Goal: Information Seeking & Learning: Learn about a topic

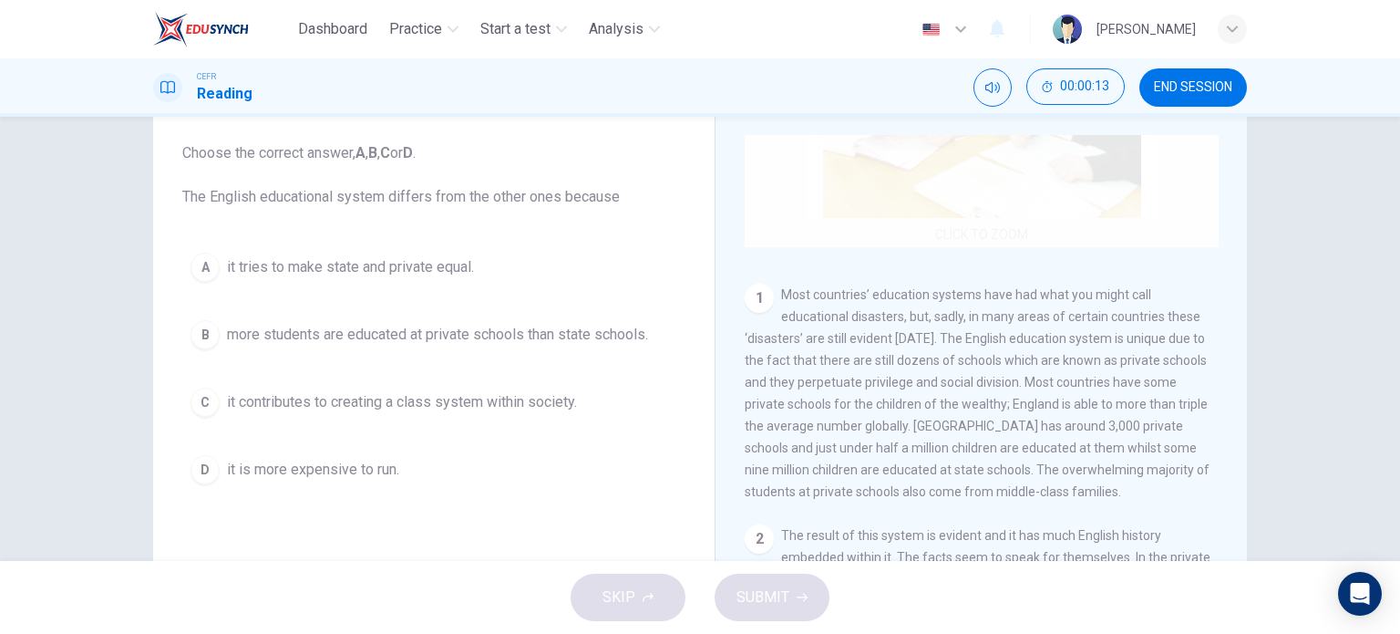
scroll to position [241, 0]
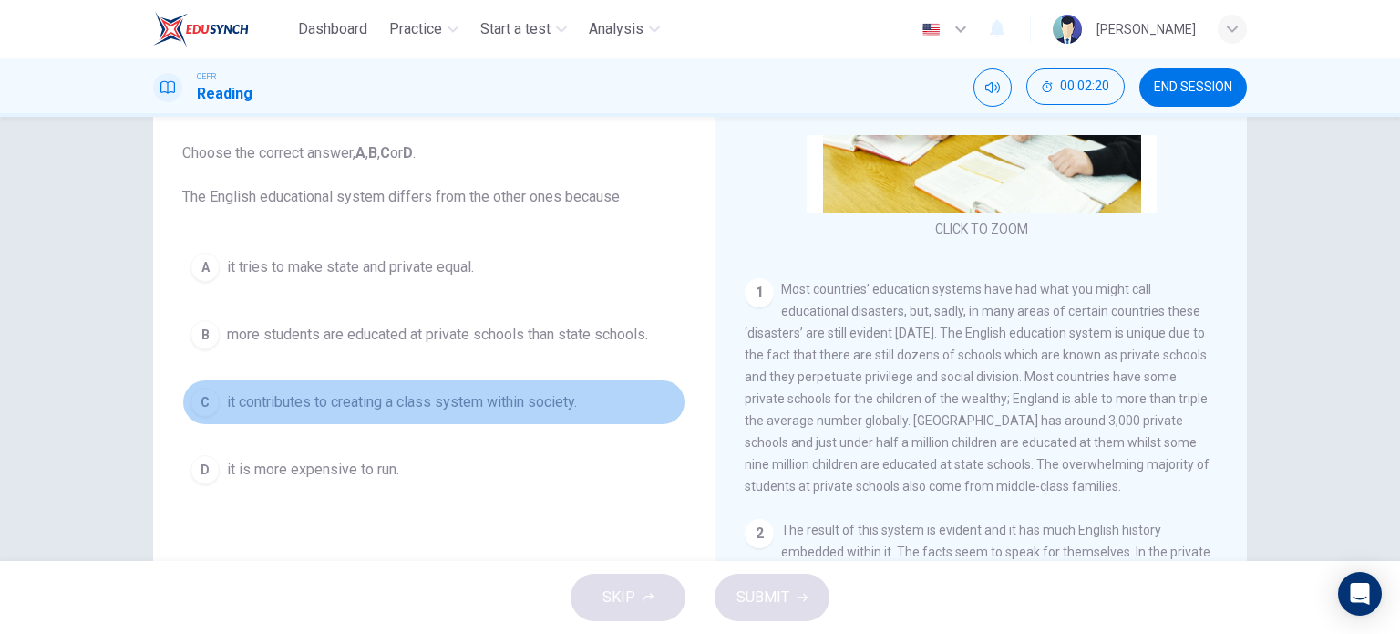
click at [387, 407] on span "it contributes to creating a class system within society." at bounding box center [402, 402] width 350 height 22
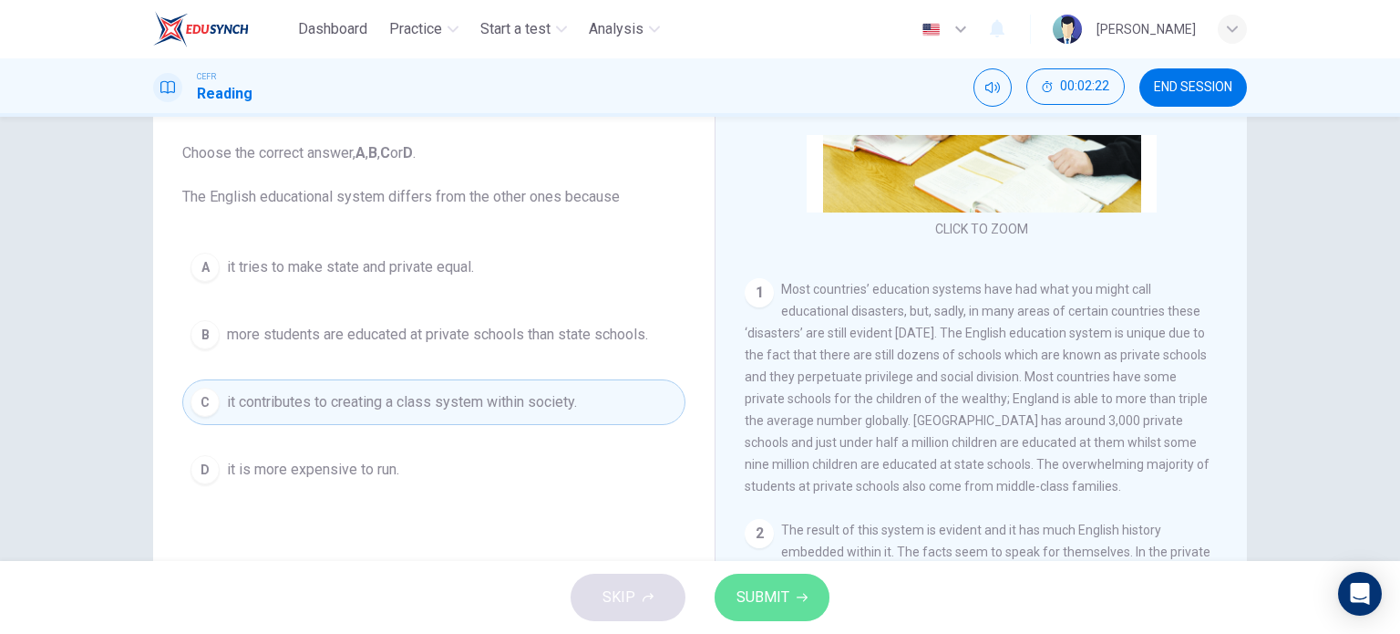
click at [763, 602] on span "SUBMIT" at bounding box center [763, 597] width 53 height 26
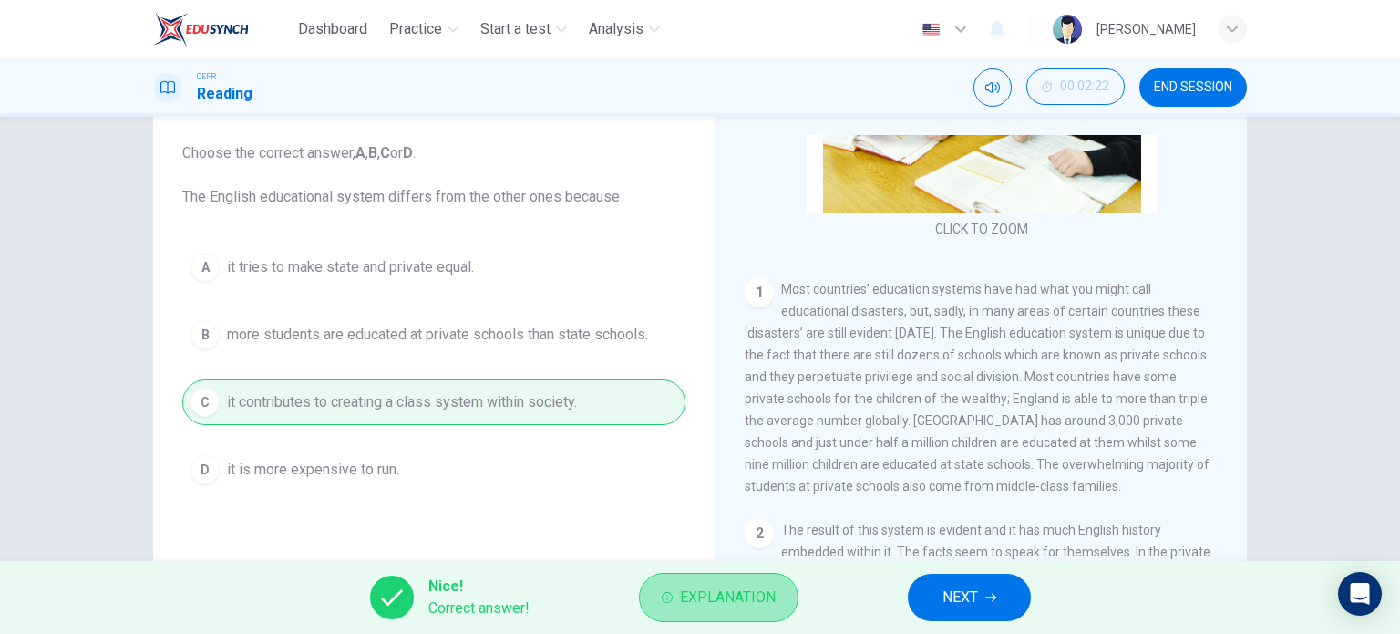
click at [750, 613] on button "Explanation" at bounding box center [719, 596] width 160 height 49
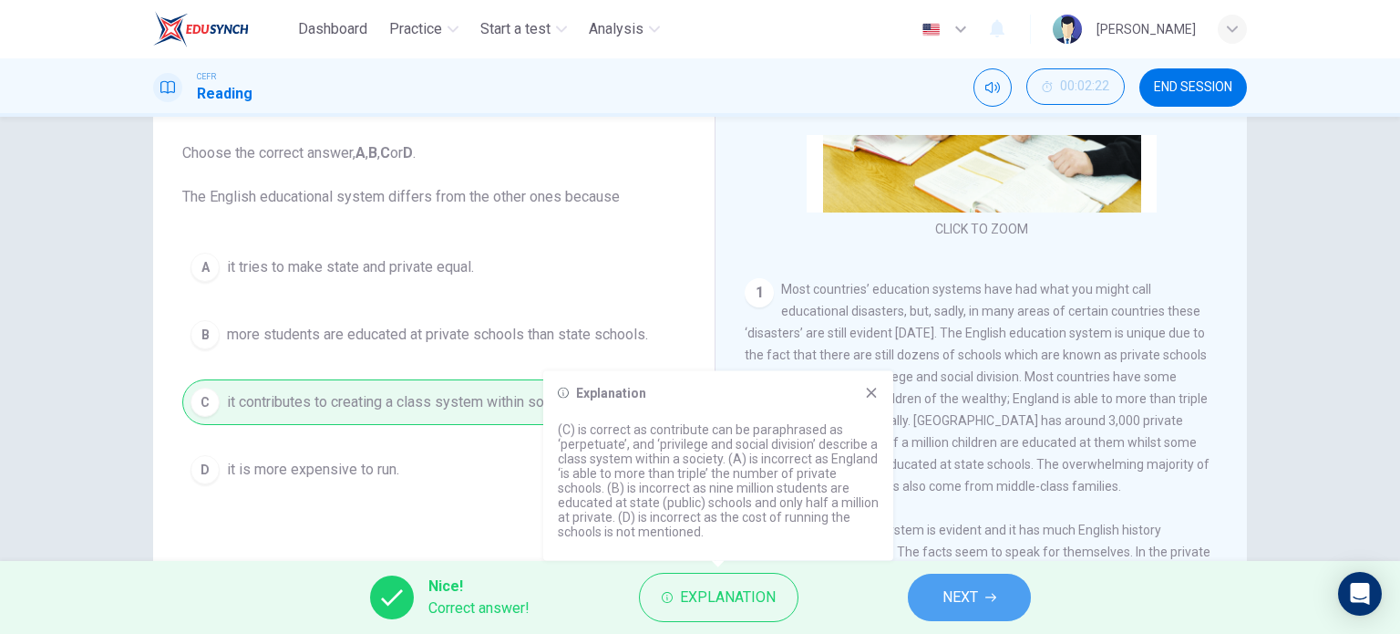
click at [962, 604] on span "NEXT" at bounding box center [961, 597] width 36 height 26
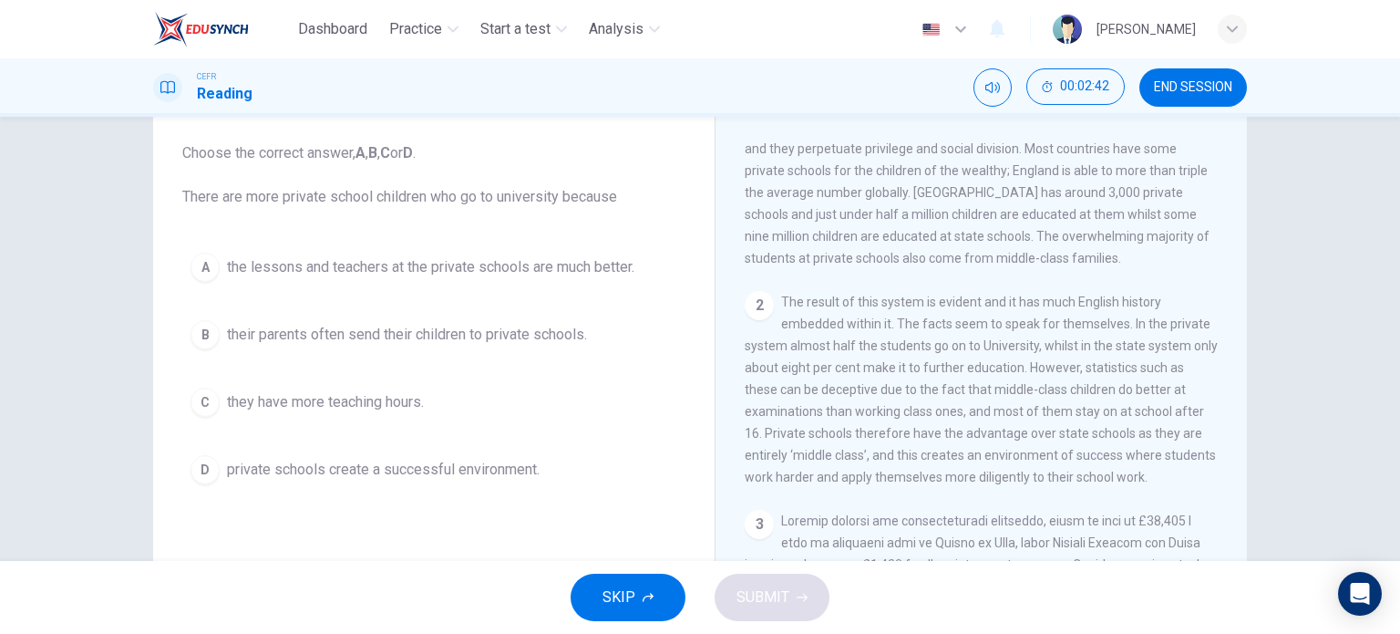
scroll to position [469, 0]
drag, startPoint x: 984, startPoint y: 404, endPoint x: 960, endPoint y: 435, distance: 39.6
click at [960, 435] on div "2 The result of this system is evident and it has much English history embedded…" at bounding box center [982, 389] width 474 height 197
drag, startPoint x: 953, startPoint y: 421, endPoint x: 879, endPoint y: 408, distance: 74.9
click at [879, 408] on div "2 The result of this system is evident and it has much English history embedded…" at bounding box center [982, 389] width 474 height 197
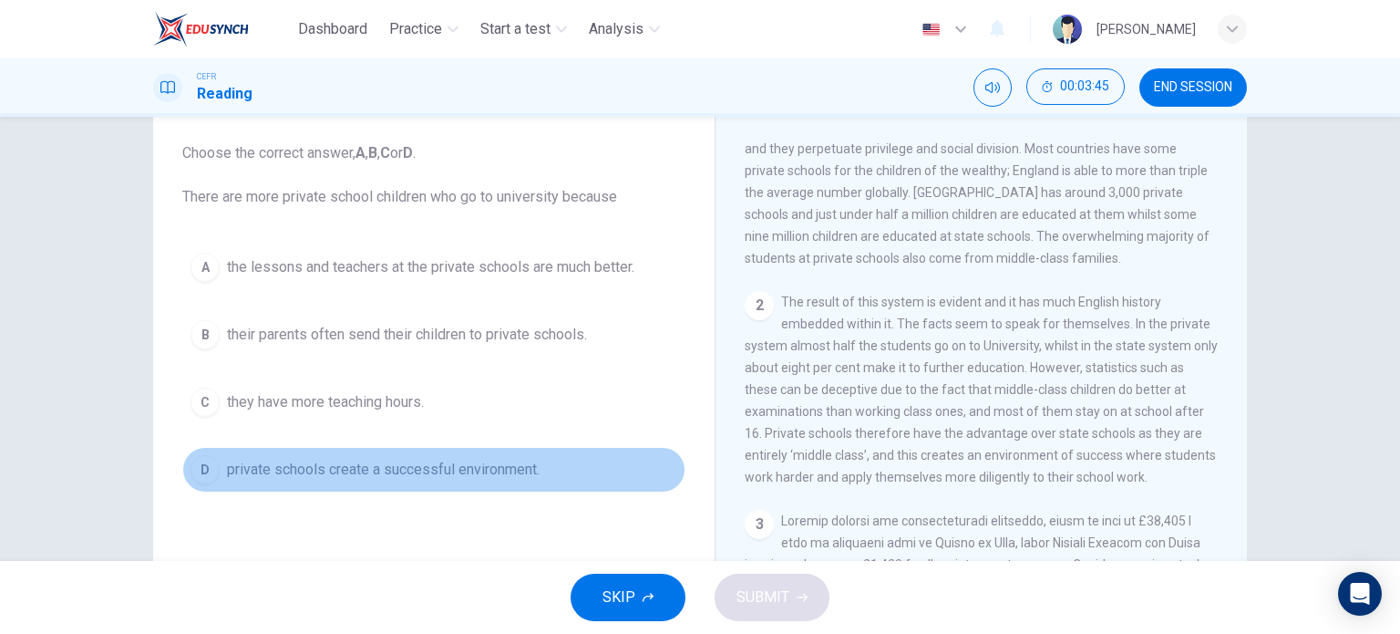
click at [388, 459] on span "private schools create a successful environment." at bounding box center [383, 470] width 313 height 22
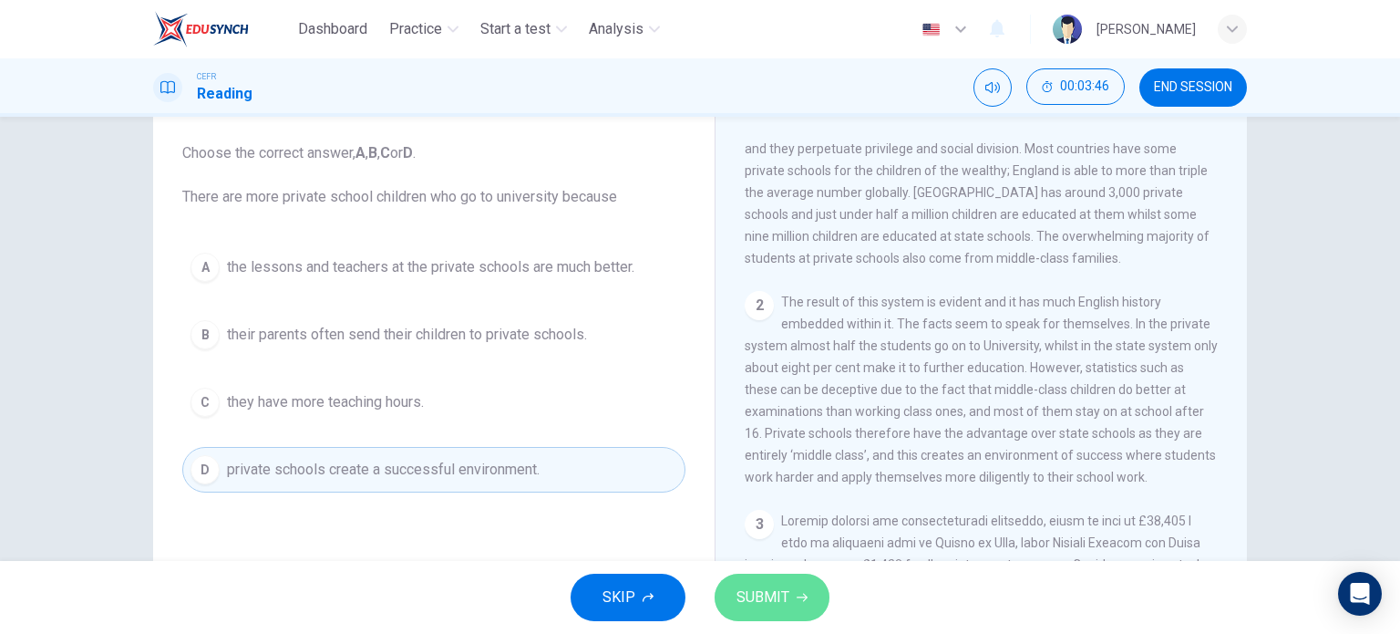
click at [758, 593] on span "SUBMIT" at bounding box center [763, 597] width 53 height 26
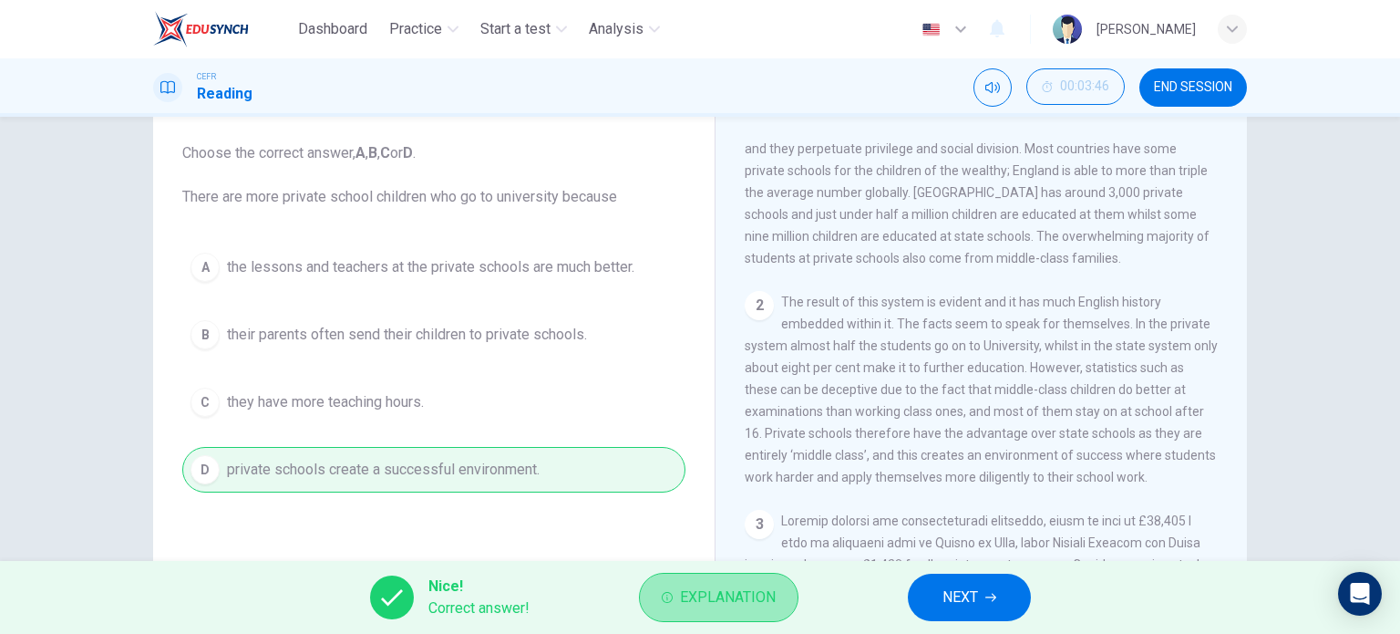
click at [784, 604] on button "Explanation" at bounding box center [719, 596] width 160 height 49
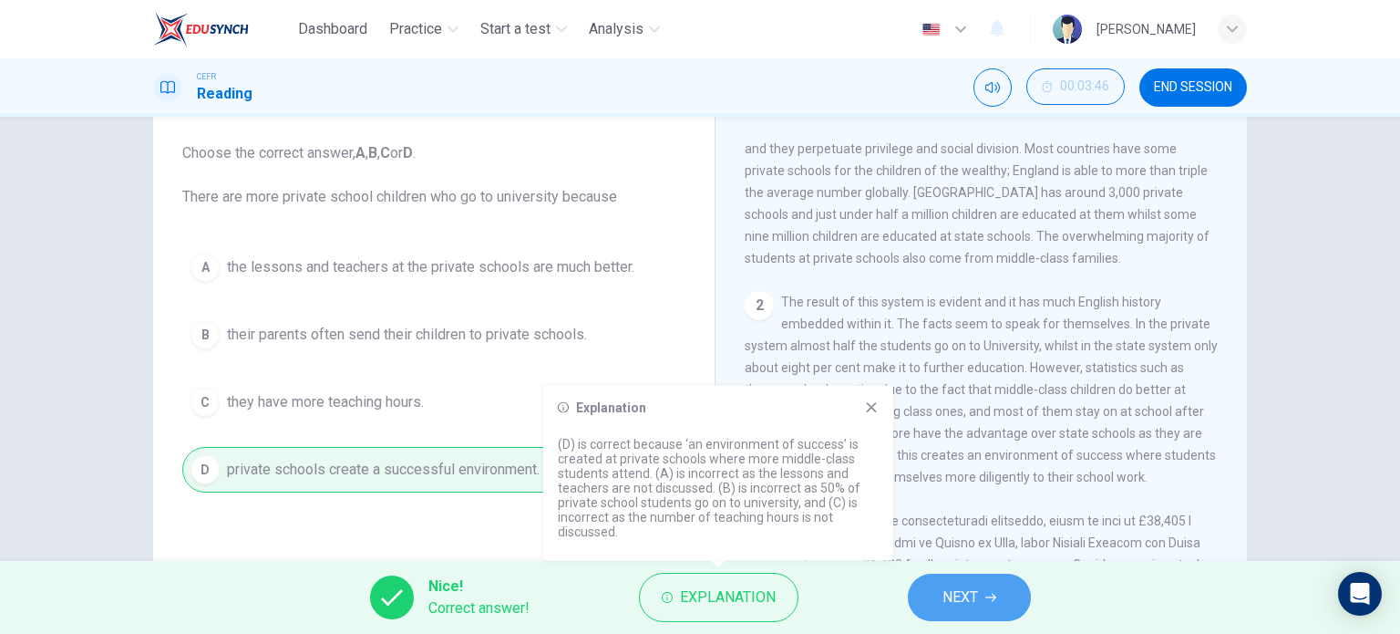
click at [957, 593] on span "NEXT" at bounding box center [961, 597] width 36 height 26
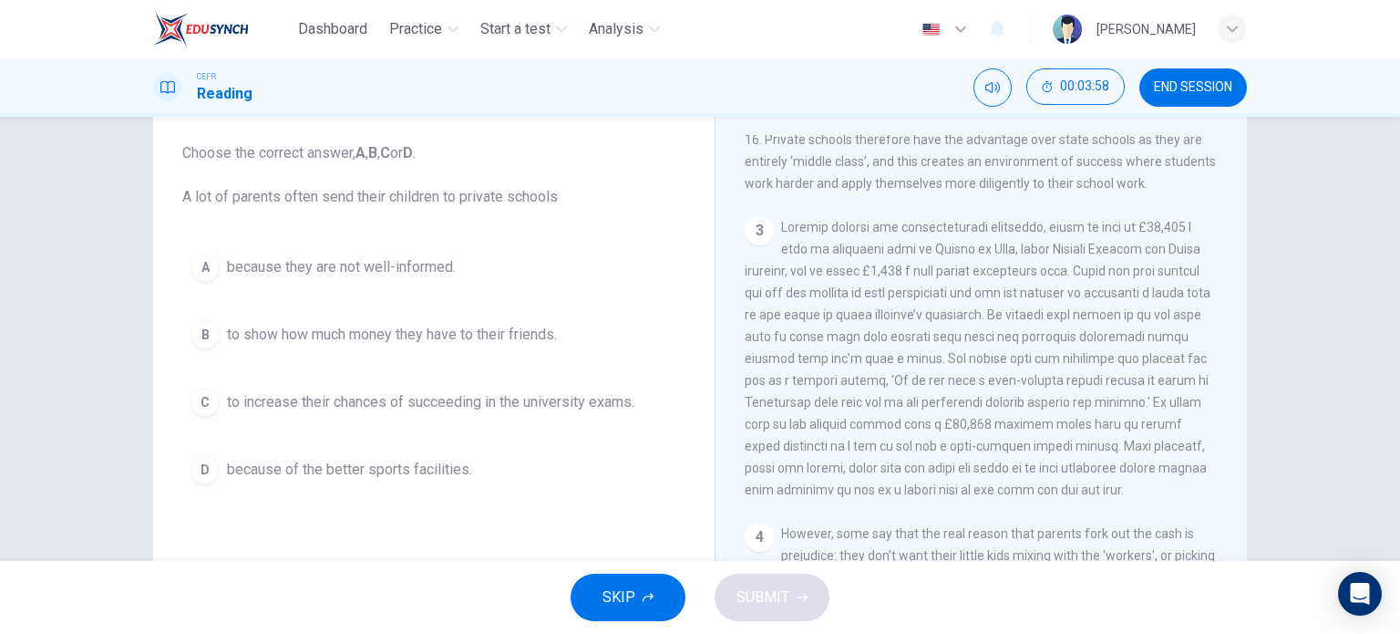
scroll to position [764, 0]
click at [613, 376] on div "A because they are not well-informed. B to show how much money they have to the…" at bounding box center [433, 368] width 503 height 248
click at [608, 386] on button "C to increase their chances of succeeding in the university exams." at bounding box center [433, 402] width 503 height 46
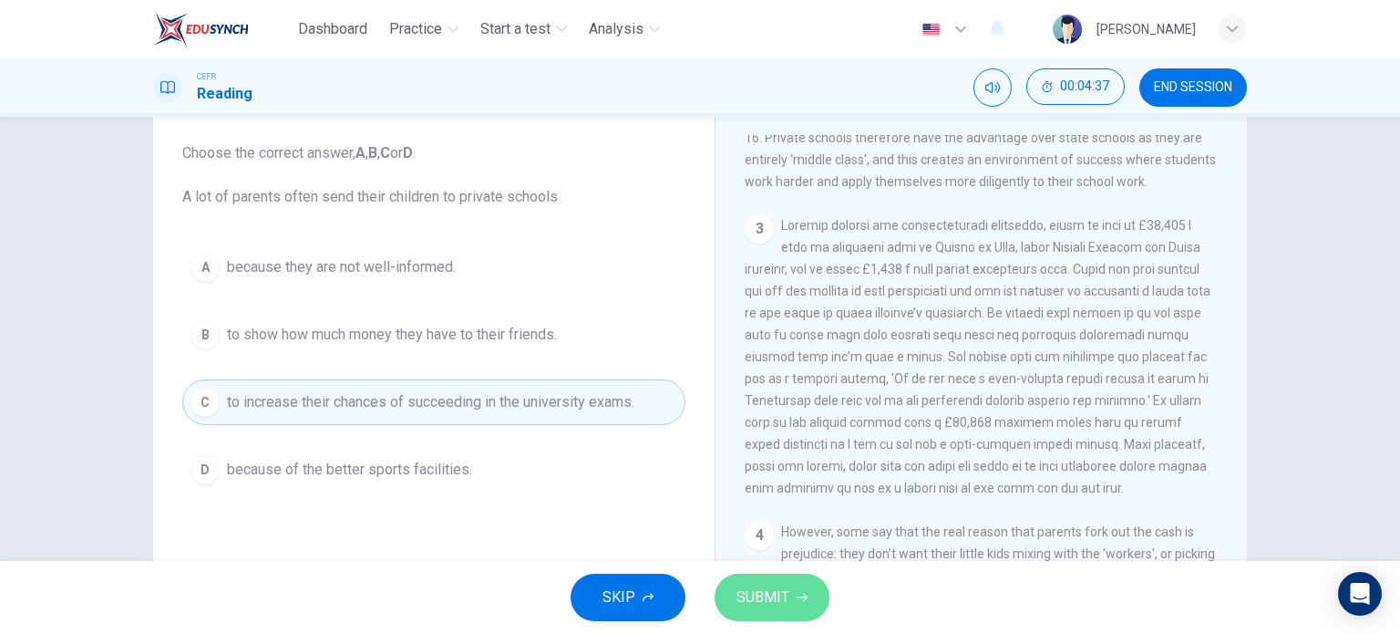
click at [787, 602] on span "SUBMIT" at bounding box center [763, 597] width 53 height 26
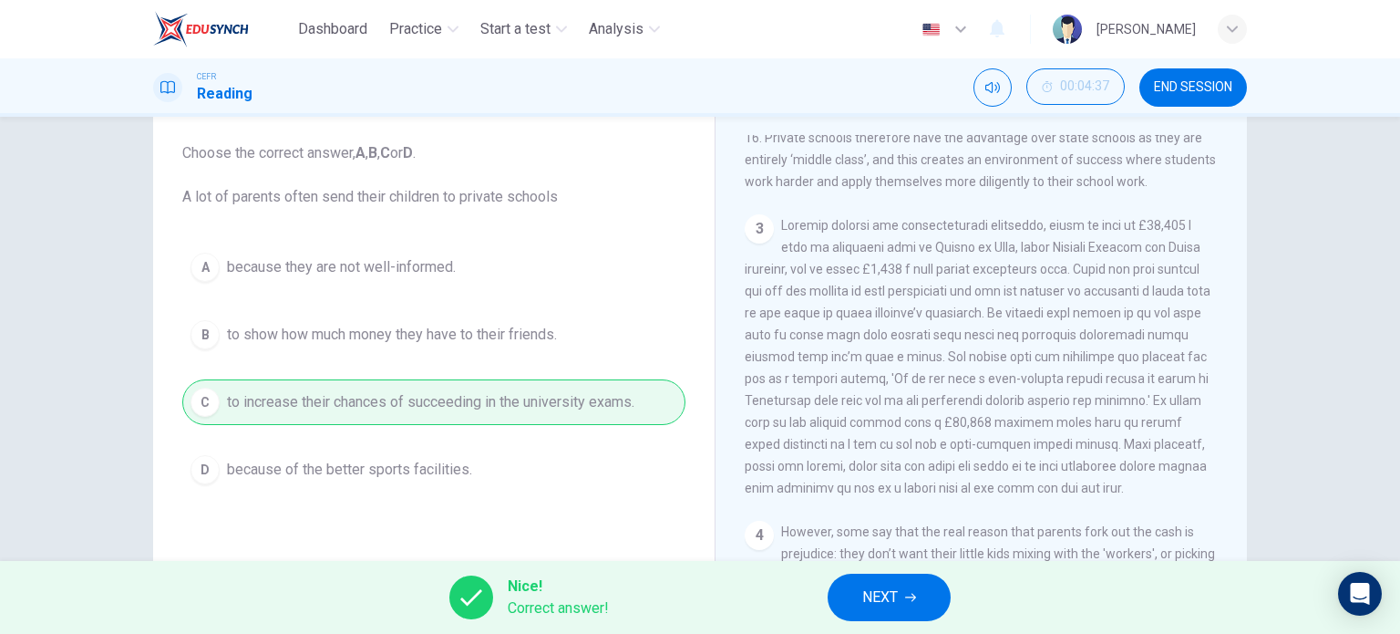
click at [881, 602] on span "NEXT" at bounding box center [880, 597] width 36 height 26
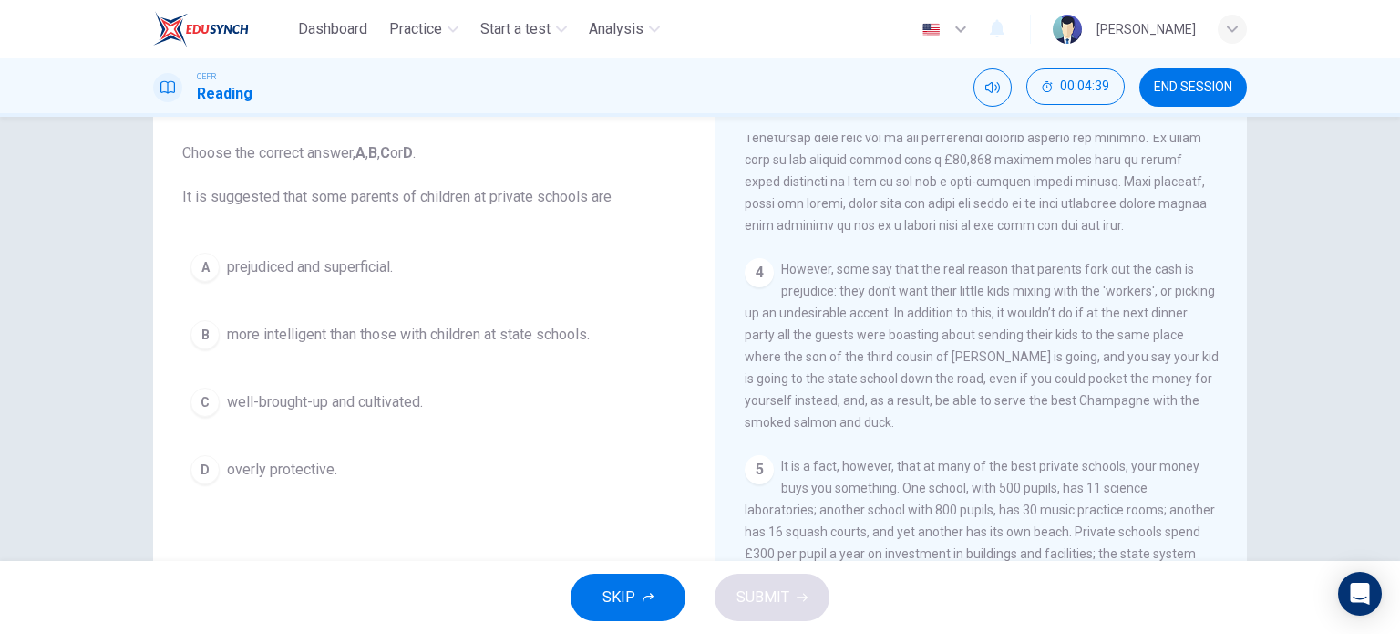
scroll to position [1026, 0]
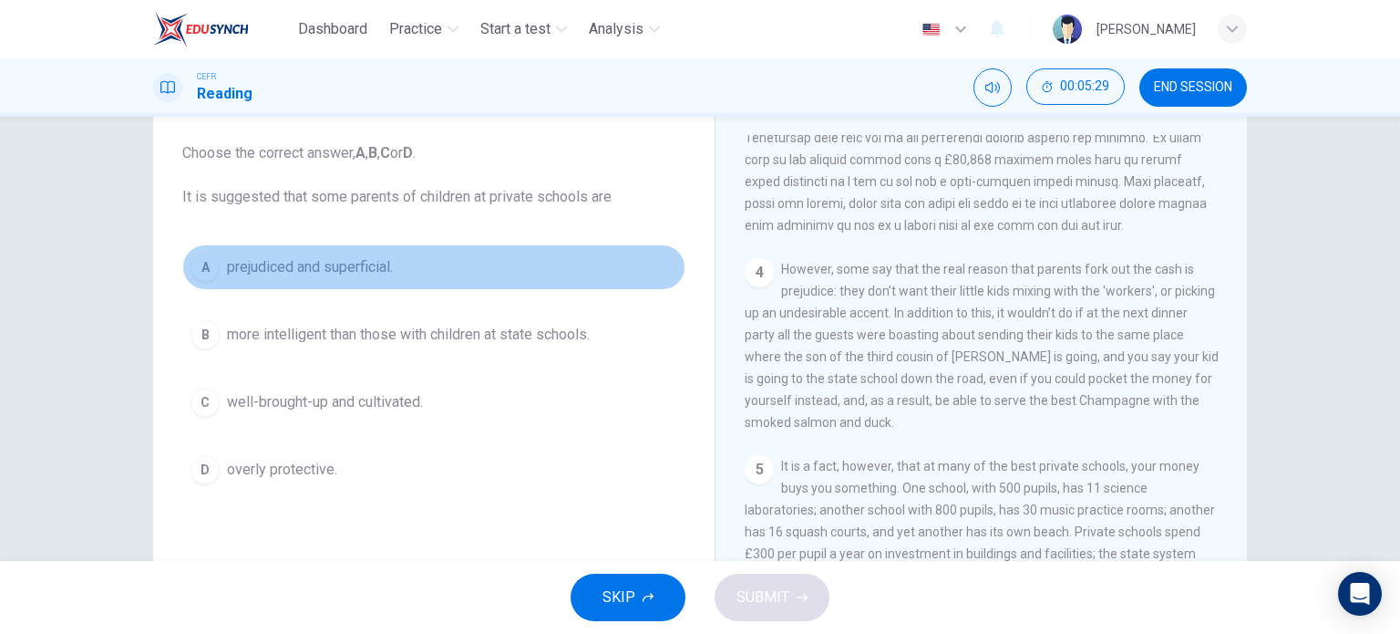
click at [574, 269] on button "A prejudiced and superficial." at bounding box center [433, 267] width 503 height 46
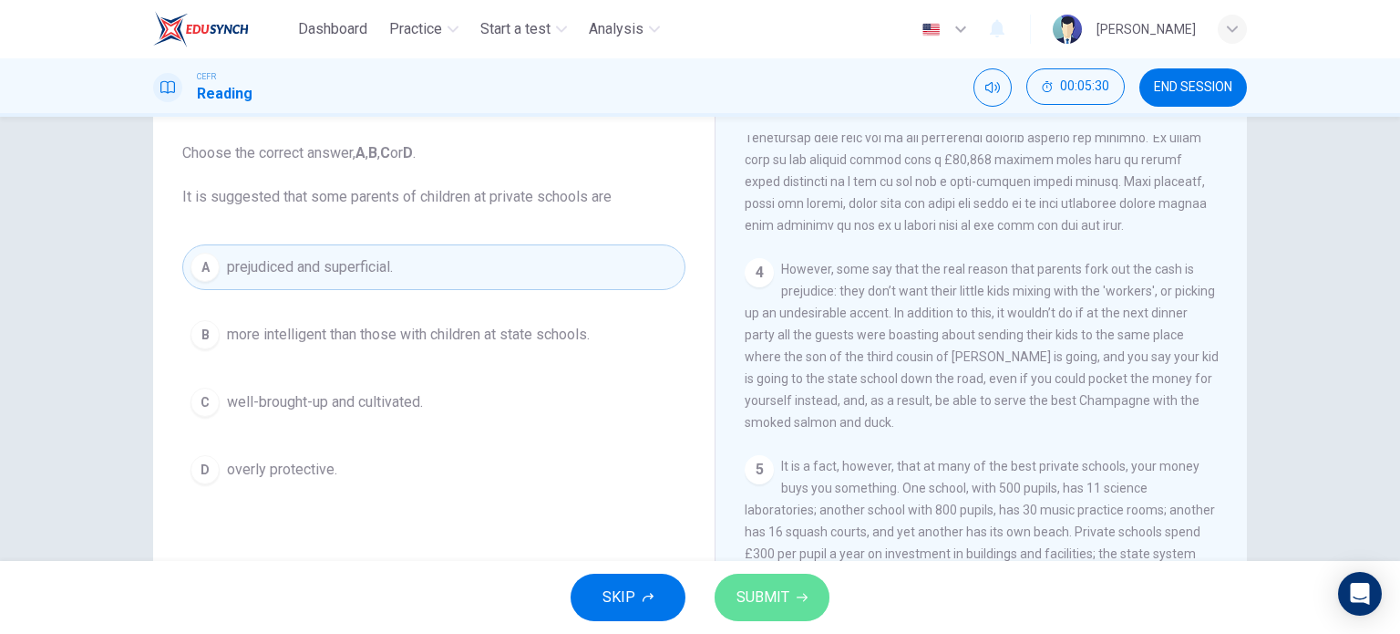
click at [758, 598] on span "SUBMIT" at bounding box center [763, 597] width 53 height 26
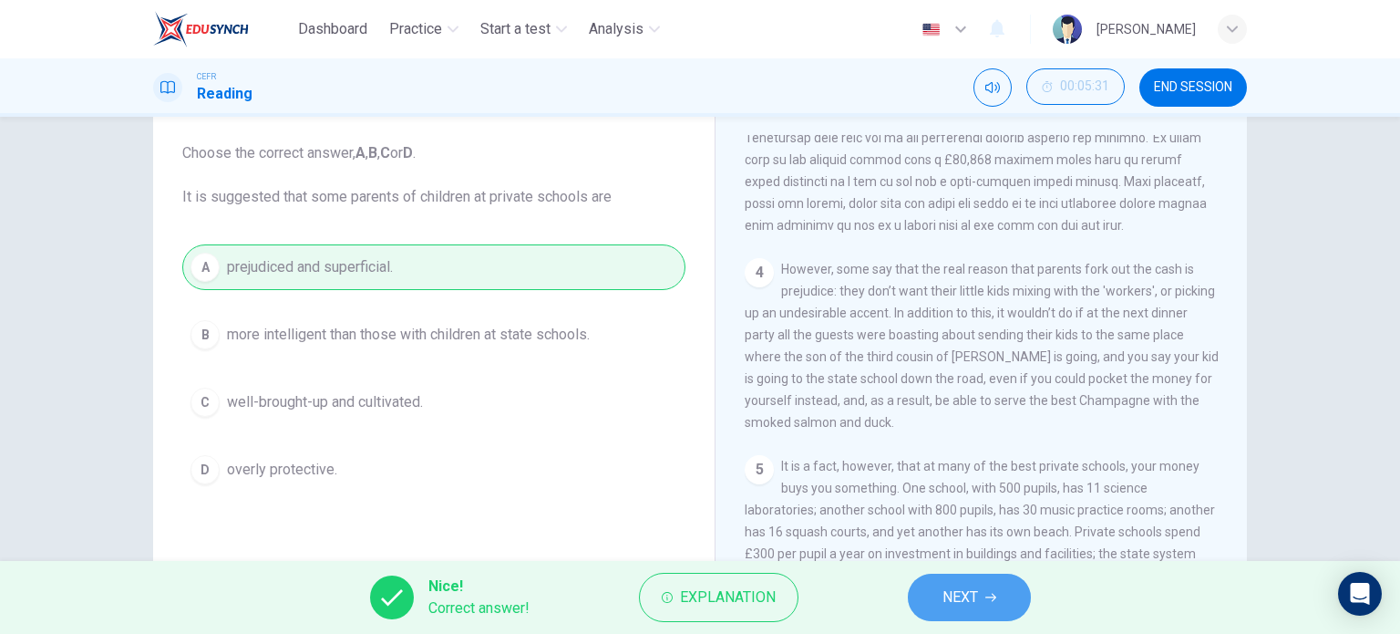
click at [977, 608] on span "NEXT" at bounding box center [961, 597] width 36 height 26
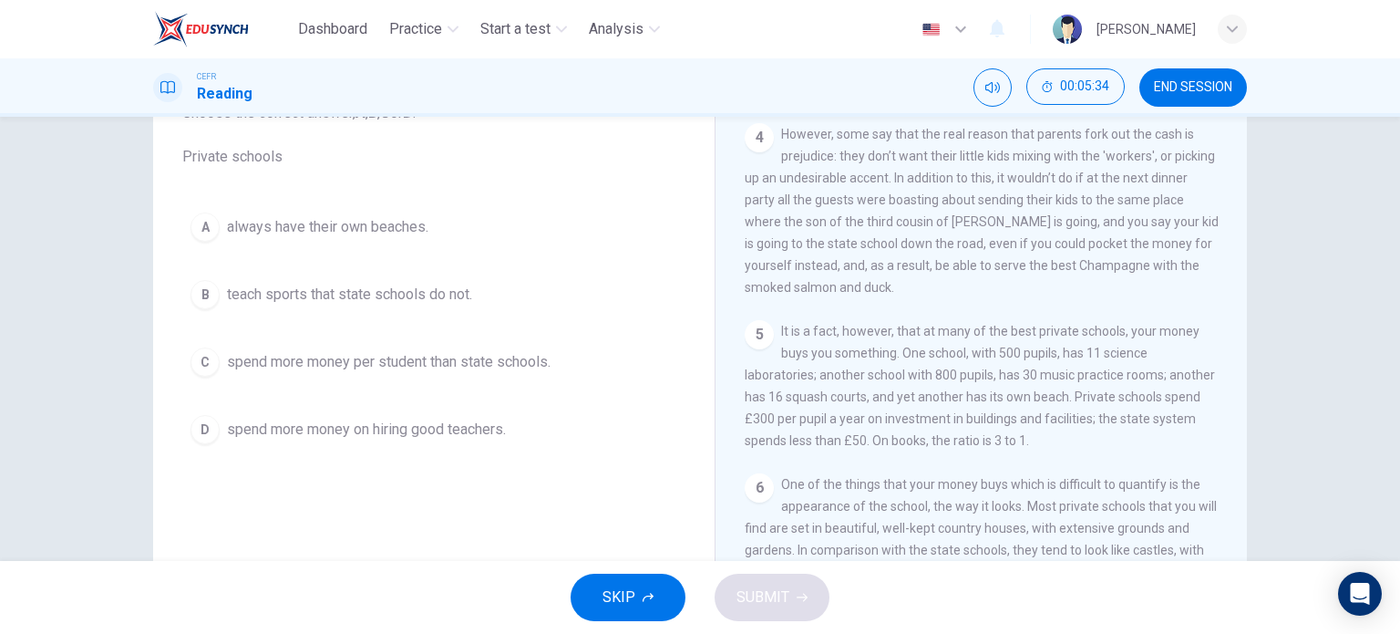
scroll to position [140, 0]
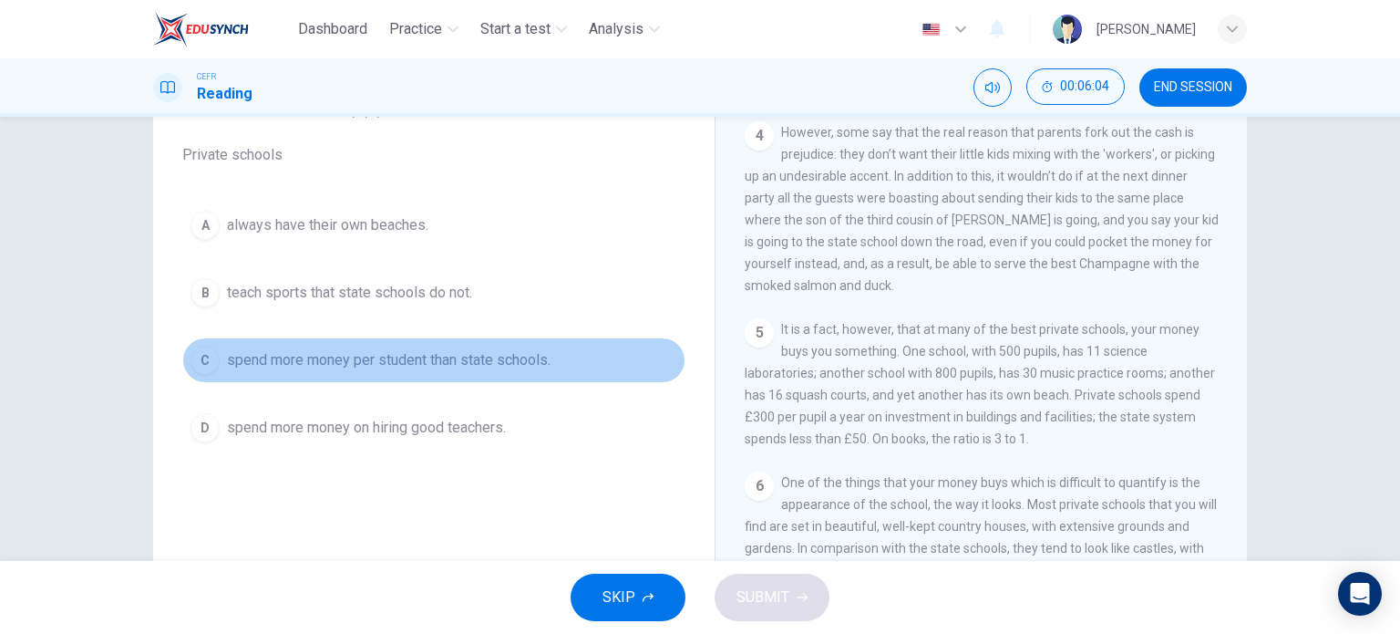
click at [616, 341] on button "C spend more money per student than state schools." at bounding box center [433, 360] width 503 height 46
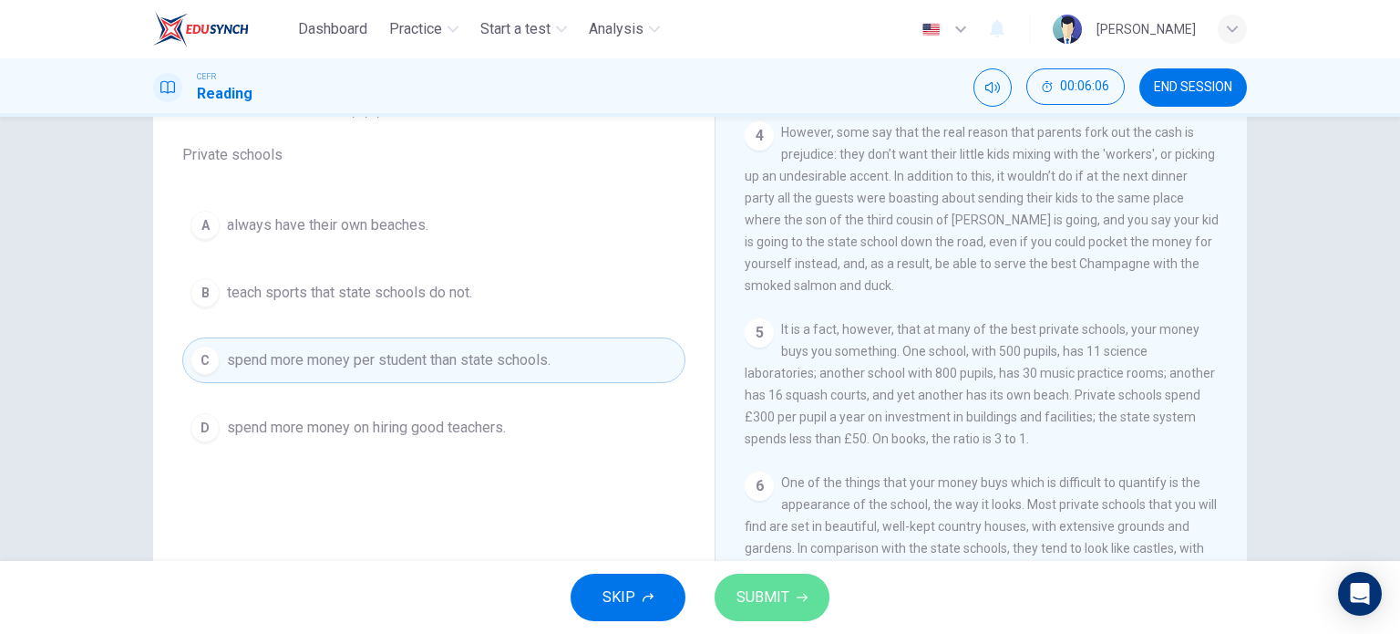
click at [741, 590] on span "SUBMIT" at bounding box center [763, 597] width 53 height 26
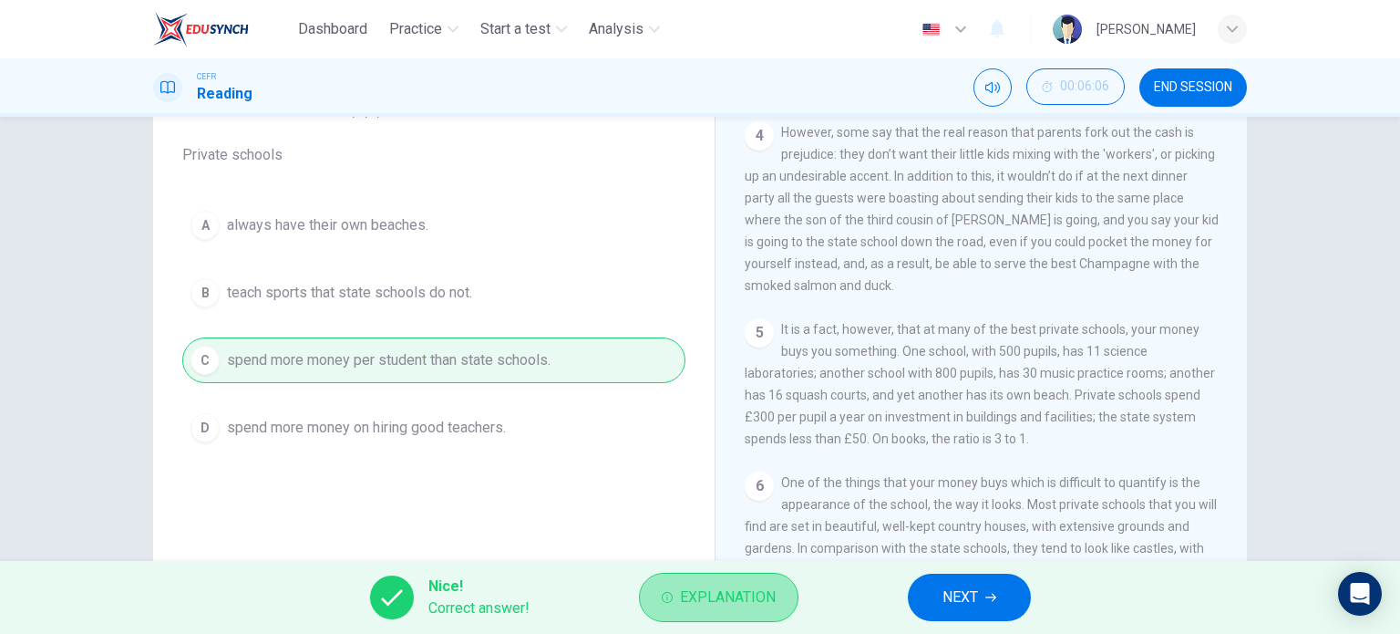
click at [739, 604] on span "Explanation" at bounding box center [728, 597] width 96 height 26
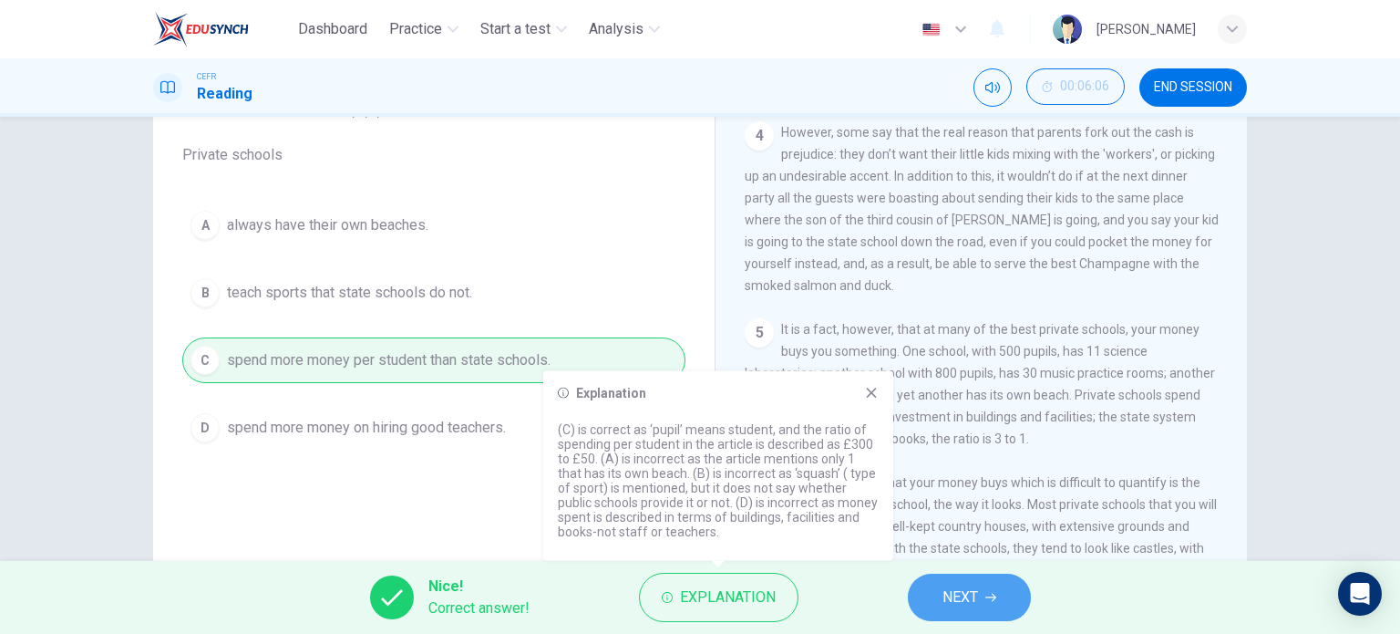
click at [943, 604] on span "NEXT" at bounding box center [961, 597] width 36 height 26
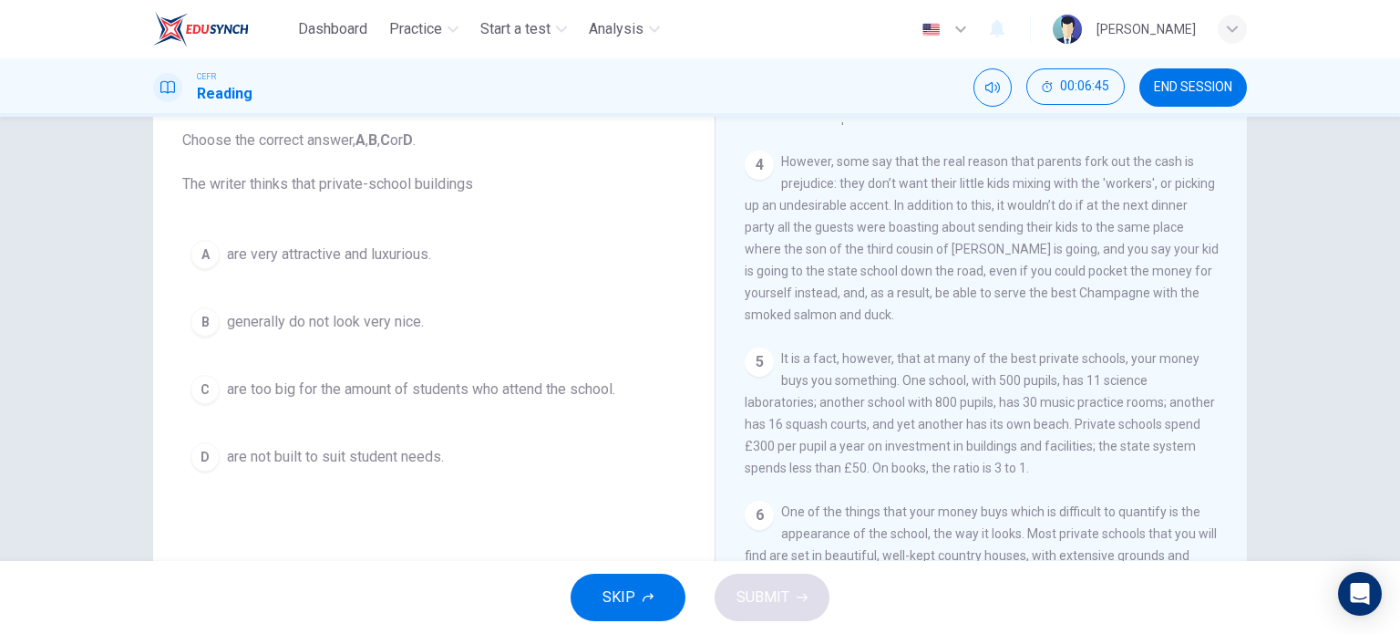
scroll to position [109, 0]
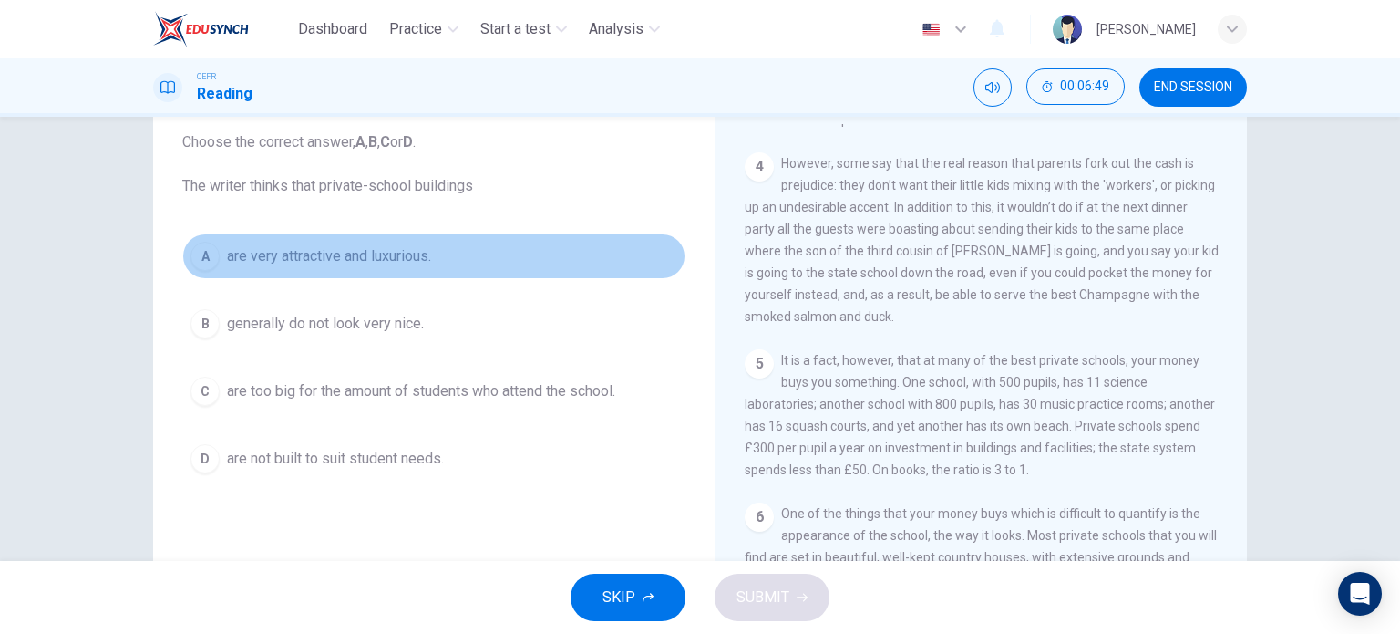
click at [507, 254] on button "A are very attractive and luxurious." at bounding box center [433, 256] width 503 height 46
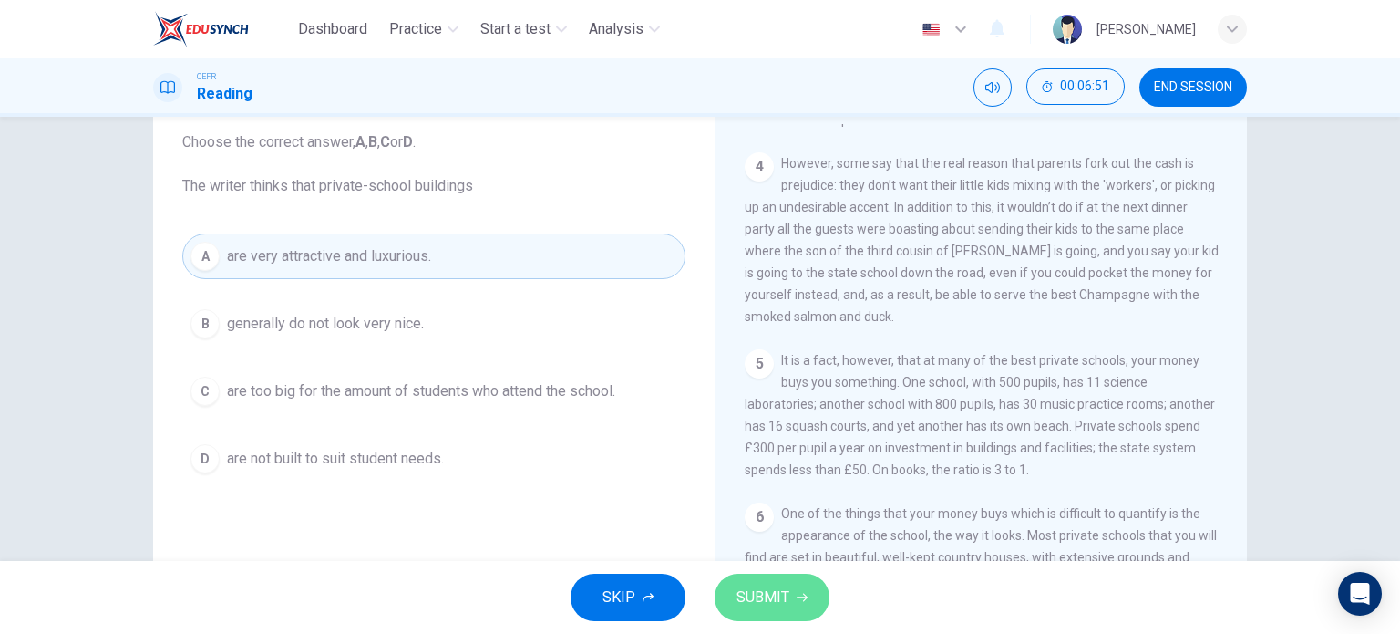
click at [778, 595] on span "SUBMIT" at bounding box center [763, 597] width 53 height 26
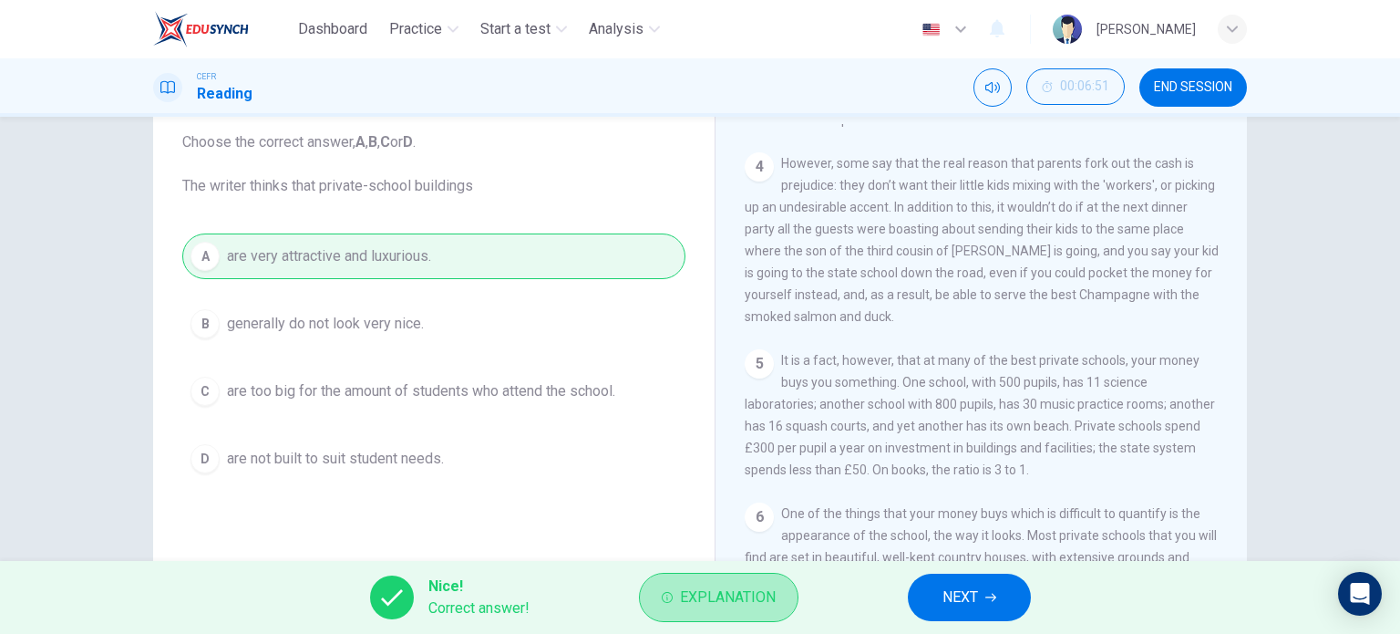
click at [778, 595] on button "Explanation" at bounding box center [719, 596] width 160 height 49
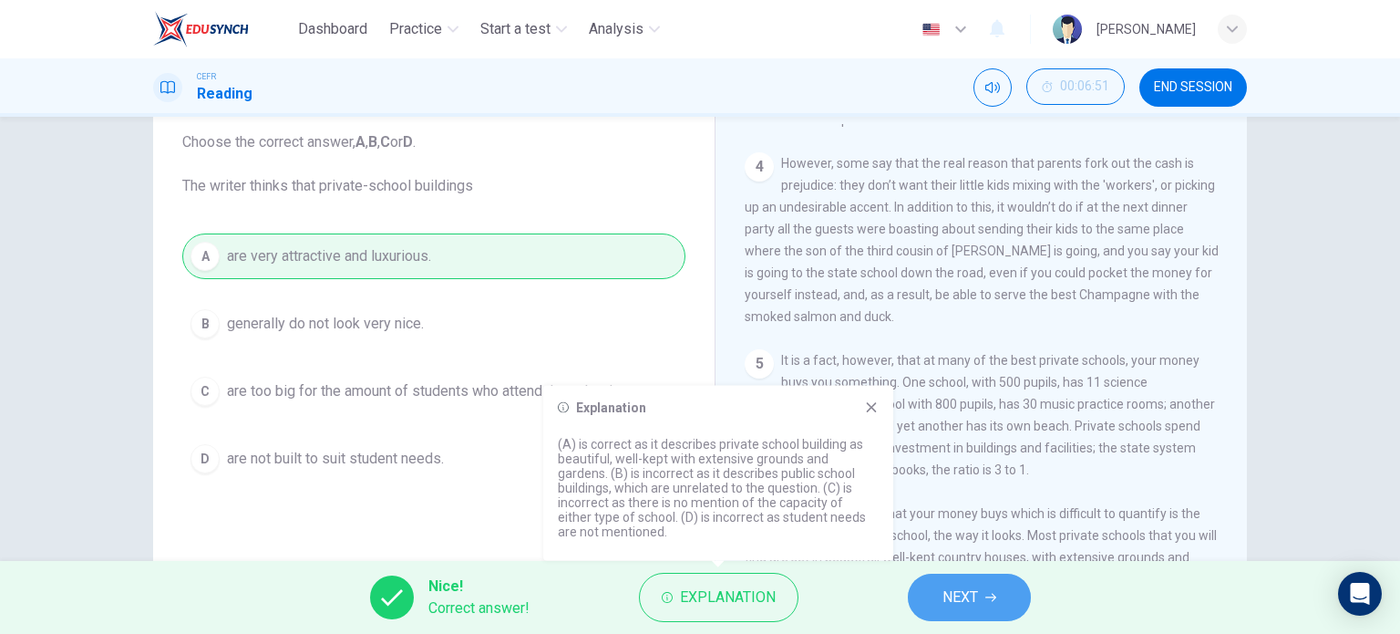
click at [931, 608] on button "NEXT" at bounding box center [969, 596] width 123 height 47
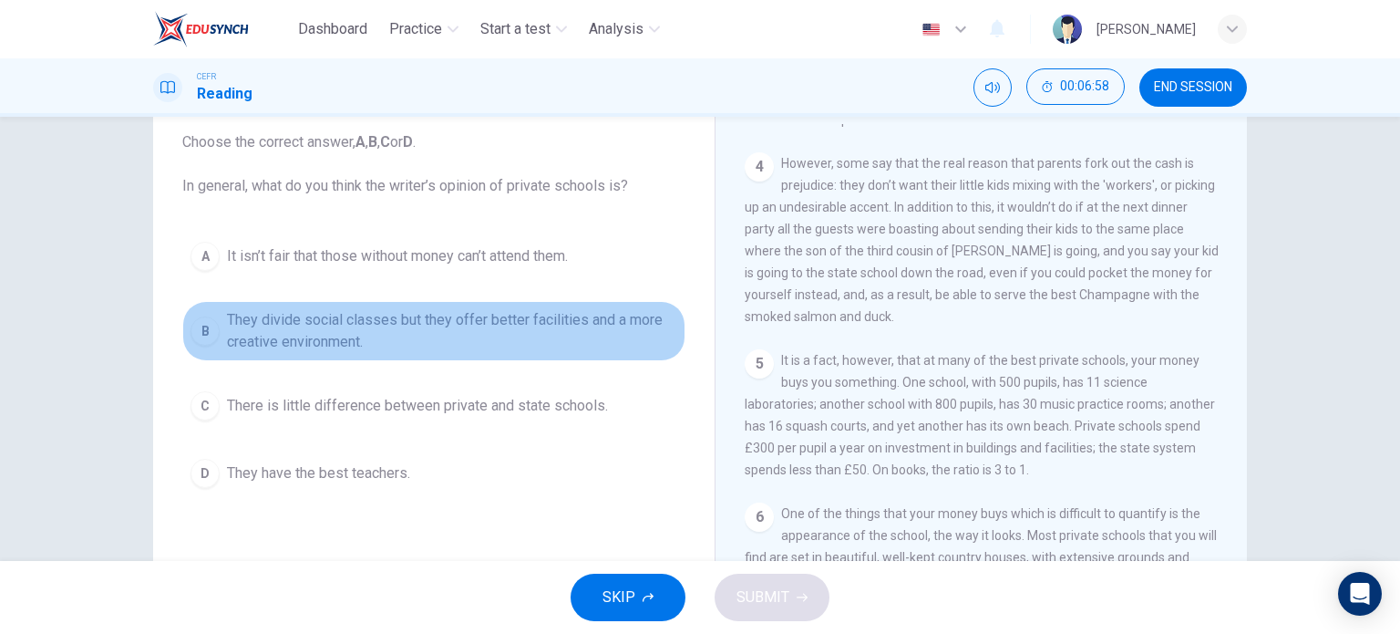
click at [582, 312] on span "They divide social classes but they offer better facilities and a more creative…" at bounding box center [452, 331] width 450 height 44
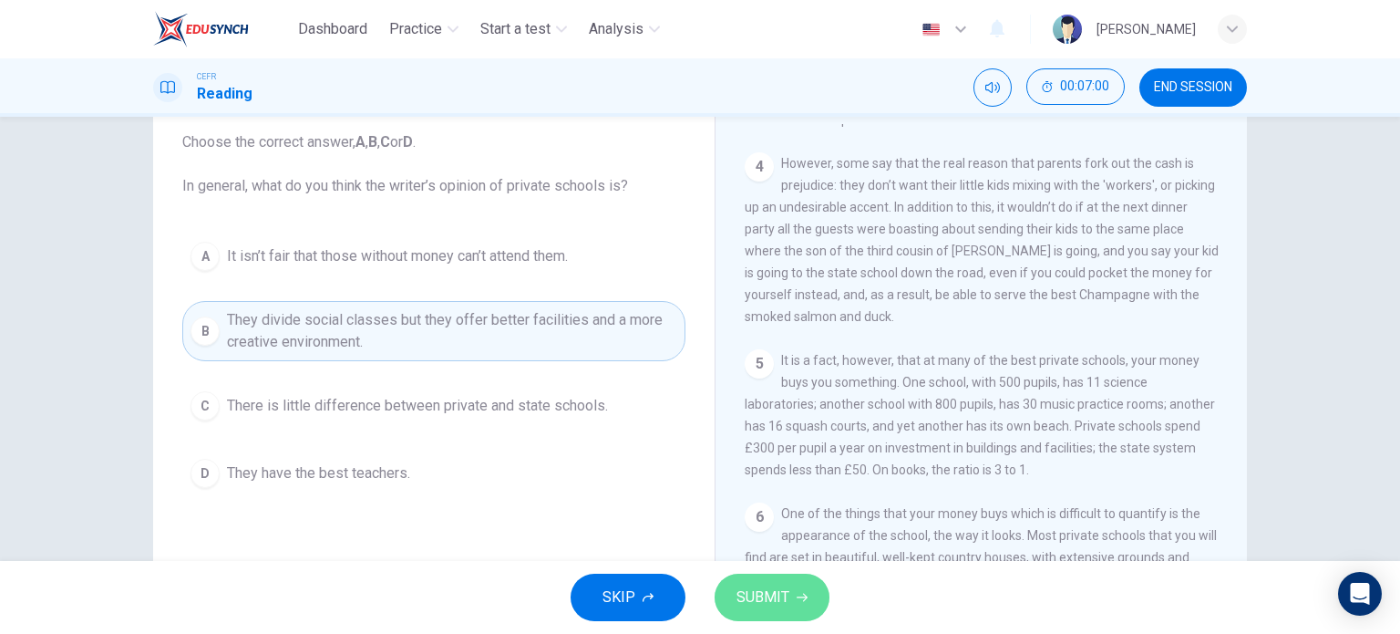
click at [778, 597] on span "SUBMIT" at bounding box center [763, 597] width 53 height 26
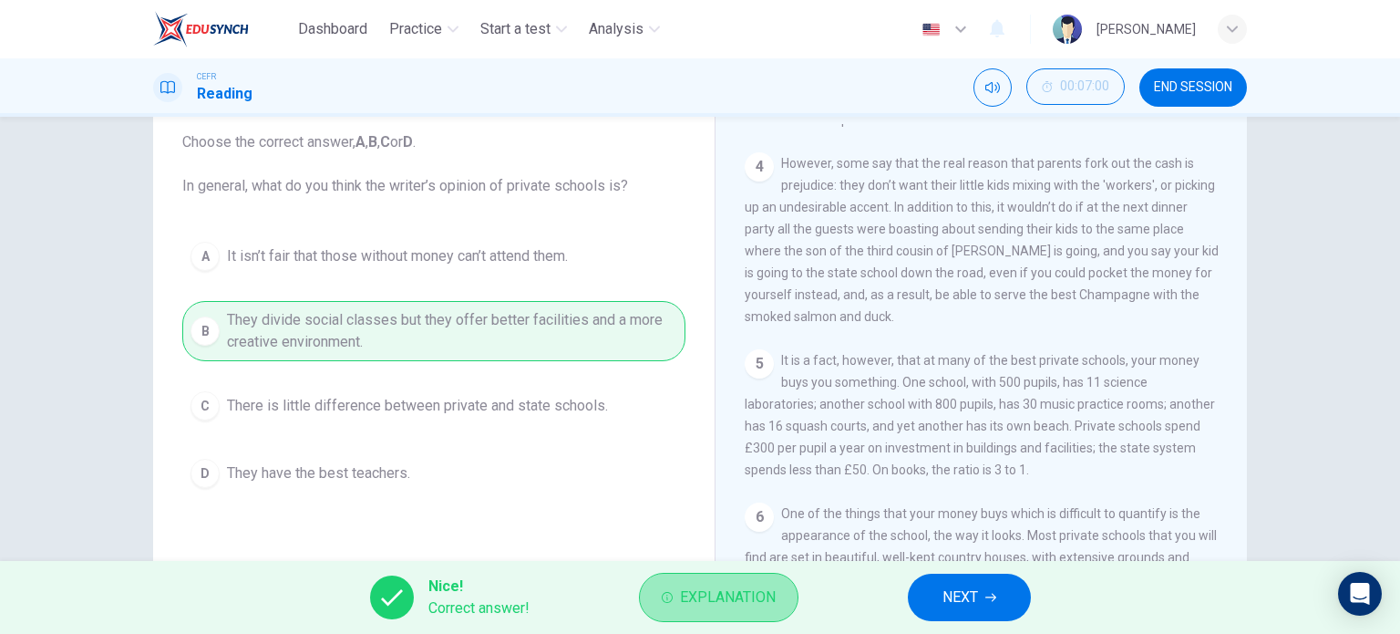
click at [695, 606] on span "Explanation" at bounding box center [728, 597] width 96 height 26
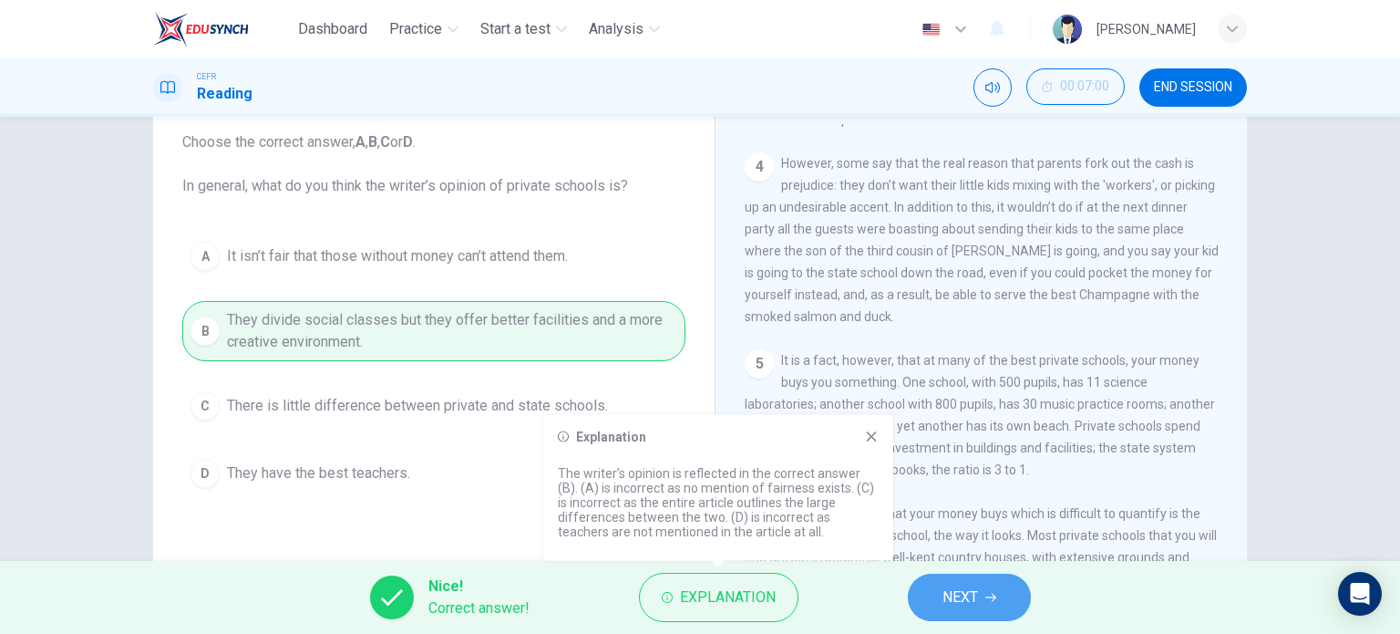
click at [967, 592] on span "NEXT" at bounding box center [961, 597] width 36 height 26
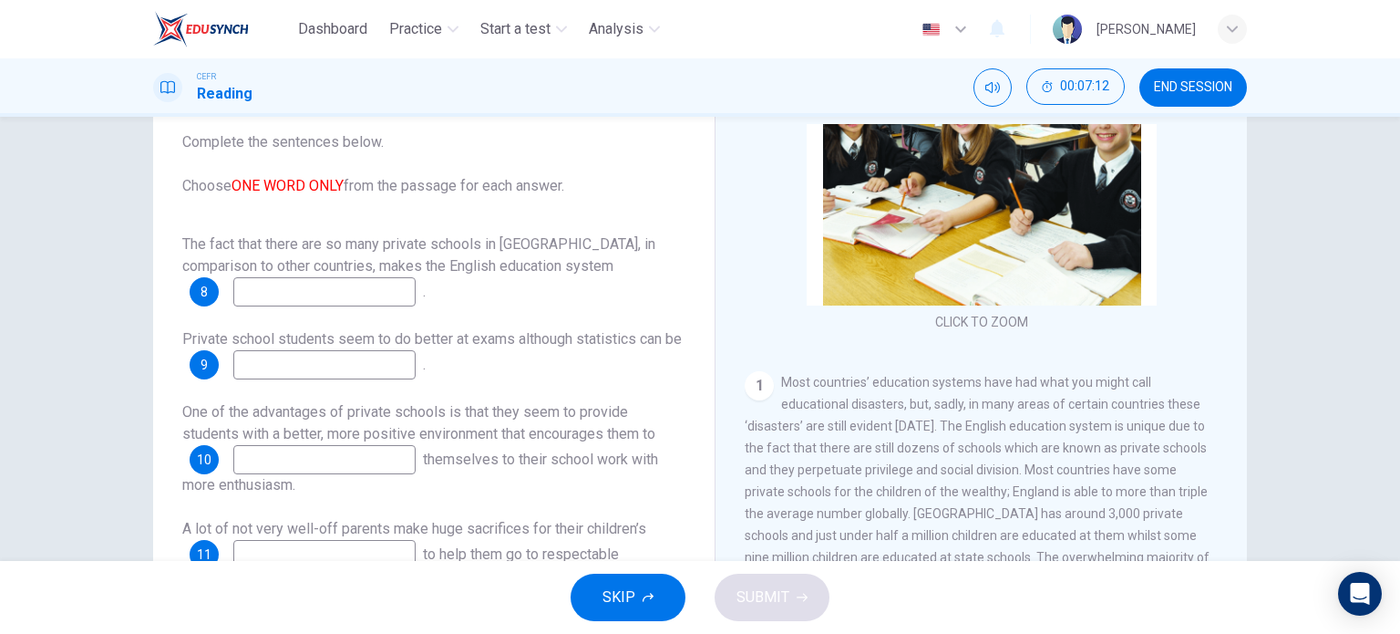
scroll to position [140, 0]
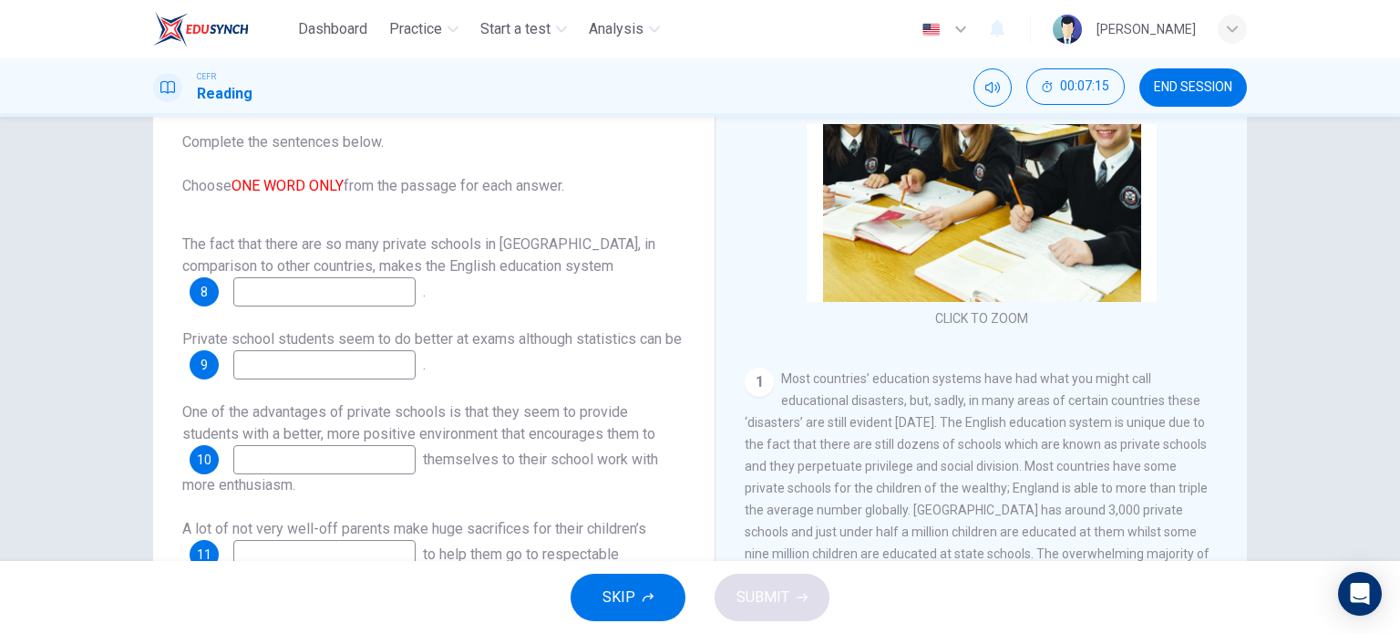
click at [292, 281] on input at bounding box center [324, 291] width 182 height 29
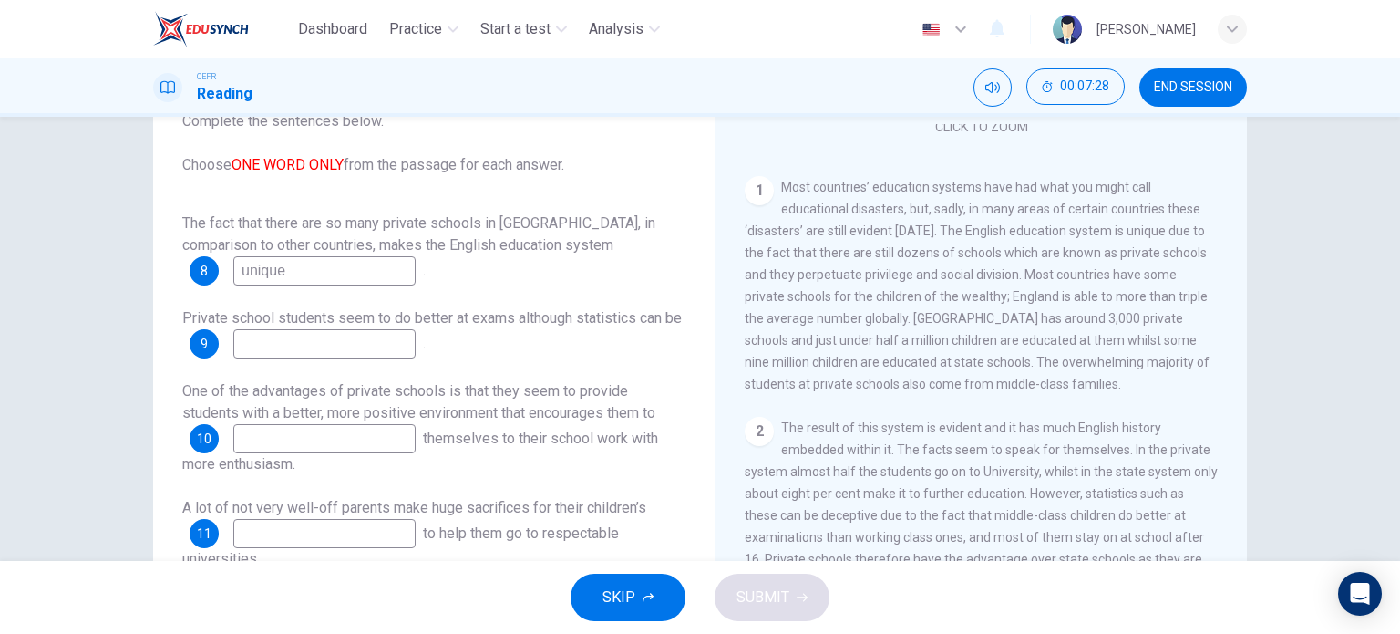
scroll to position [331, 0]
type input "unique"
click at [397, 342] on input at bounding box center [324, 343] width 182 height 29
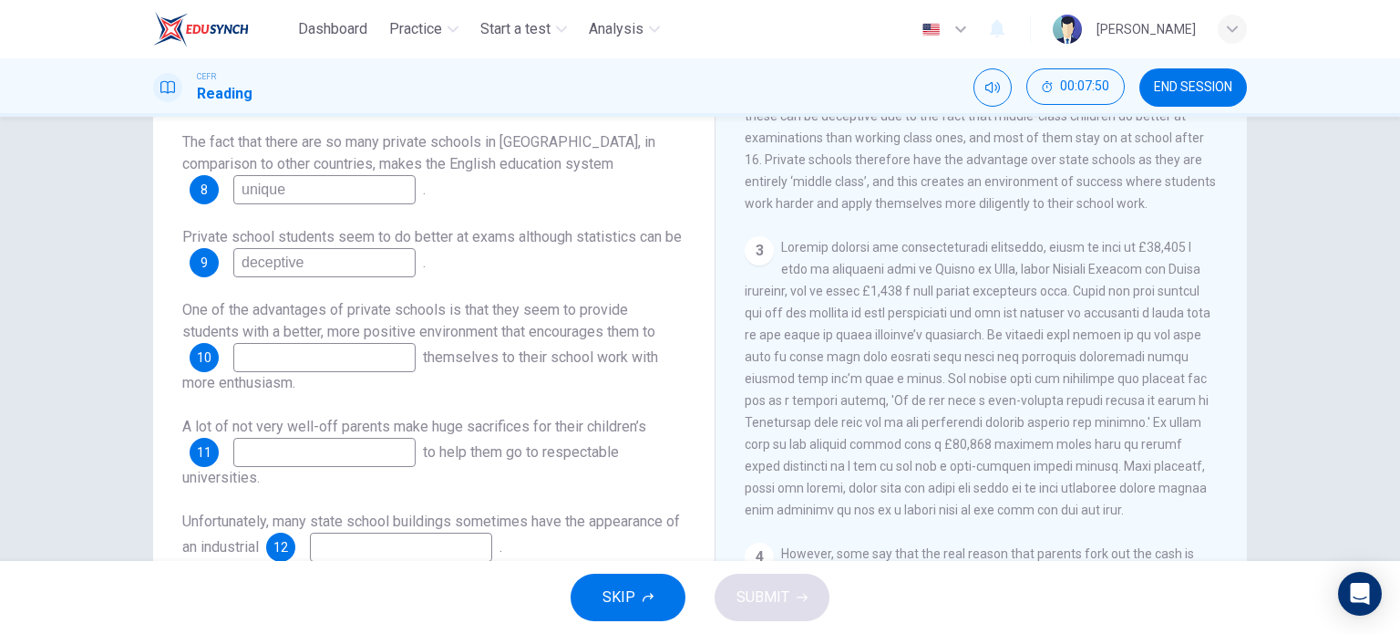
scroll to position [211, 0]
type input "deceptive"
click at [376, 366] on input at bounding box center [324, 357] width 182 height 29
type input "apply"
click at [362, 441] on input at bounding box center [324, 452] width 182 height 29
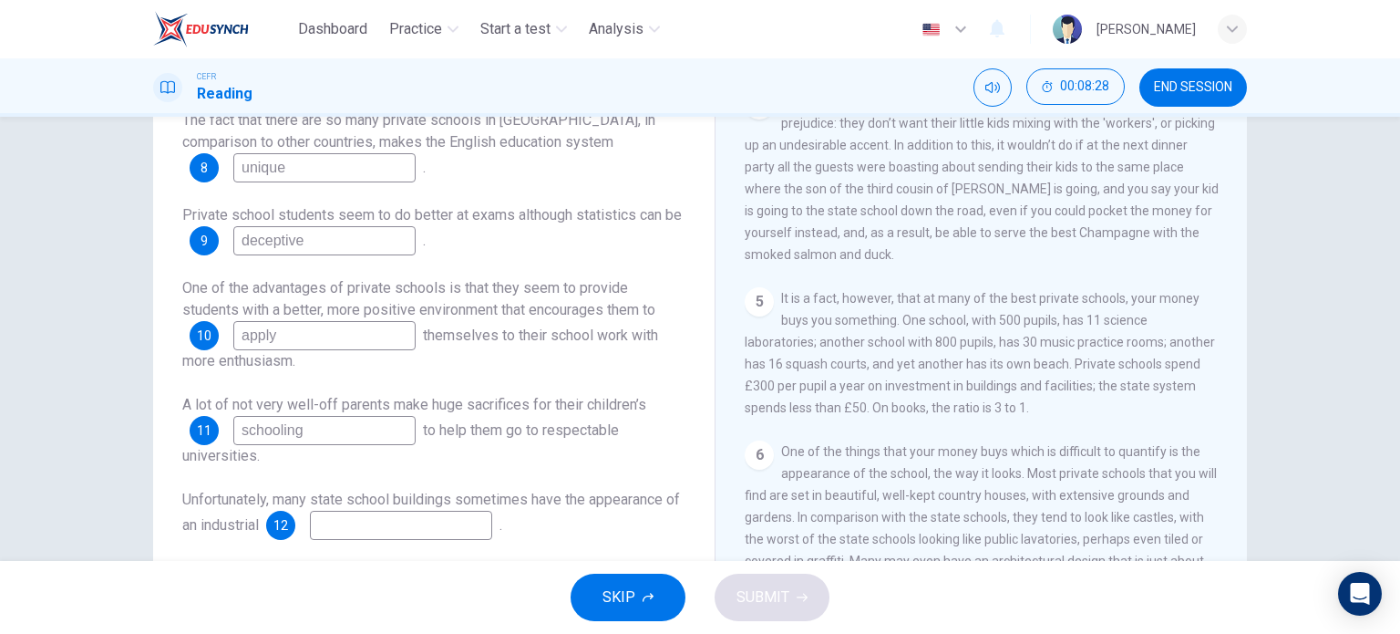
scroll to position [1160, 0]
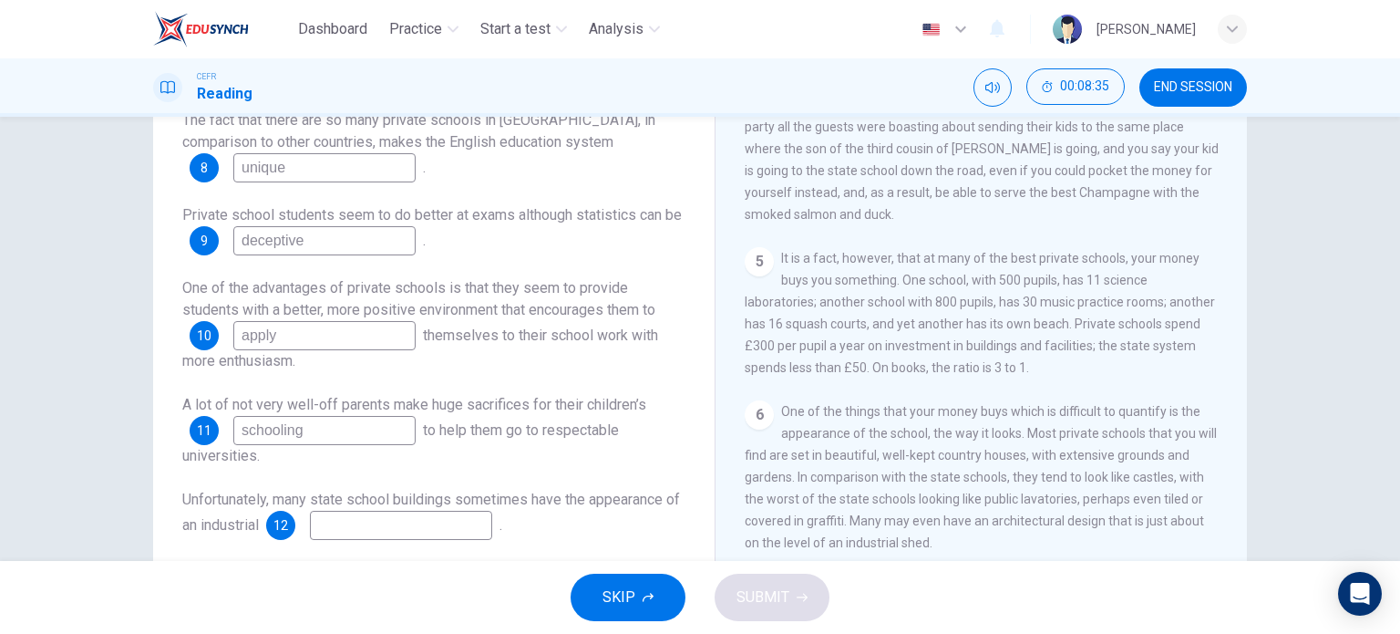
type input "schooling"
click at [426, 522] on input at bounding box center [401, 524] width 182 height 29
type input "lavatories"
click at [748, 580] on button "SUBMIT" at bounding box center [772, 596] width 115 height 47
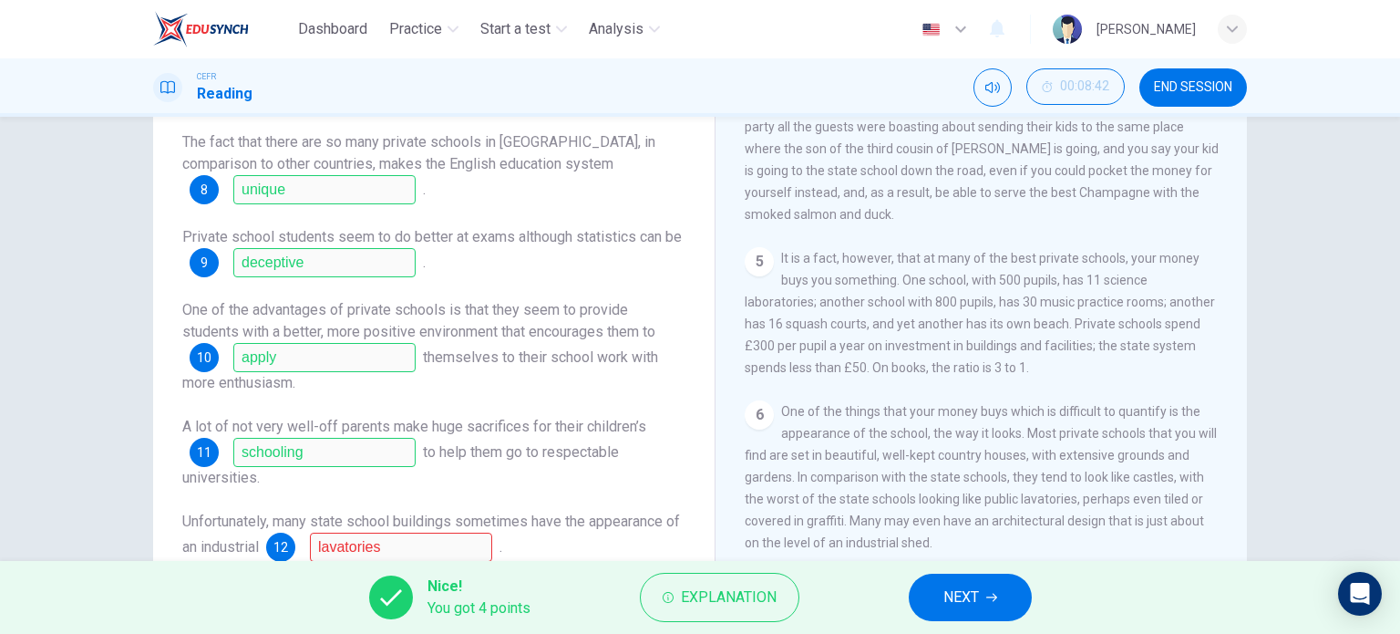
scroll to position [22, 0]
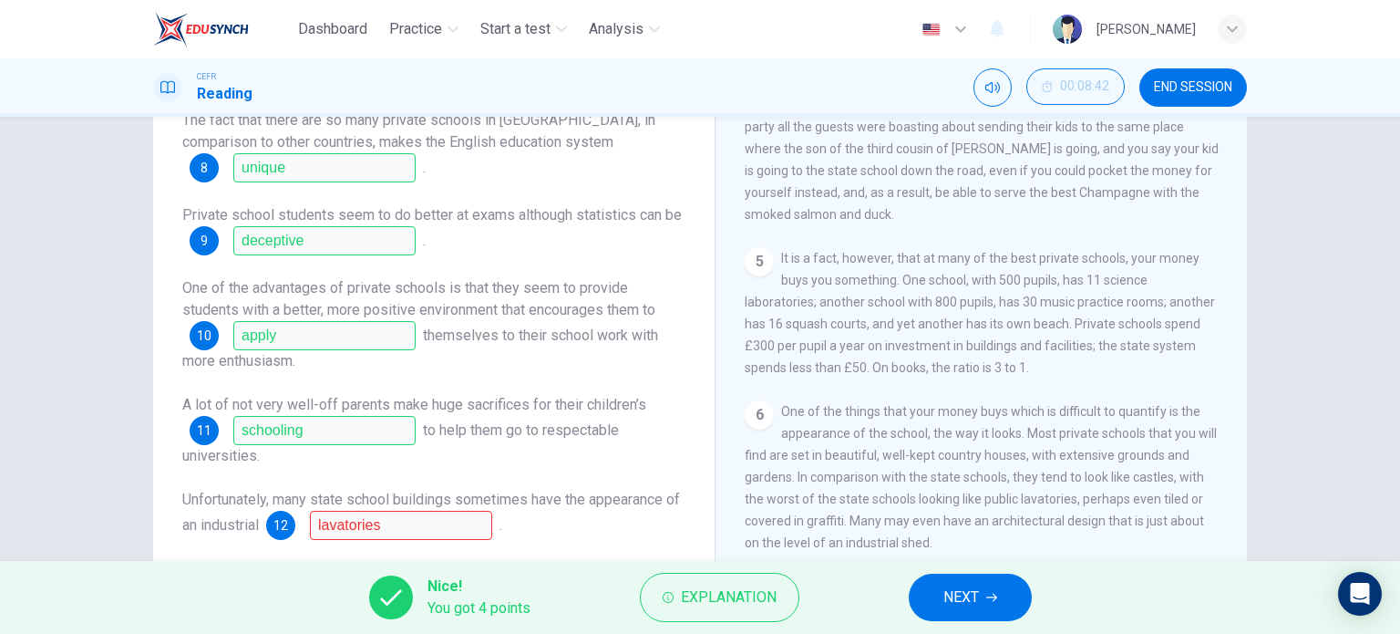
click at [394, 549] on div "Questions 8 - 12 Complete the sentences below. Choose ONE WORD ONLY from the pa…" at bounding box center [434, 248] width 532 height 620
click at [733, 609] on span "Explanation" at bounding box center [729, 597] width 96 height 26
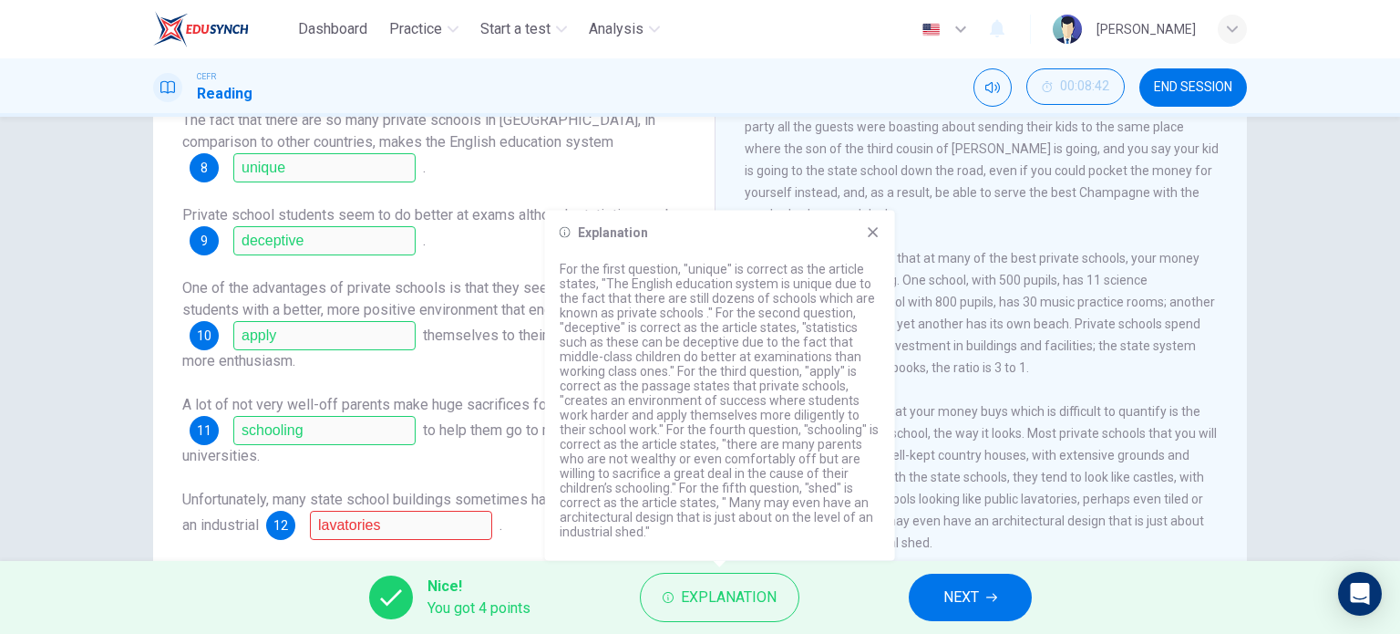
click at [1078, 257] on div "5 It is a fact, however, that at many of the best private schools, your money b…" at bounding box center [982, 312] width 474 height 131
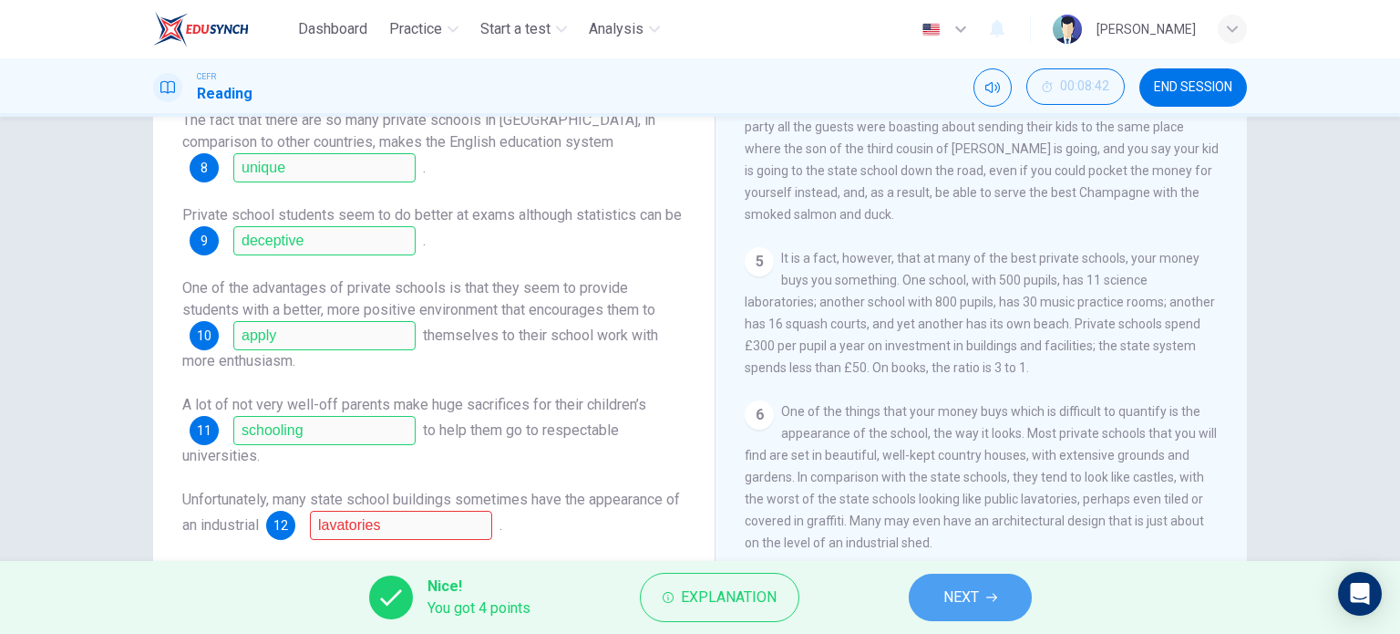
click at [972, 607] on span "NEXT" at bounding box center [961, 597] width 36 height 26
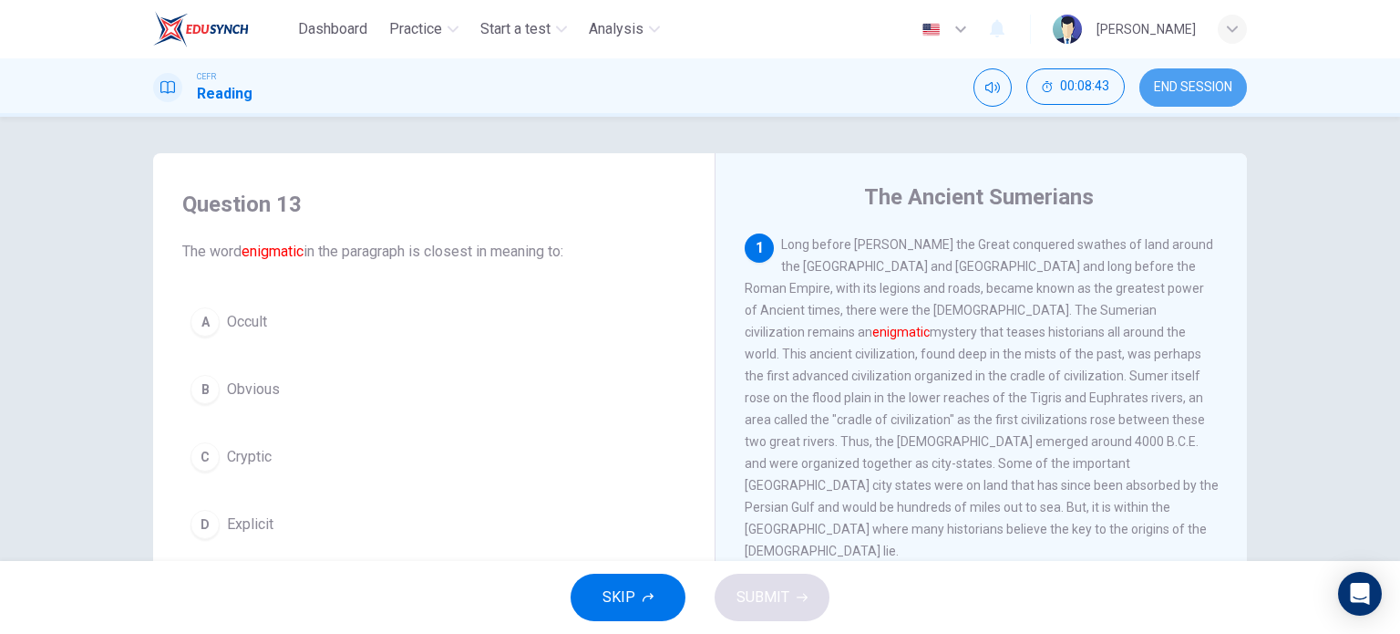
click at [1163, 87] on span "END SESSION" at bounding box center [1193, 87] width 78 height 15
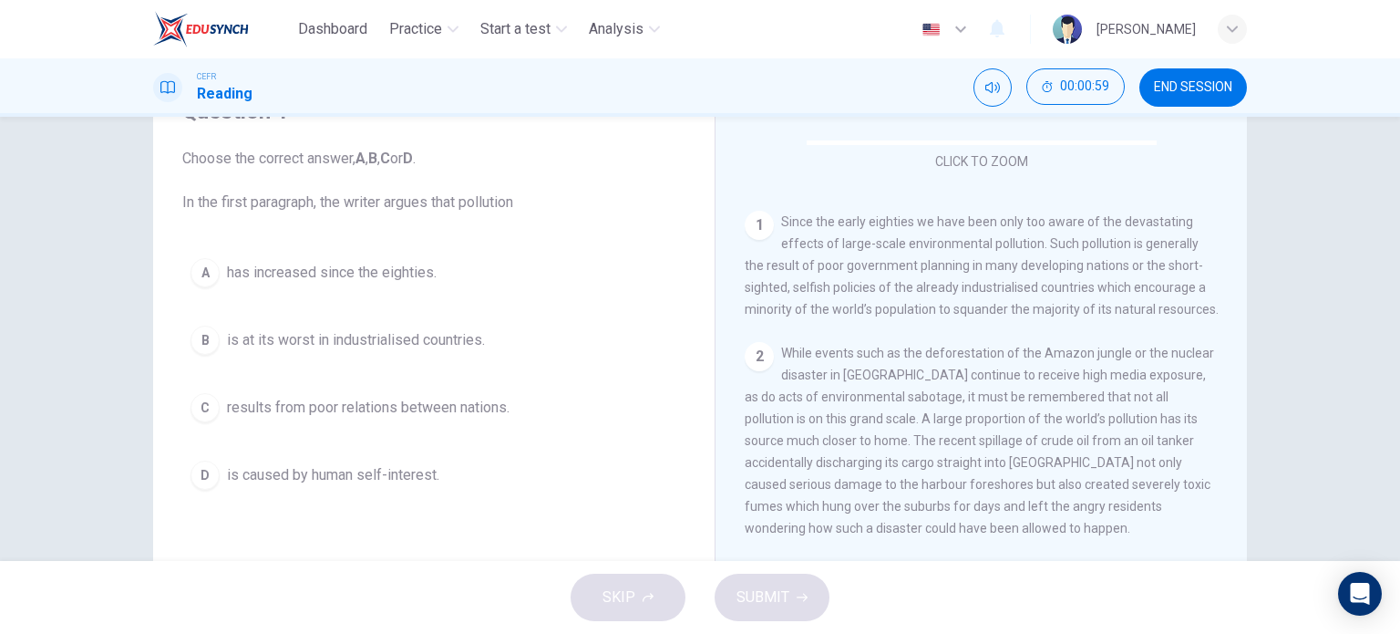
scroll to position [310, 0]
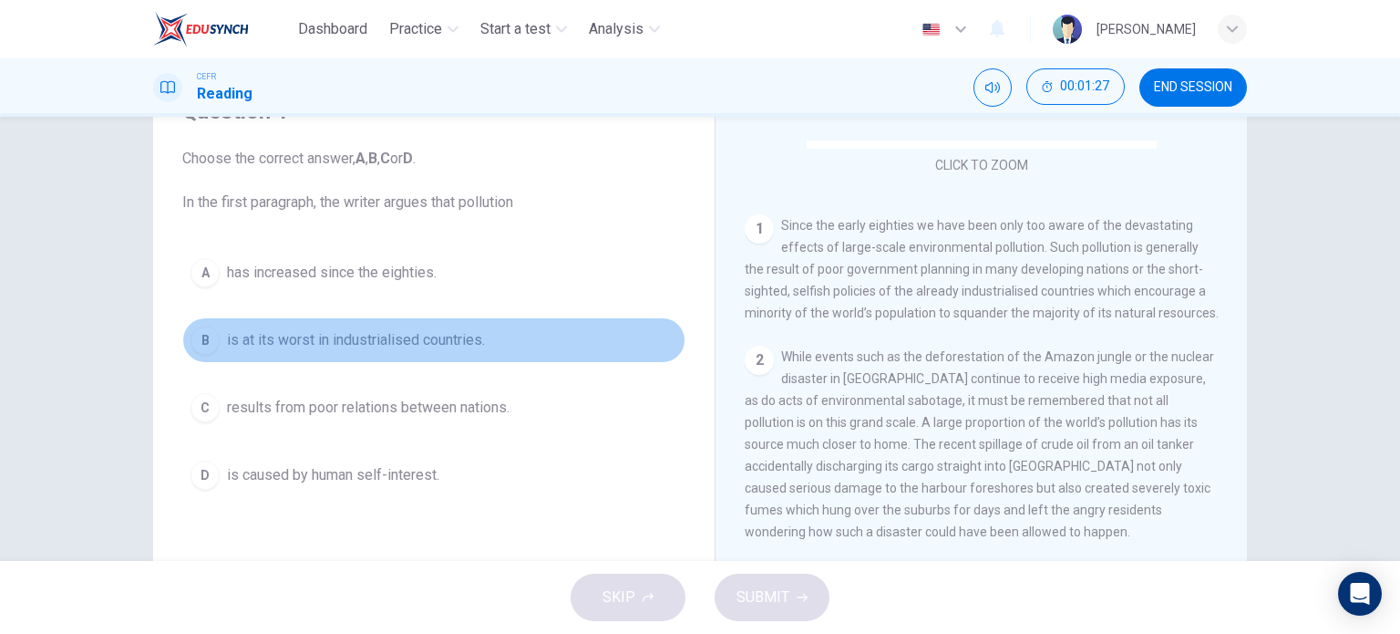
click at [407, 358] on button "B is at its worst in industrialised countries." at bounding box center [433, 340] width 503 height 46
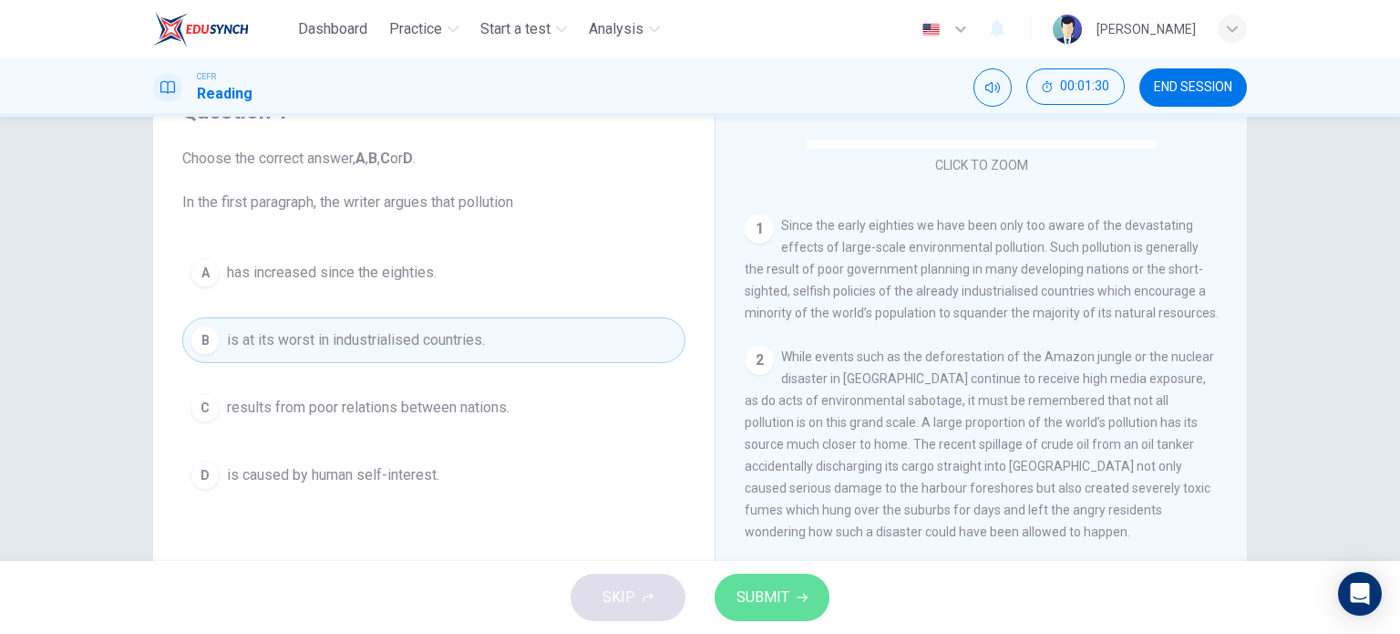
click at [784, 586] on span "SUBMIT" at bounding box center [763, 597] width 53 height 26
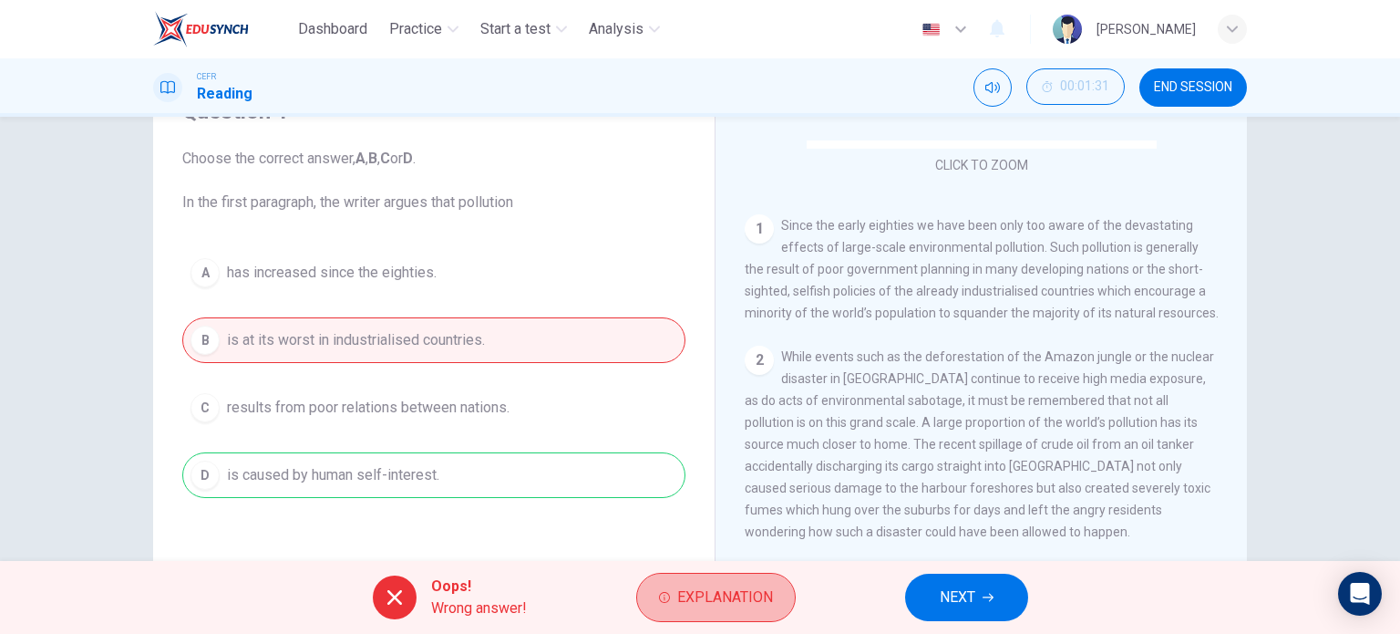
click at [784, 586] on button "Explanation" at bounding box center [716, 596] width 160 height 49
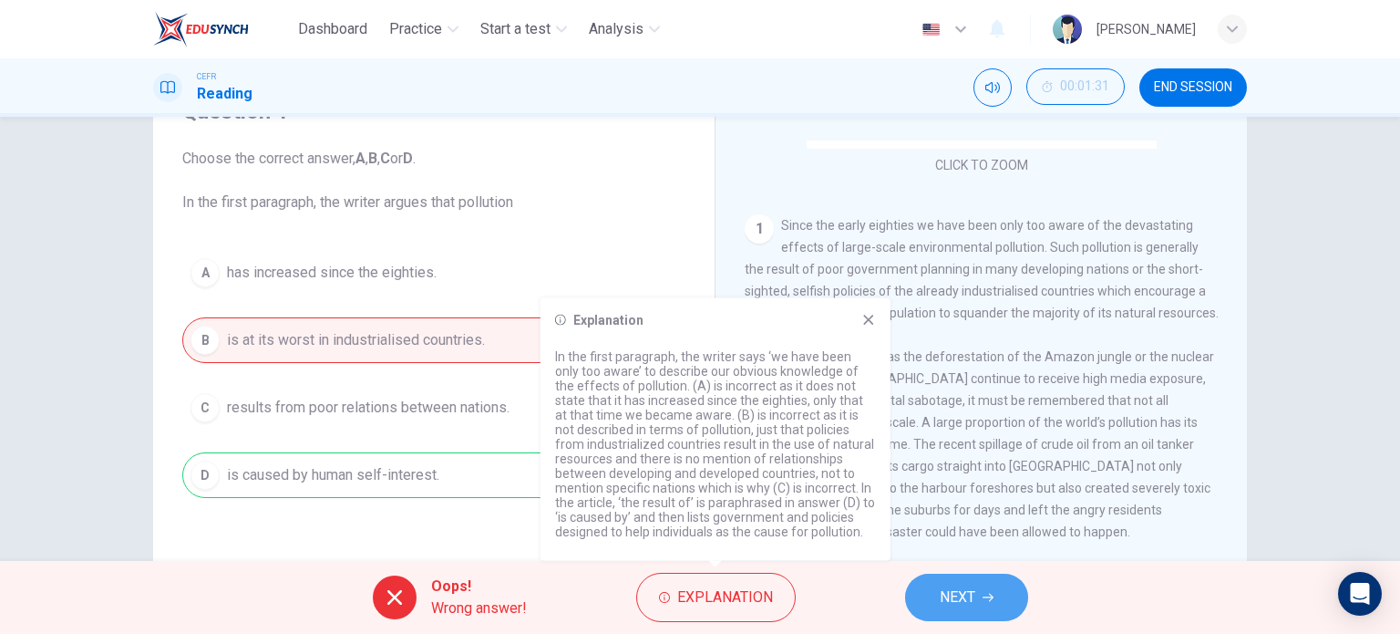
click at [921, 591] on button "NEXT" at bounding box center [966, 596] width 123 height 47
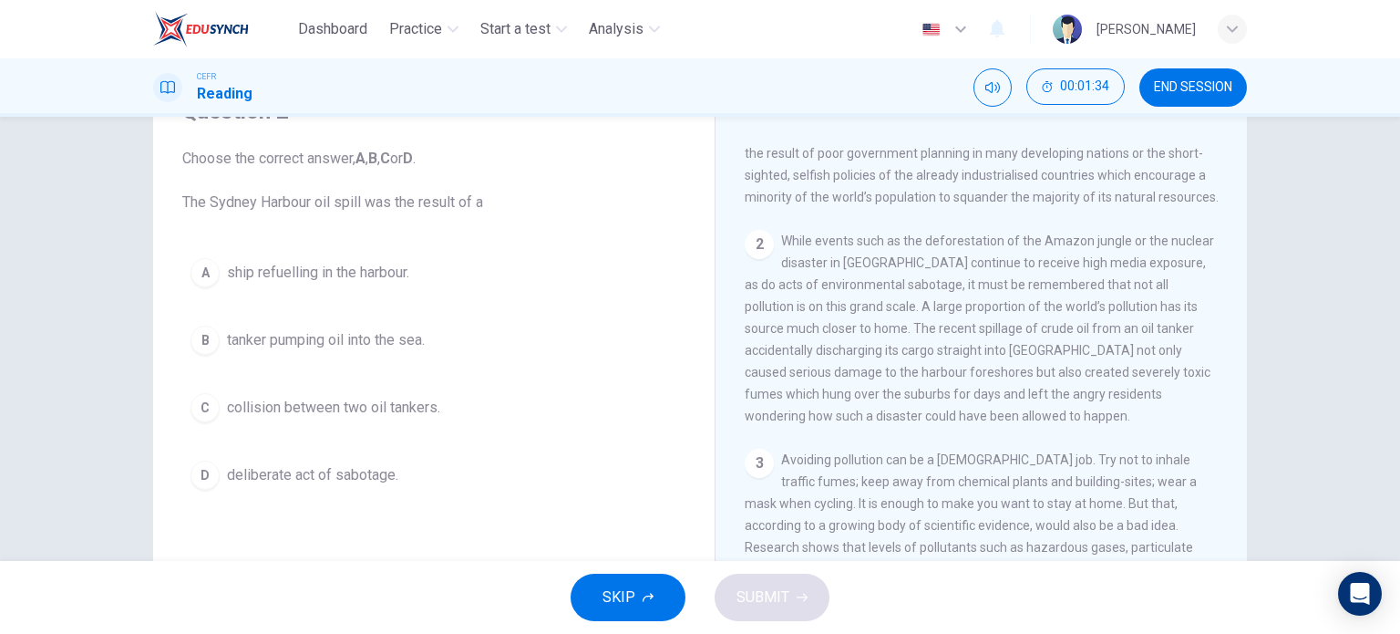
scroll to position [425, 0]
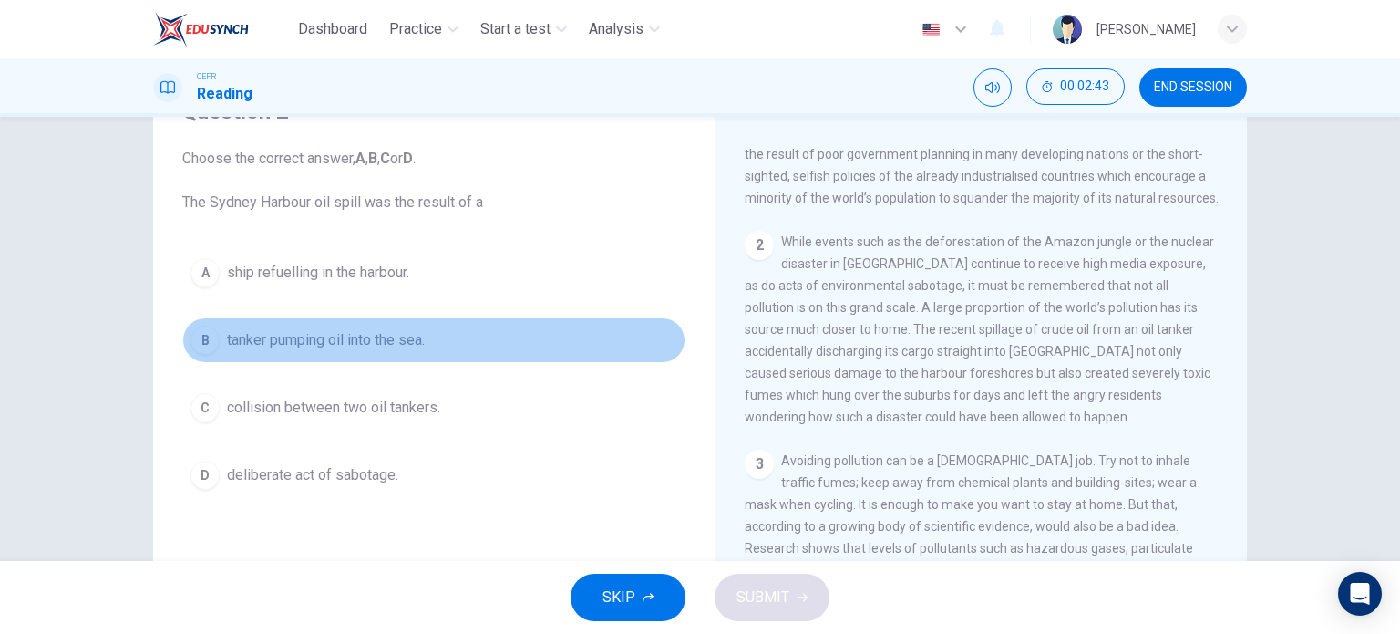
click at [420, 329] on span "tanker pumping oil into the sea." at bounding box center [326, 340] width 198 height 22
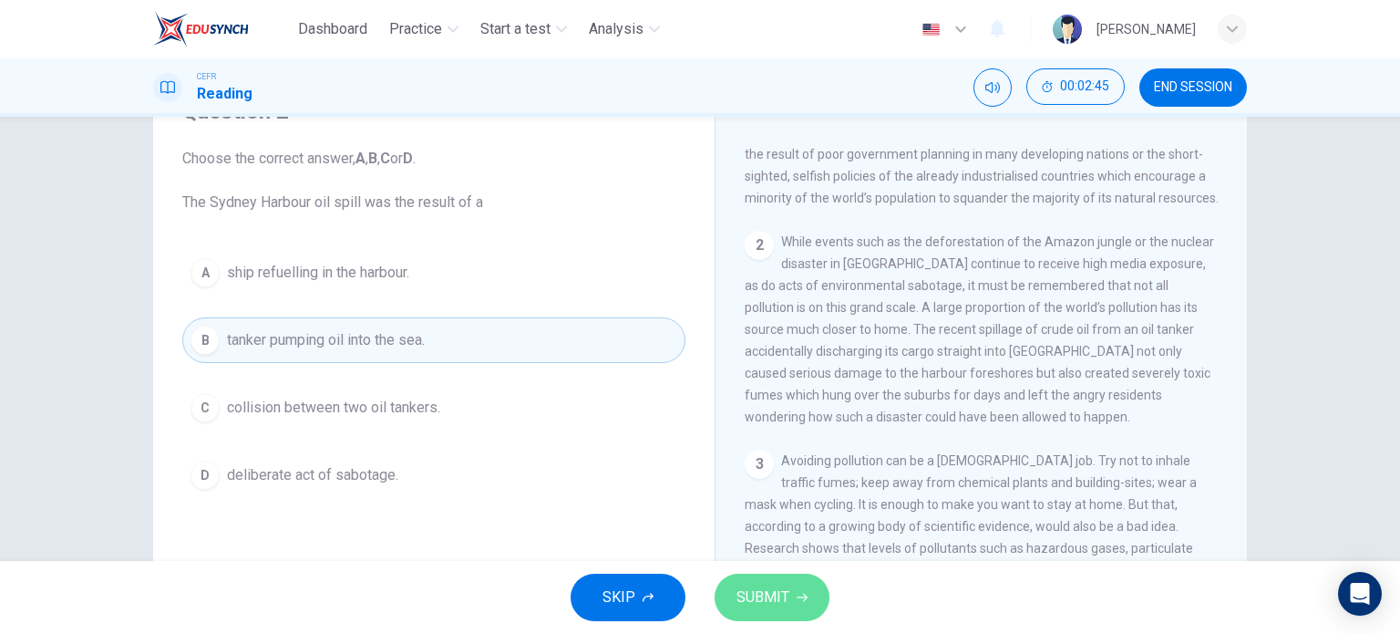
click at [788, 603] on button "SUBMIT" at bounding box center [772, 596] width 115 height 47
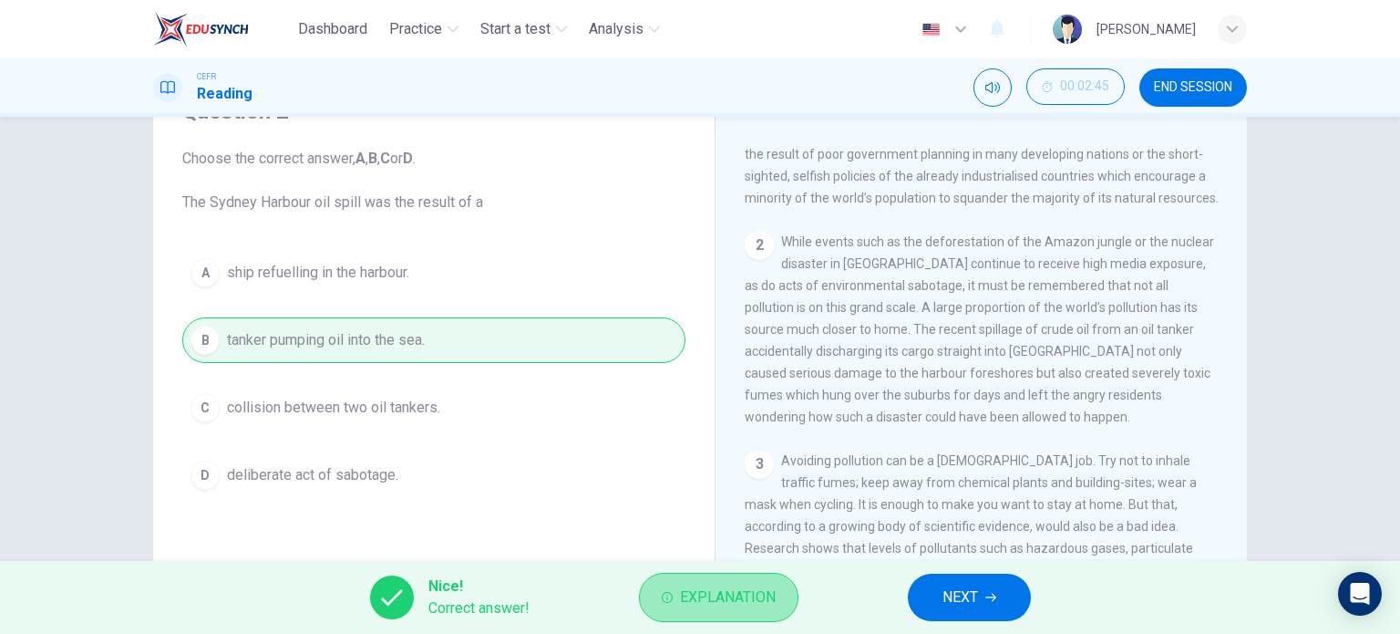
click at [704, 586] on span "Explanation" at bounding box center [728, 597] width 96 height 26
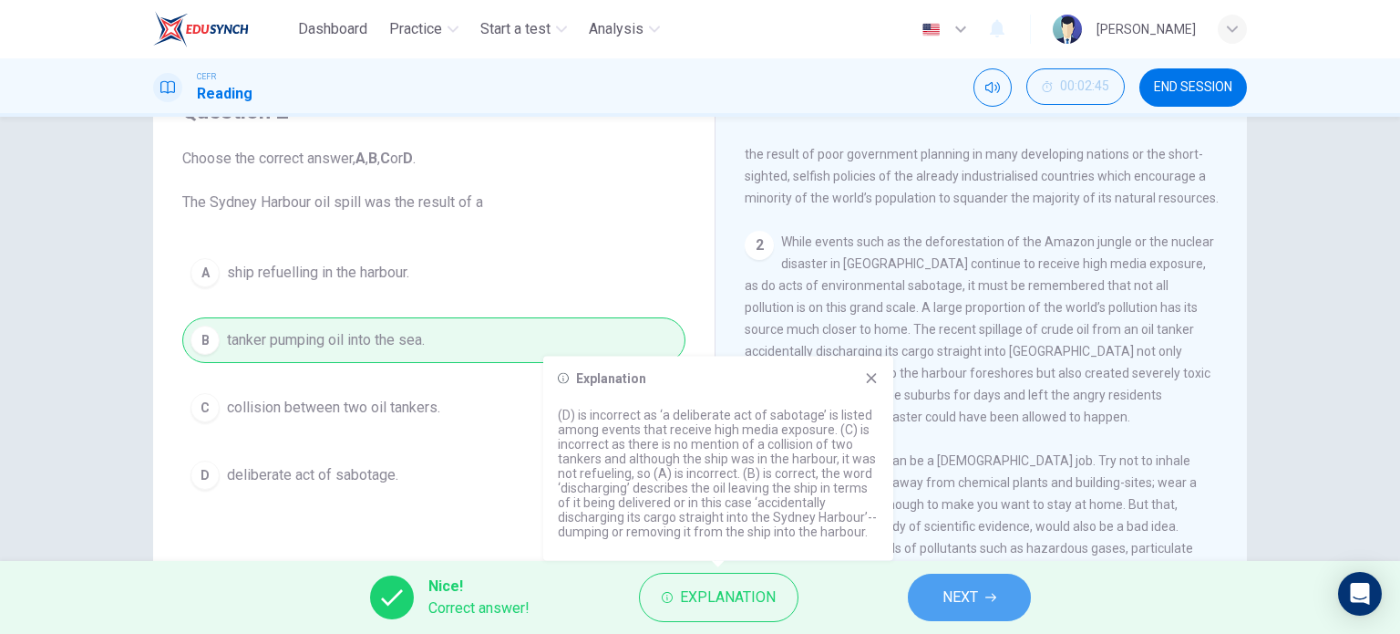
click at [943, 606] on span "NEXT" at bounding box center [961, 597] width 36 height 26
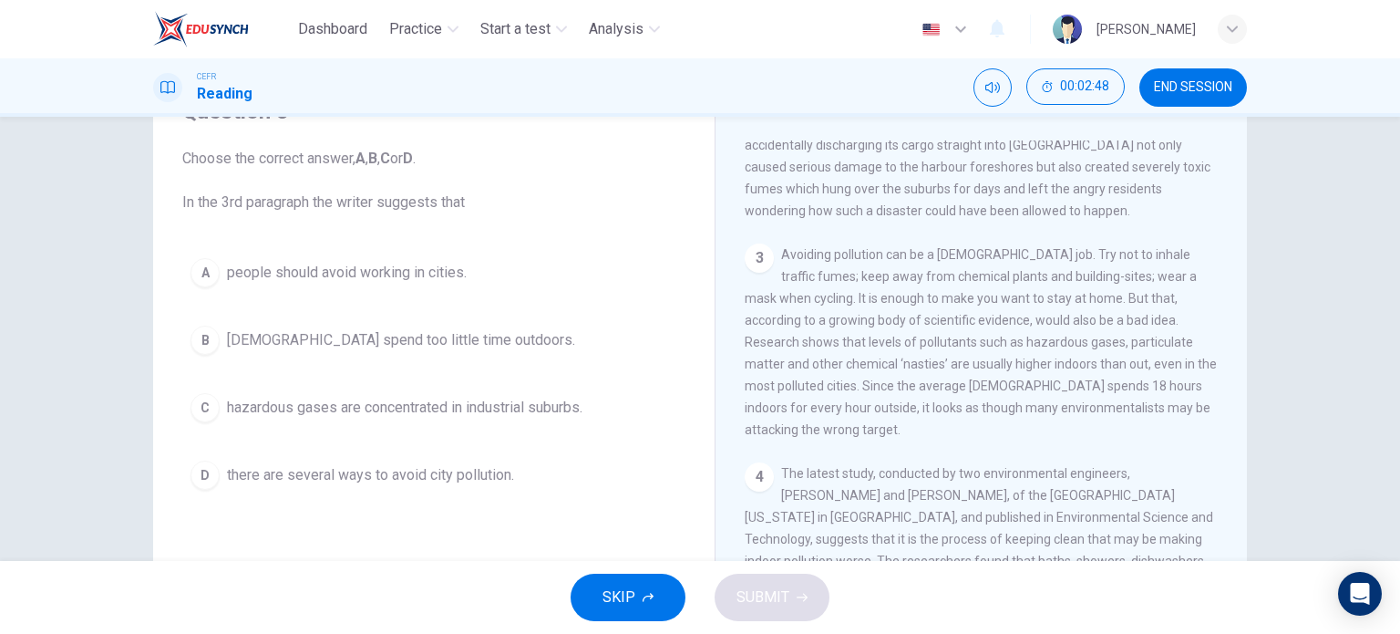
scroll to position [665, 0]
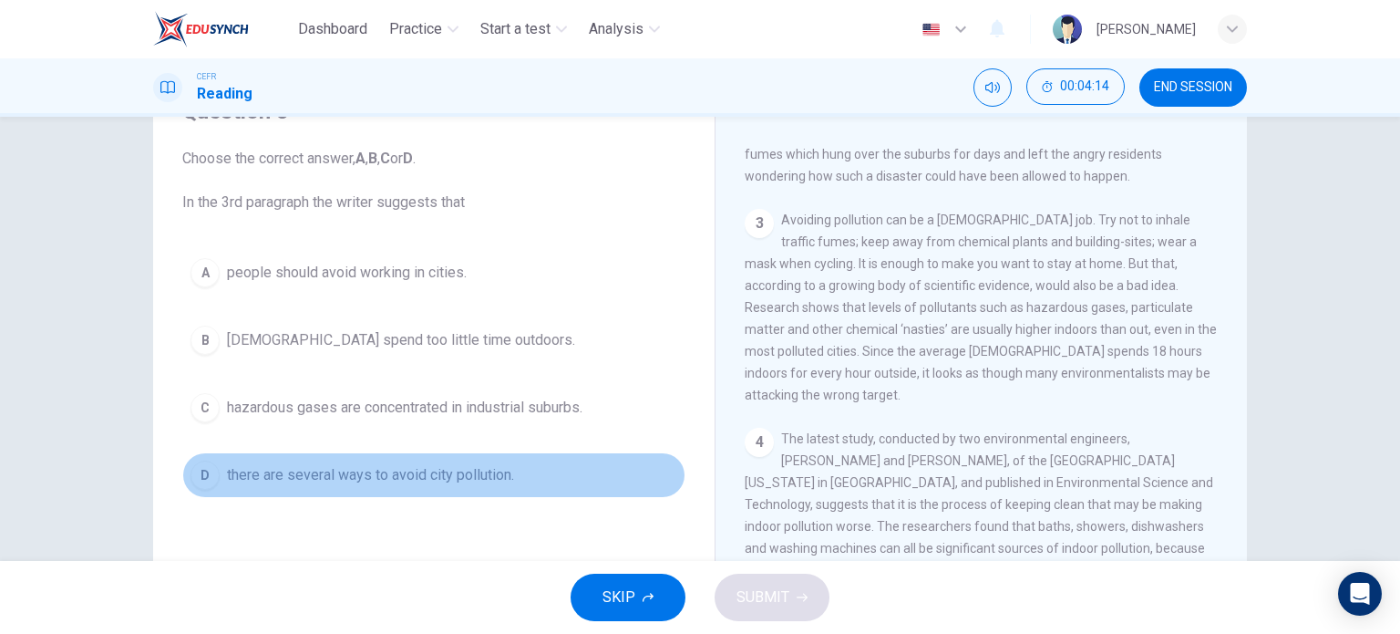
click at [505, 474] on span "there are several ways to avoid city pollution." at bounding box center [370, 475] width 287 height 22
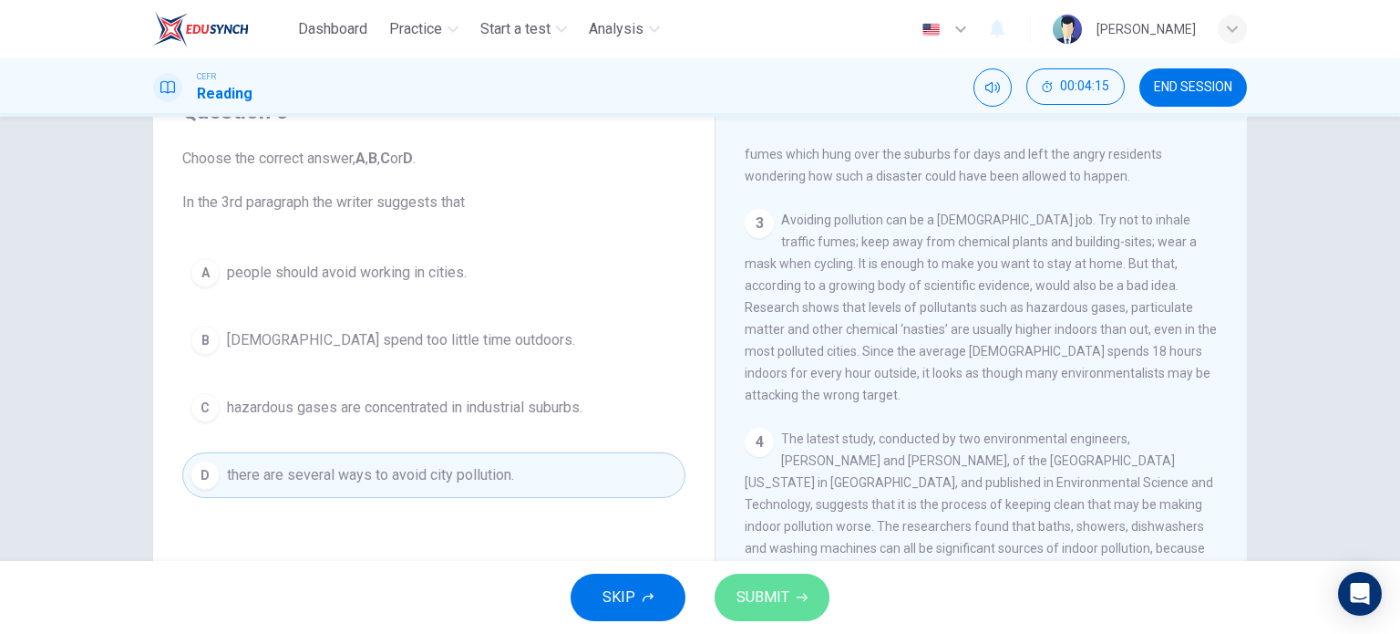
click at [820, 592] on button "SUBMIT" at bounding box center [772, 596] width 115 height 47
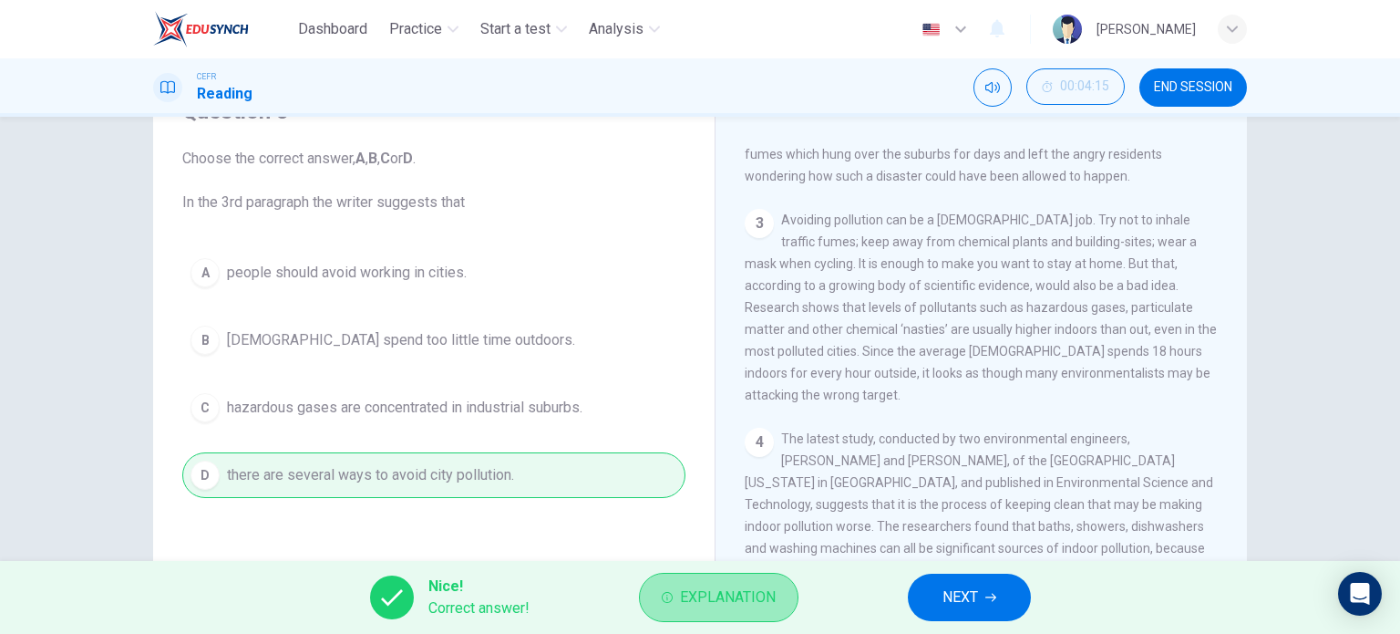
click at [767, 590] on span "Explanation" at bounding box center [728, 597] width 96 height 26
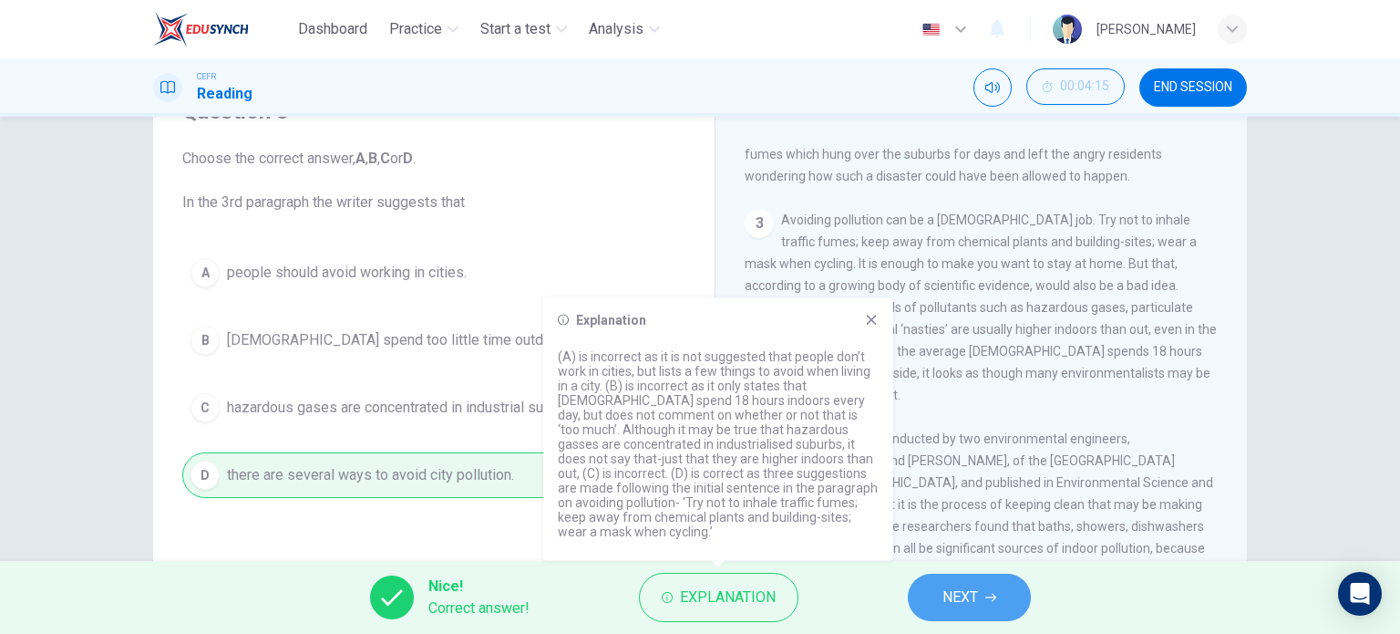
click at [951, 598] on span "NEXT" at bounding box center [961, 597] width 36 height 26
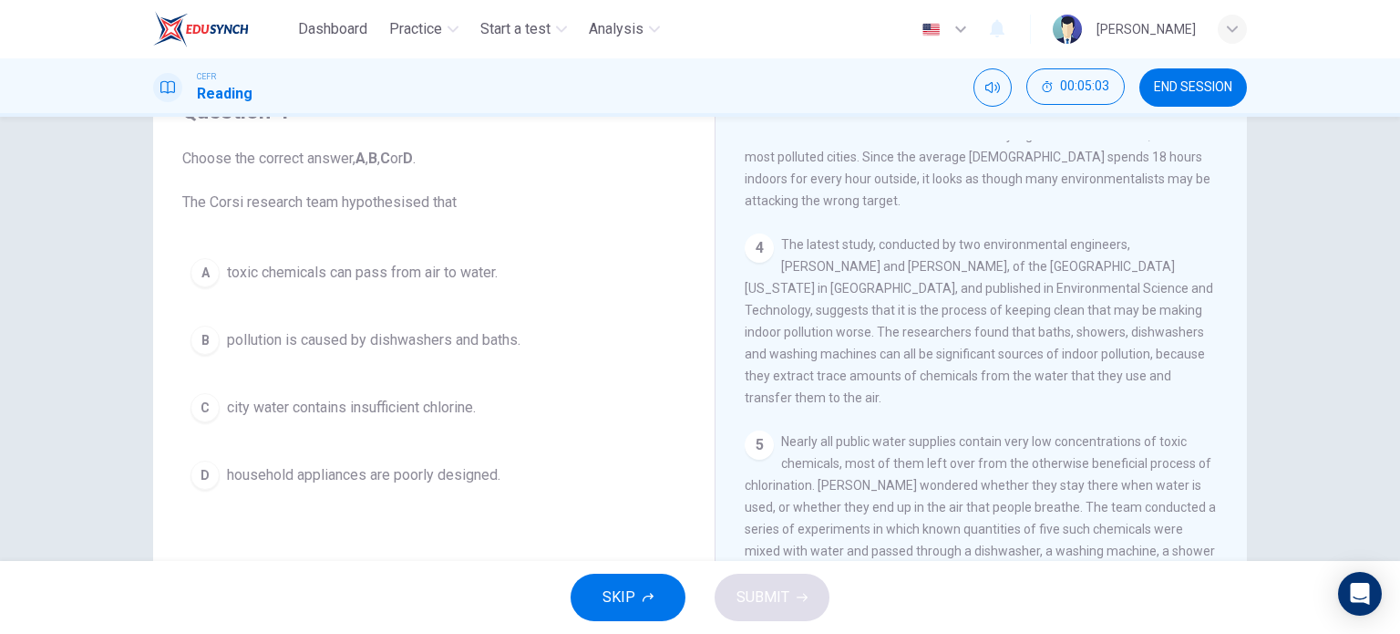
scroll to position [859, 0]
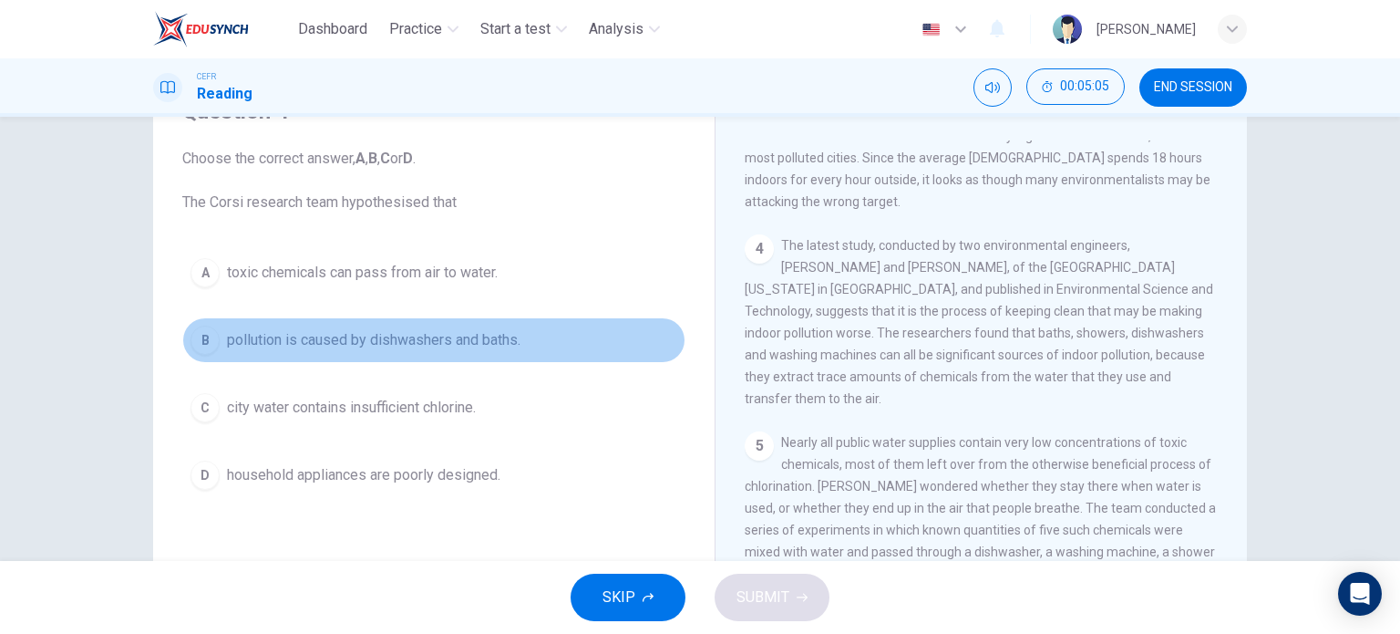
click at [535, 338] on button "B pollution is caused by dishwashers and baths." at bounding box center [433, 340] width 503 height 46
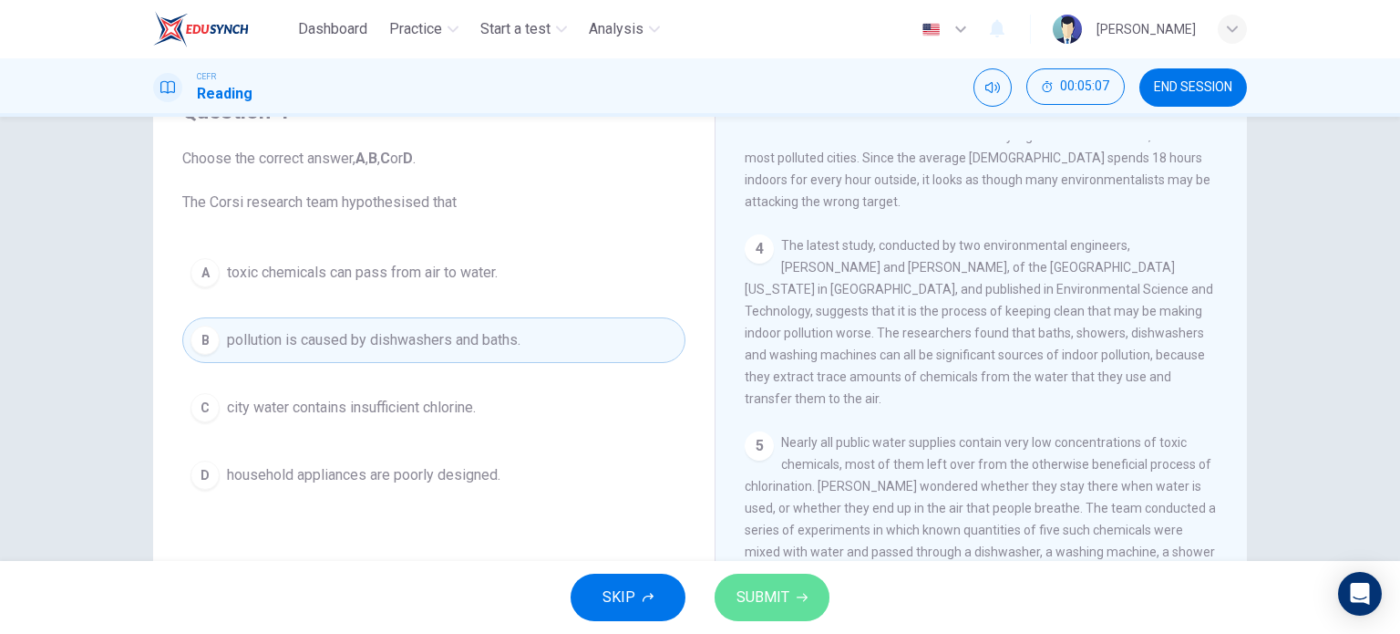
click at [747, 578] on button "SUBMIT" at bounding box center [772, 596] width 115 height 47
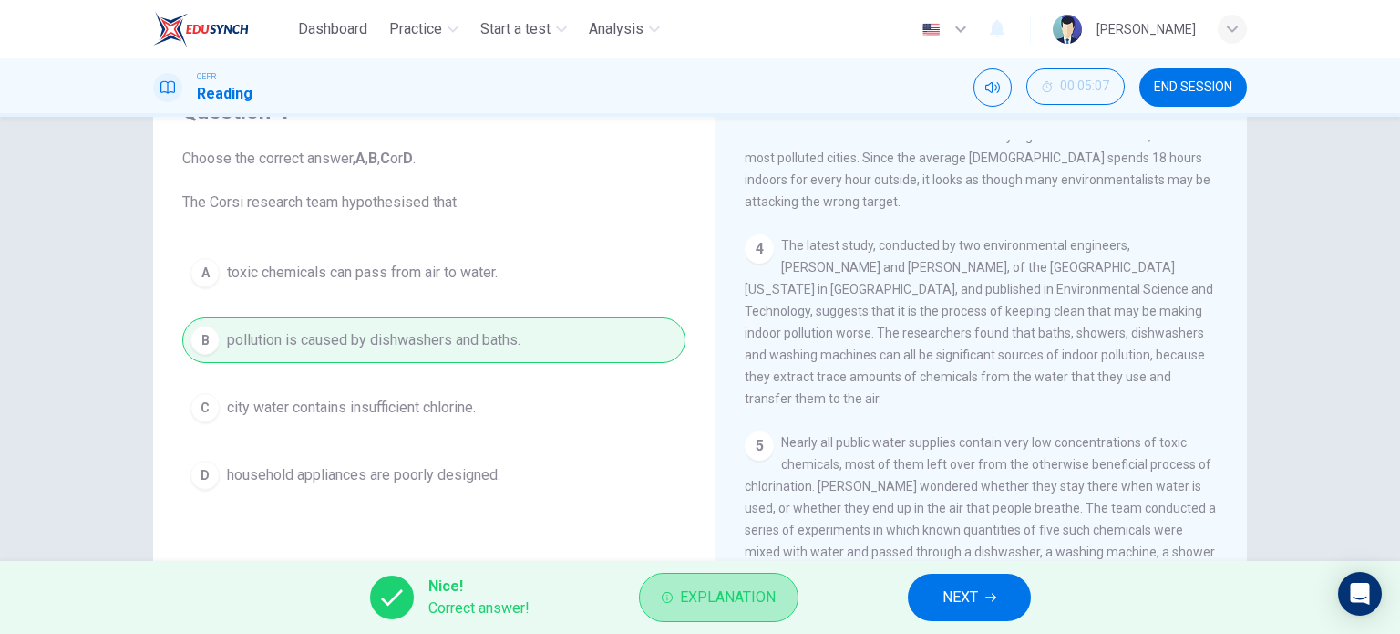
click at [747, 578] on button "Explanation" at bounding box center [719, 596] width 160 height 49
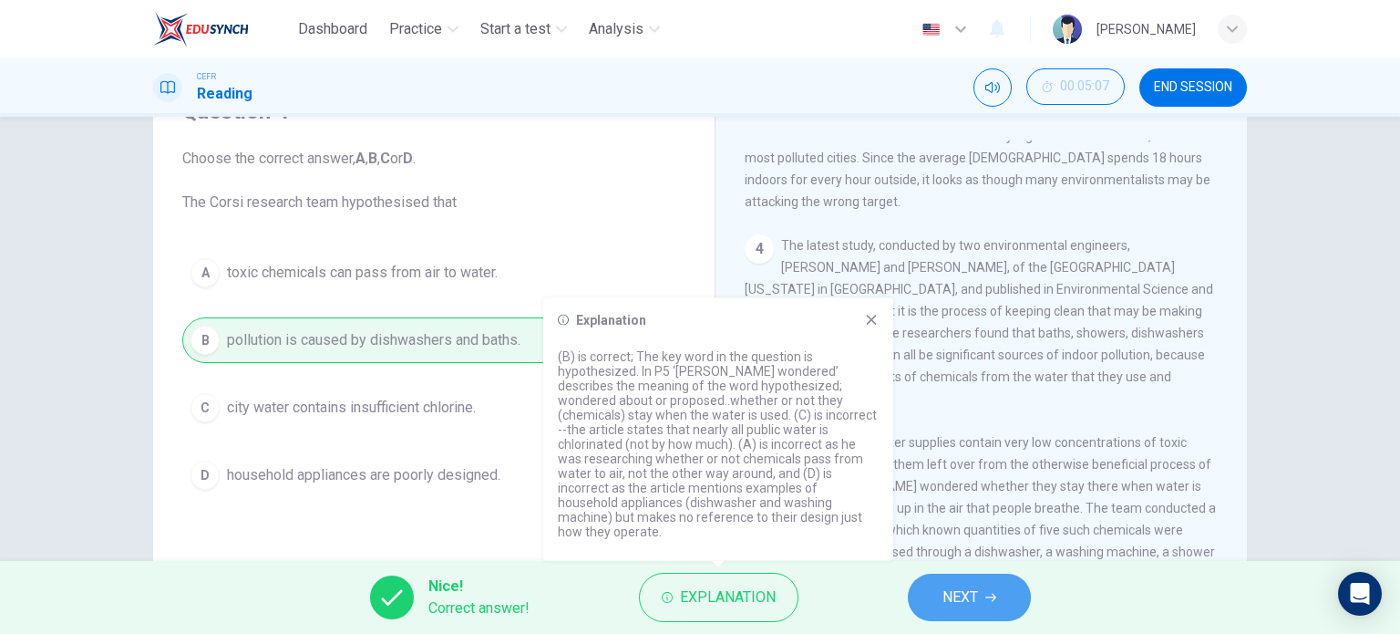
click at [993, 586] on button "NEXT" at bounding box center [969, 596] width 123 height 47
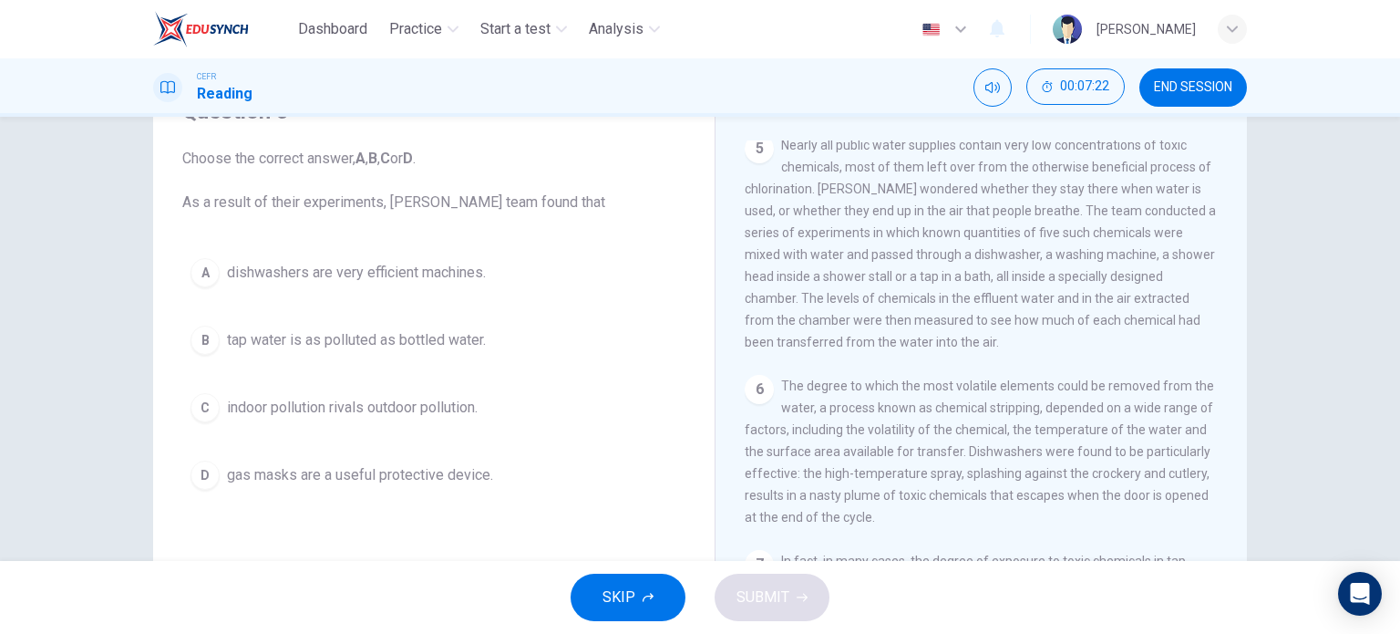
scroll to position [1154, 0]
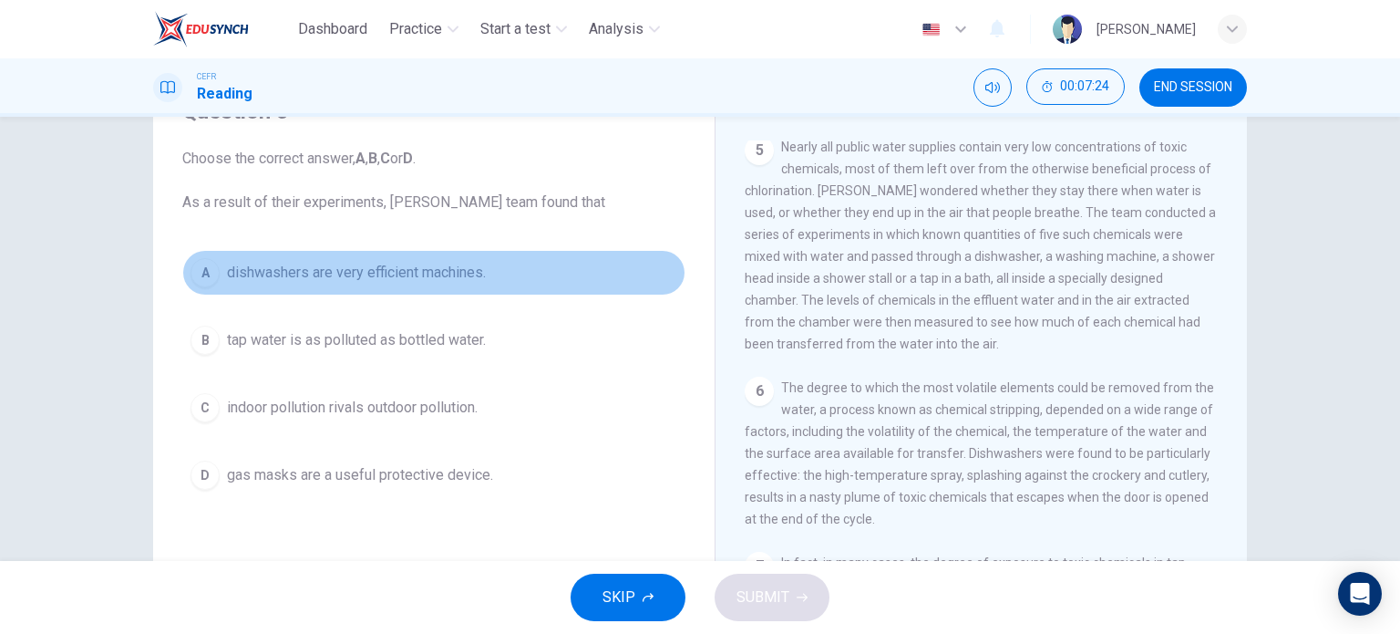
click at [472, 256] on button "A dishwashers are very efficient machines." at bounding box center [433, 273] width 503 height 46
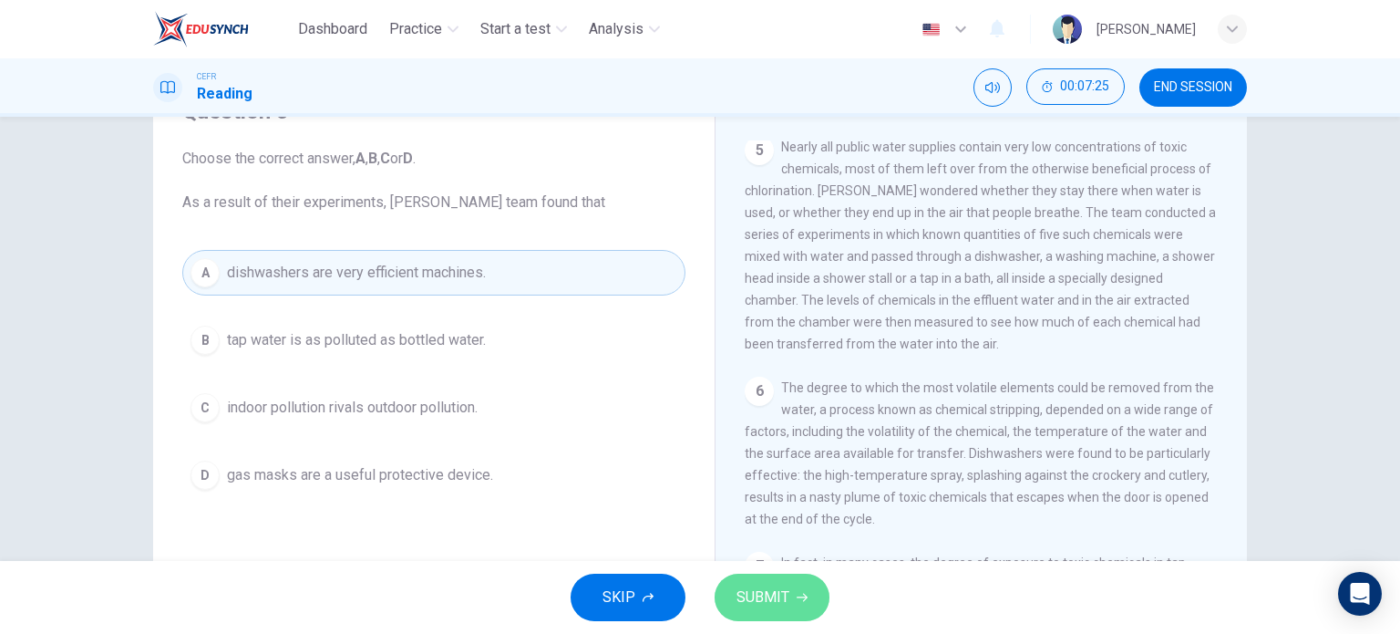
click at [799, 610] on button "SUBMIT" at bounding box center [772, 596] width 115 height 47
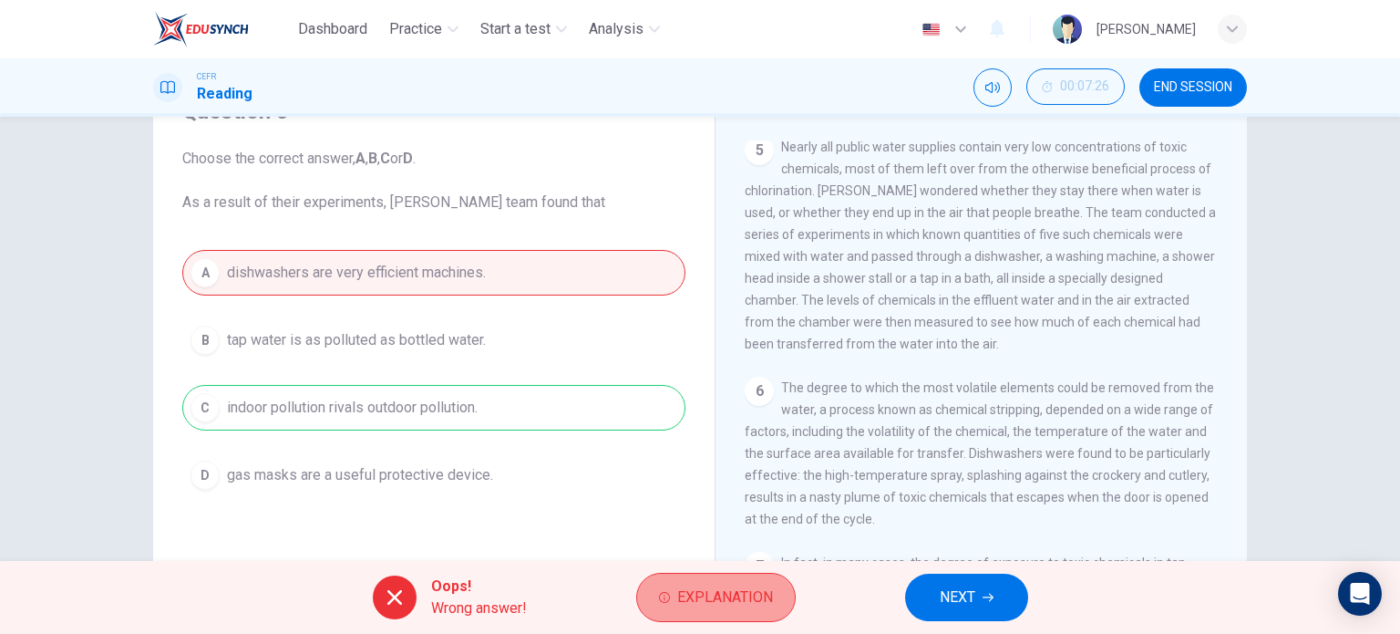
click at [714, 602] on span "Explanation" at bounding box center [725, 597] width 96 height 26
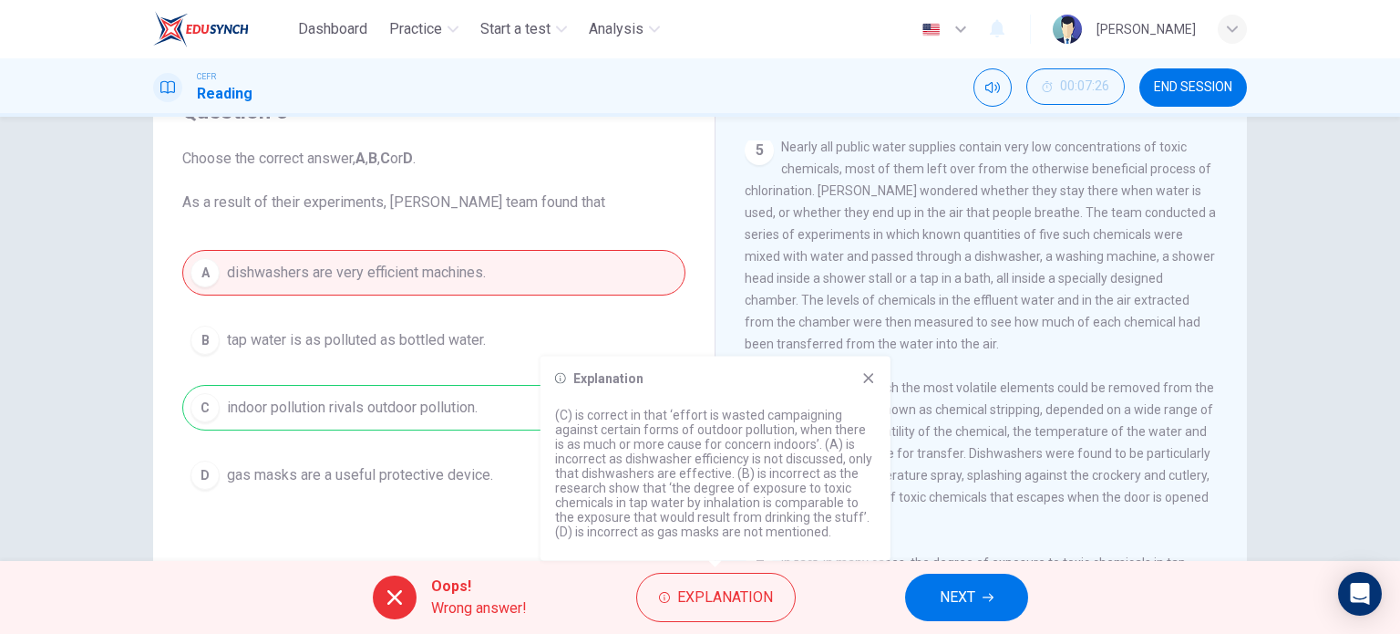
click at [861, 378] on icon at bounding box center [868, 378] width 15 height 15
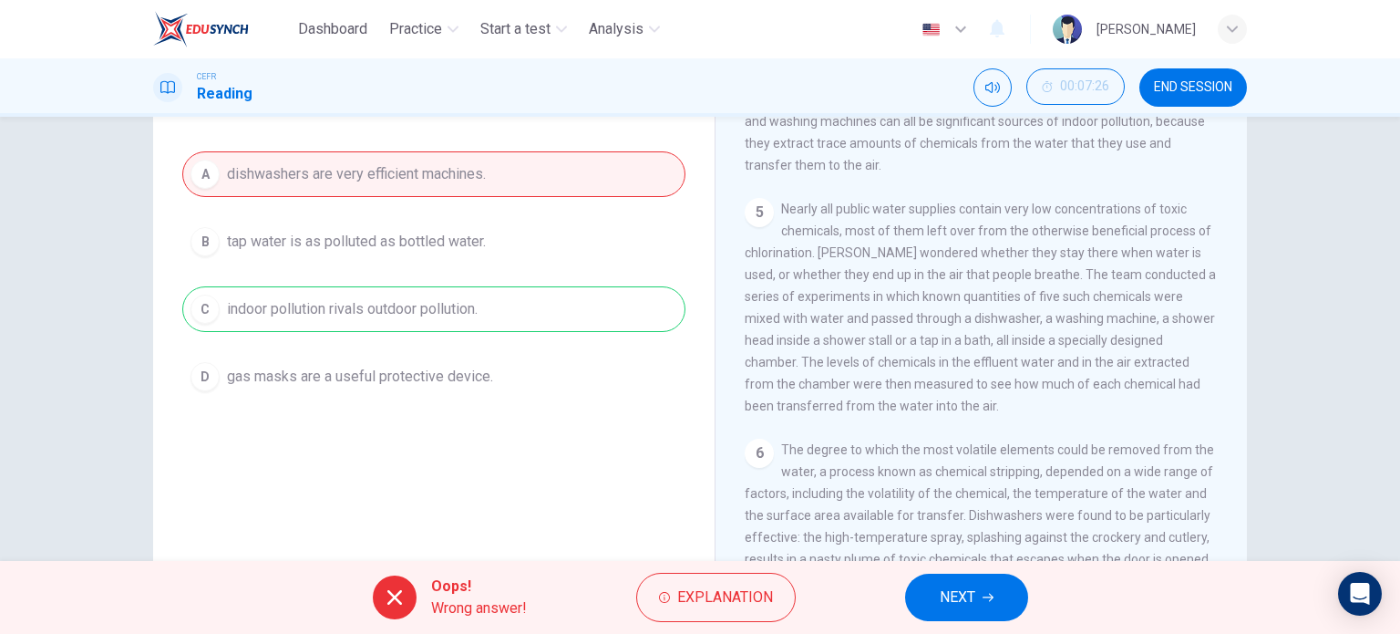
scroll to position [995, 0]
click at [945, 601] on span "NEXT" at bounding box center [958, 597] width 36 height 26
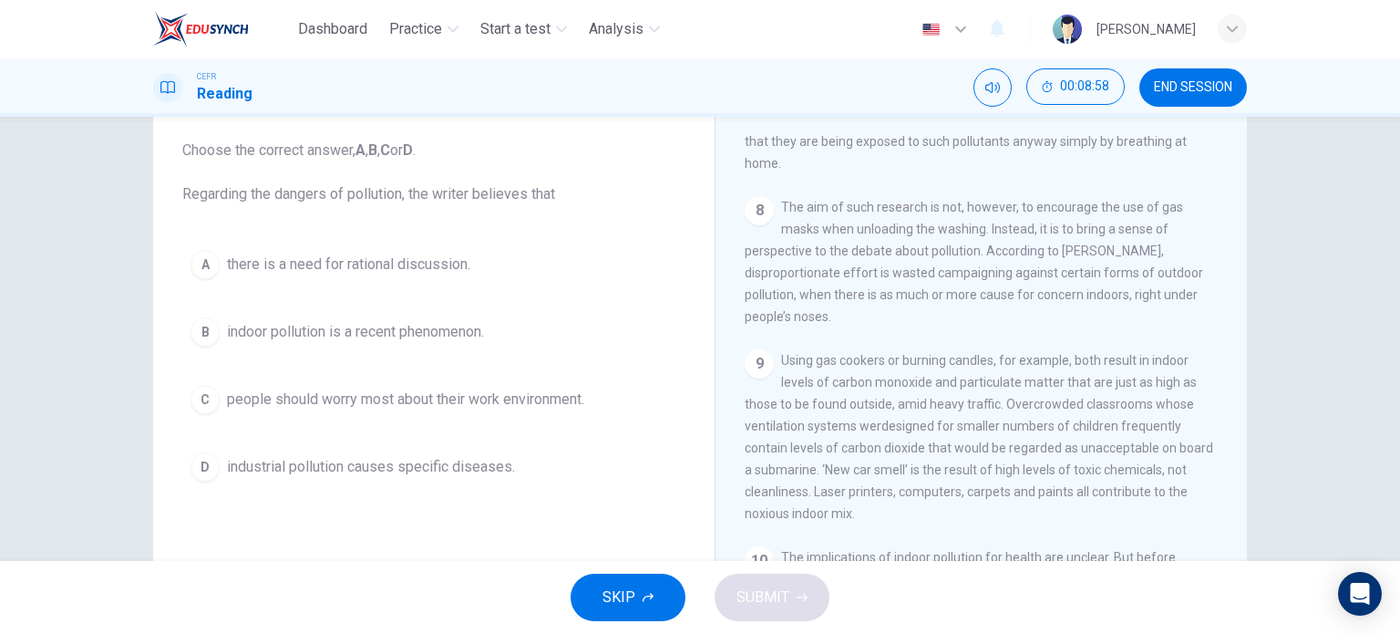
scroll to position [109, 0]
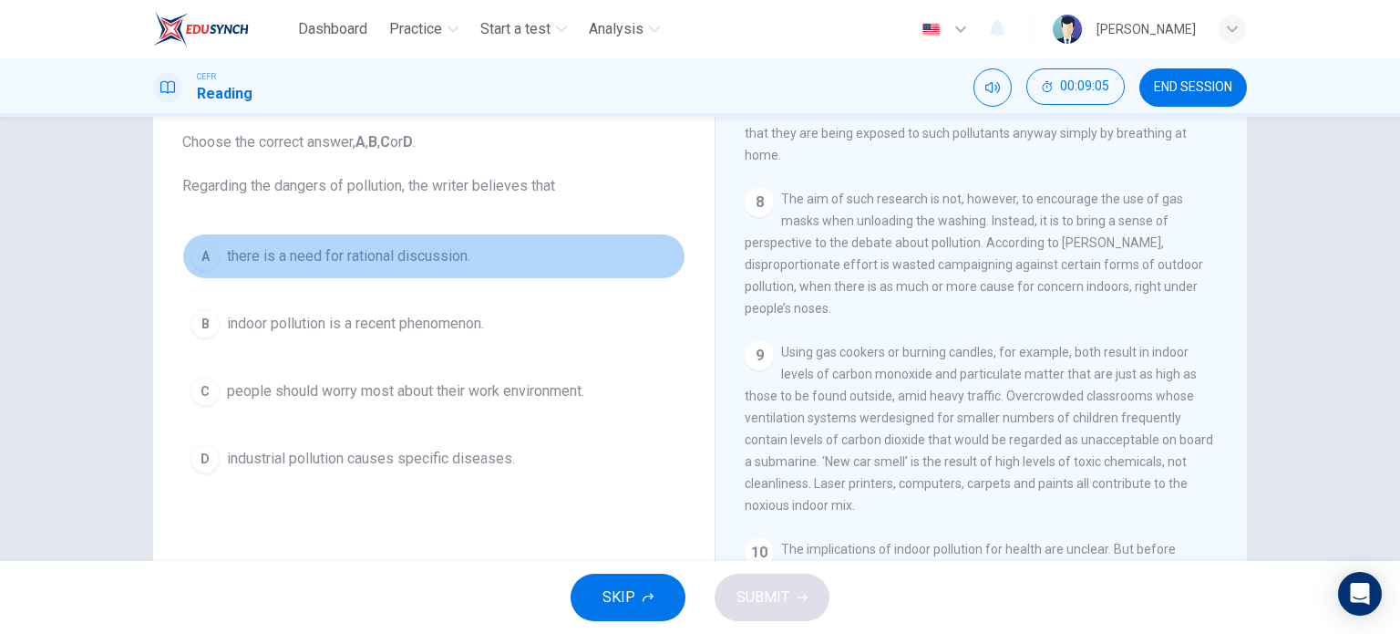
click at [451, 251] on span "there is a need for rational discussion." at bounding box center [348, 256] width 243 height 22
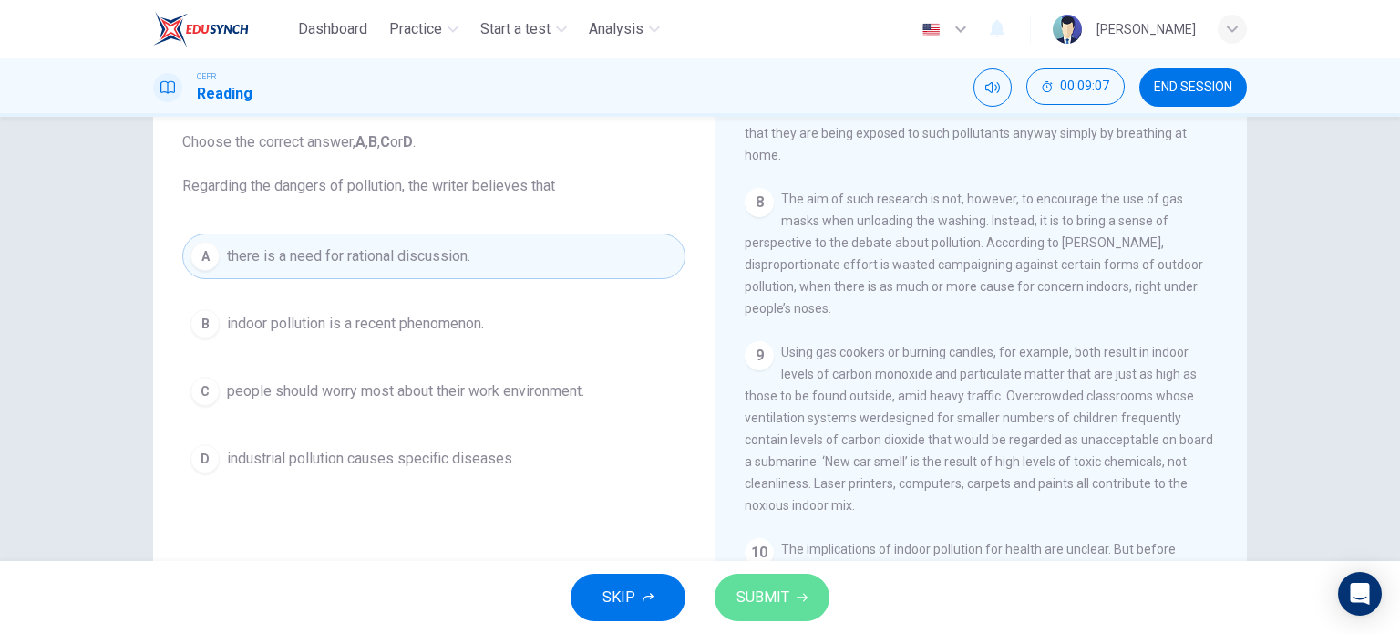
click at [755, 581] on button "SUBMIT" at bounding box center [772, 596] width 115 height 47
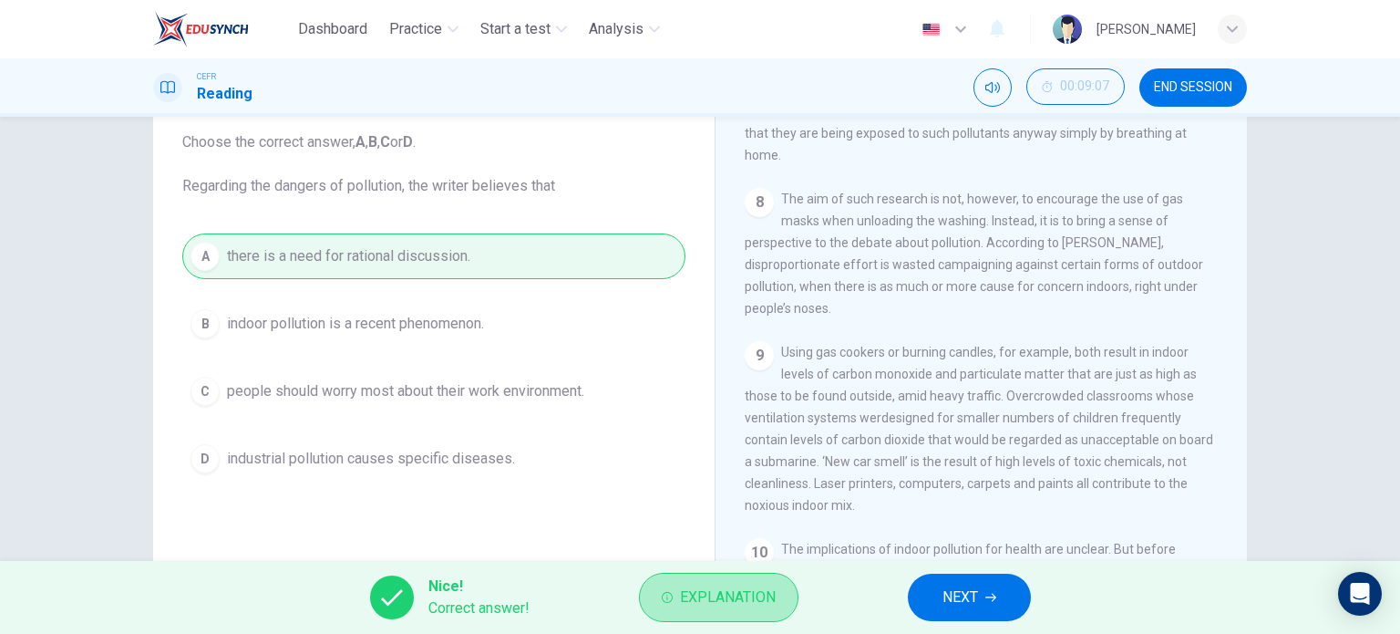
click at [707, 587] on span "Explanation" at bounding box center [728, 597] width 96 height 26
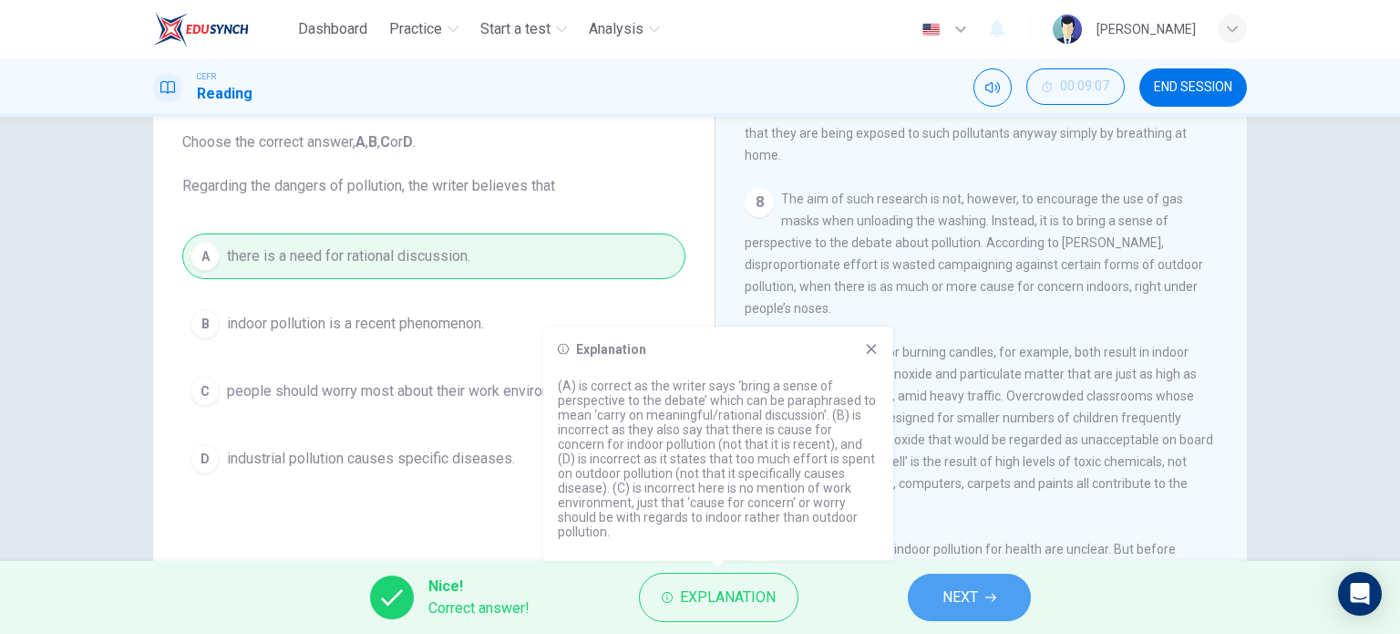
click at [957, 607] on span "NEXT" at bounding box center [961, 597] width 36 height 26
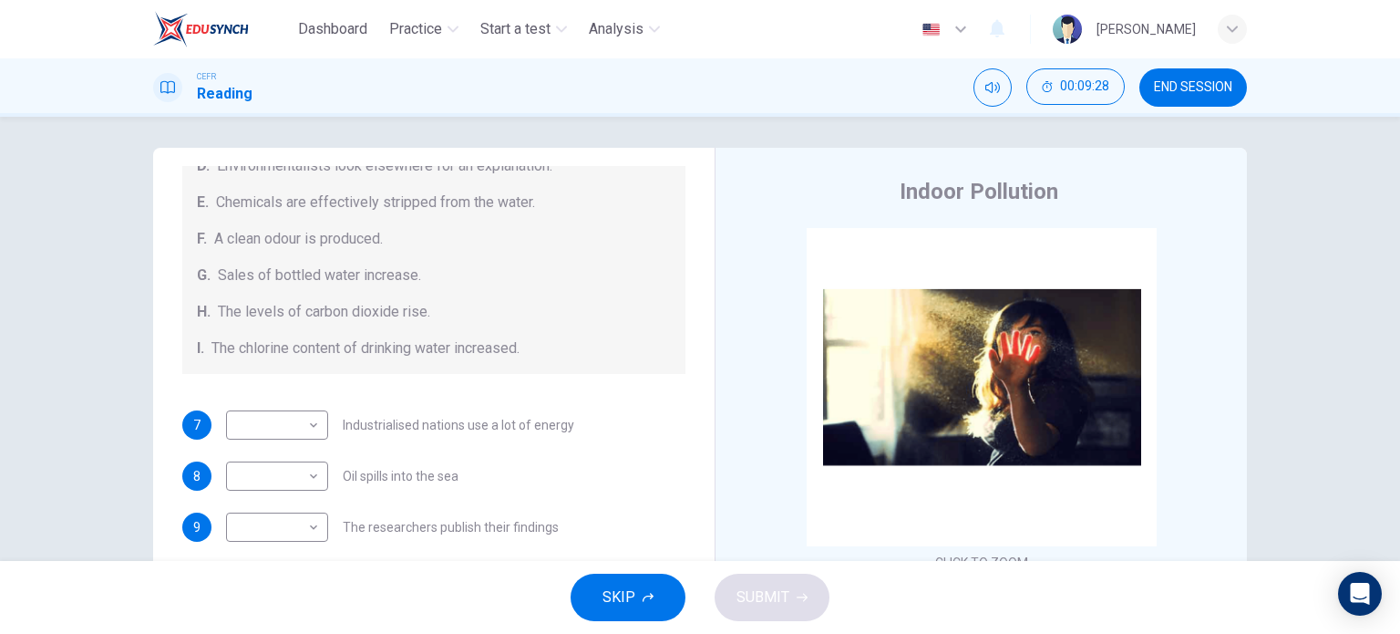
scroll to position [387, 0]
click at [218, 298] on div "Causes A. The focus of pollution moves to the home. B. The levels of carbon mon…" at bounding box center [433, 184] width 503 height 379
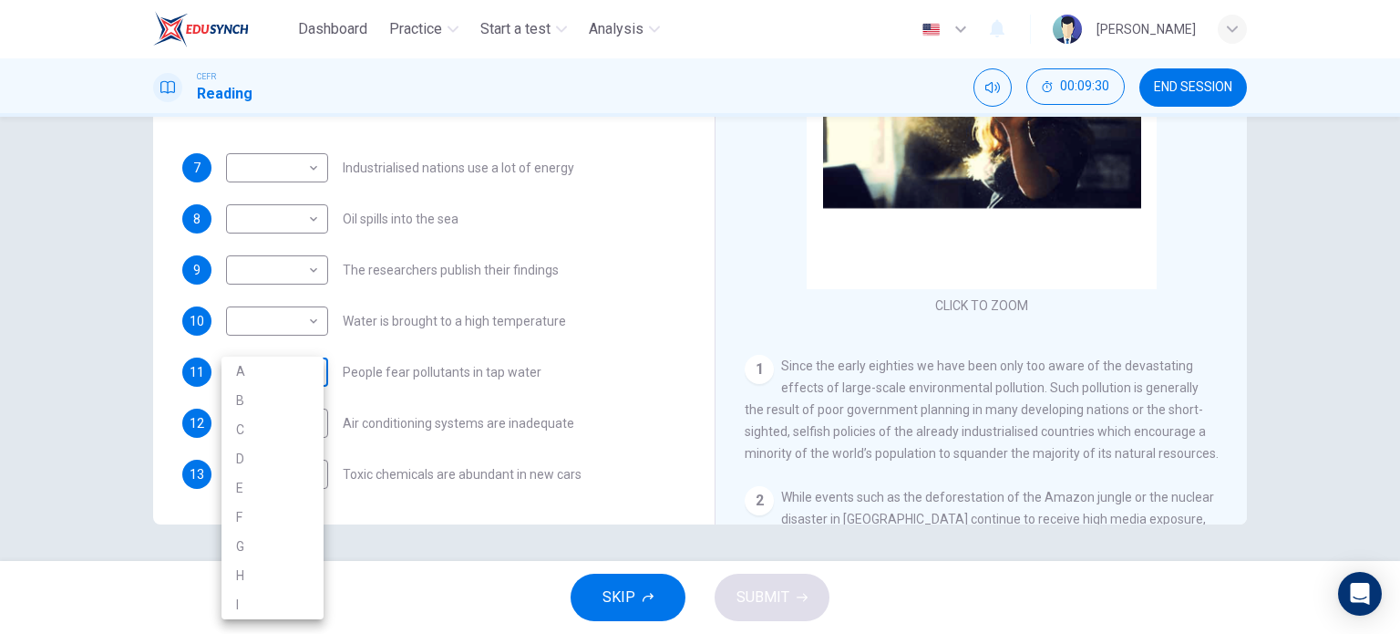
click at [262, 355] on body "Dashboard Practice Start a test Analysis English en ​ [PERSON_NAME] Reading 00:…" at bounding box center [700, 317] width 1400 height 634
click at [9, 334] on div at bounding box center [700, 317] width 1400 height 634
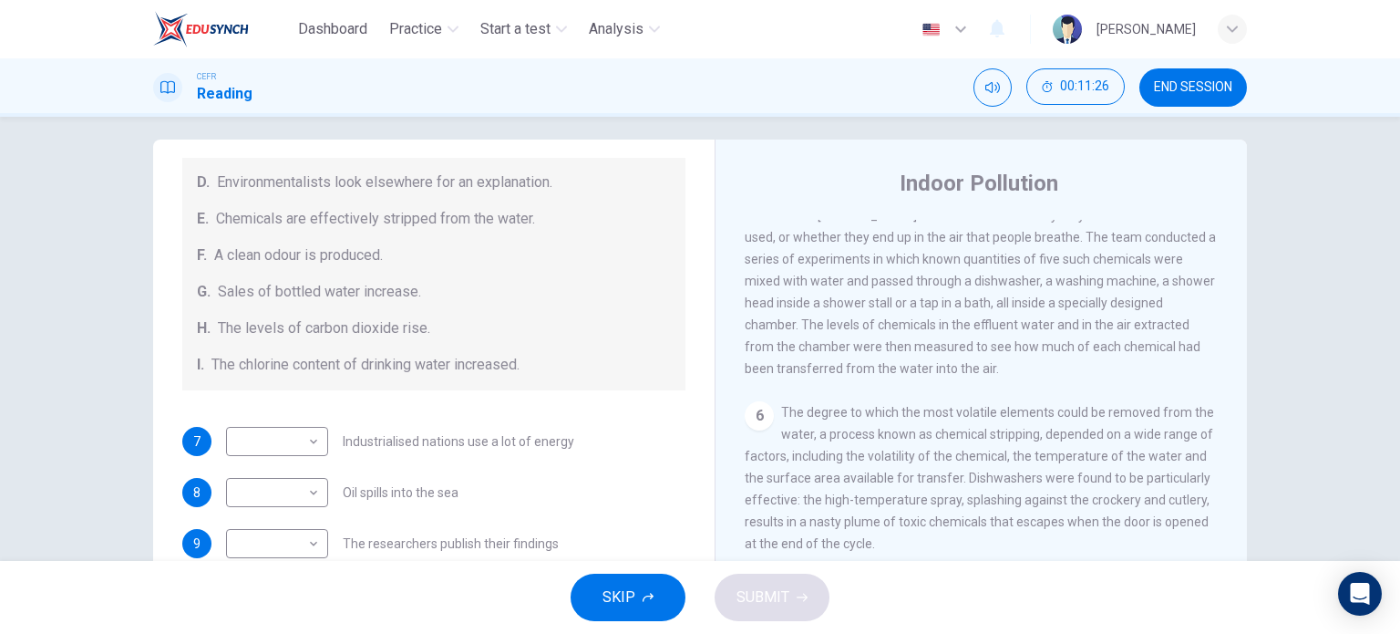
scroll to position [142, 0]
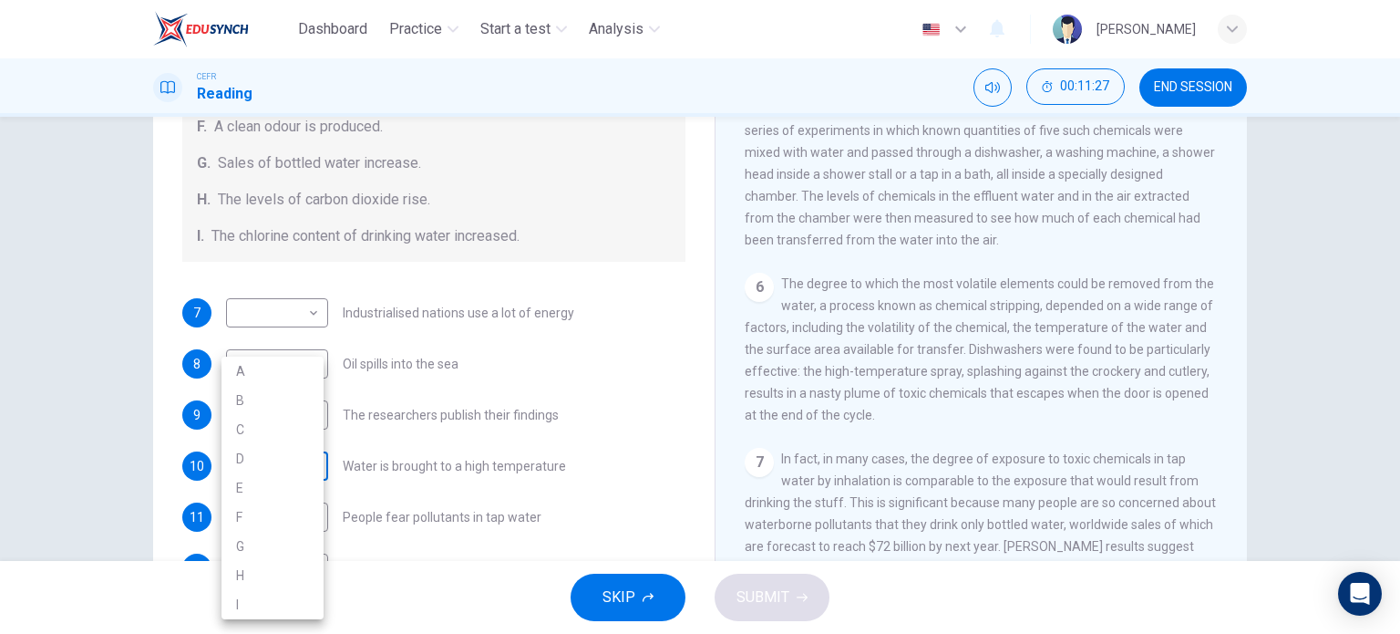
click at [303, 471] on body "Dashboard Practice Start a test Analysis English en ​ [PERSON_NAME] Reading 00:…" at bounding box center [700, 317] width 1400 height 634
click at [286, 487] on li "E" at bounding box center [273, 487] width 102 height 29
type input "E"
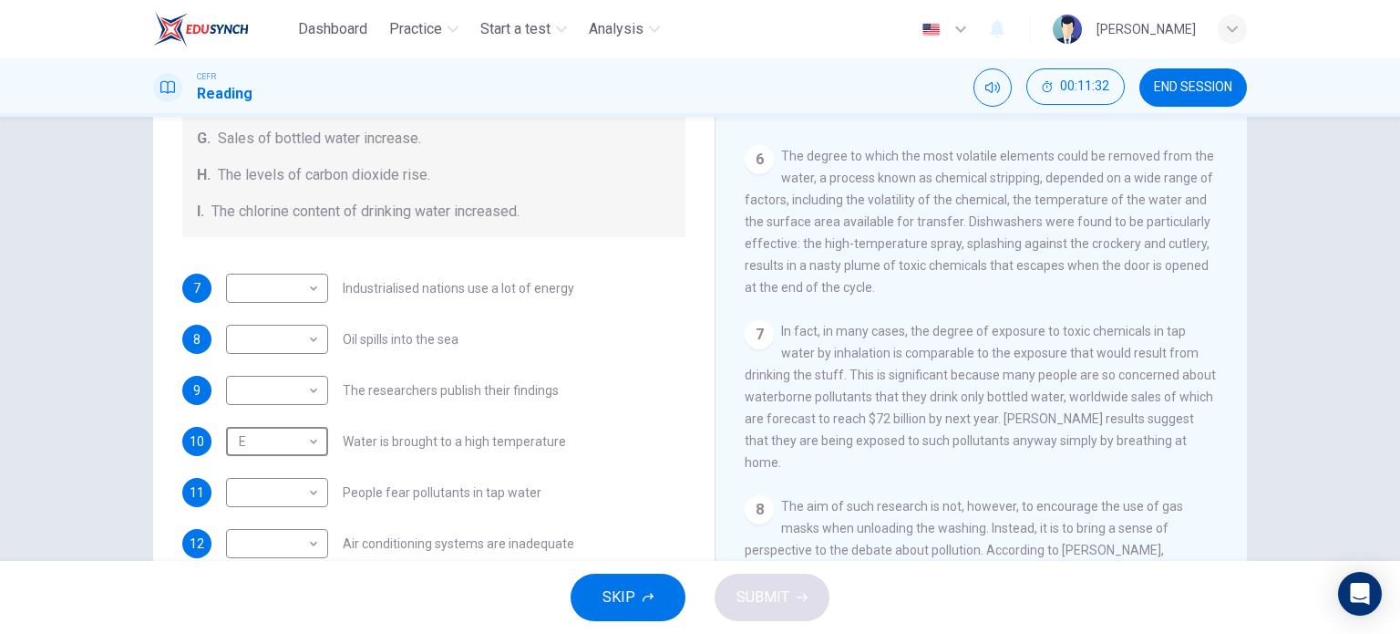
scroll to position [1335, 0]
click at [300, 496] on body "Dashboard Practice Start a test Analysis English en ​ [PERSON_NAME] Reading 00:…" at bounding box center [700, 317] width 1400 height 634
click at [273, 545] on li "G" at bounding box center [273, 545] width 102 height 29
type input "G"
click at [110, 459] on div "Questions 7 - 13 The Reading Passage describes a number of cause and effect rel…" at bounding box center [700, 339] width 1400 height 444
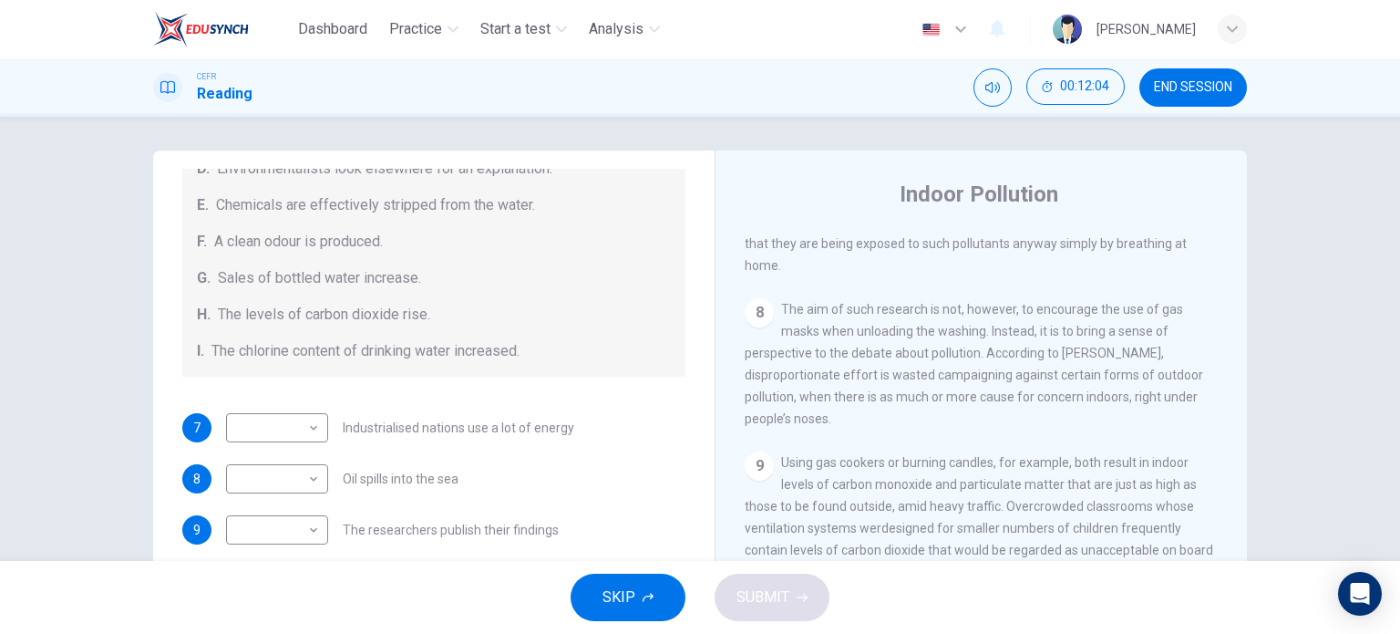
scroll to position [263, 0]
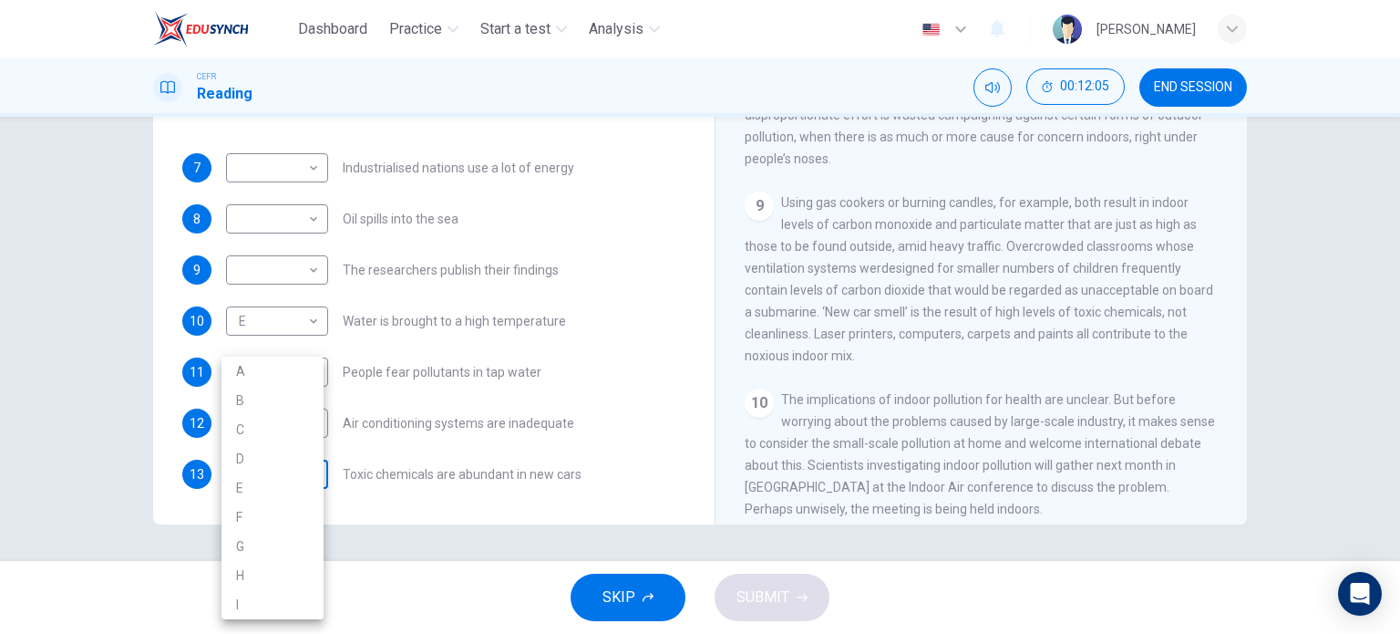
click at [299, 480] on body "Dashboard Practice Start a test Analysis English en ​ [PERSON_NAME] Reading 00:…" at bounding box center [700, 317] width 1400 height 634
click at [281, 506] on li "F" at bounding box center [273, 516] width 102 height 29
type input "F"
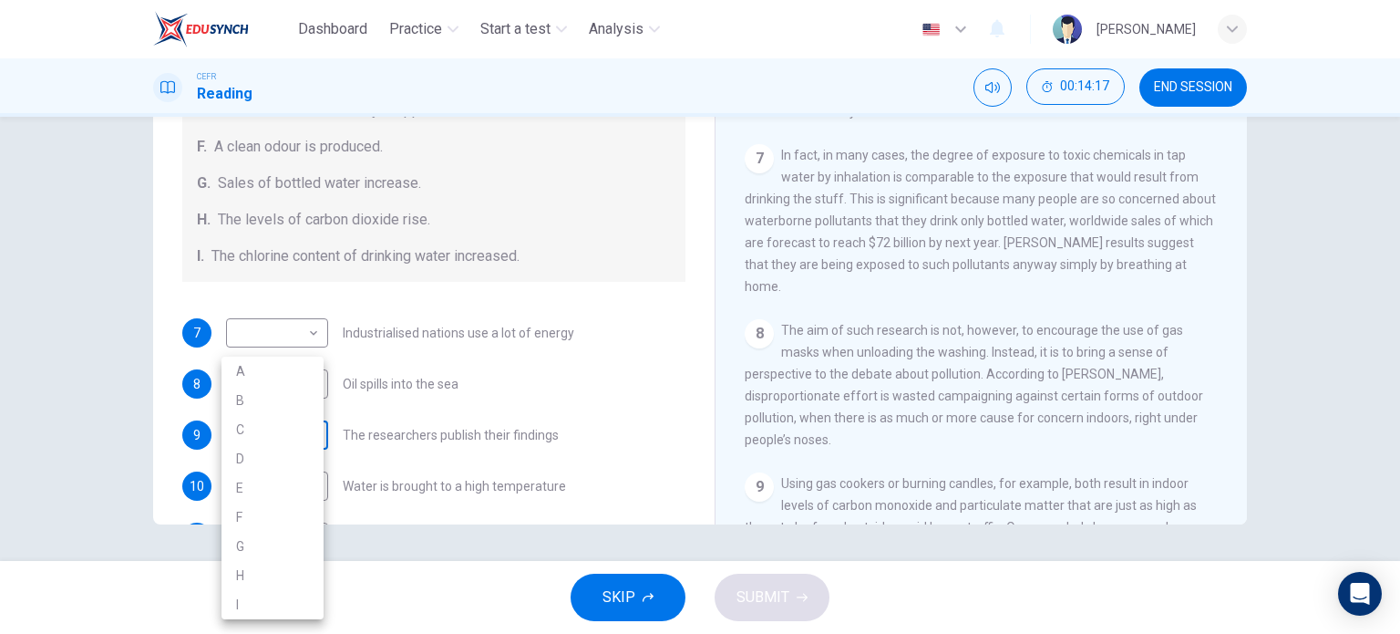
click at [235, 433] on body "Dashboard Practice Start a test Analysis English en ​ [PERSON_NAME] Reading 00:…" at bounding box center [700, 317] width 1400 height 634
click at [261, 367] on li "A" at bounding box center [273, 370] width 102 height 29
type input "A"
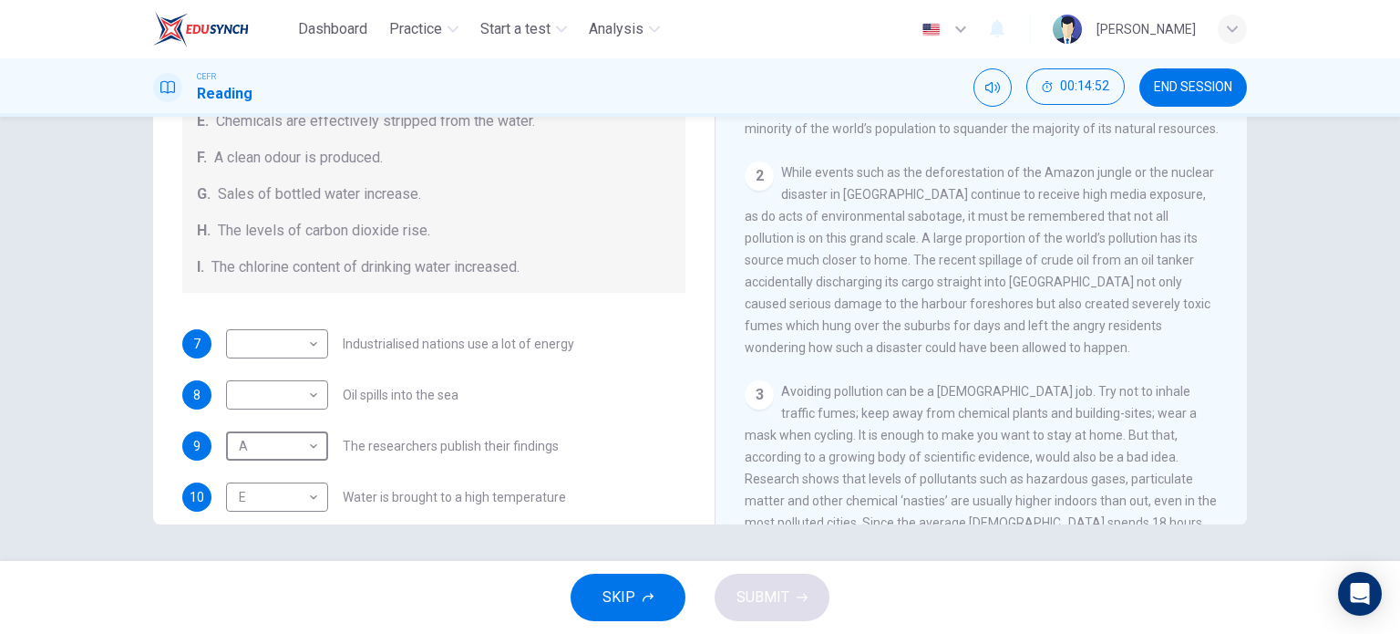
scroll to position [387, 0]
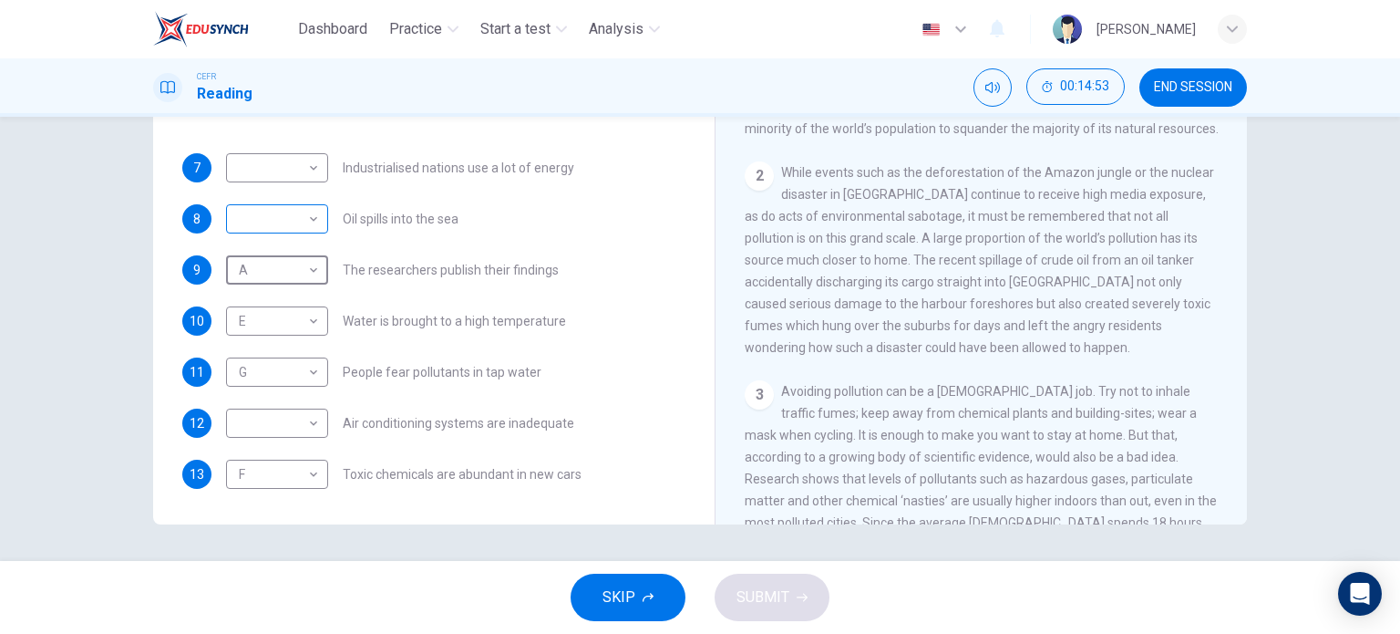
click at [319, 222] on div "​ ​" at bounding box center [277, 218] width 102 height 29
click at [301, 220] on body "Dashboard Practice Start a test Analysis English en ​ [PERSON_NAME] Reading 00:…" at bounding box center [700, 317] width 1400 height 634
click at [268, 270] on li "B" at bounding box center [273, 276] width 102 height 29
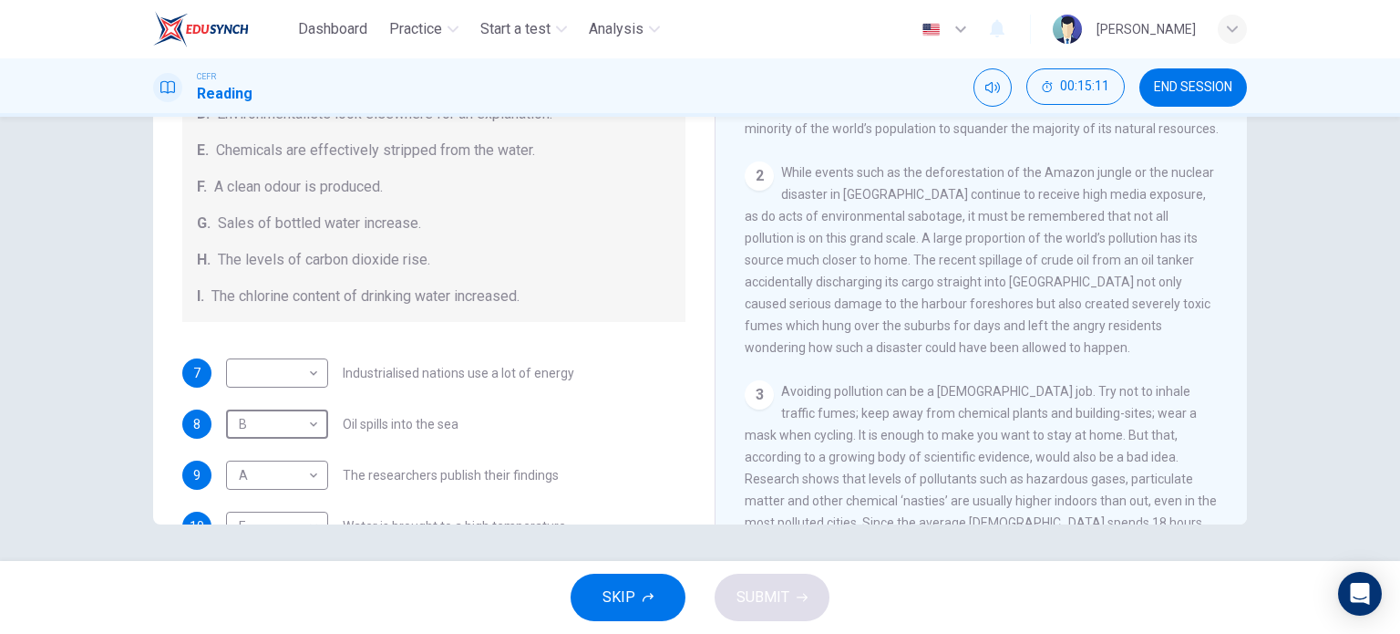
scroll to position [263, 0]
click at [303, 435] on body "Dashboard Practice Start a test Analysis English en ​ [PERSON_NAME] Reading 00:…" at bounding box center [700, 317] width 1400 height 634
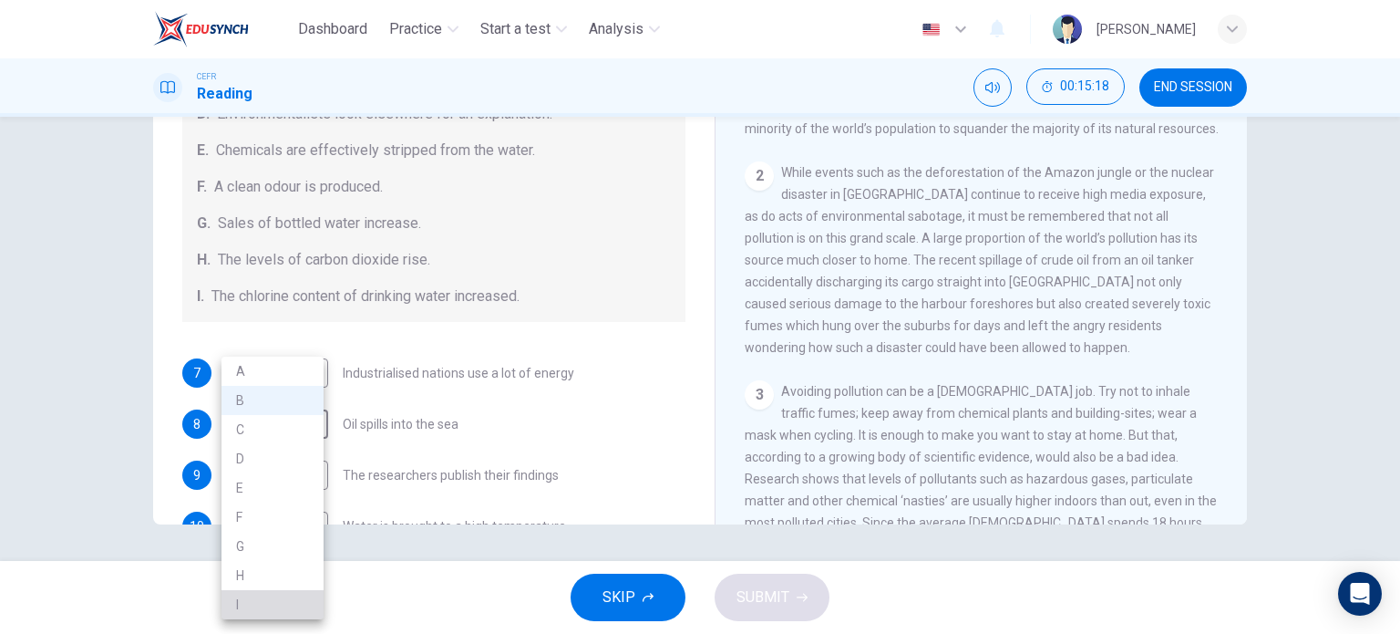
click at [263, 590] on li "I" at bounding box center [273, 604] width 102 height 29
type input "I"
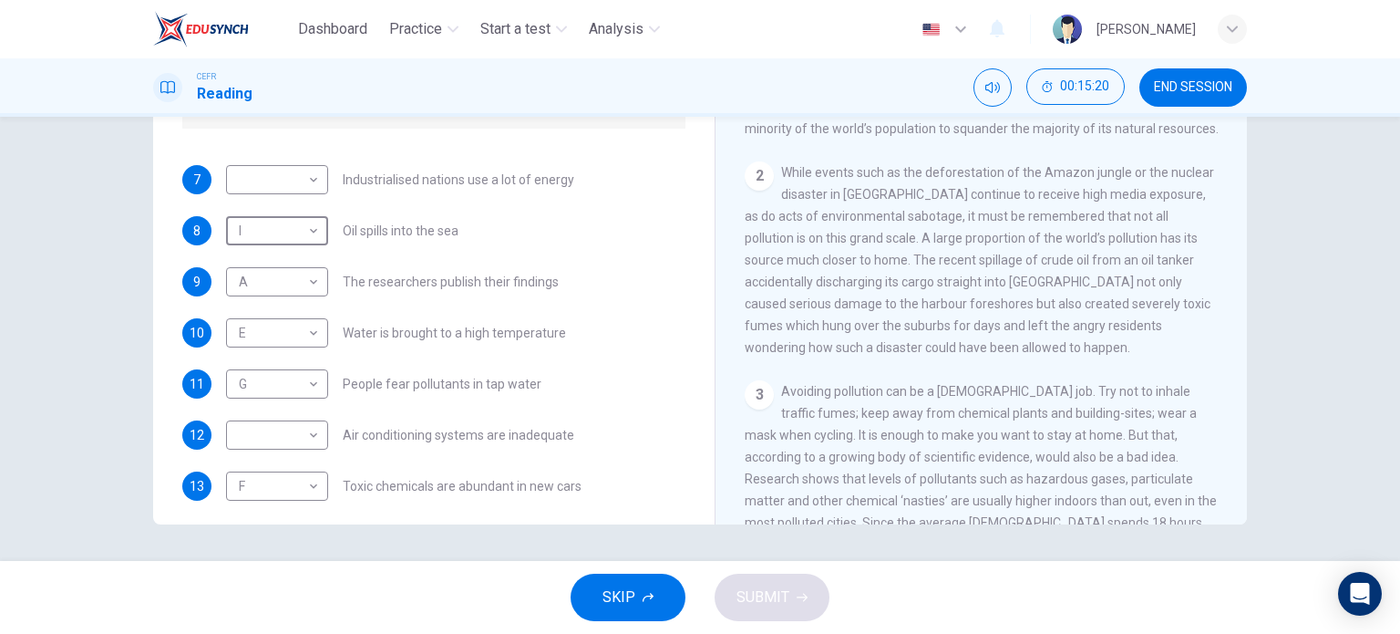
scroll to position [376, 0]
click at [300, 425] on body "Dashboard Practice Start a test Analysis English en ​ [PERSON_NAME] Reading 00:…" at bounding box center [700, 317] width 1400 height 634
click at [303, 405] on li "B" at bounding box center [273, 400] width 102 height 29
type input "B"
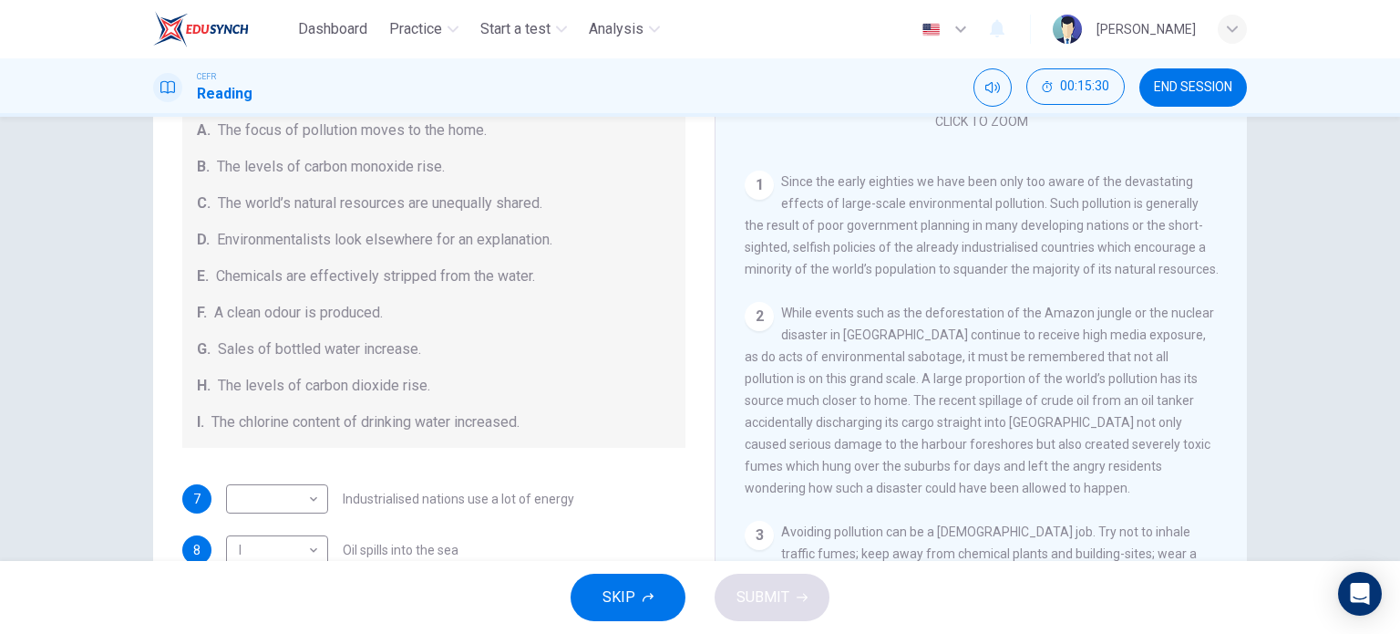
scroll to position [123, 0]
click at [294, 488] on body "Dashboard Practice Start a test Analysis English en ​ [PERSON_NAME] Reading 00:…" at bounding box center [700, 317] width 1400 height 634
click at [301, 433] on li "C" at bounding box center [273, 429] width 102 height 29
type input "C"
click at [792, 598] on button "SUBMIT" at bounding box center [772, 596] width 115 height 47
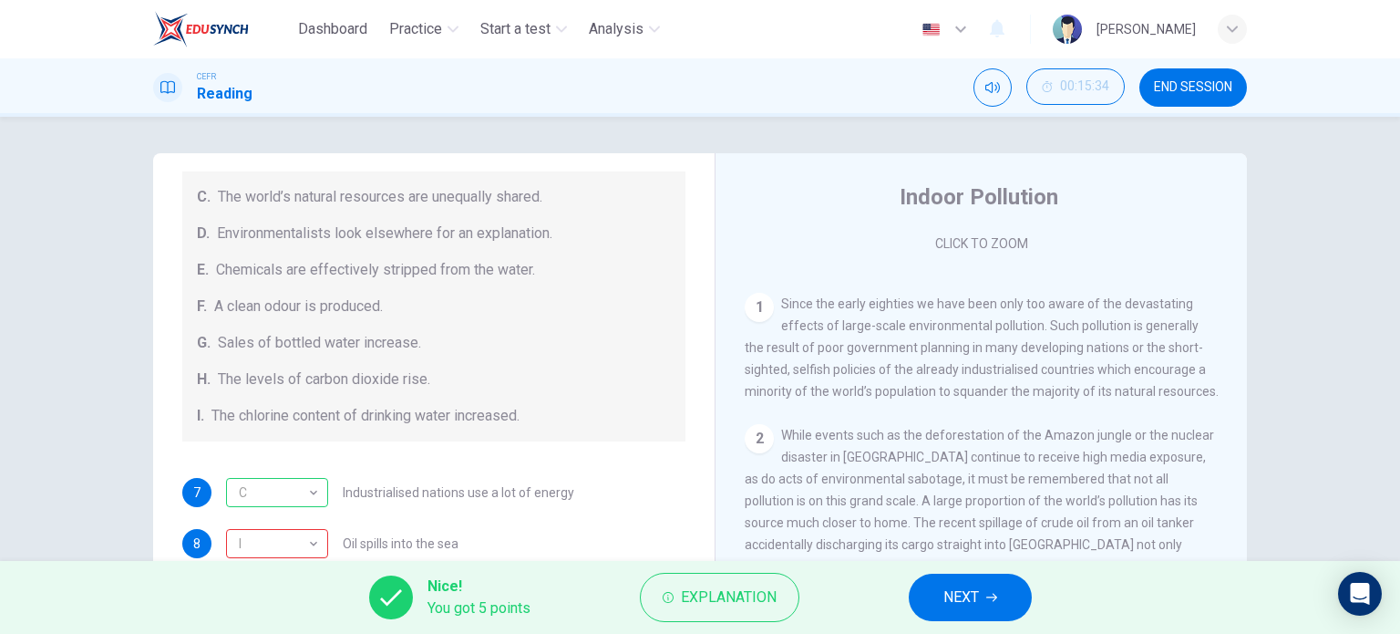
scroll to position [350, 0]
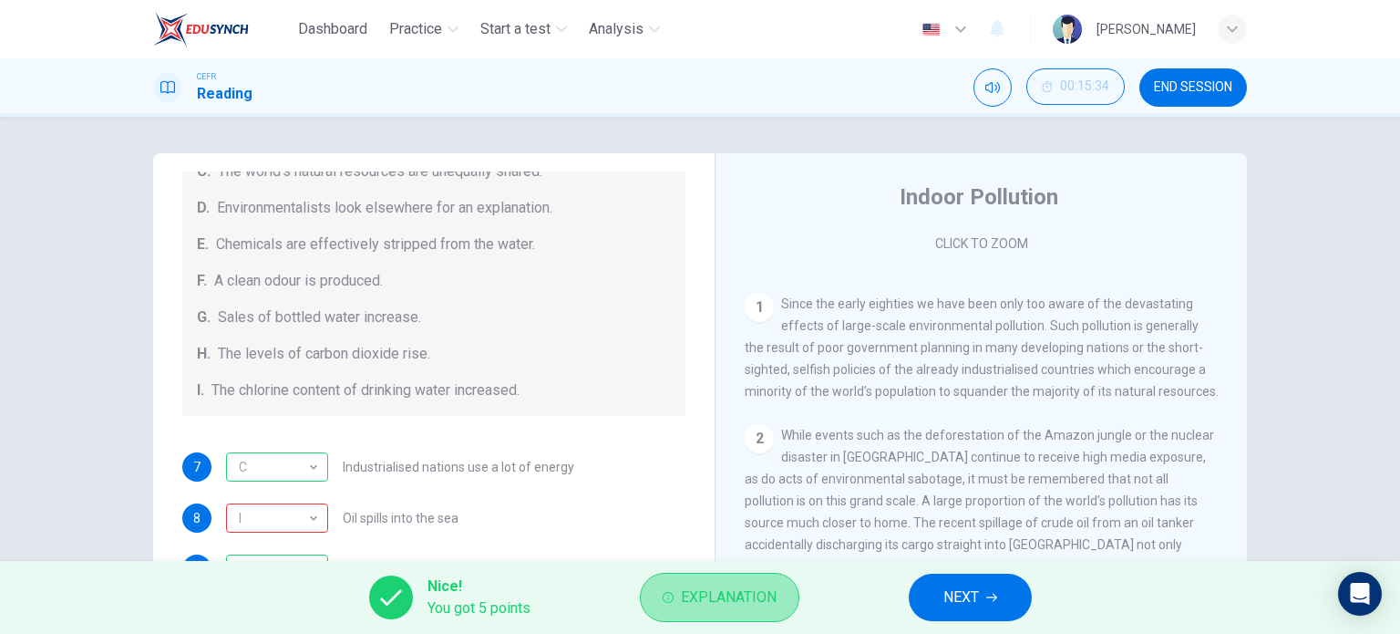
click at [702, 605] on span "Explanation" at bounding box center [729, 597] width 96 height 26
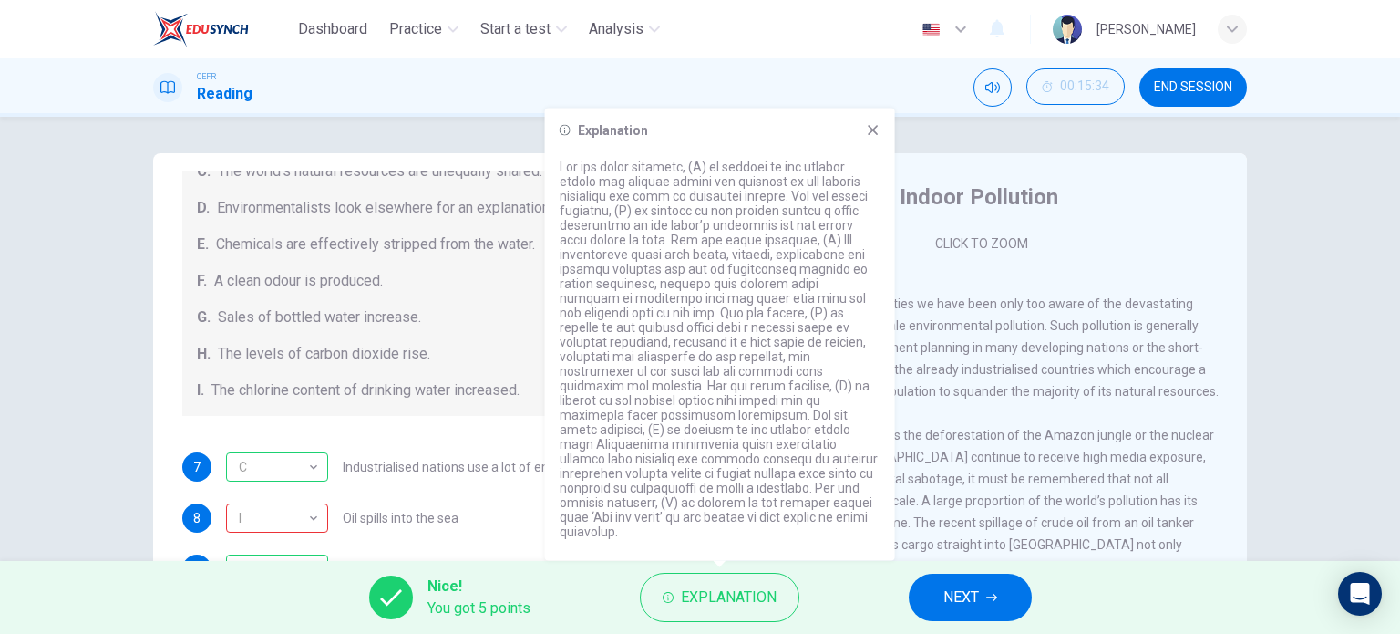
click at [240, 288] on span "A clean odour is produced." at bounding box center [298, 281] width 169 height 22
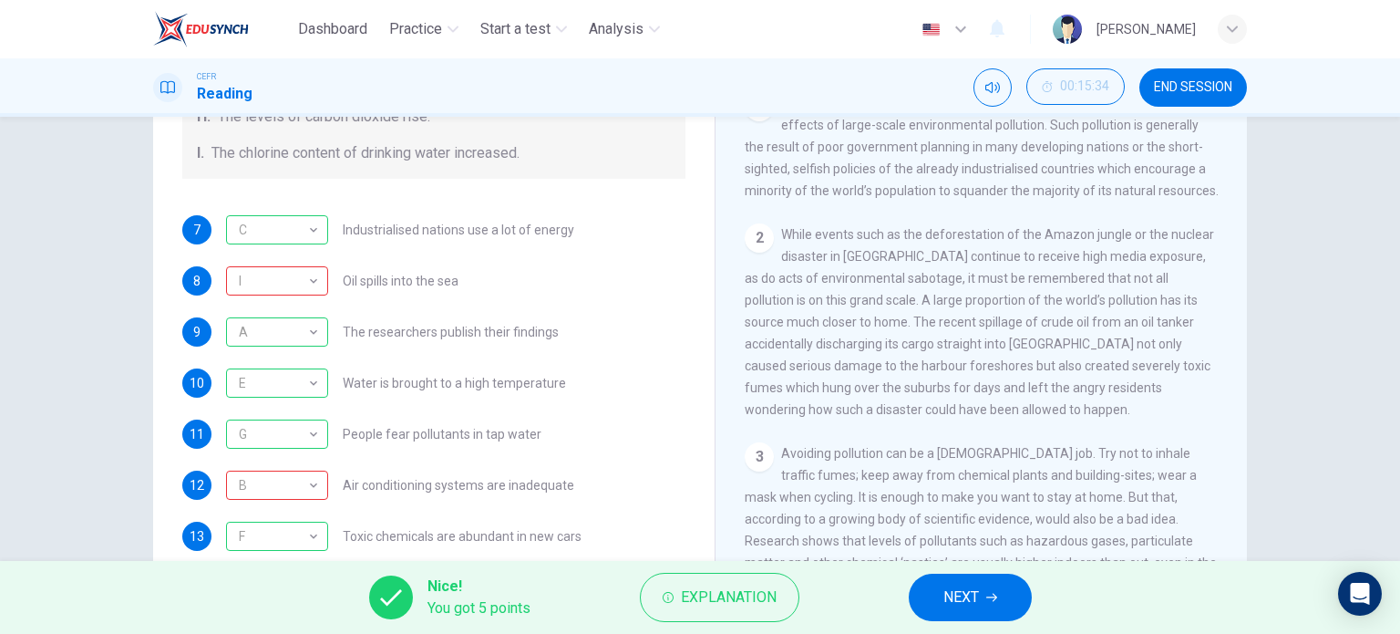
scroll to position [201, 0]
click at [662, 586] on button "Explanation" at bounding box center [720, 596] width 160 height 49
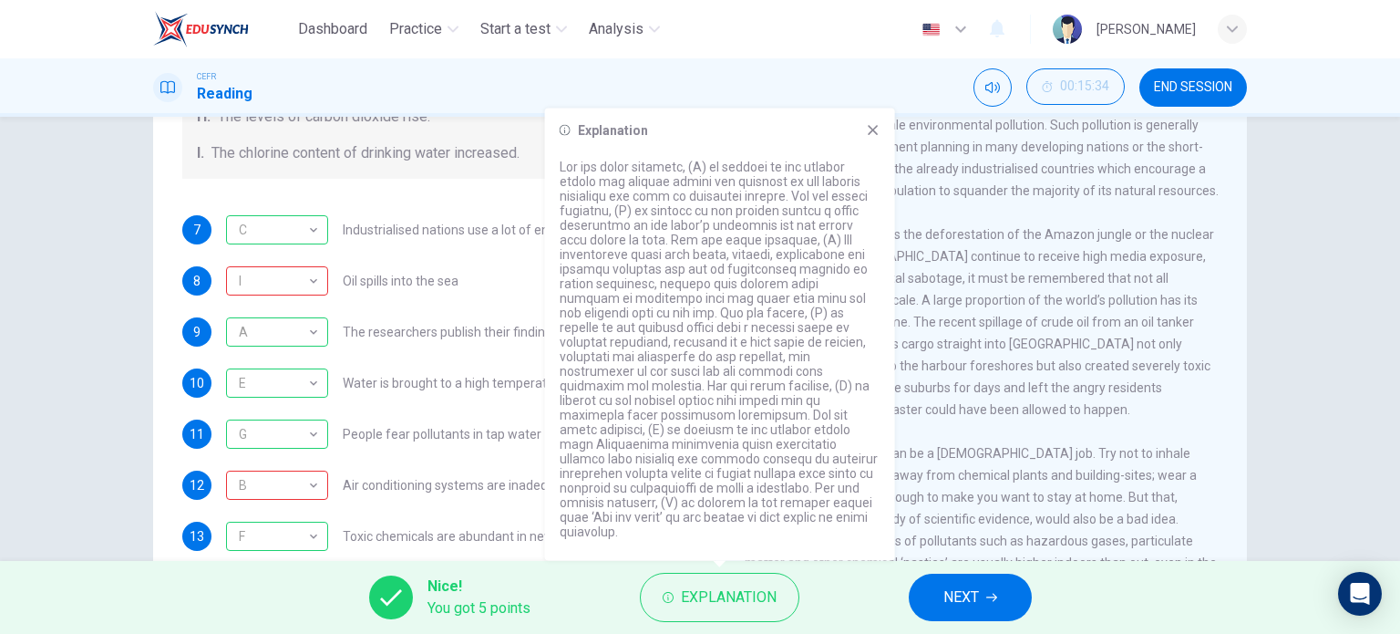
click at [997, 572] on div "Nice! You got 5 points Explanation NEXT" at bounding box center [700, 597] width 1400 height 73
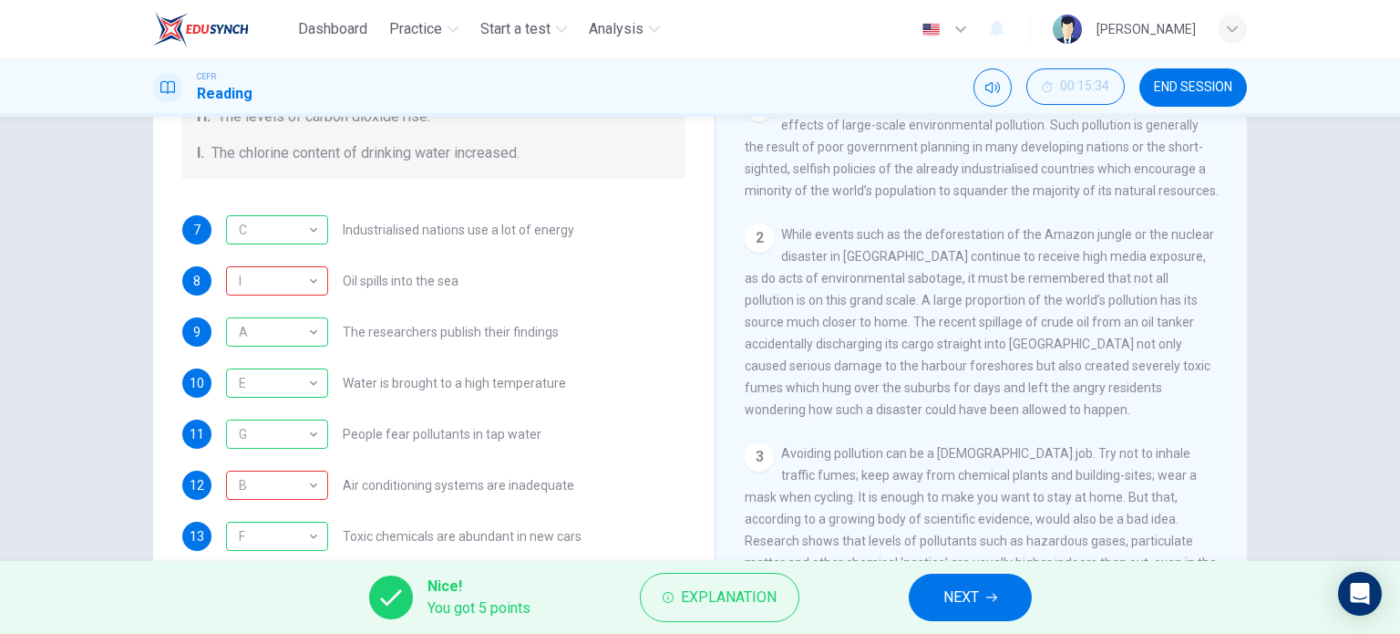
click at [984, 590] on button "NEXT" at bounding box center [970, 596] width 123 height 47
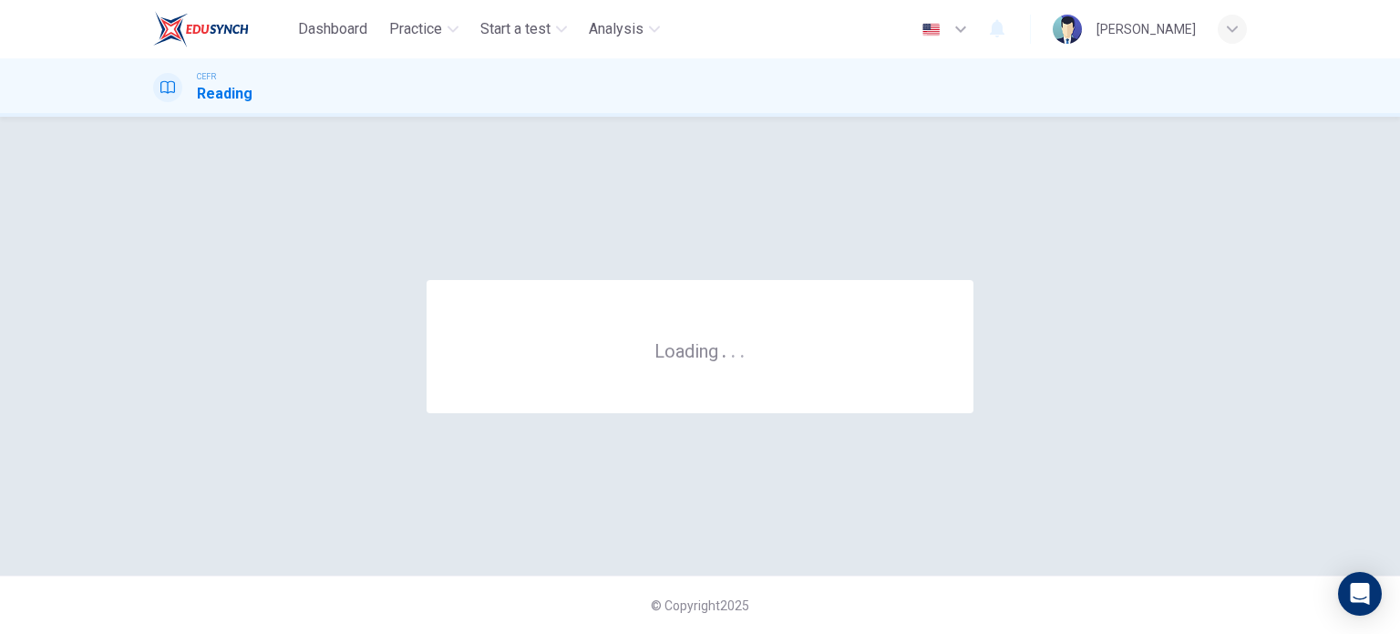
scroll to position [0, 0]
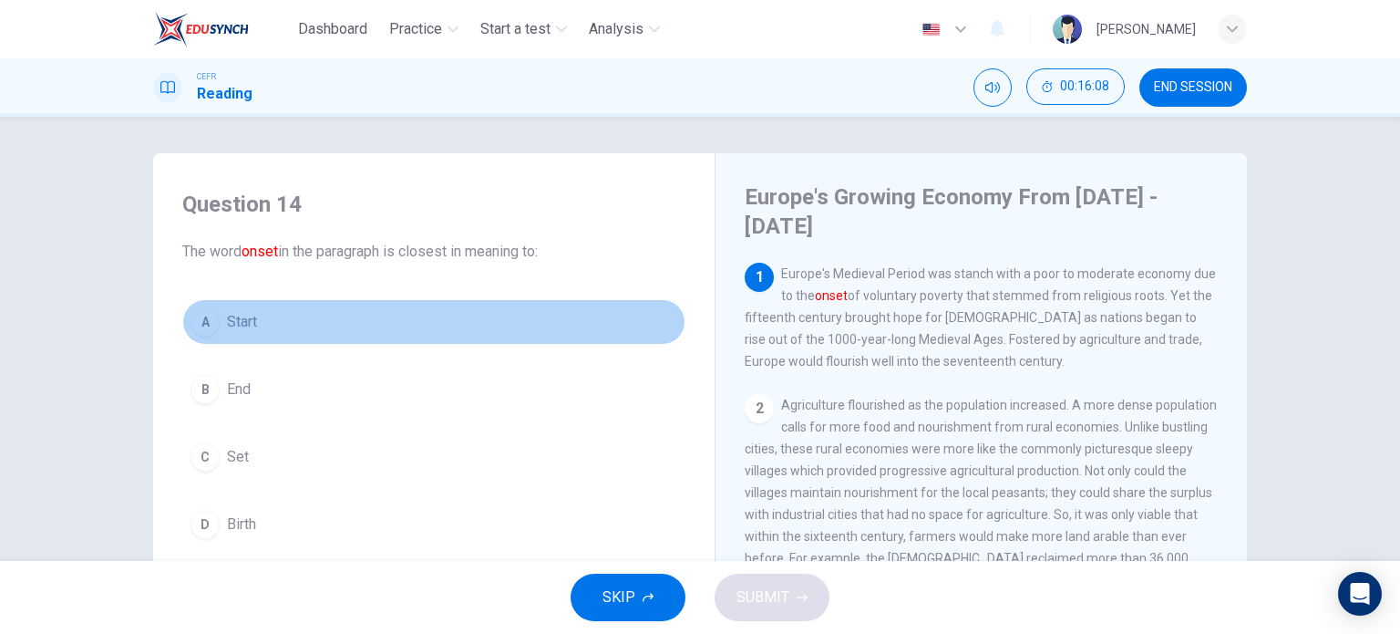
click at [488, 335] on button "A Start" at bounding box center [433, 322] width 503 height 46
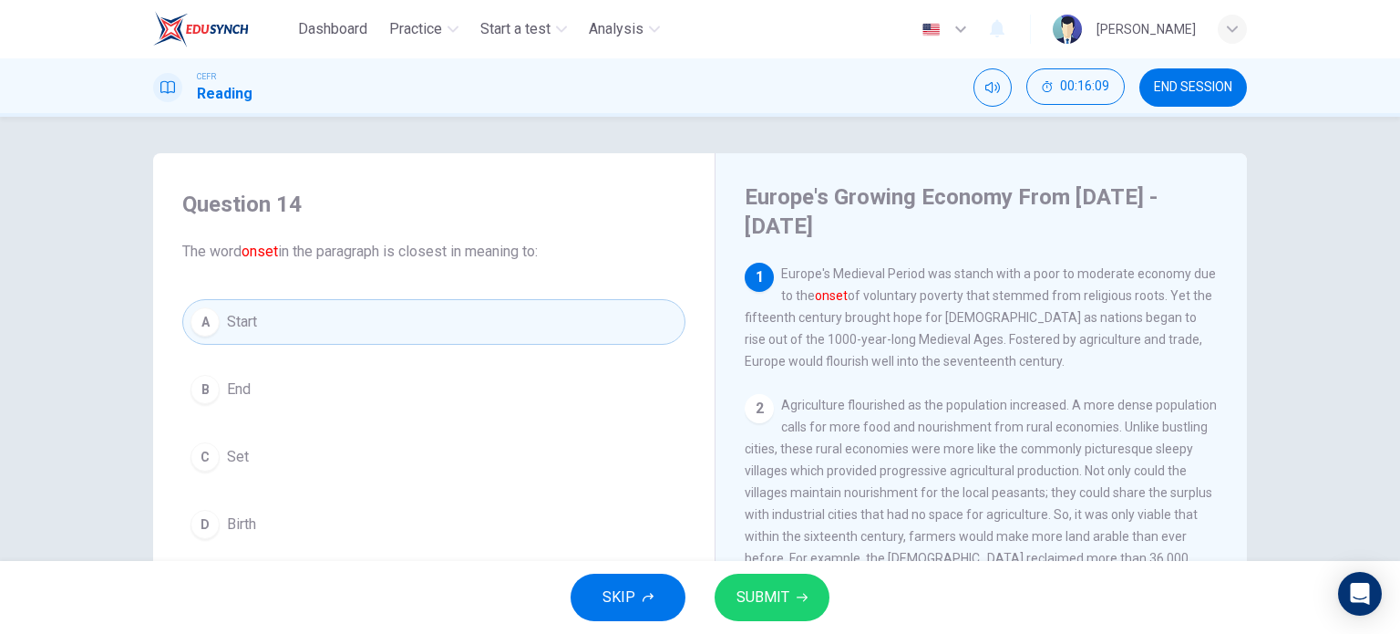
click at [769, 609] on span "SUBMIT" at bounding box center [763, 597] width 53 height 26
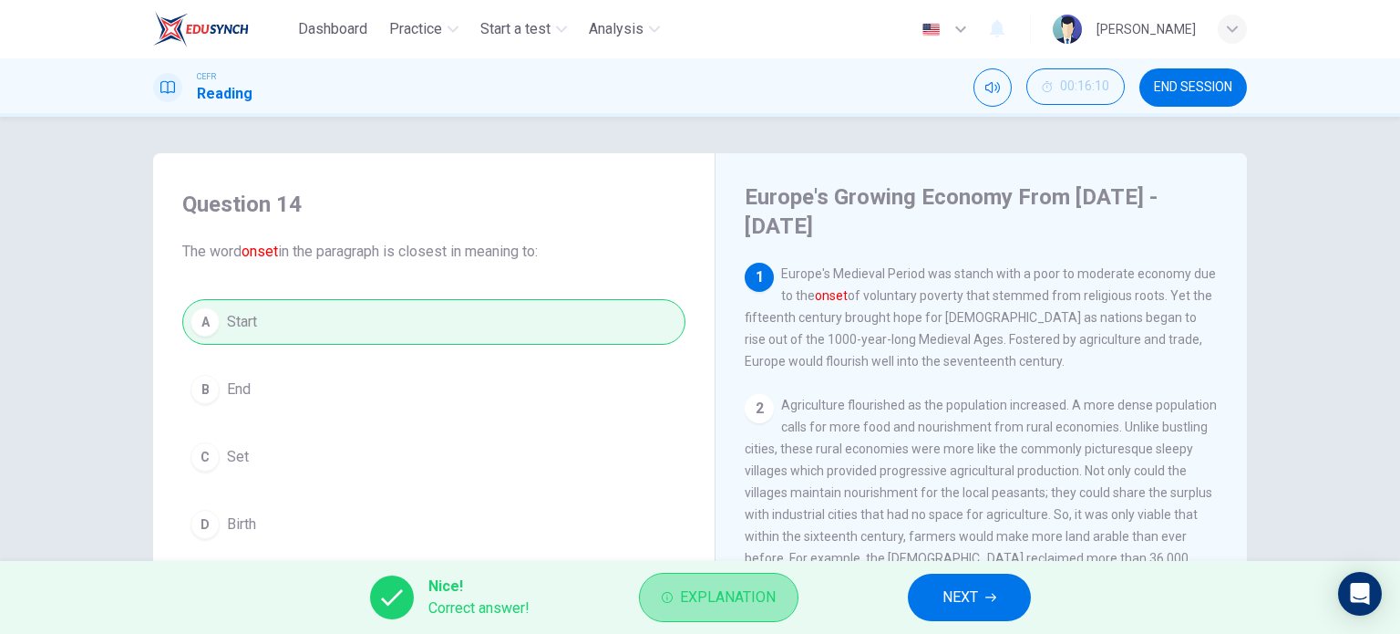
click at [785, 587] on button "Explanation" at bounding box center [719, 596] width 160 height 49
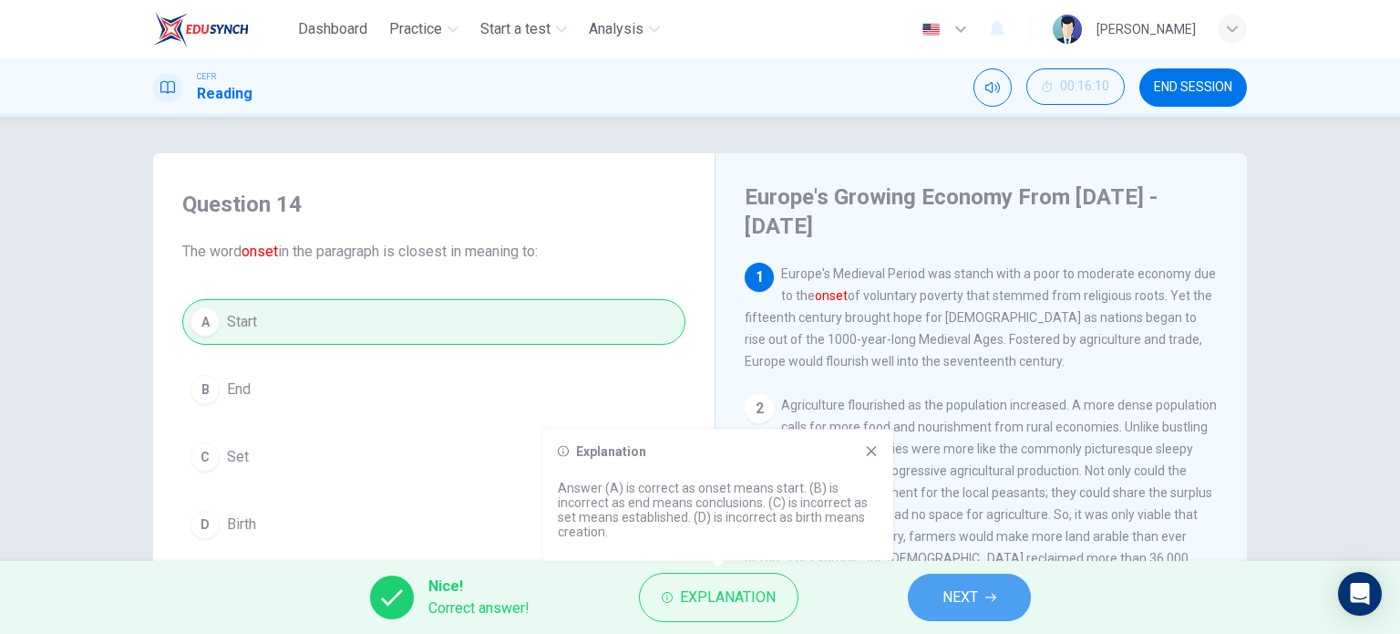
click at [953, 597] on span "NEXT" at bounding box center [961, 597] width 36 height 26
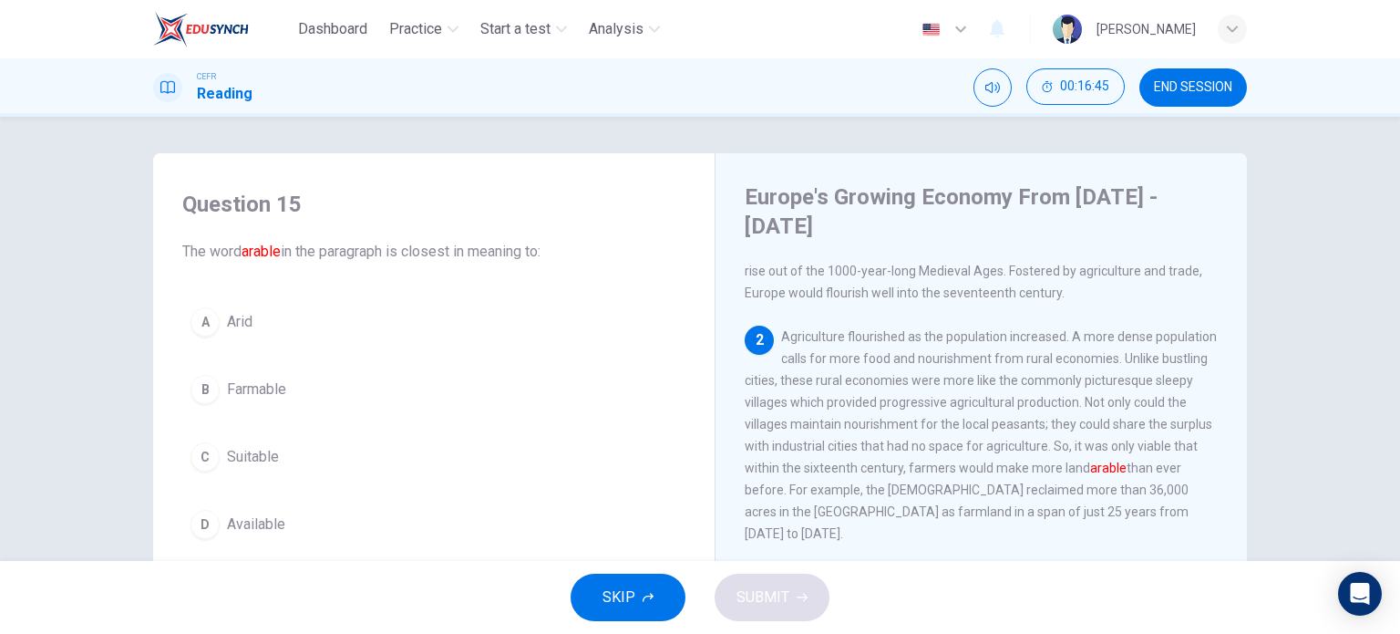
scroll to position [66, 0]
click at [399, 491] on div "A Arid B Farmable C Suitable D Available" at bounding box center [433, 423] width 503 height 248
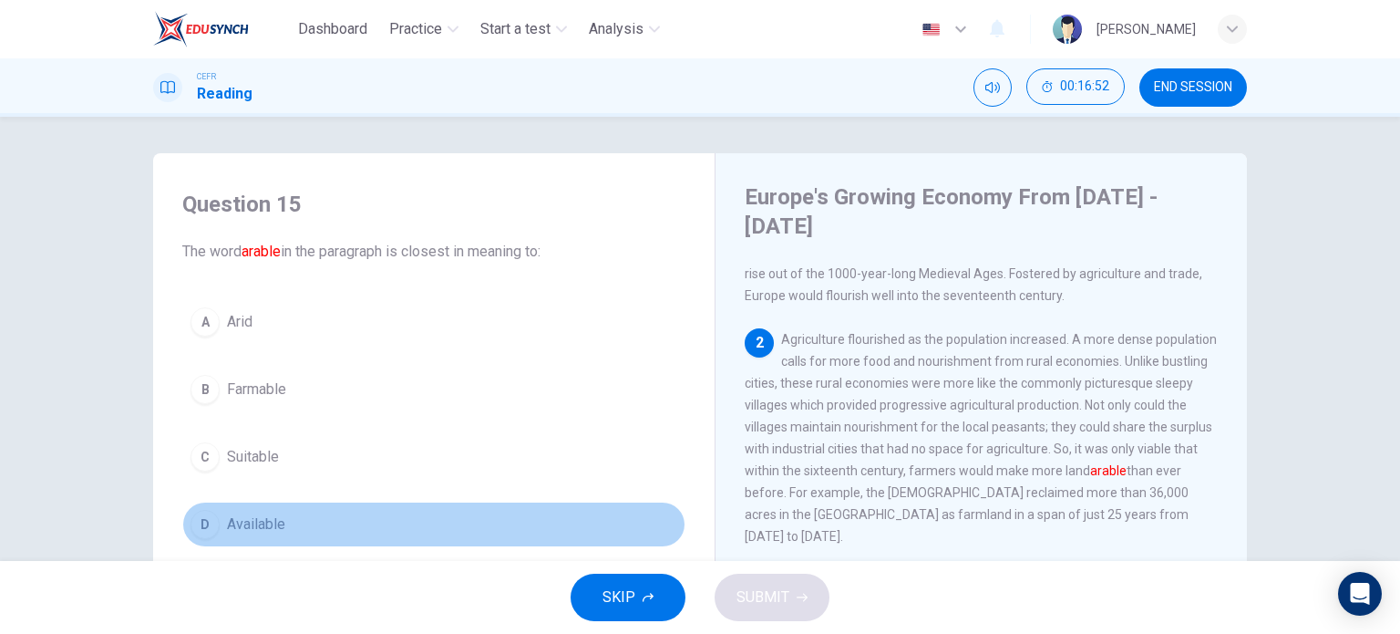
click at [388, 516] on button "D Available" at bounding box center [433, 524] width 503 height 46
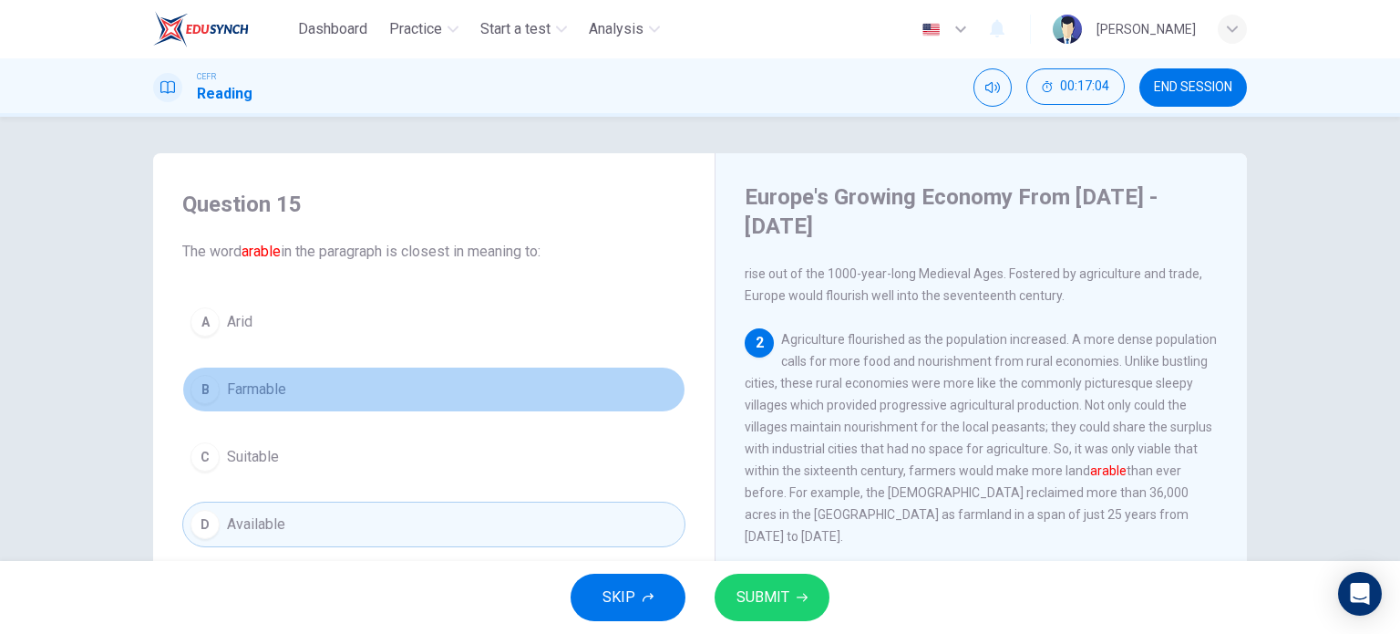
click at [478, 404] on button "B Farmable" at bounding box center [433, 389] width 503 height 46
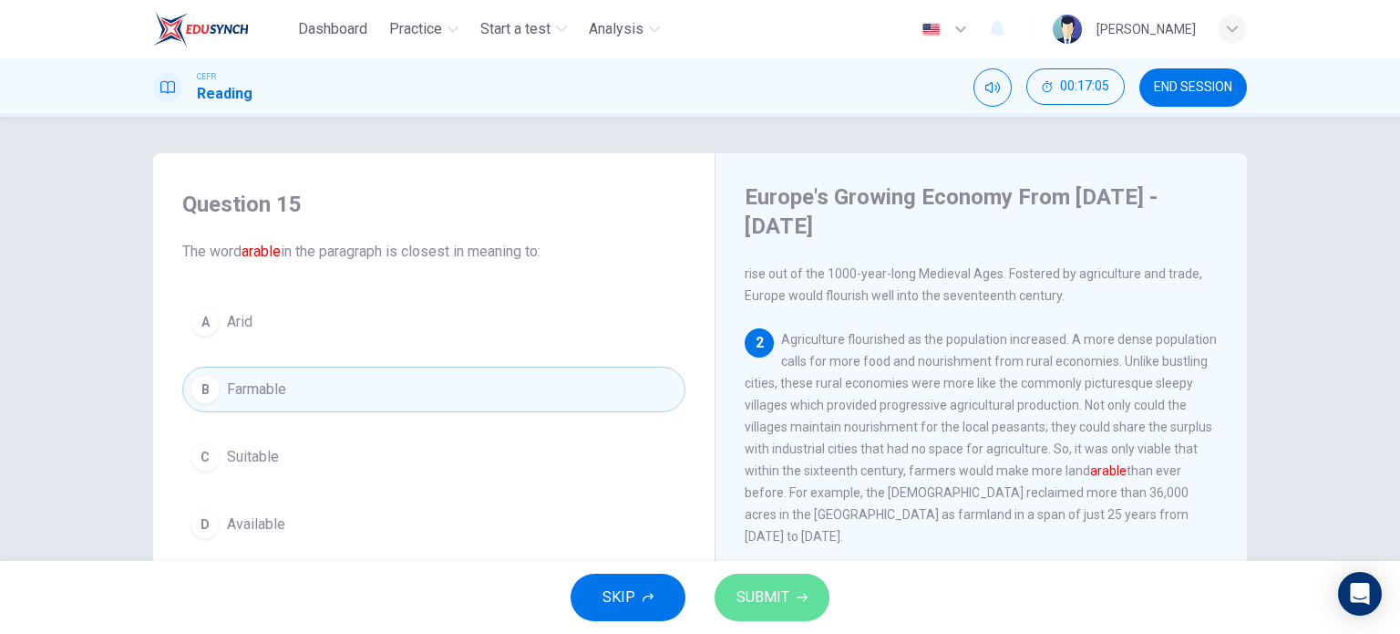
click at [757, 593] on span "SUBMIT" at bounding box center [763, 597] width 53 height 26
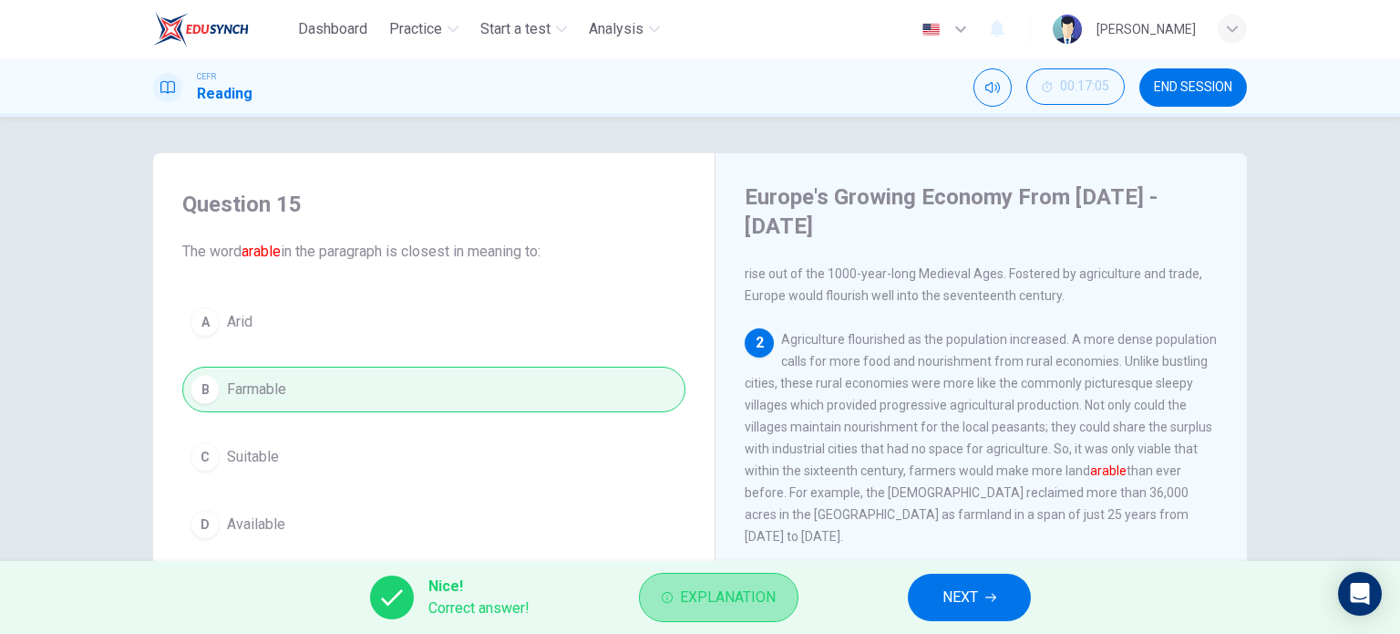
click at [683, 605] on span "Explanation" at bounding box center [728, 597] width 96 height 26
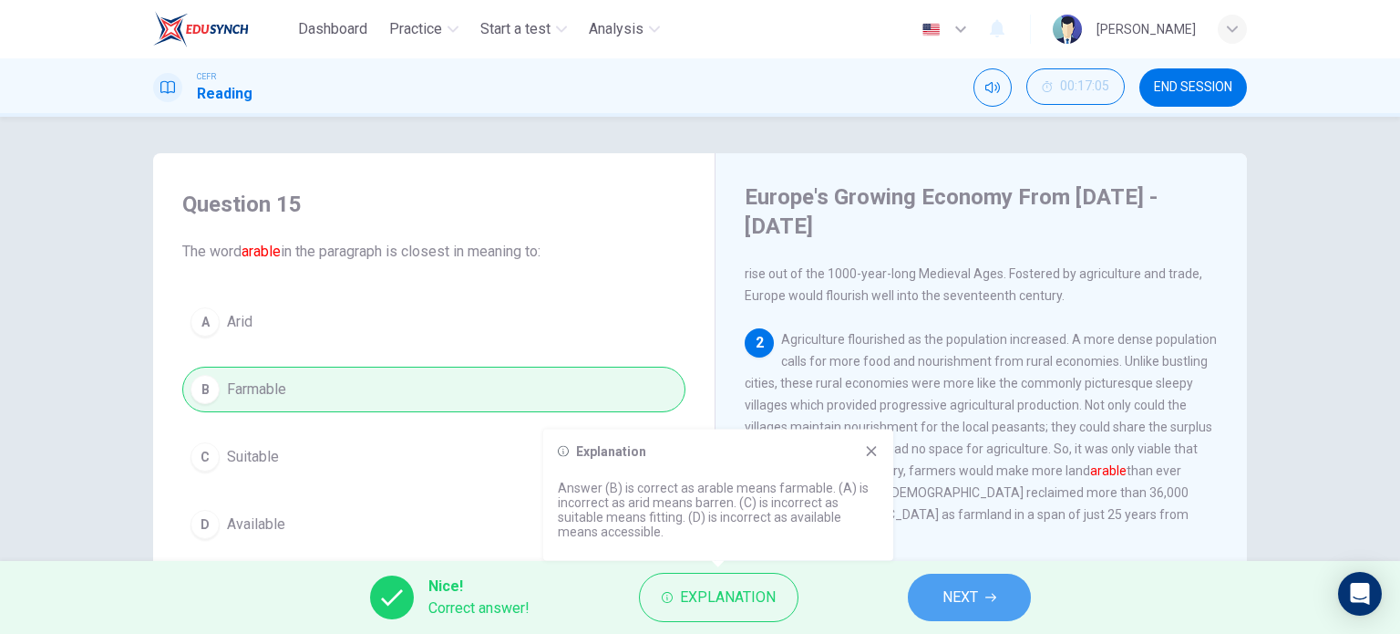
click at [1023, 601] on button "NEXT" at bounding box center [969, 596] width 123 height 47
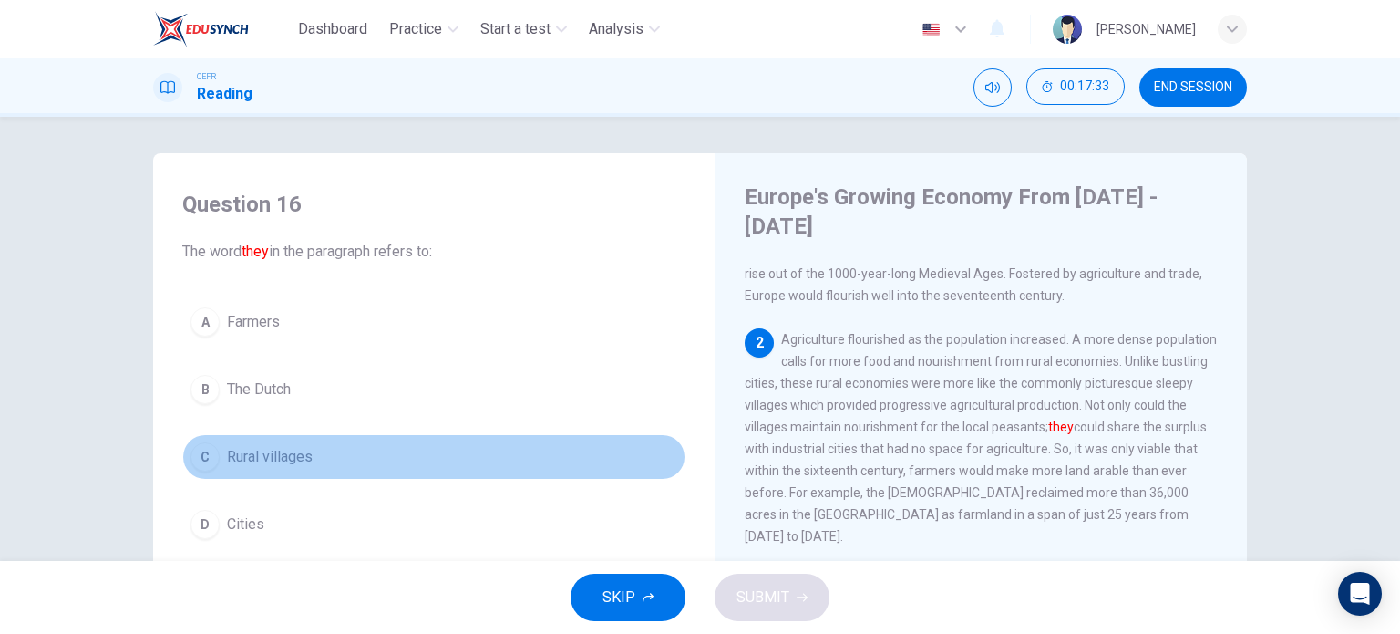
click at [482, 460] on button "C Rural villages" at bounding box center [433, 457] width 503 height 46
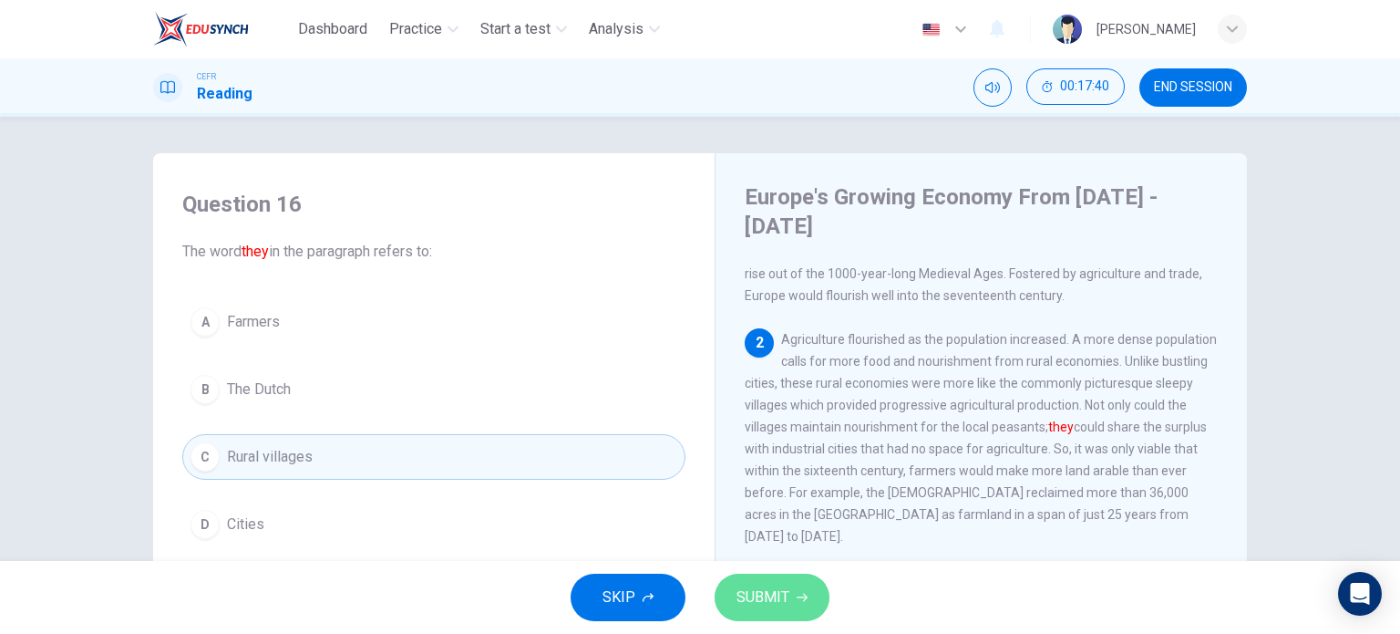
click at [751, 599] on span "SUBMIT" at bounding box center [763, 597] width 53 height 26
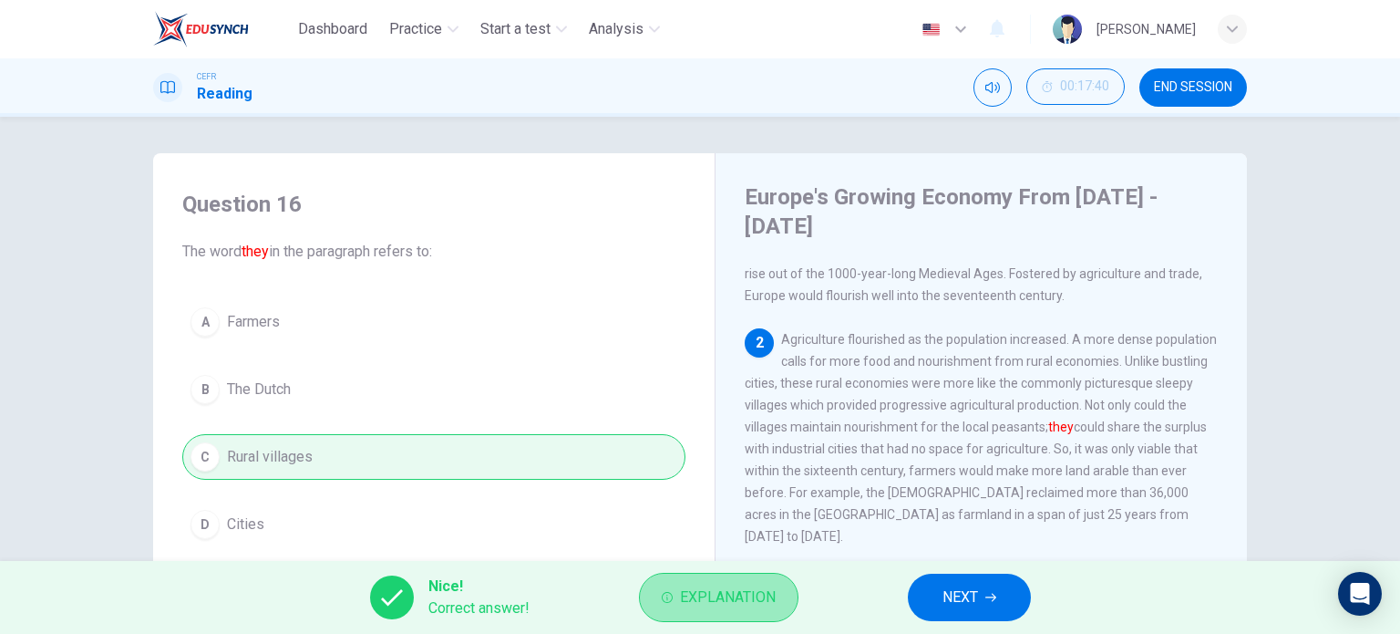
click at [695, 586] on span "Explanation" at bounding box center [728, 597] width 96 height 26
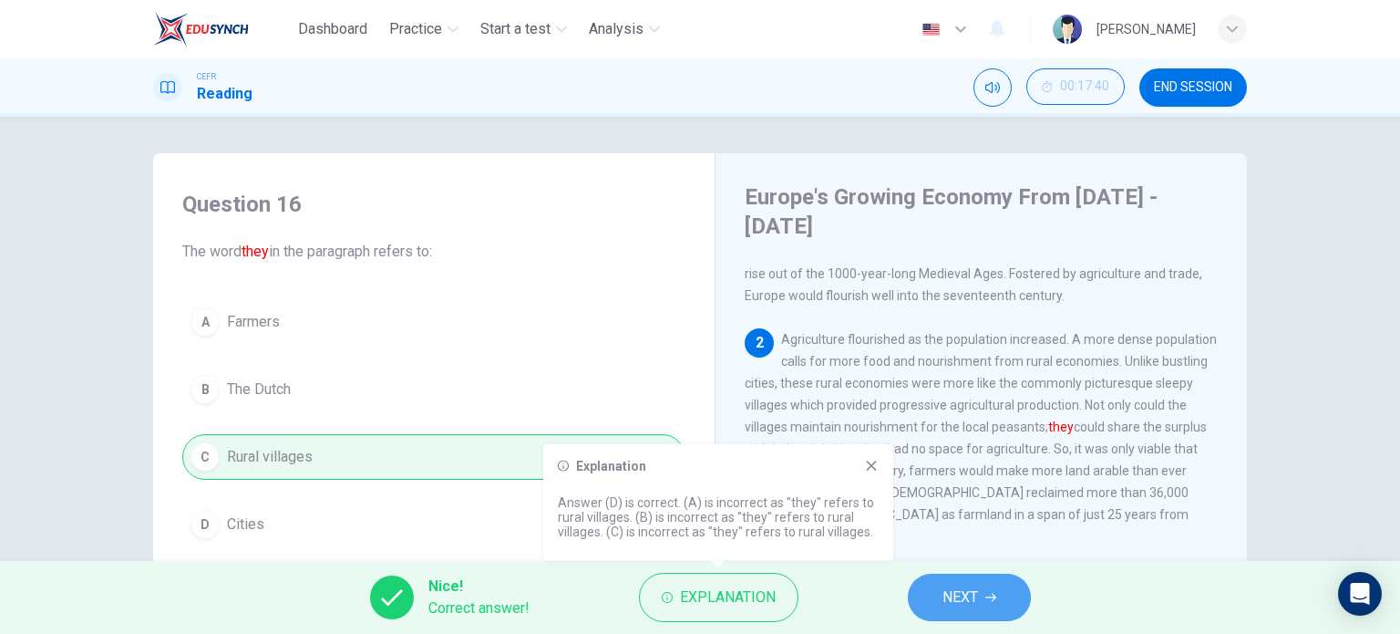
click at [919, 582] on button "NEXT" at bounding box center [969, 596] width 123 height 47
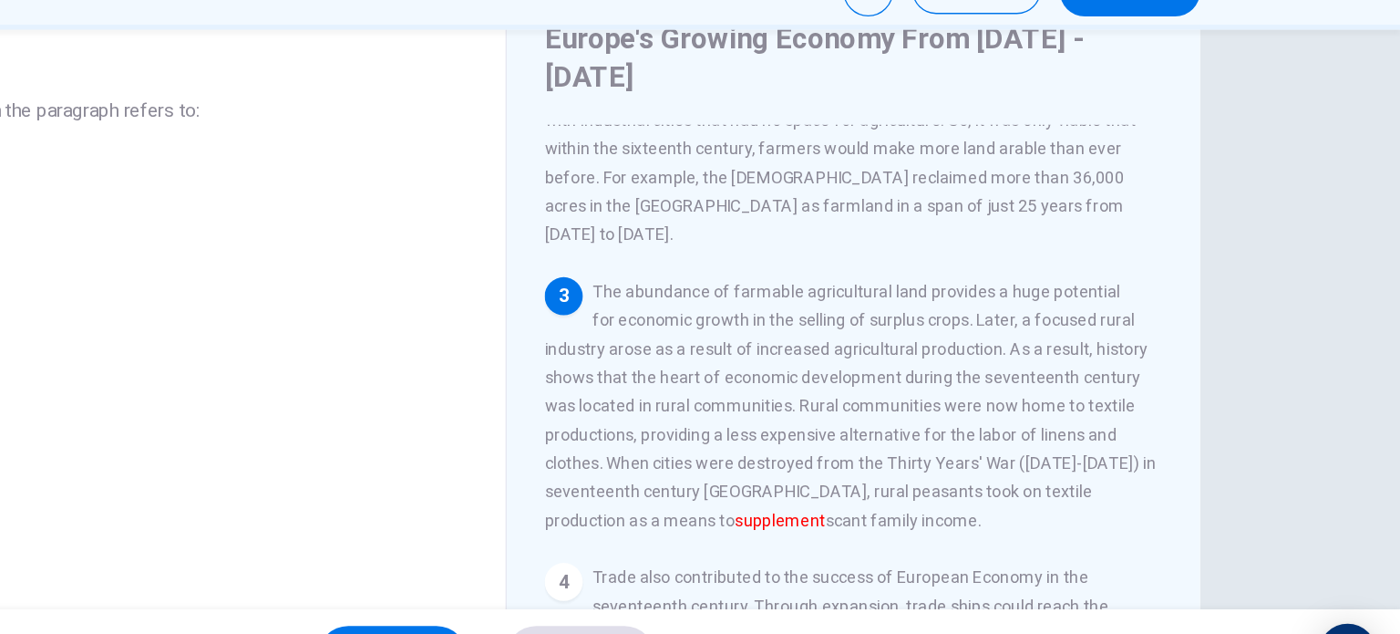
scroll to position [0, 0]
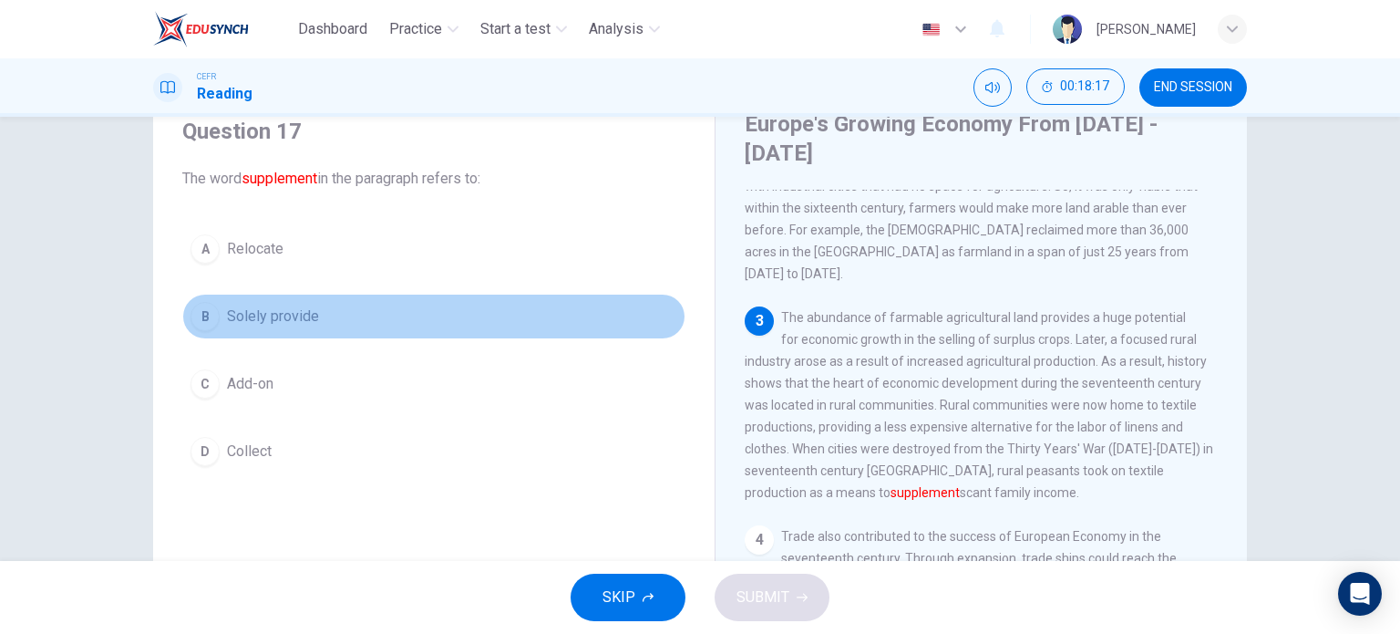
click at [390, 318] on button "B Solely provide" at bounding box center [433, 317] width 503 height 46
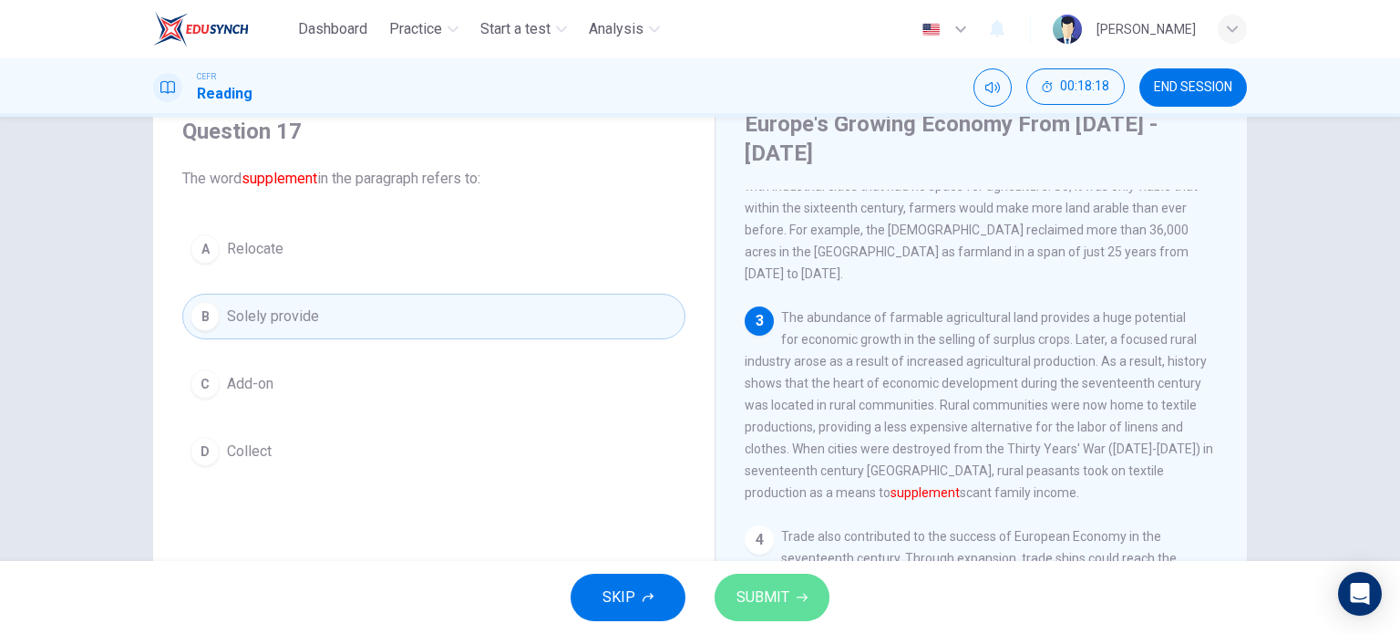
click at [759, 598] on span "SUBMIT" at bounding box center [763, 597] width 53 height 26
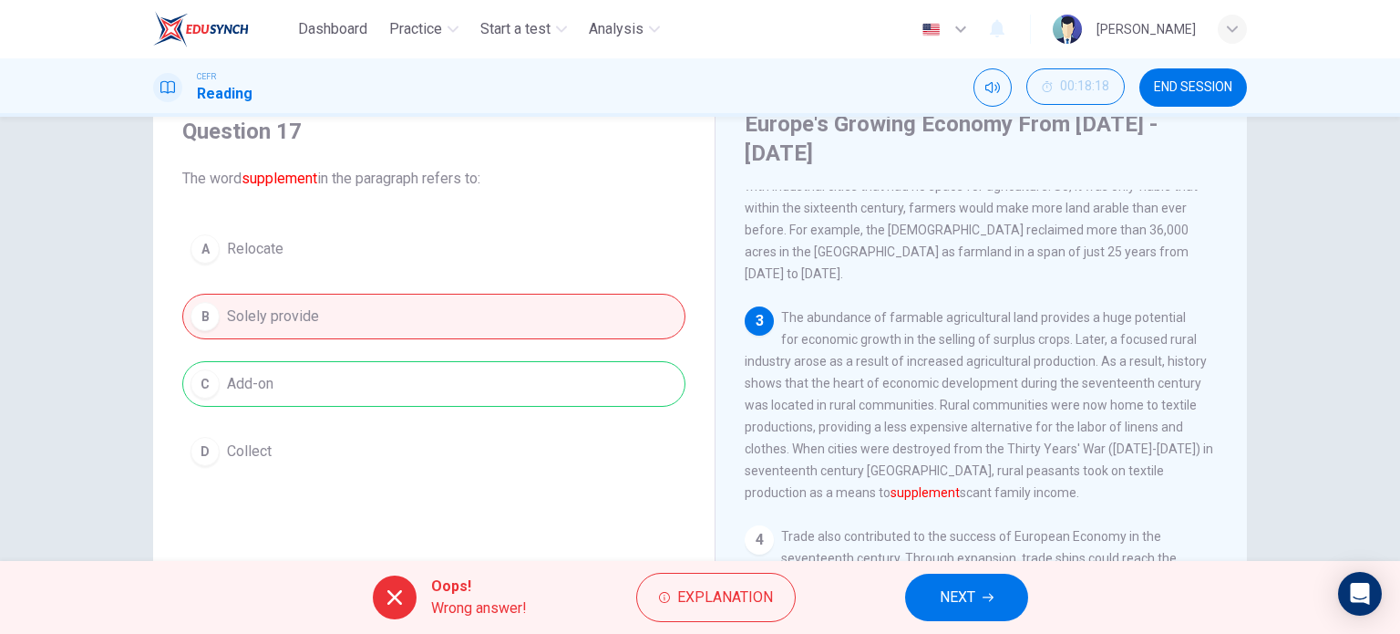
click at [665, 598] on icon "button" at bounding box center [664, 597] width 11 height 11
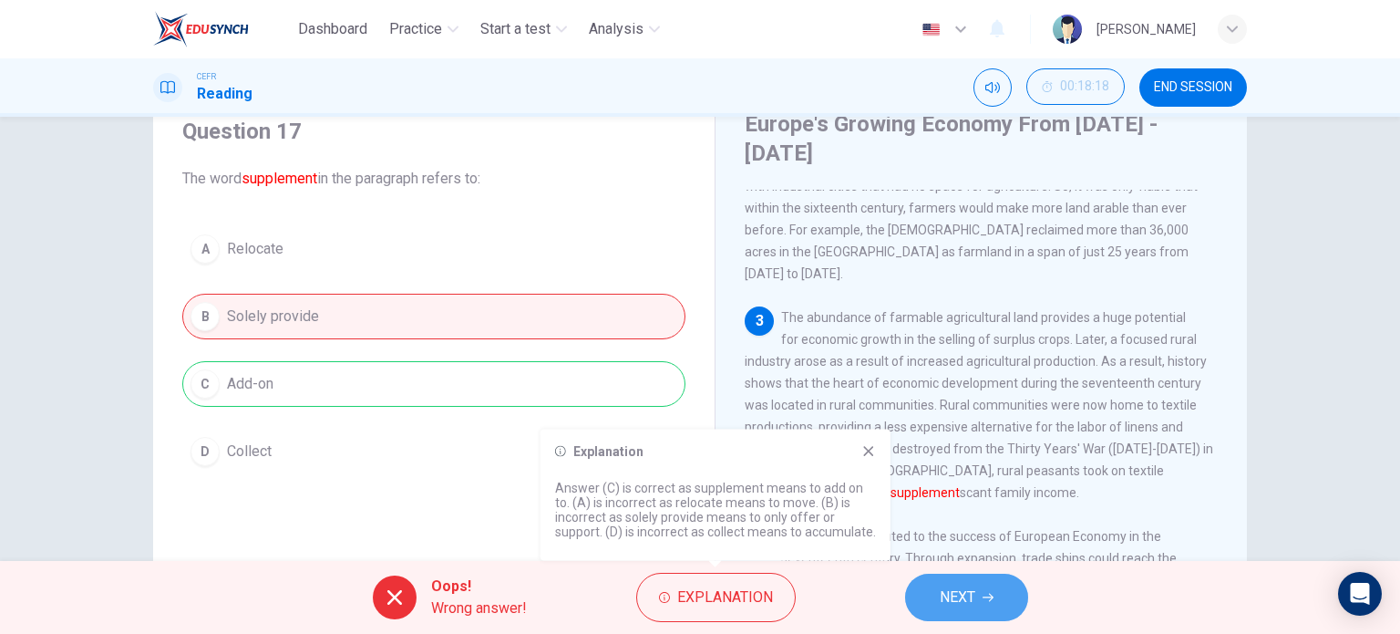
click at [941, 597] on span "NEXT" at bounding box center [958, 597] width 36 height 26
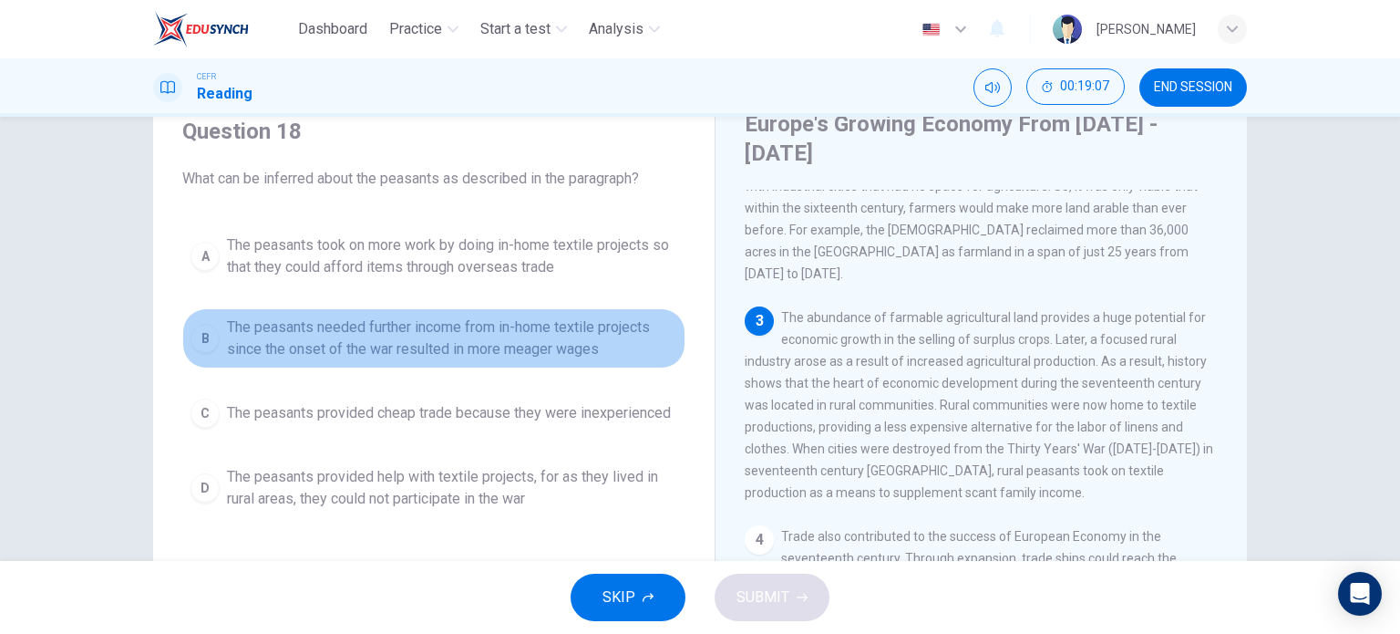
click at [603, 326] on span "The peasants needed further income from in-home textile projects since the onse…" at bounding box center [452, 338] width 450 height 44
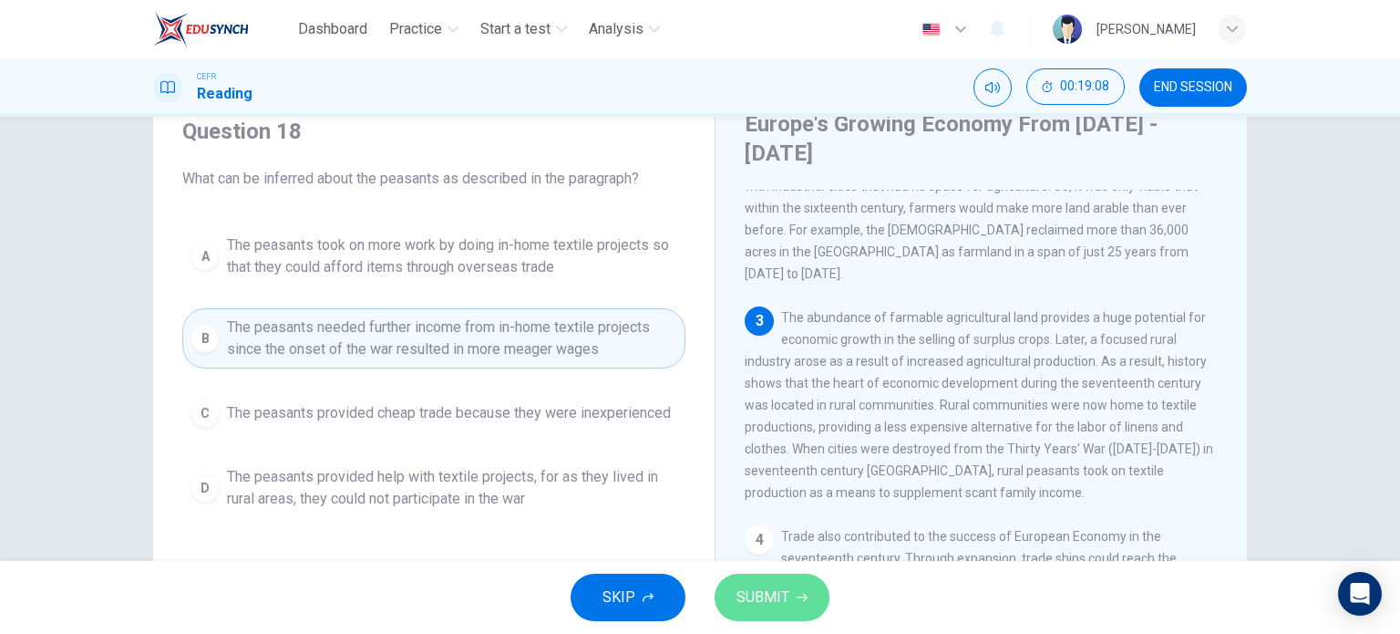
click at [733, 614] on button "SUBMIT" at bounding box center [772, 596] width 115 height 47
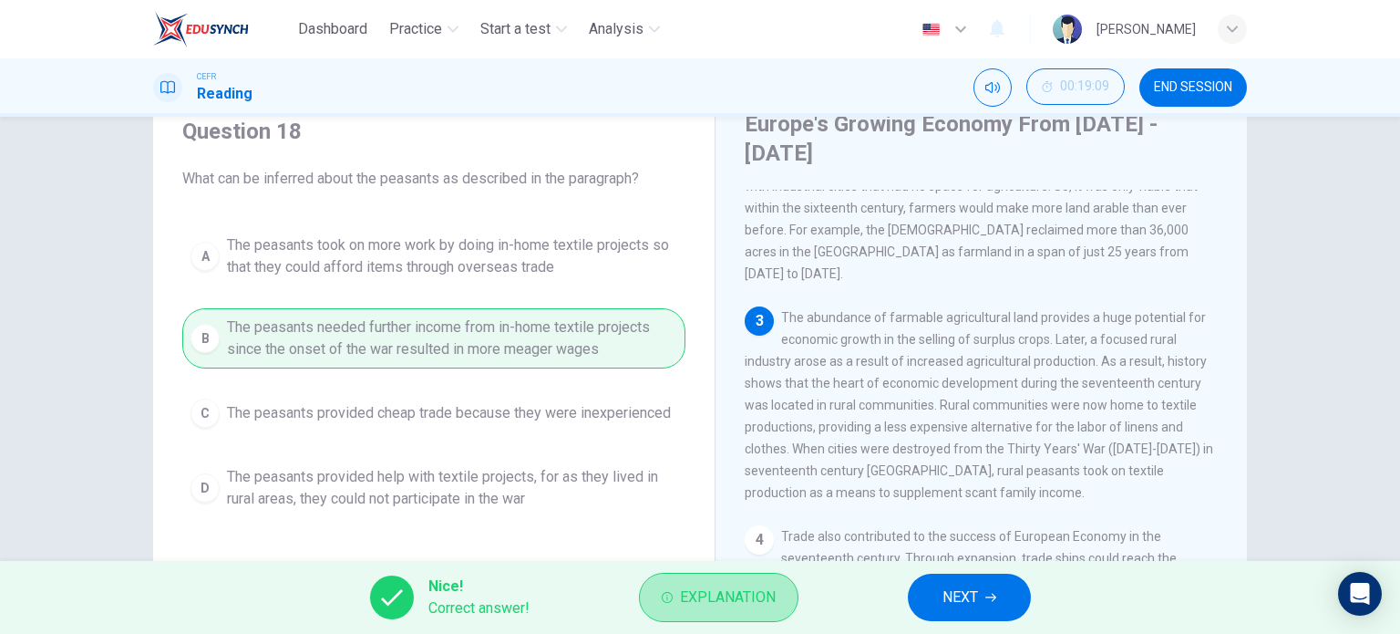
click at [716, 593] on span "Explanation" at bounding box center [728, 597] width 96 height 26
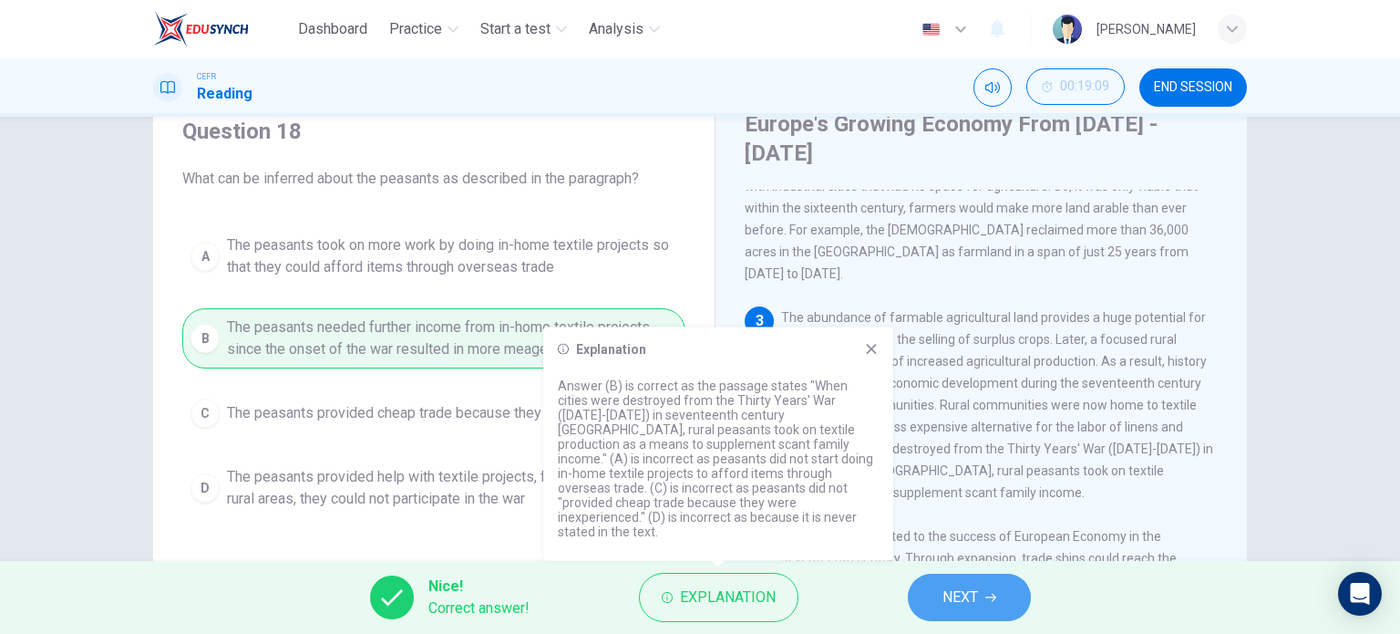
click at [941, 582] on button "NEXT" at bounding box center [969, 596] width 123 height 47
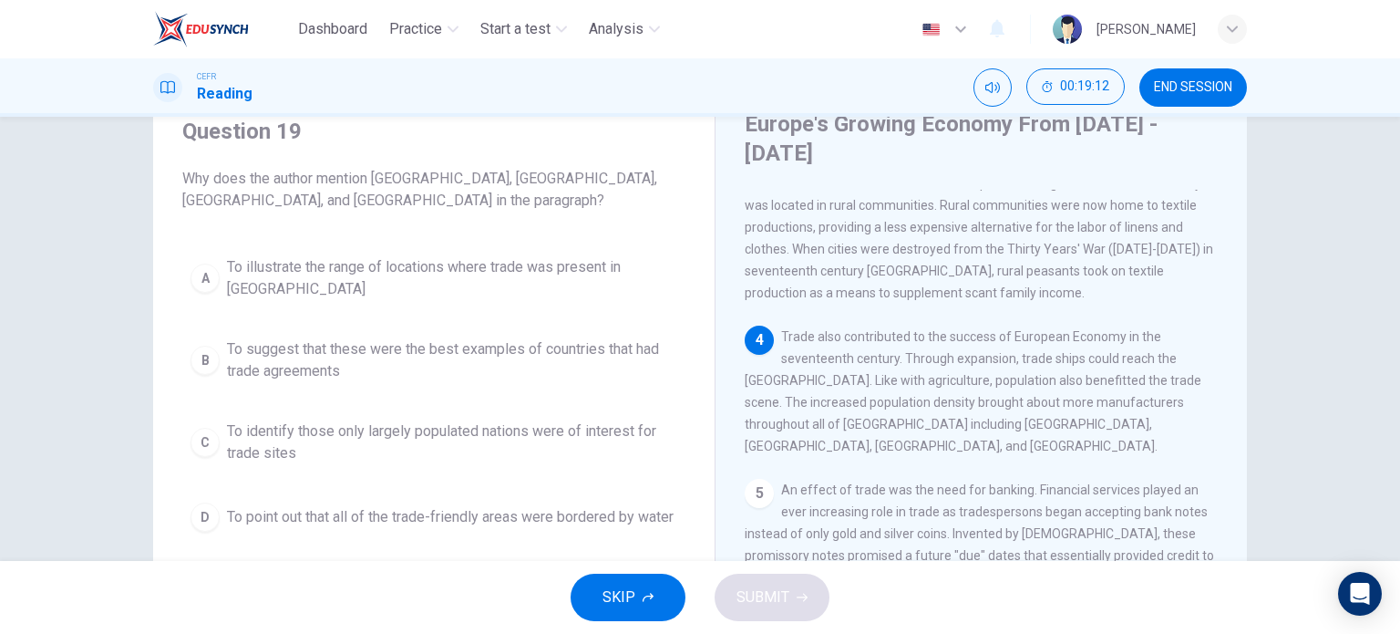
scroll to position [456, 0]
click at [607, 251] on button "A To illustrate the range of locations where trade was present in [GEOGRAPHIC_D…" at bounding box center [433, 278] width 503 height 60
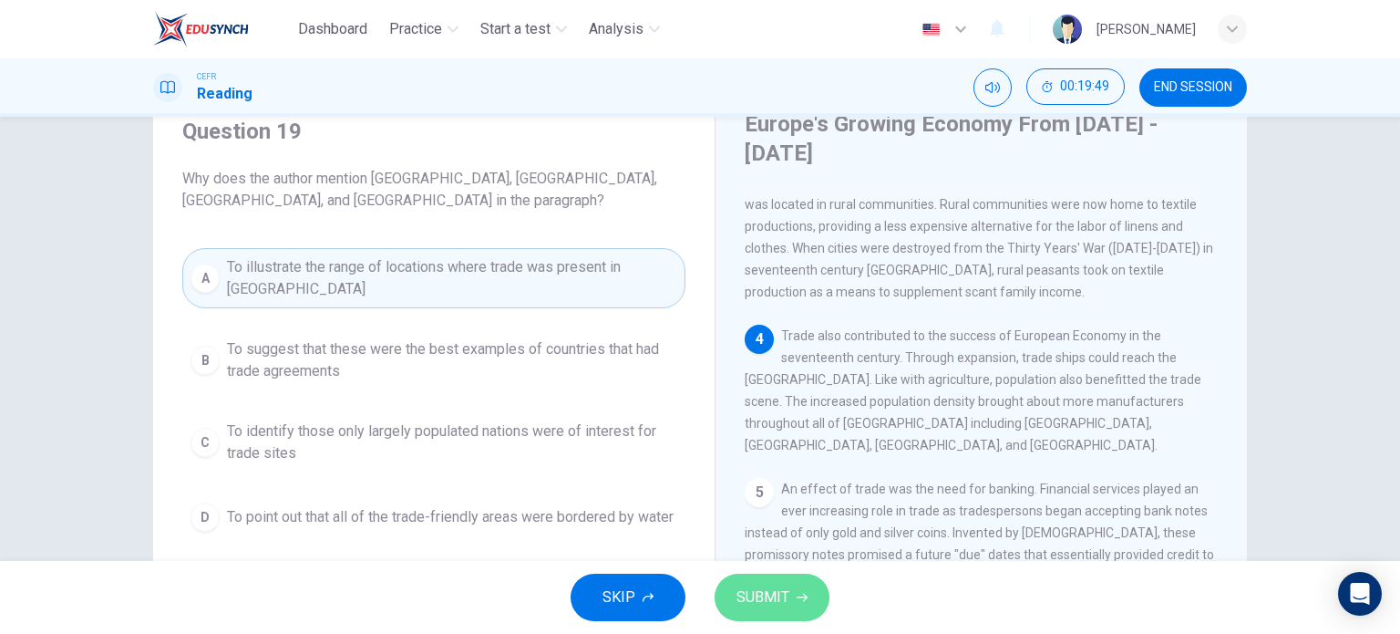
click at [748, 598] on span "SUBMIT" at bounding box center [763, 597] width 53 height 26
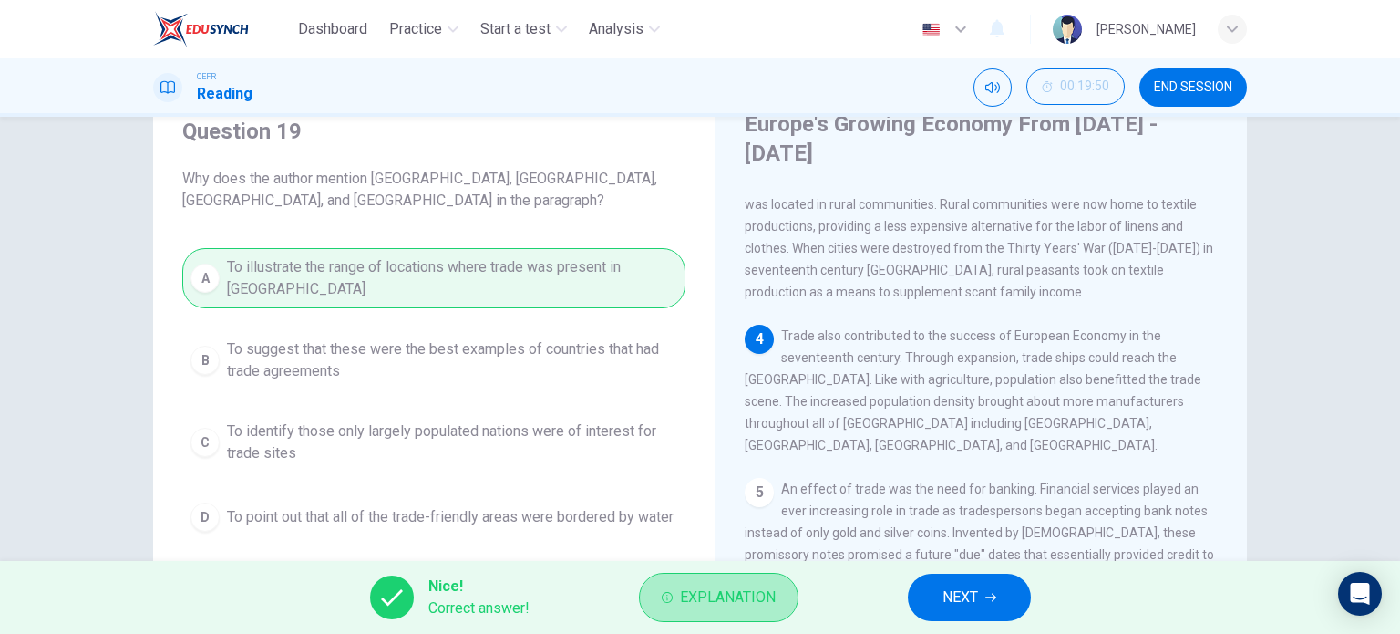
click at [698, 582] on button "Explanation" at bounding box center [719, 596] width 160 height 49
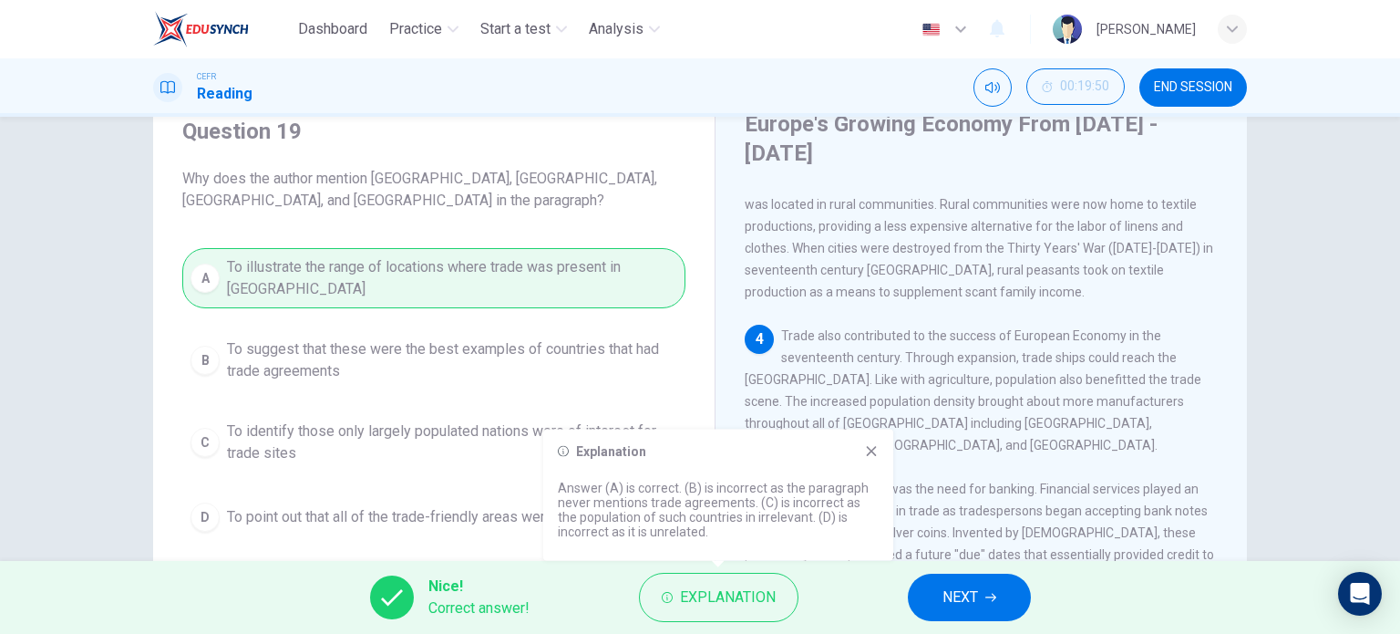
click at [940, 582] on button "NEXT" at bounding box center [969, 596] width 123 height 47
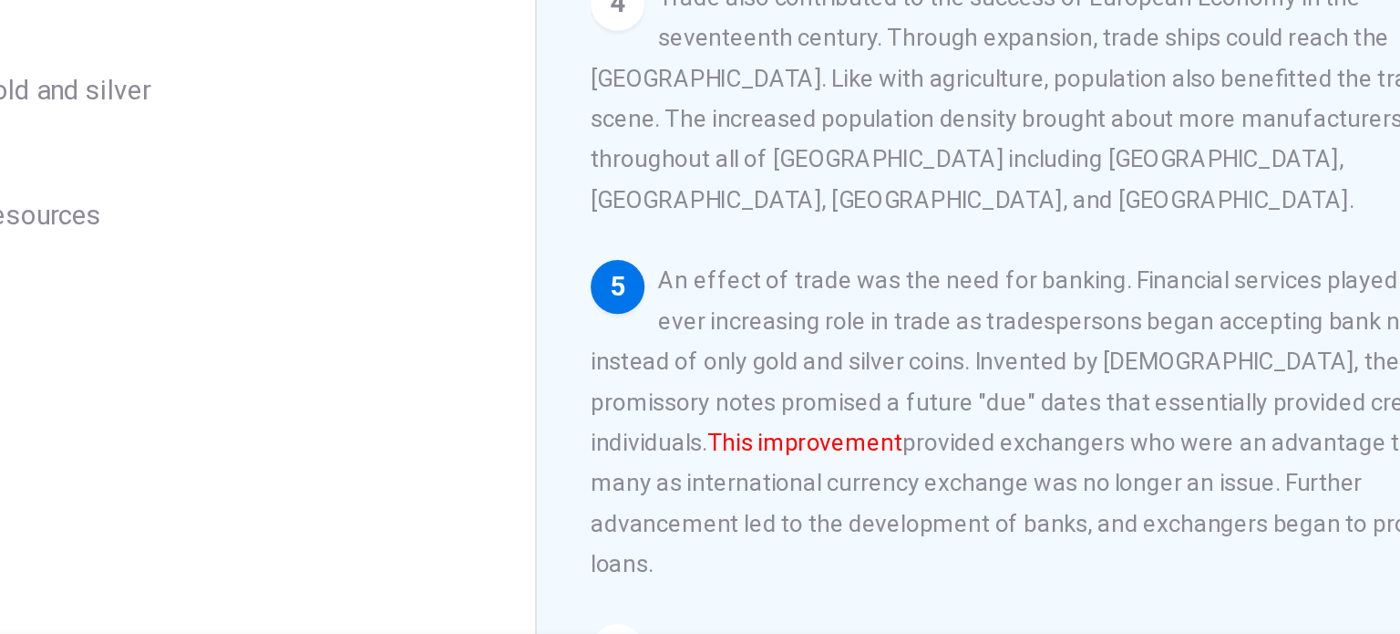
scroll to position [56, 0]
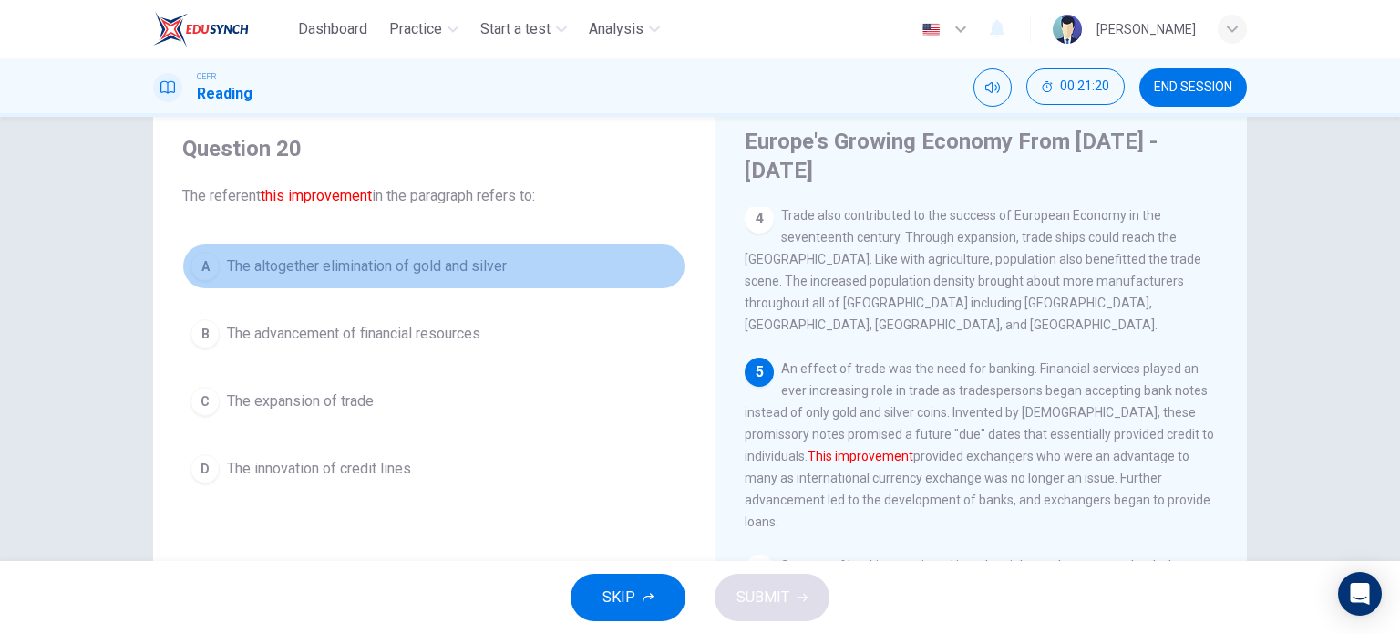
click at [483, 265] on span "The altogether elimination of gold and silver" at bounding box center [367, 266] width 280 height 22
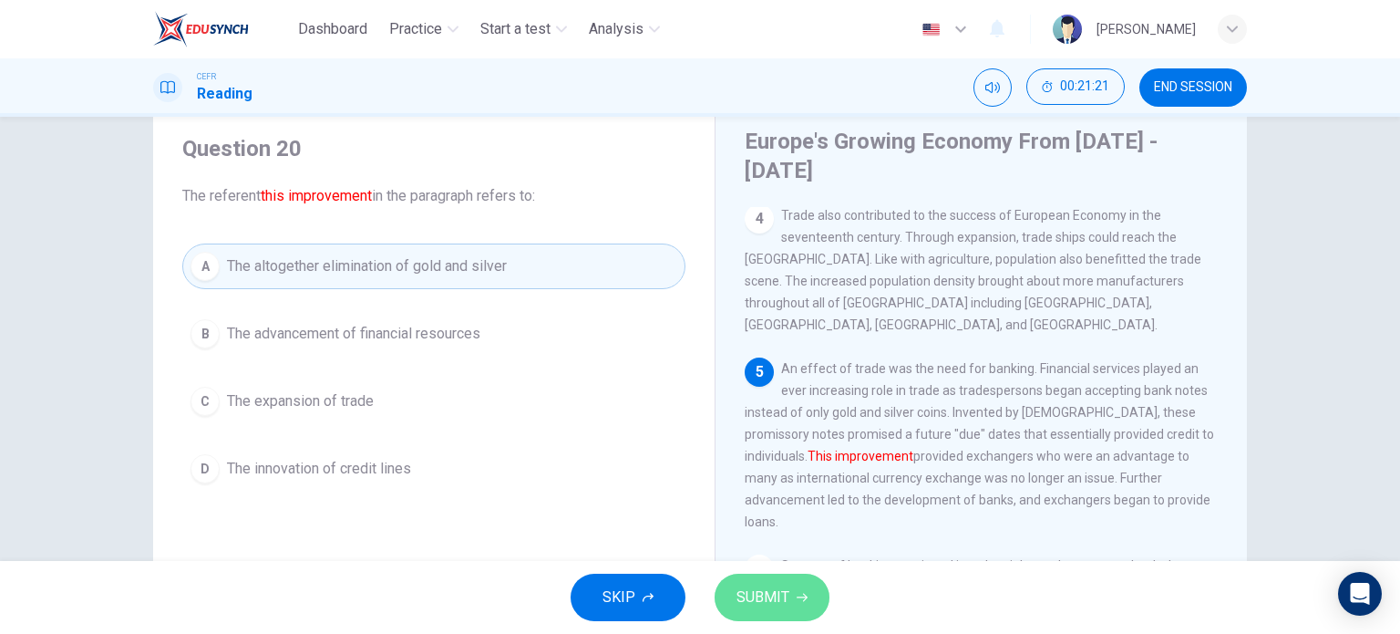
click at [762, 603] on span "SUBMIT" at bounding box center [763, 597] width 53 height 26
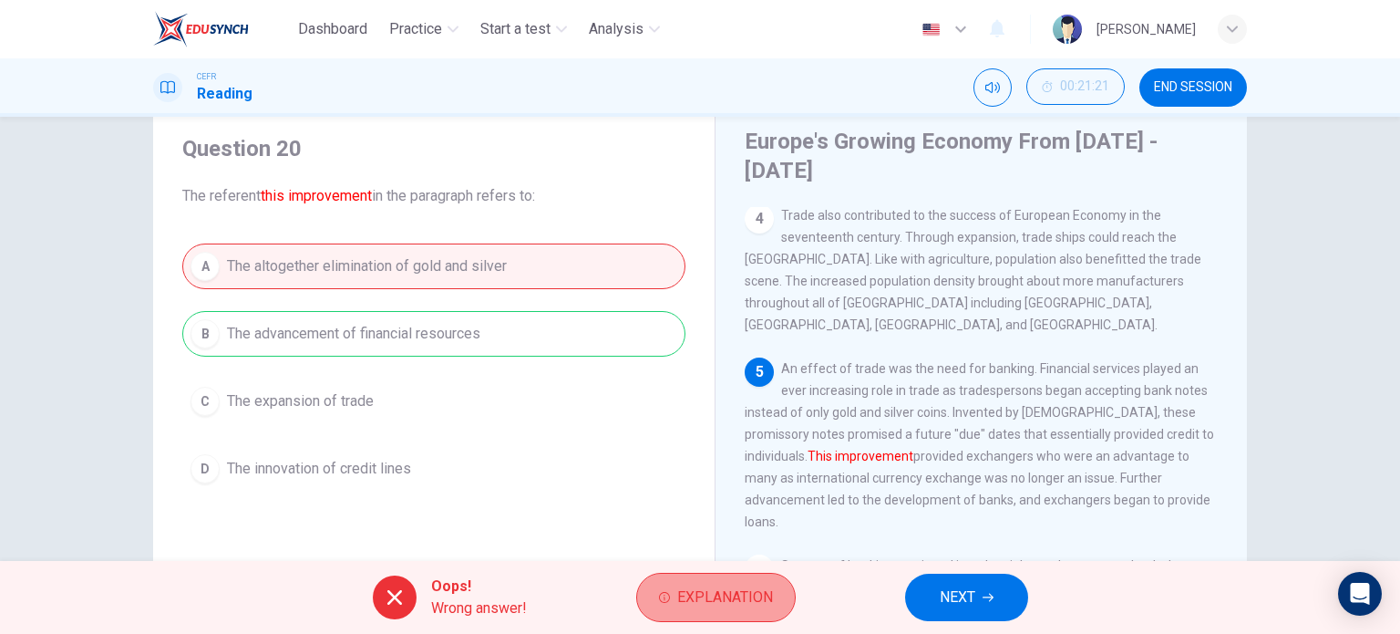
click at [700, 593] on span "Explanation" at bounding box center [725, 597] width 96 height 26
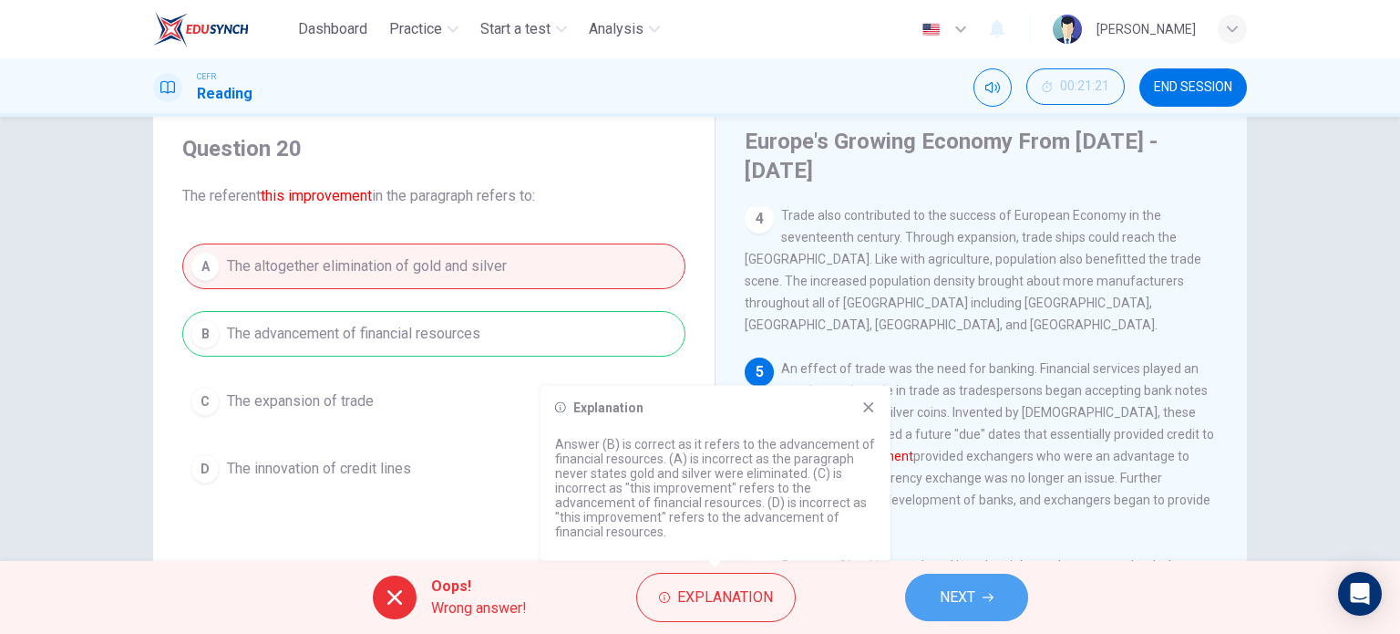
click at [942, 577] on button "NEXT" at bounding box center [966, 596] width 123 height 47
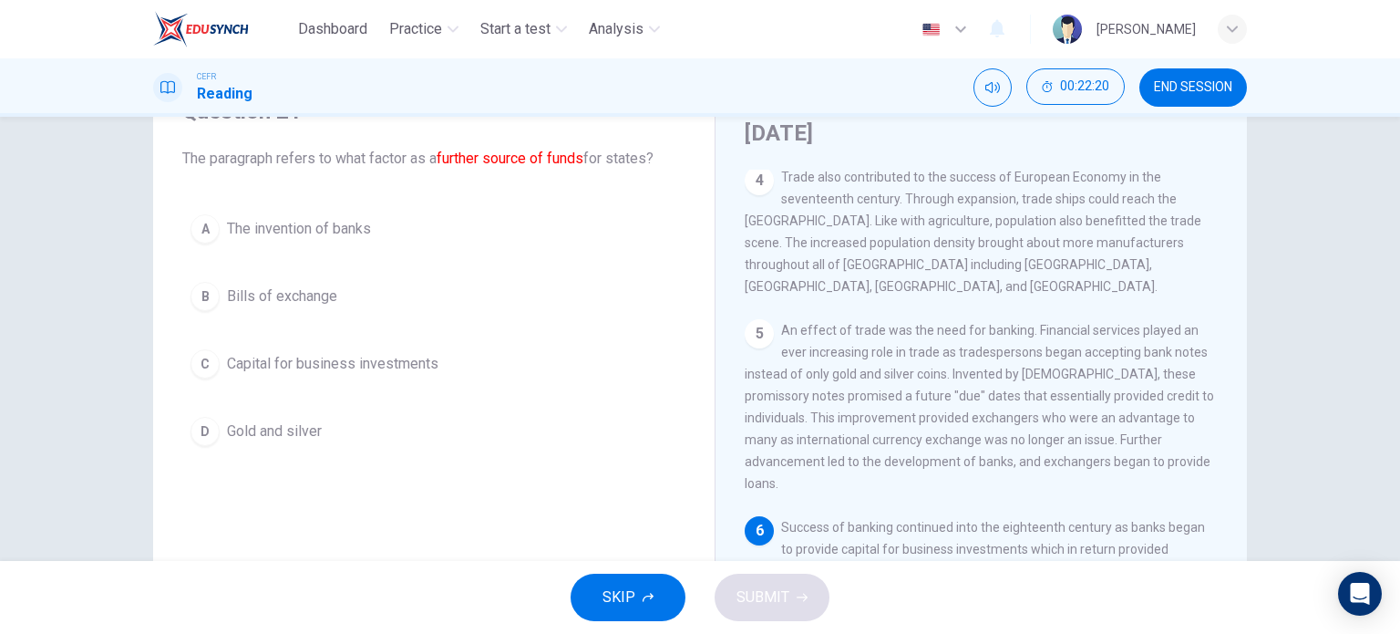
scroll to position [91, 0]
click at [602, 184] on div "Question 21 The paragraph refers to what factor as a further source of funds fo…" at bounding box center [434, 277] width 532 height 394
click at [540, 266] on div "A The invention of banks B Bills of exchange C Capital for business investments…" at bounding box center [433, 332] width 503 height 248
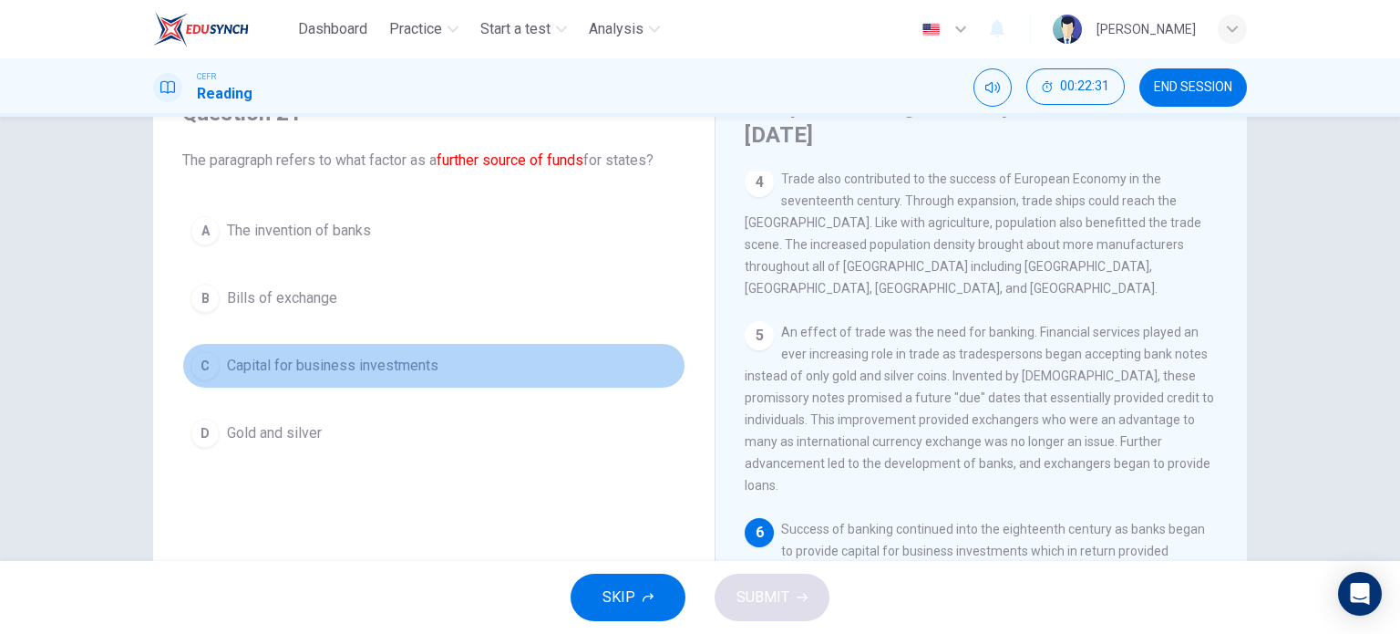
click at [338, 367] on span "Capital for business investments" at bounding box center [332, 366] width 211 height 22
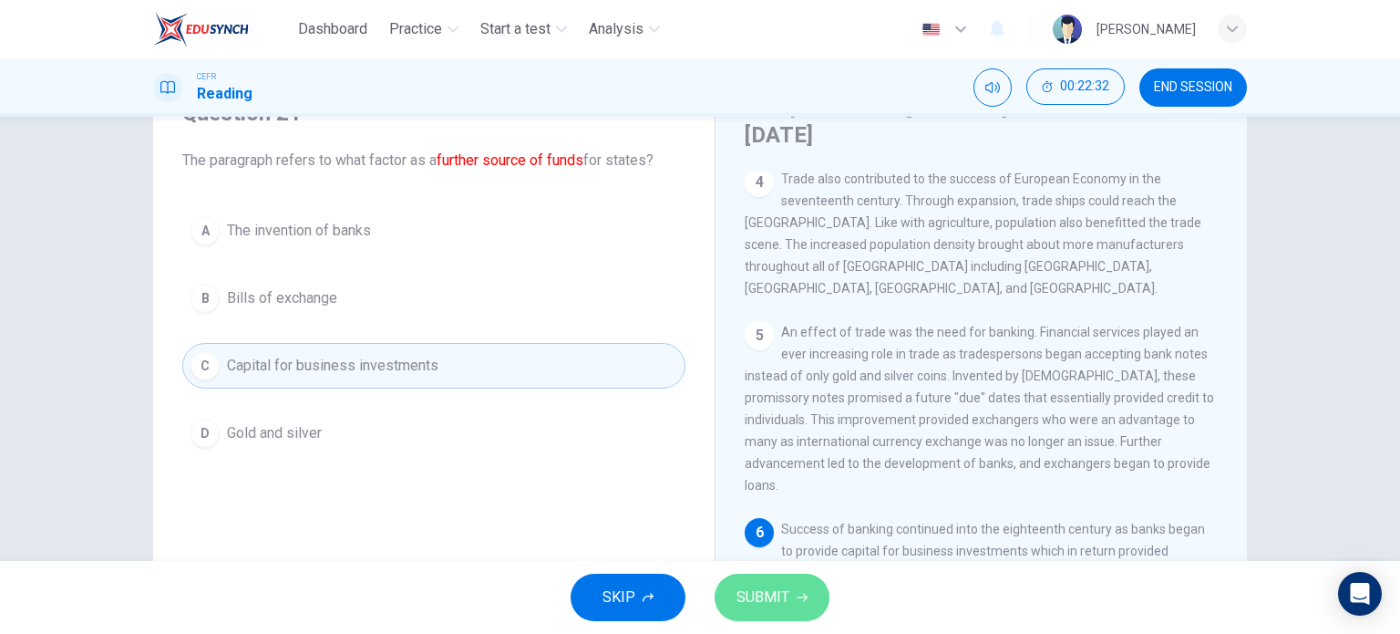
click at [773, 592] on span "SUBMIT" at bounding box center [763, 597] width 53 height 26
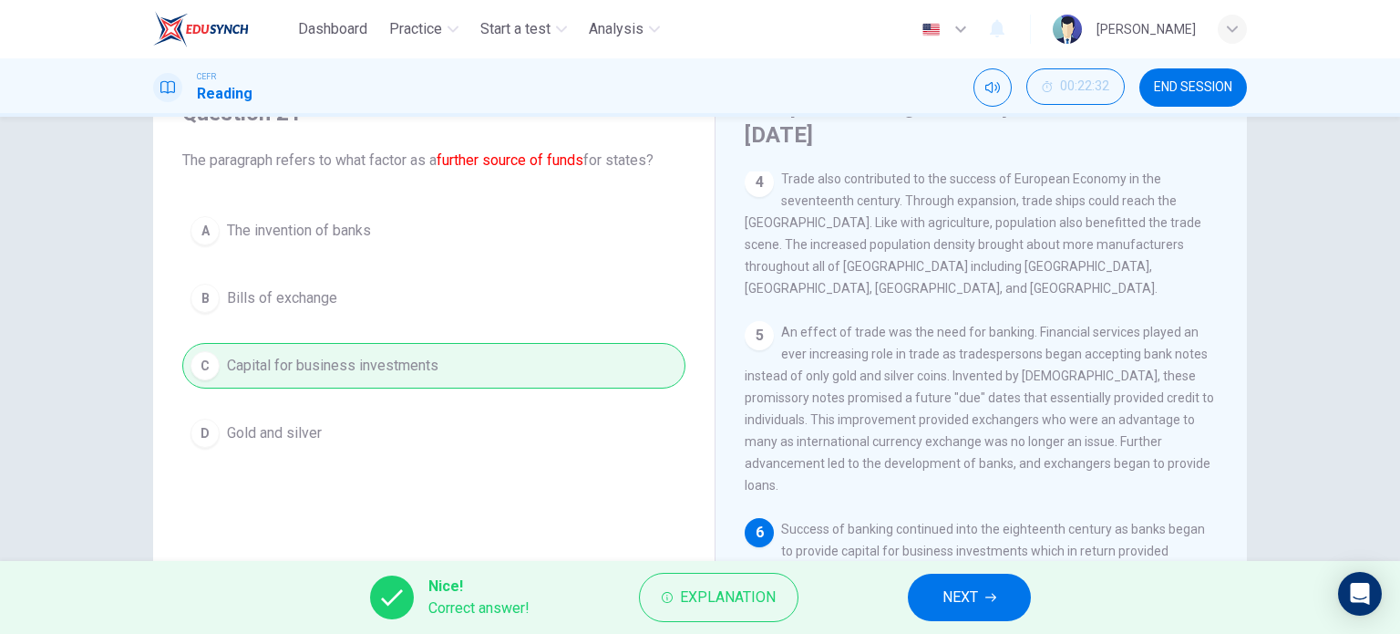
click at [714, 601] on span "Explanation" at bounding box center [728, 597] width 96 height 26
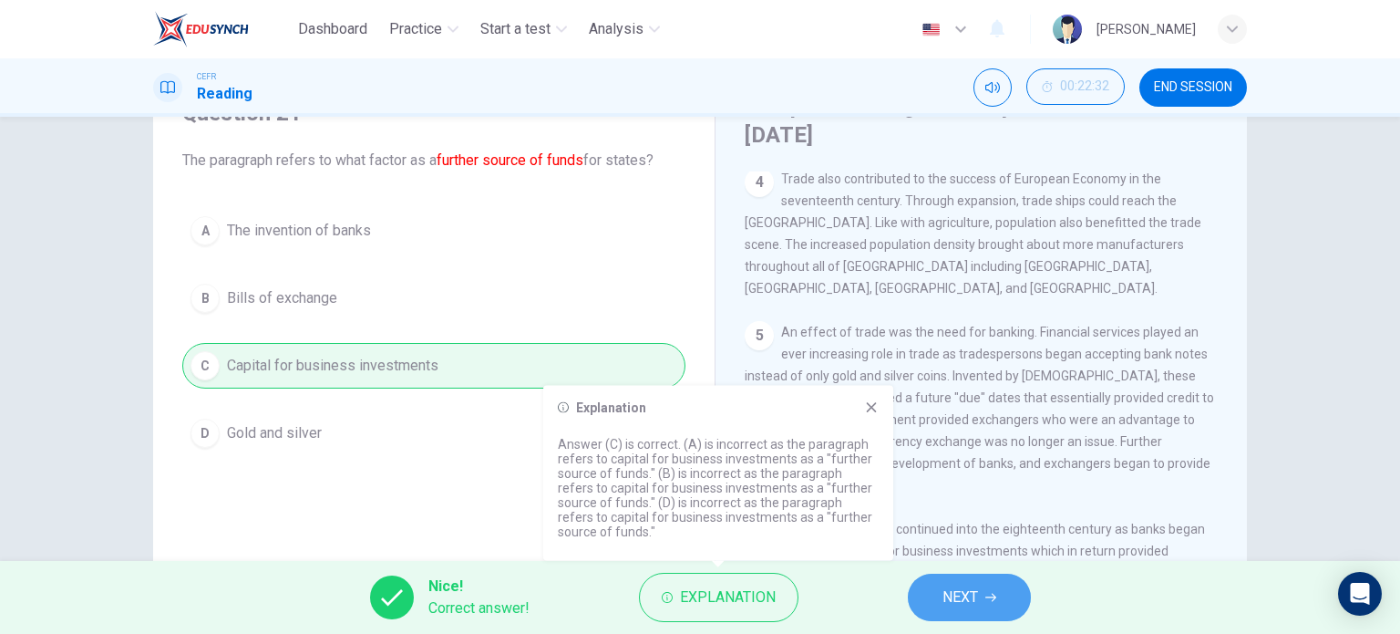
click at [948, 603] on span "NEXT" at bounding box center [961, 597] width 36 height 26
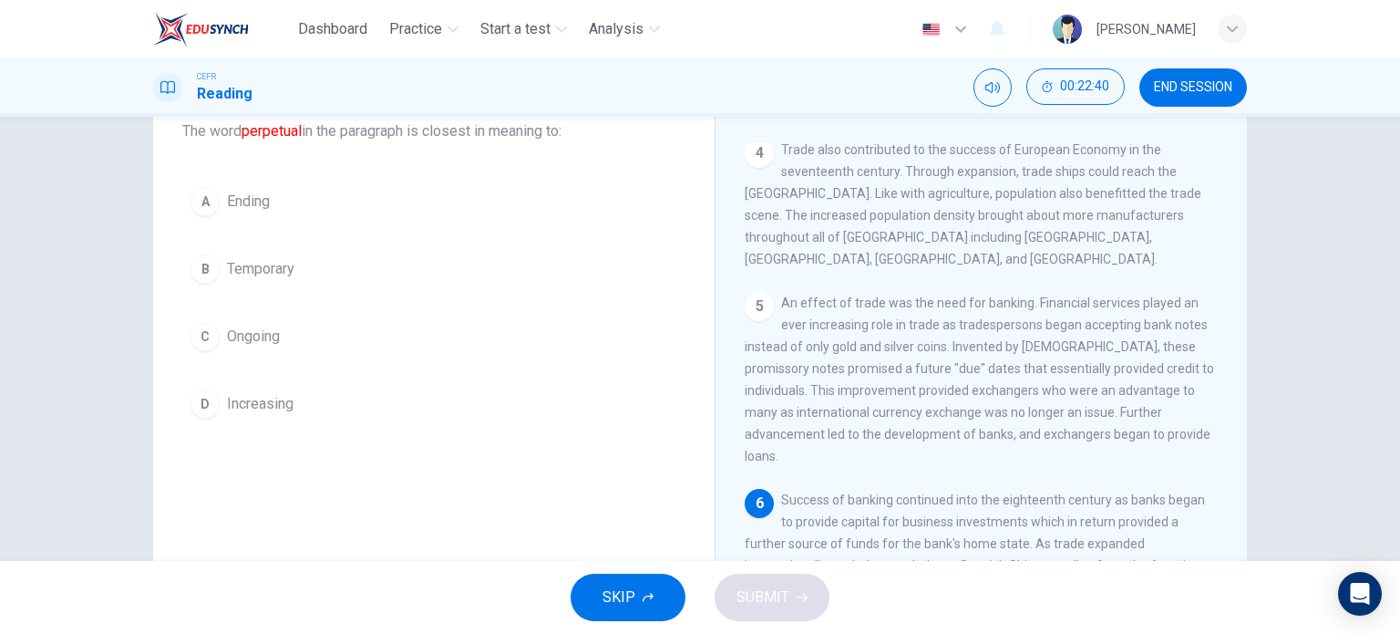
scroll to position [113, 0]
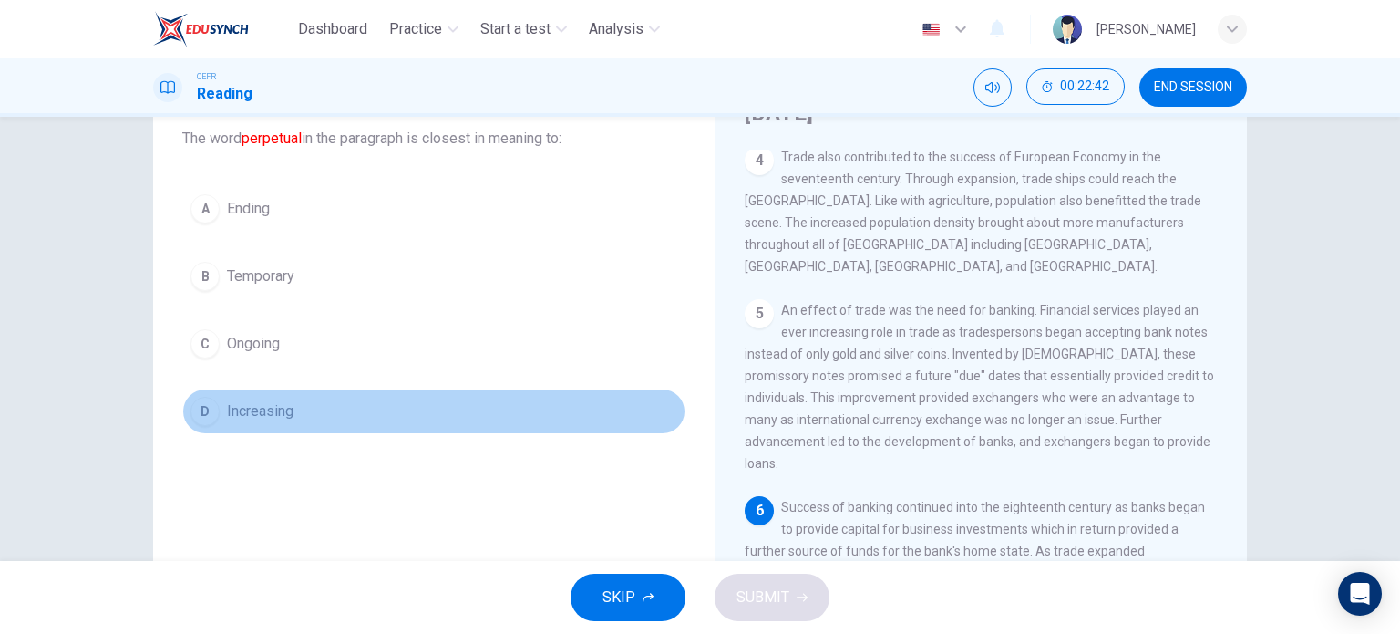
click at [448, 400] on button "D Increasing" at bounding box center [433, 411] width 503 height 46
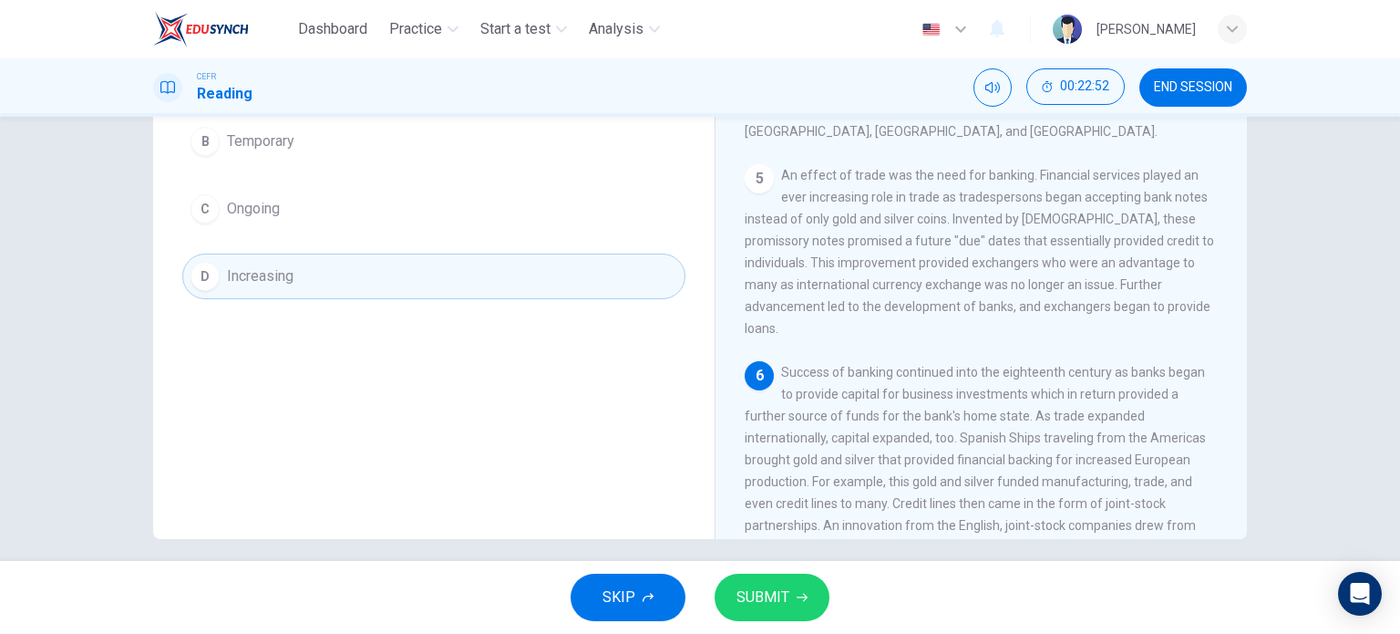
scroll to position [247, 0]
click at [748, 620] on button "SUBMIT" at bounding box center [772, 596] width 115 height 47
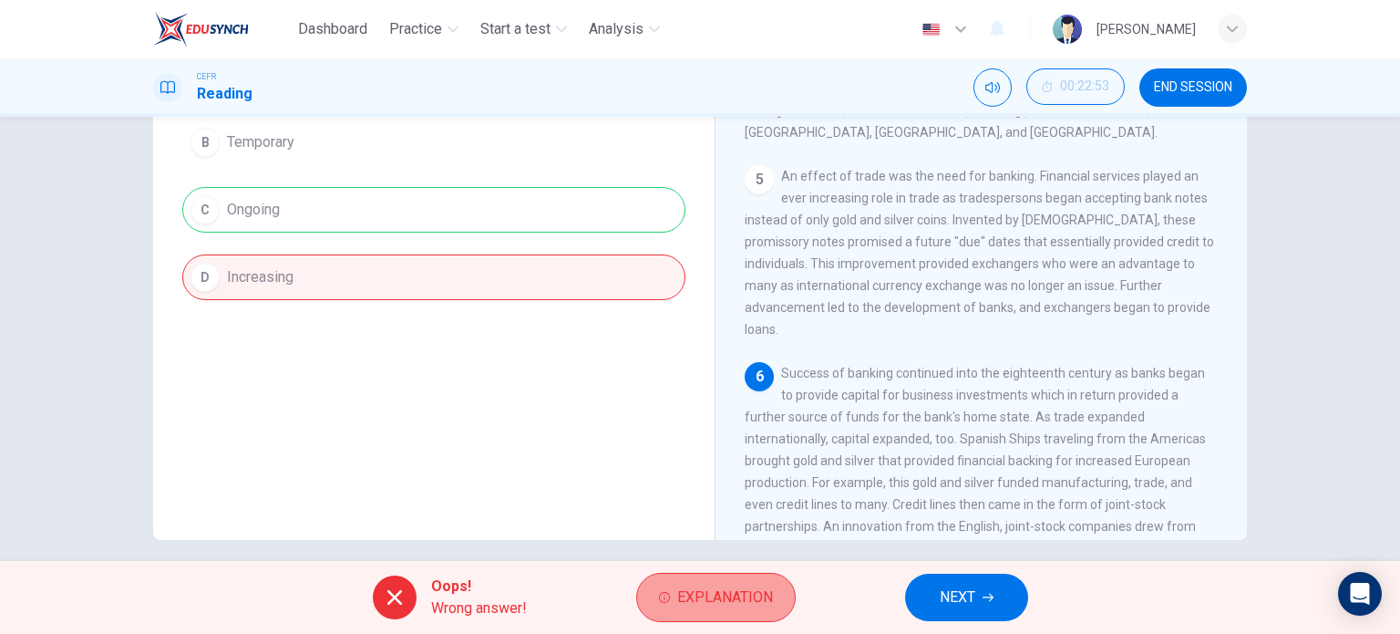
click at [721, 597] on span "Explanation" at bounding box center [725, 597] width 96 height 26
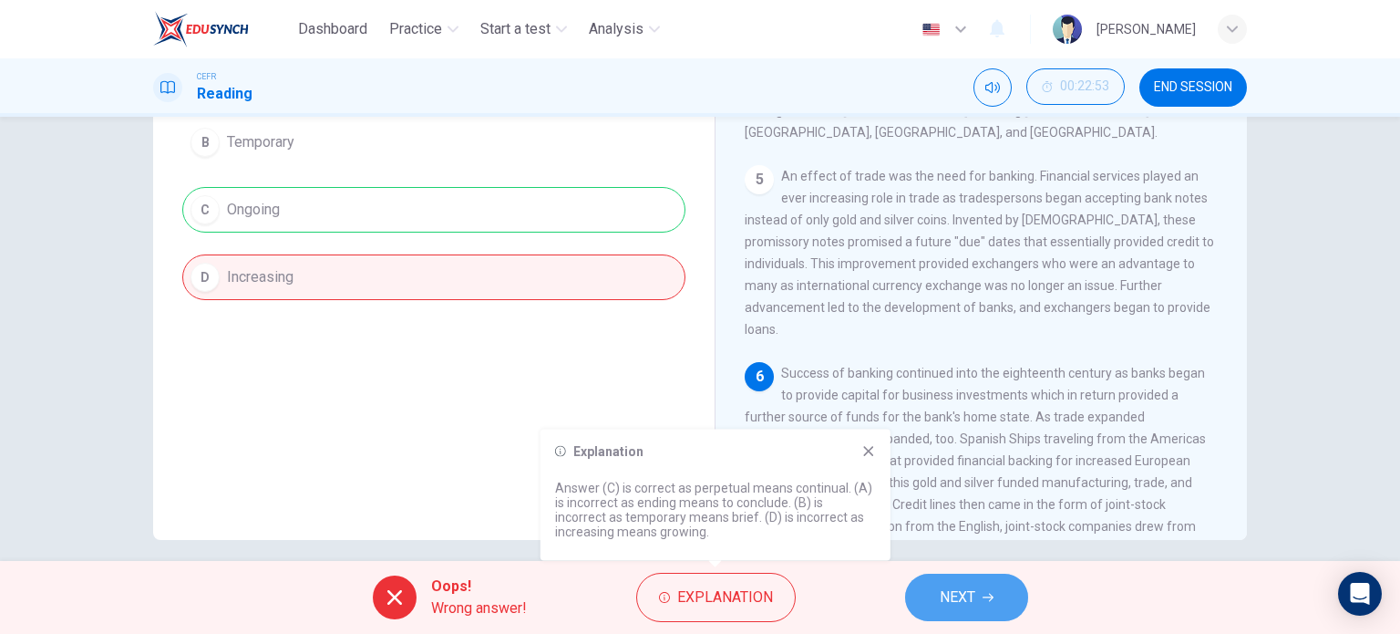
click at [950, 602] on span "NEXT" at bounding box center [958, 597] width 36 height 26
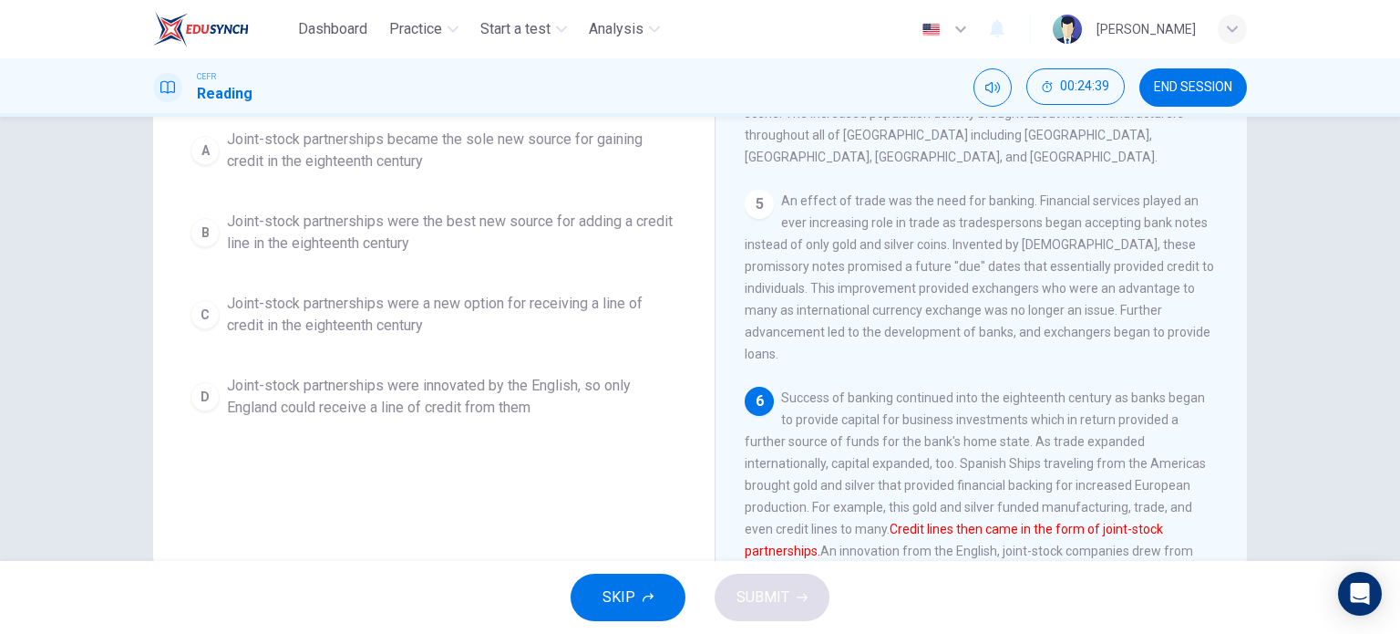
scroll to position [226, 0]
click at [661, 205] on div "A Joint-stock partnerships became the sole new source for gaining credit in the…" at bounding box center [433, 270] width 503 height 306
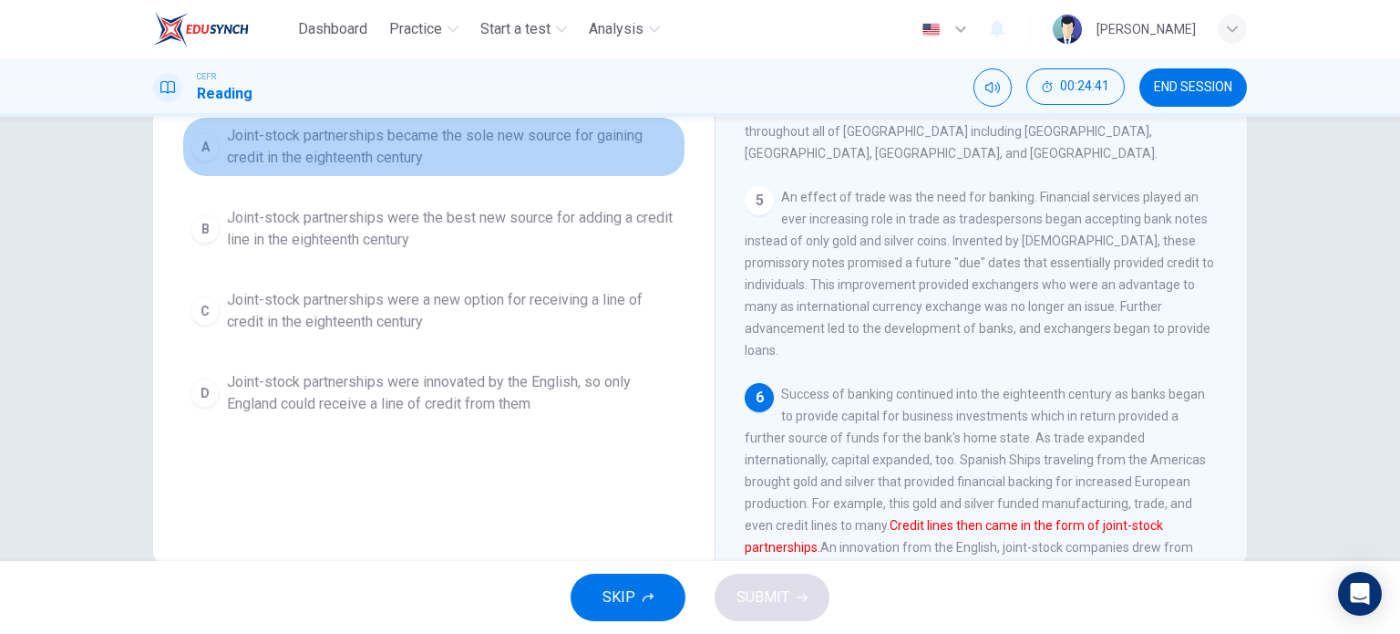
click at [613, 154] on span "Joint-stock partnerships became the sole new source for gaining credit in the e…" at bounding box center [452, 147] width 450 height 44
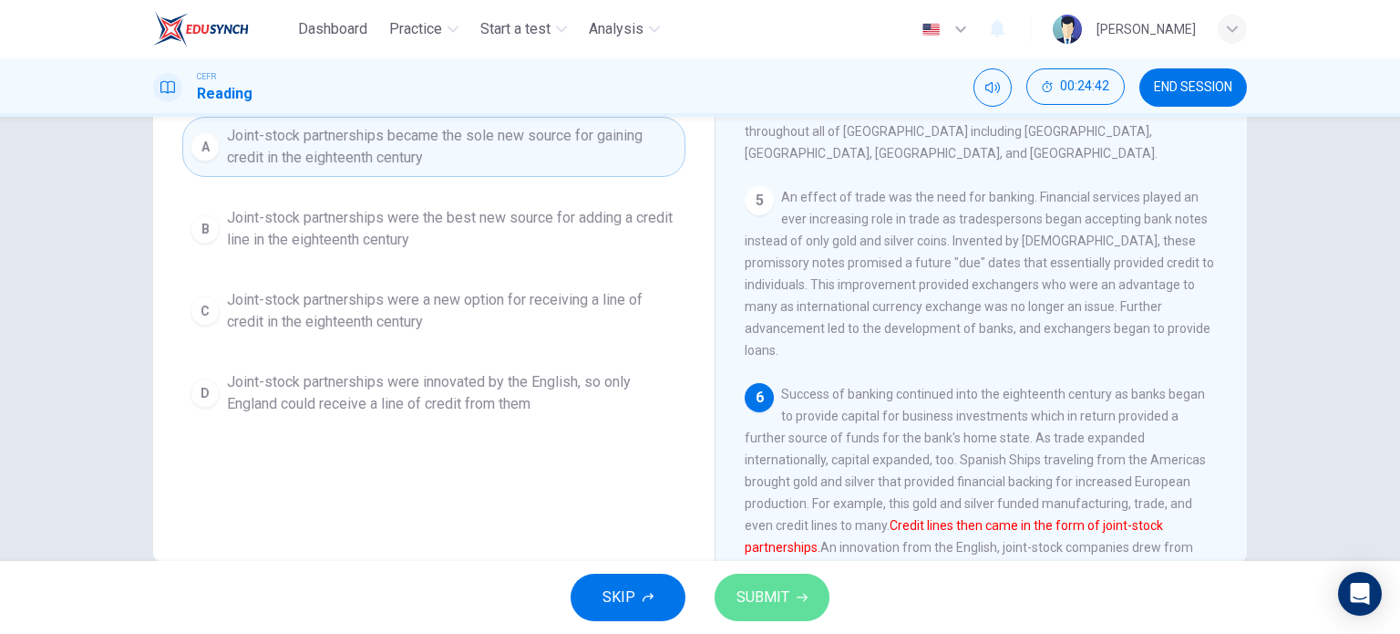
click at [756, 605] on span "SUBMIT" at bounding box center [763, 597] width 53 height 26
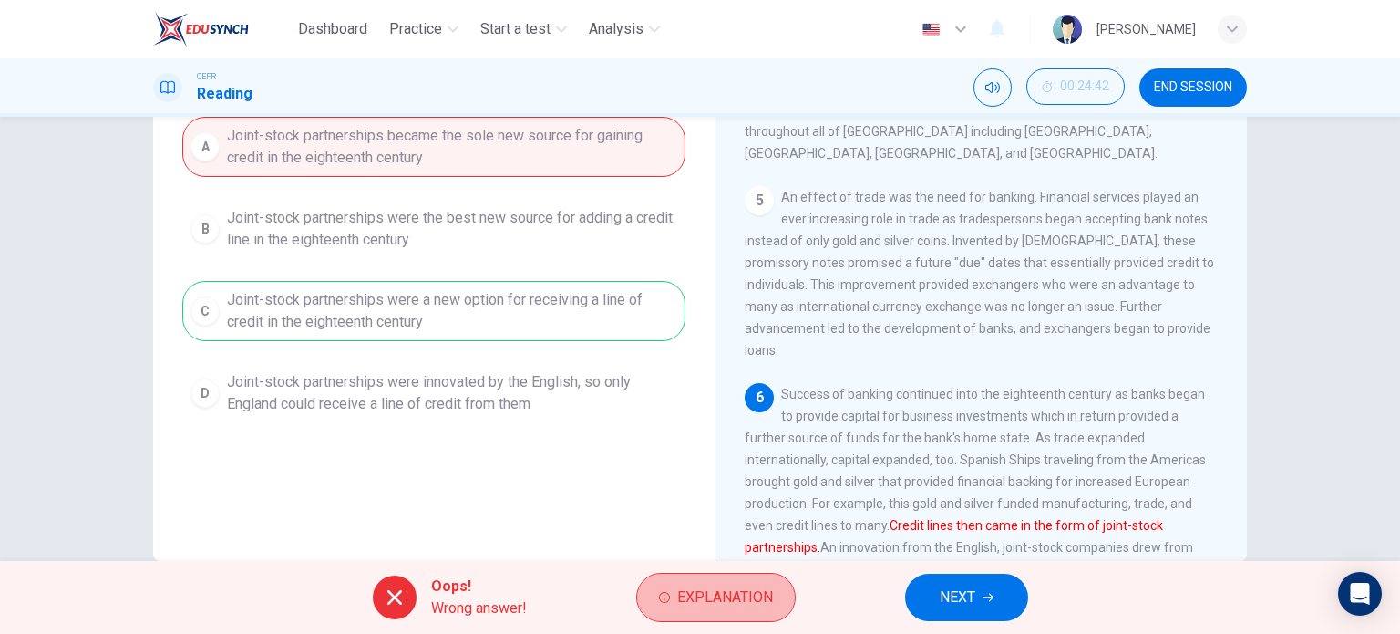
click at [756, 605] on span "Explanation" at bounding box center [725, 597] width 96 height 26
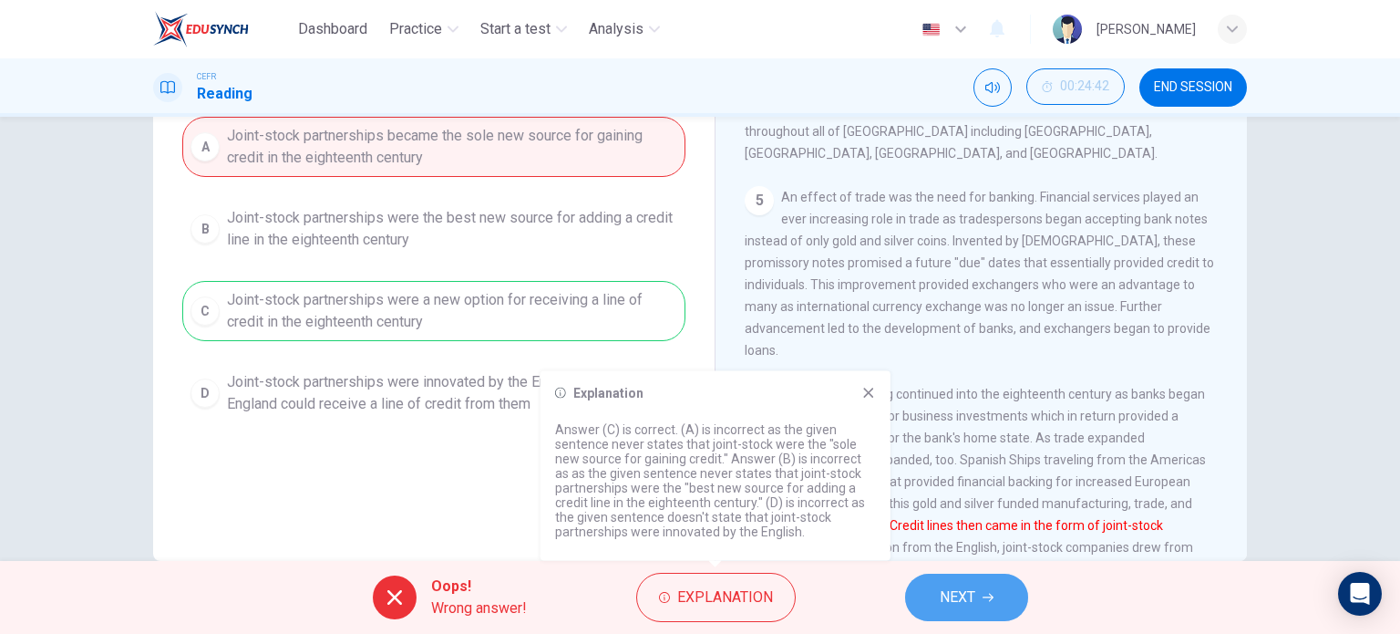
click at [978, 587] on button "NEXT" at bounding box center [966, 596] width 123 height 47
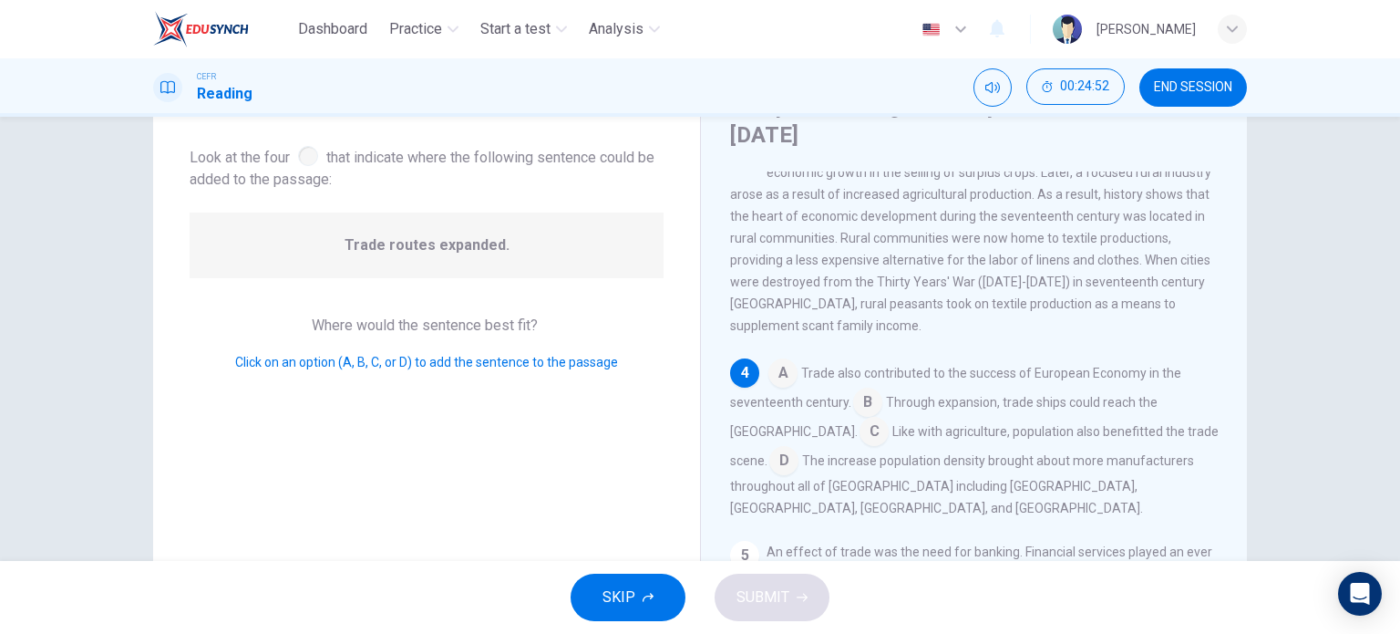
scroll to position [80, 0]
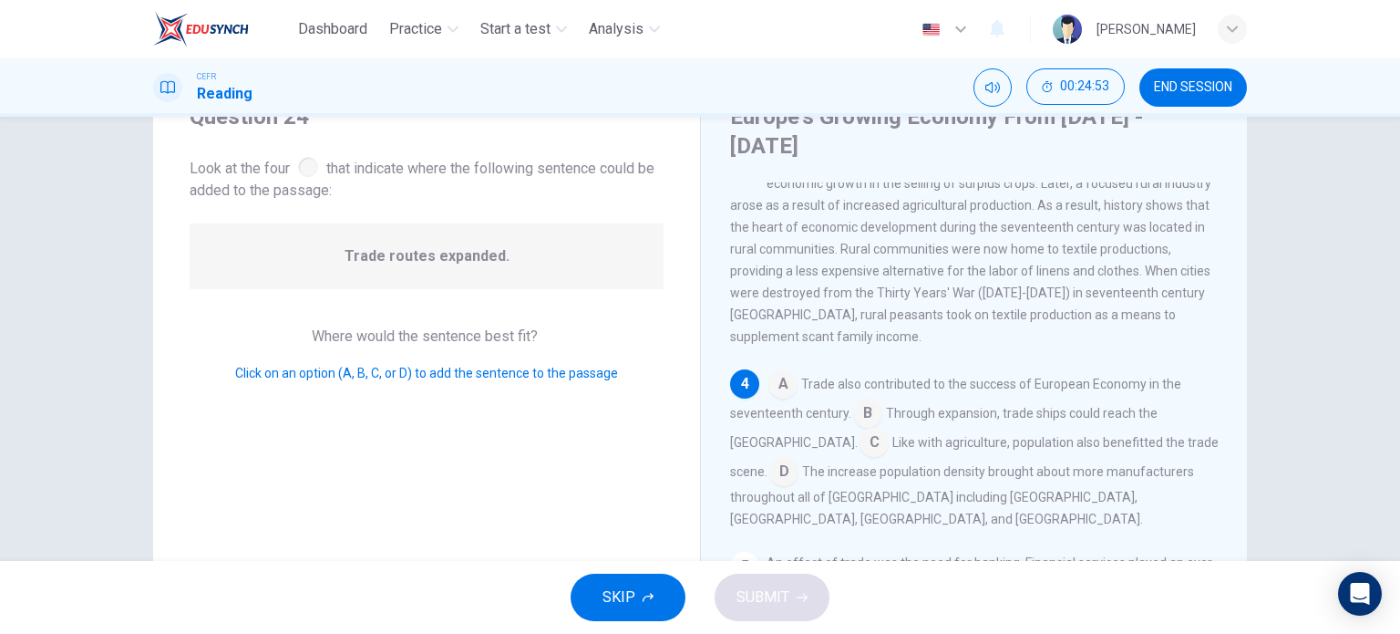
click at [782, 373] on input at bounding box center [782, 385] width 29 height 29
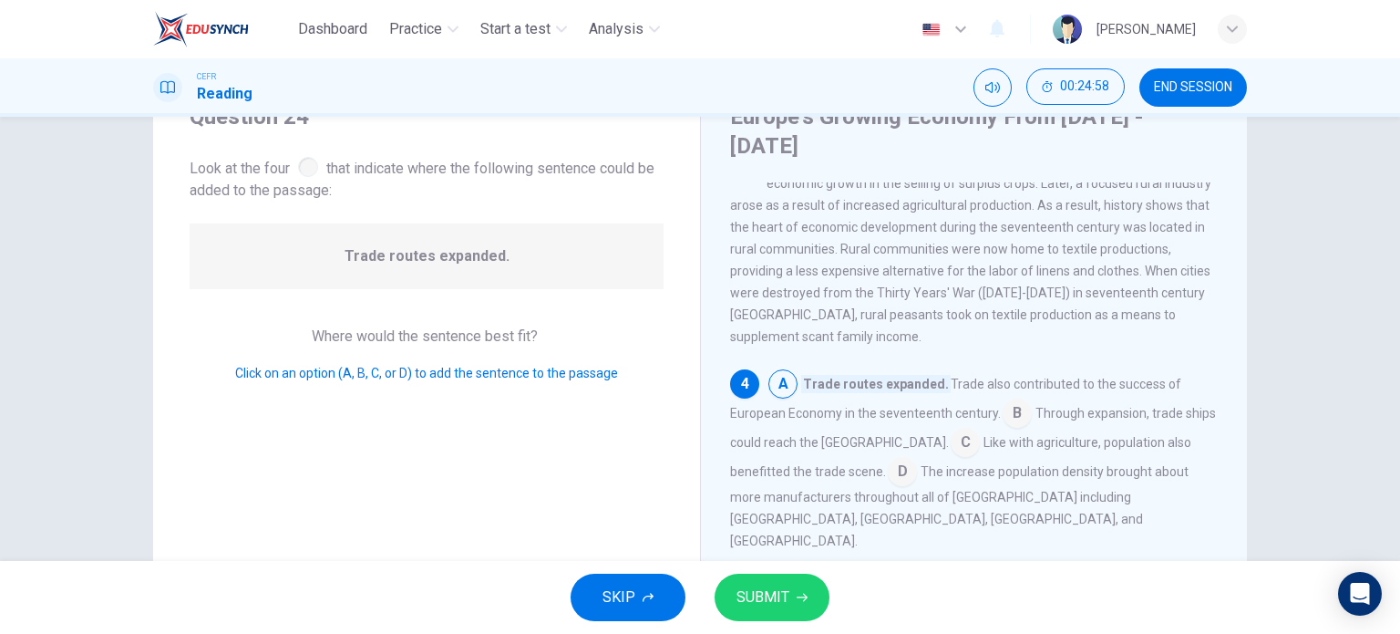
click at [1005, 409] on input at bounding box center [1017, 414] width 29 height 29
click at [813, 570] on div "SKIP SUBMIT" at bounding box center [700, 597] width 1400 height 73
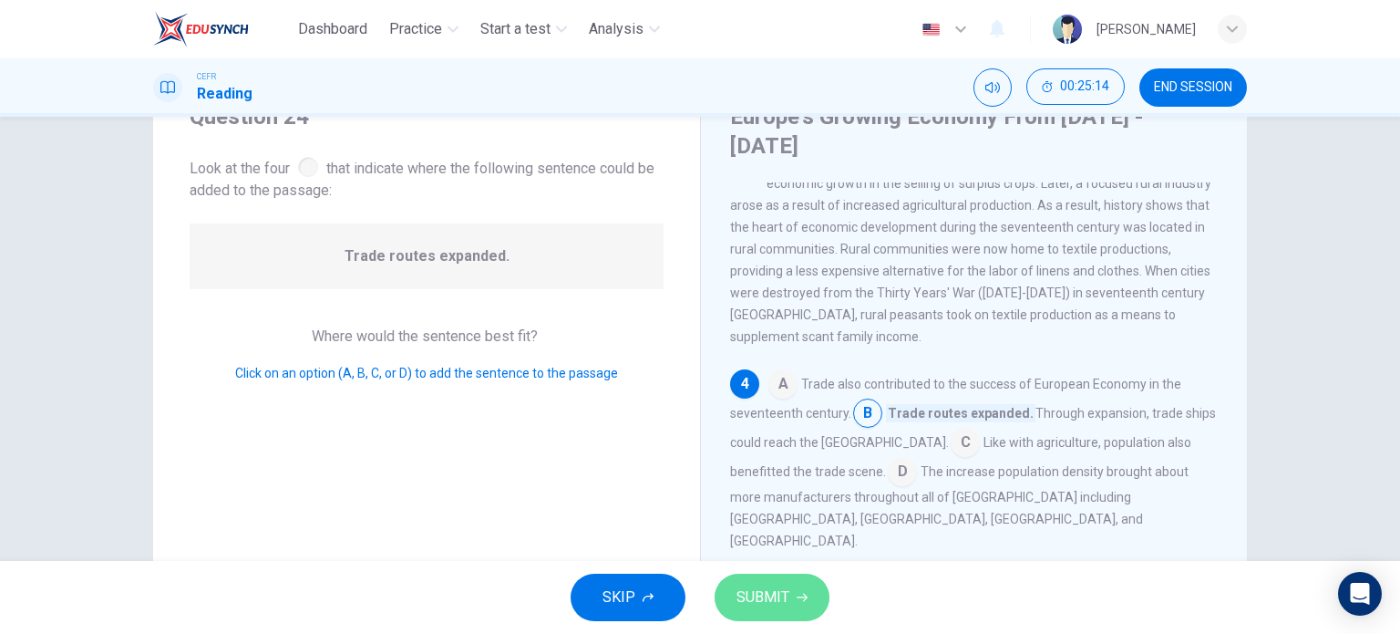
click at [801, 586] on button "SUBMIT" at bounding box center [772, 596] width 115 height 47
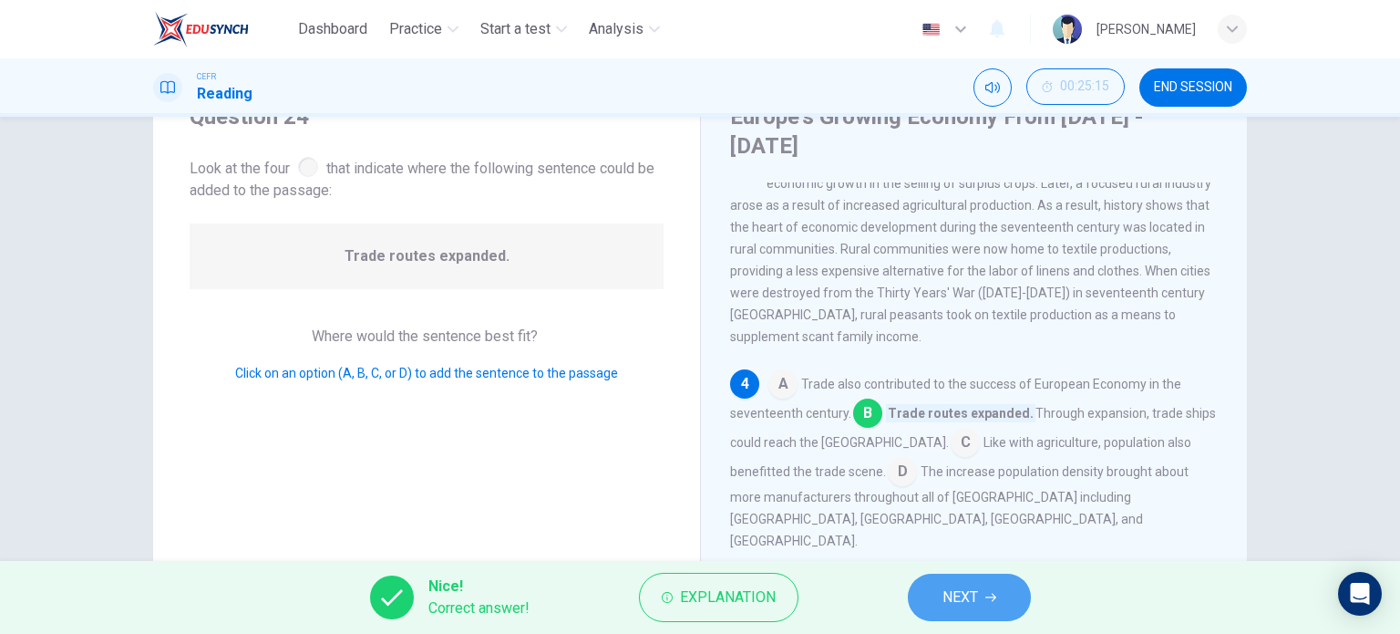
click at [955, 615] on button "NEXT" at bounding box center [969, 596] width 123 height 47
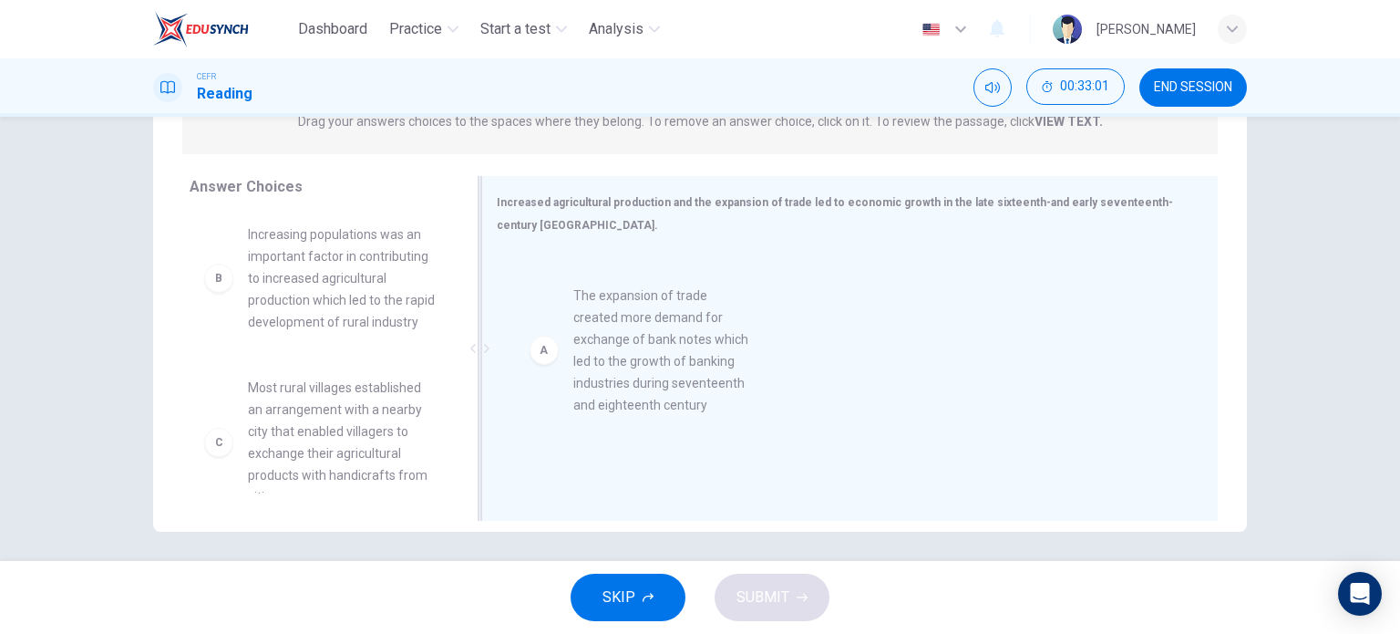
scroll to position [3, 0]
drag, startPoint x: 313, startPoint y: 252, endPoint x: 693, endPoint y: 332, distance: 388.5
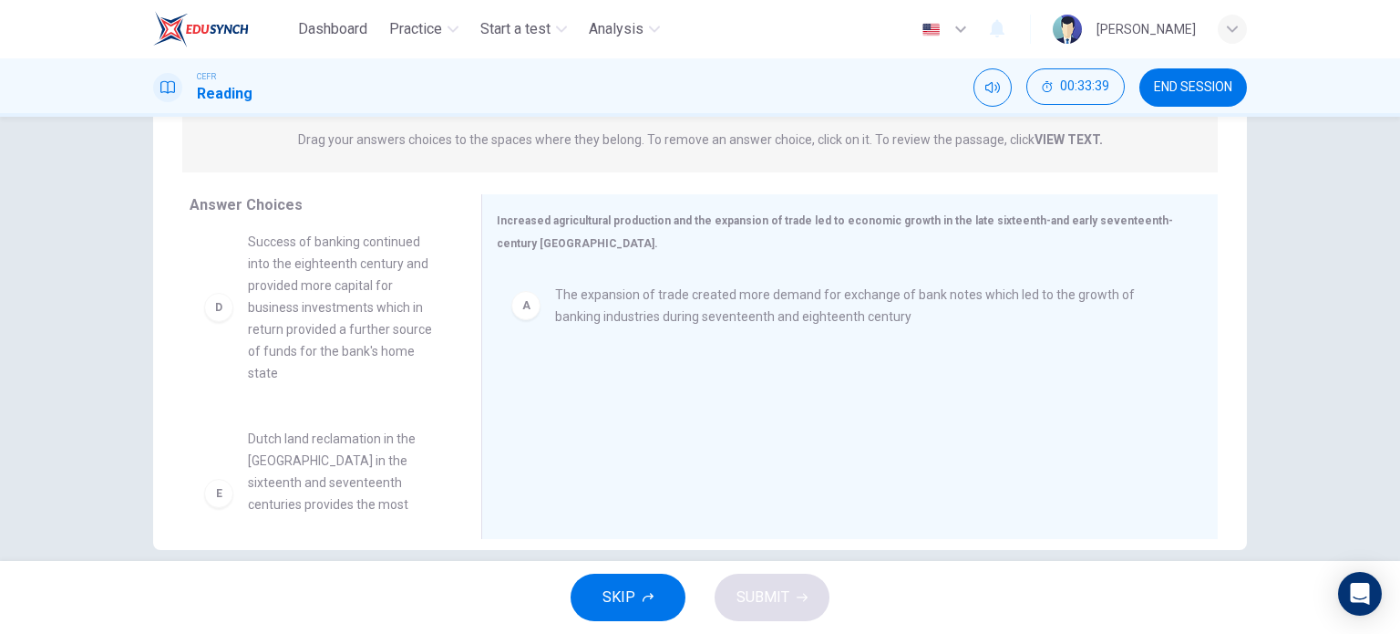
scroll to position [338, 0]
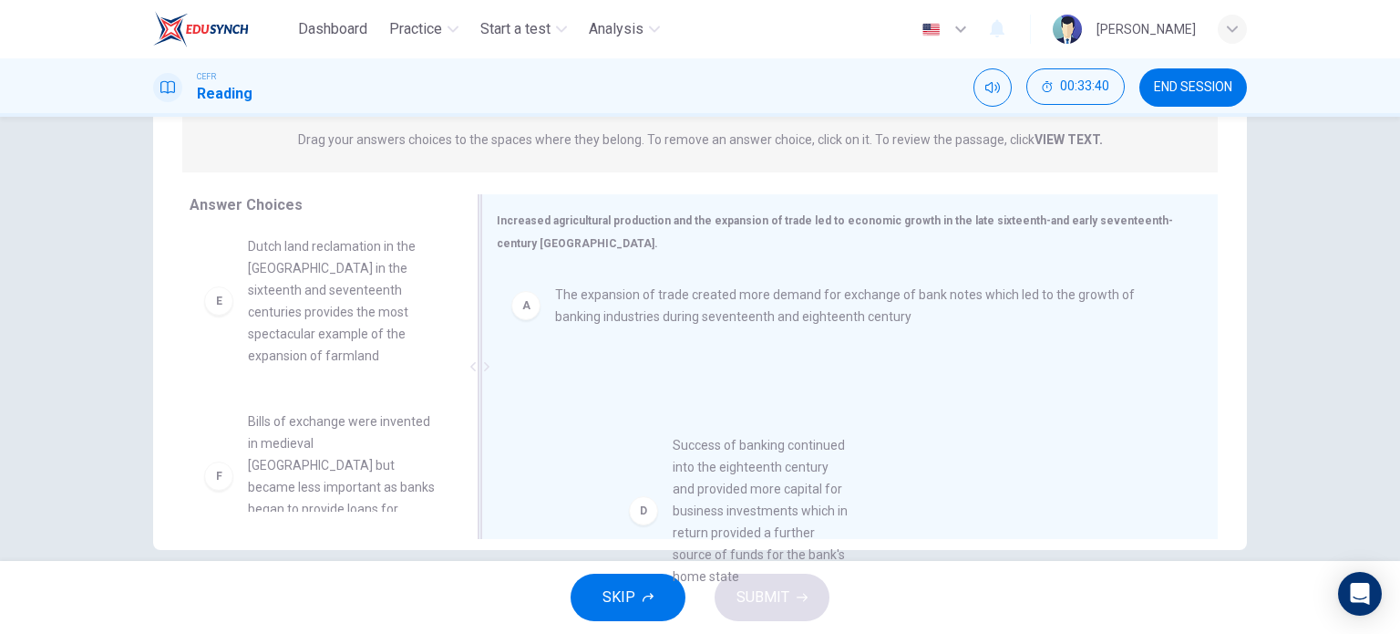
drag, startPoint x: 310, startPoint y: 349, endPoint x: 750, endPoint y: 531, distance: 476.5
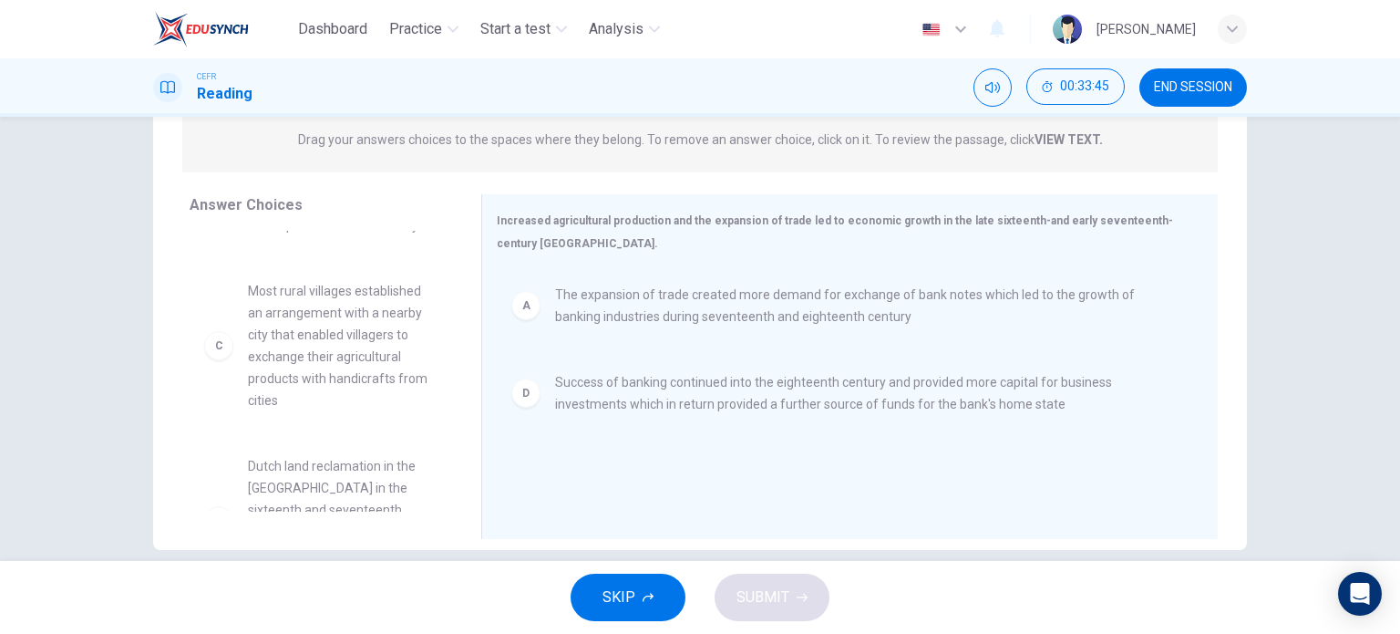
scroll to position [0, 0]
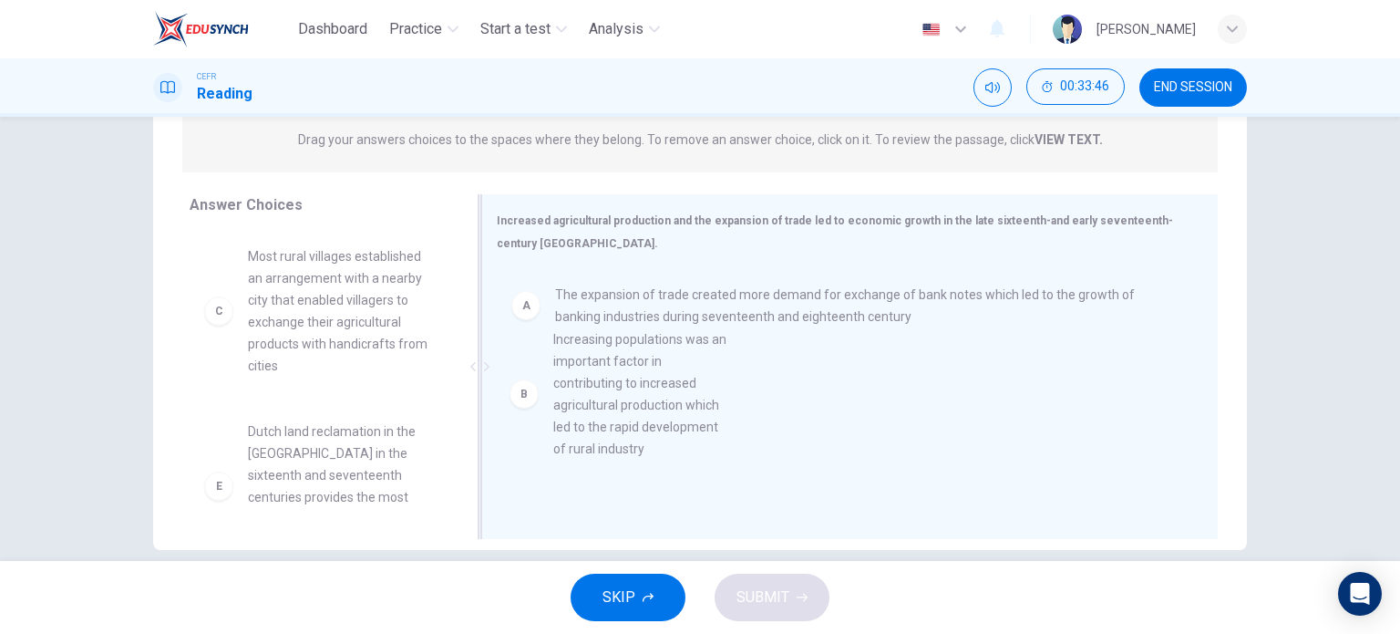
drag, startPoint x: 335, startPoint y: 312, endPoint x: 654, endPoint y: 395, distance: 329.7
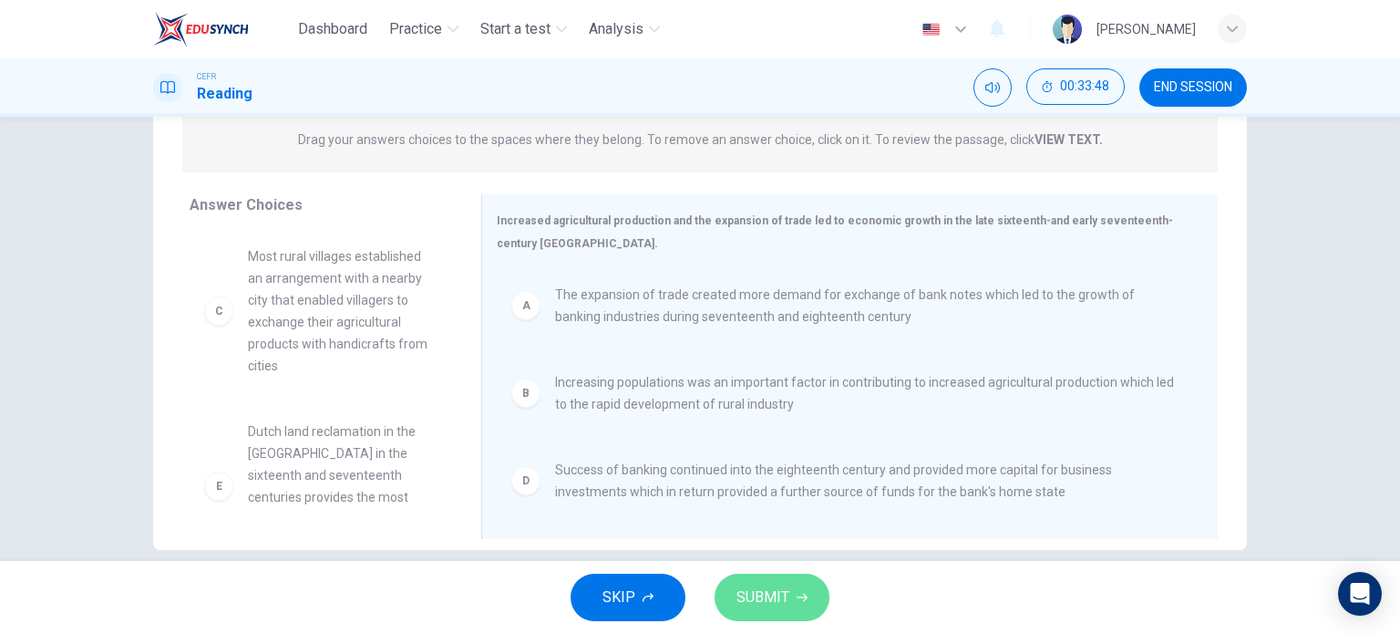
click at [758, 588] on span "SUBMIT" at bounding box center [763, 597] width 53 height 26
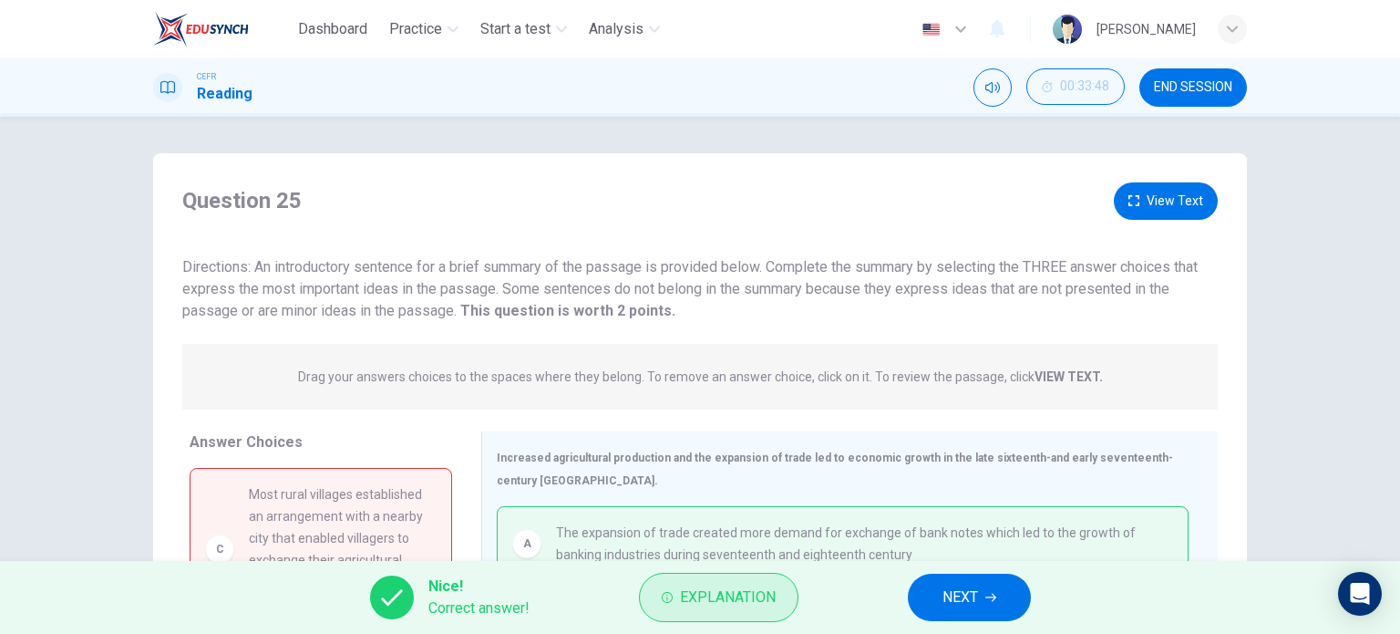
click at [681, 594] on span "Explanation" at bounding box center [728, 597] width 96 height 26
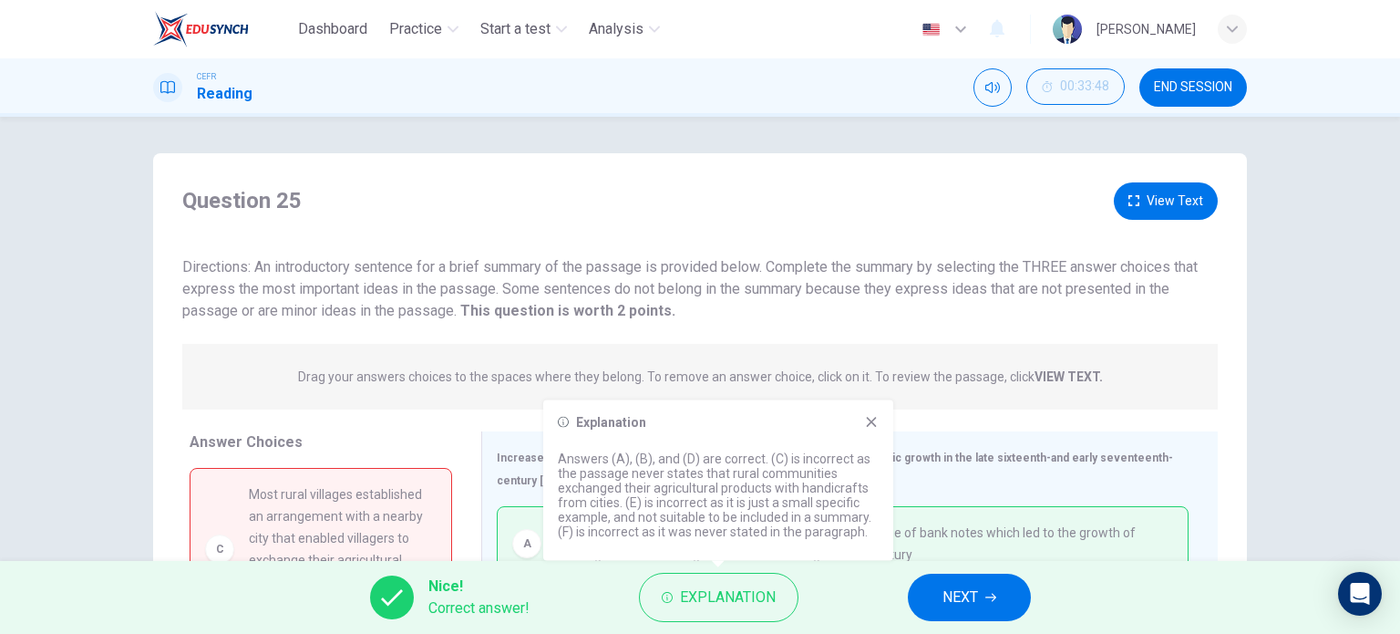
click at [871, 410] on div "Explanation Answers (A), (B), and (D) are correct. (C) is incorrect as the pass…" at bounding box center [718, 480] width 350 height 160
click at [915, 431] on div "Increased agricultural production and the expansion of trade led to economic gr…" at bounding box center [849, 603] width 737 height 345
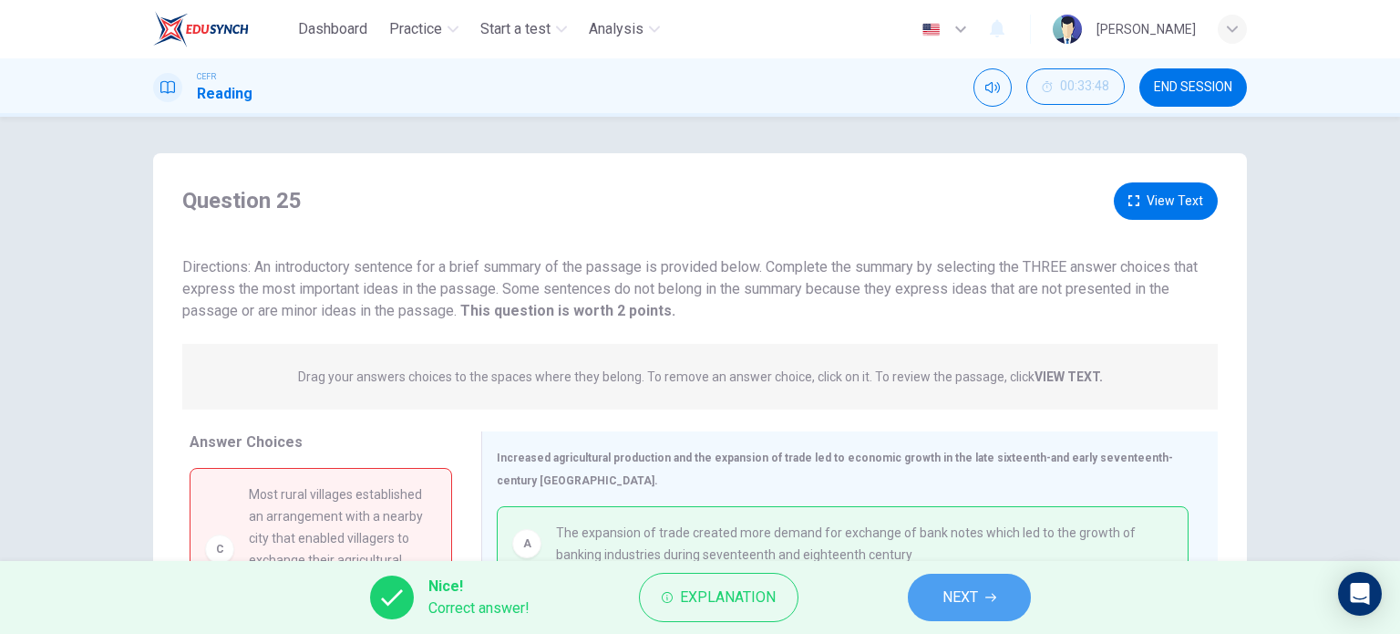
click at [930, 584] on button "NEXT" at bounding box center [969, 596] width 123 height 47
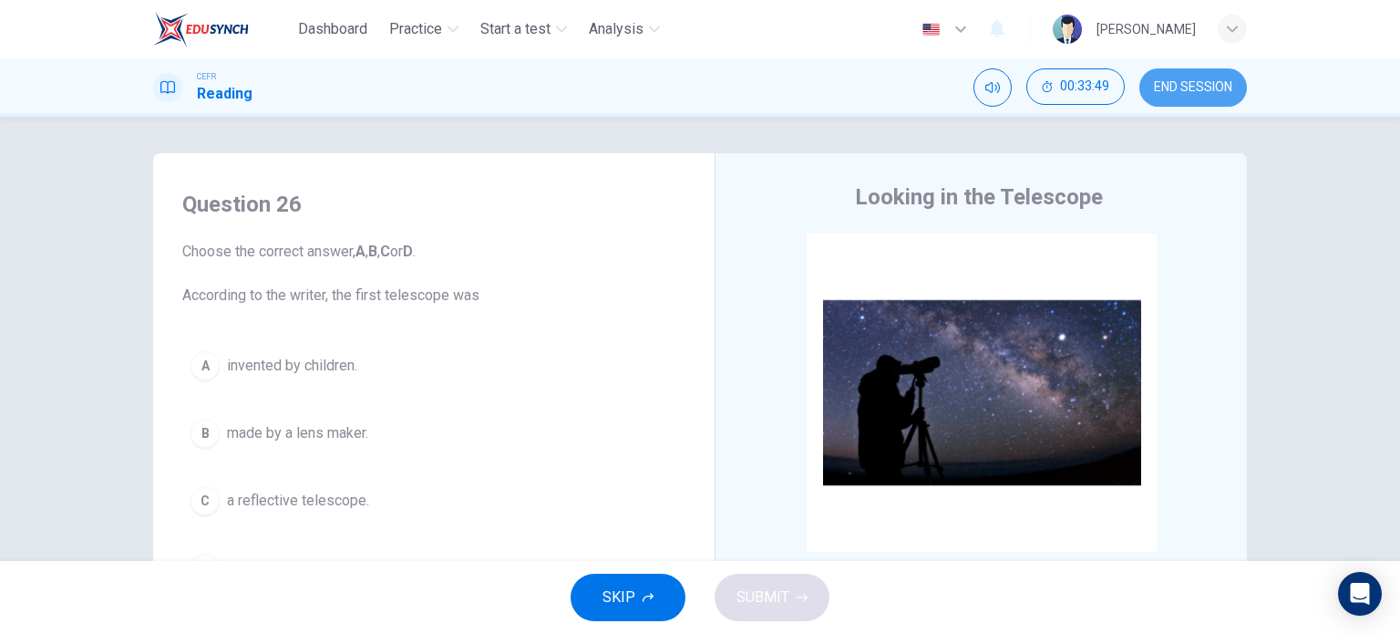
click at [1187, 87] on span "END SESSION" at bounding box center [1193, 87] width 78 height 15
